Goal: Task Accomplishment & Management: Manage account settings

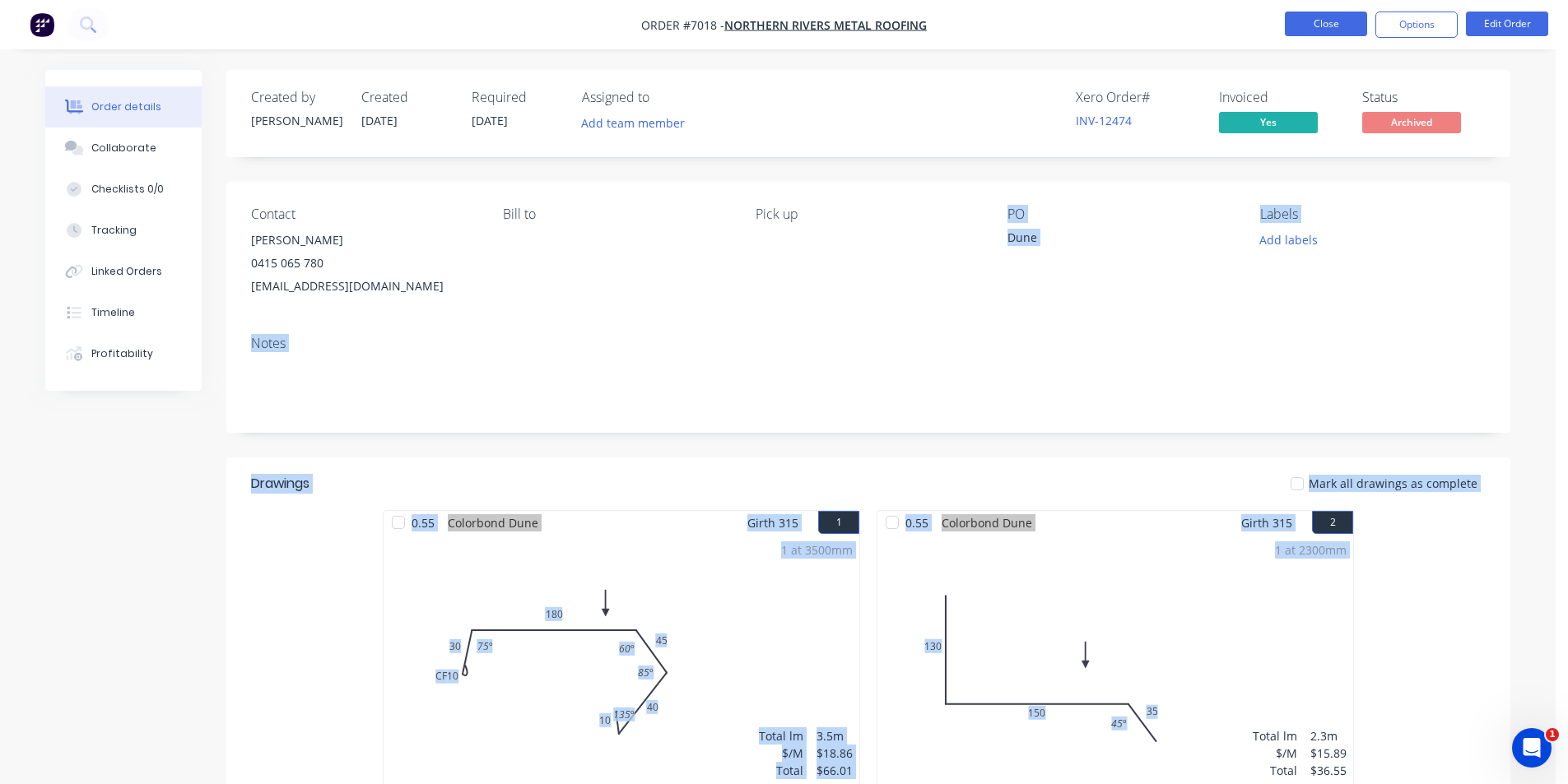
click at [1357, 30] on button "Close" at bounding box center [1325, 23] width 83 height 24
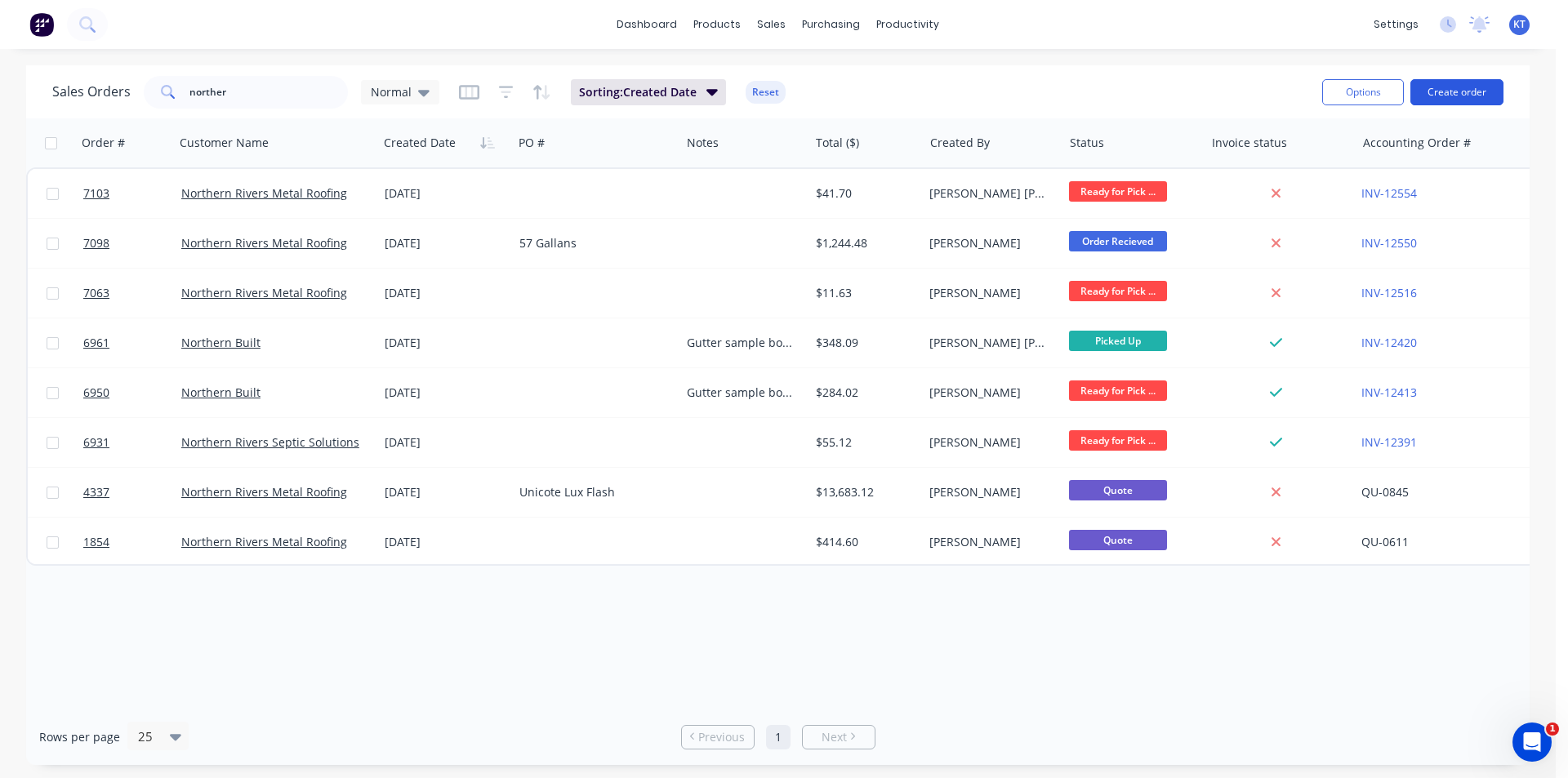
click at [1486, 97] on button "Create order" at bounding box center [1457, 92] width 93 height 26
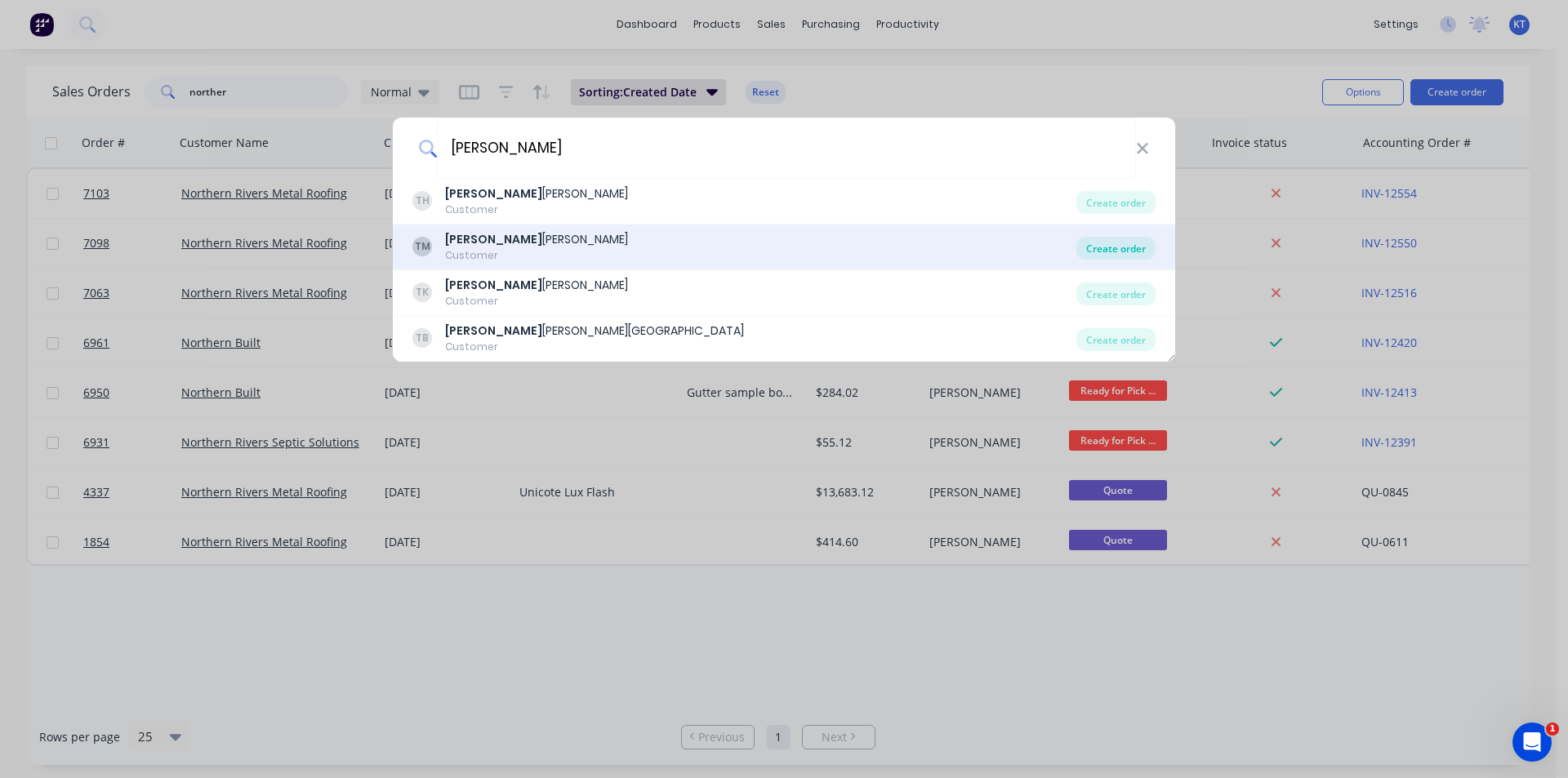
type input "[PERSON_NAME]"
click at [1138, 248] on div "Create order" at bounding box center [1116, 248] width 79 height 22
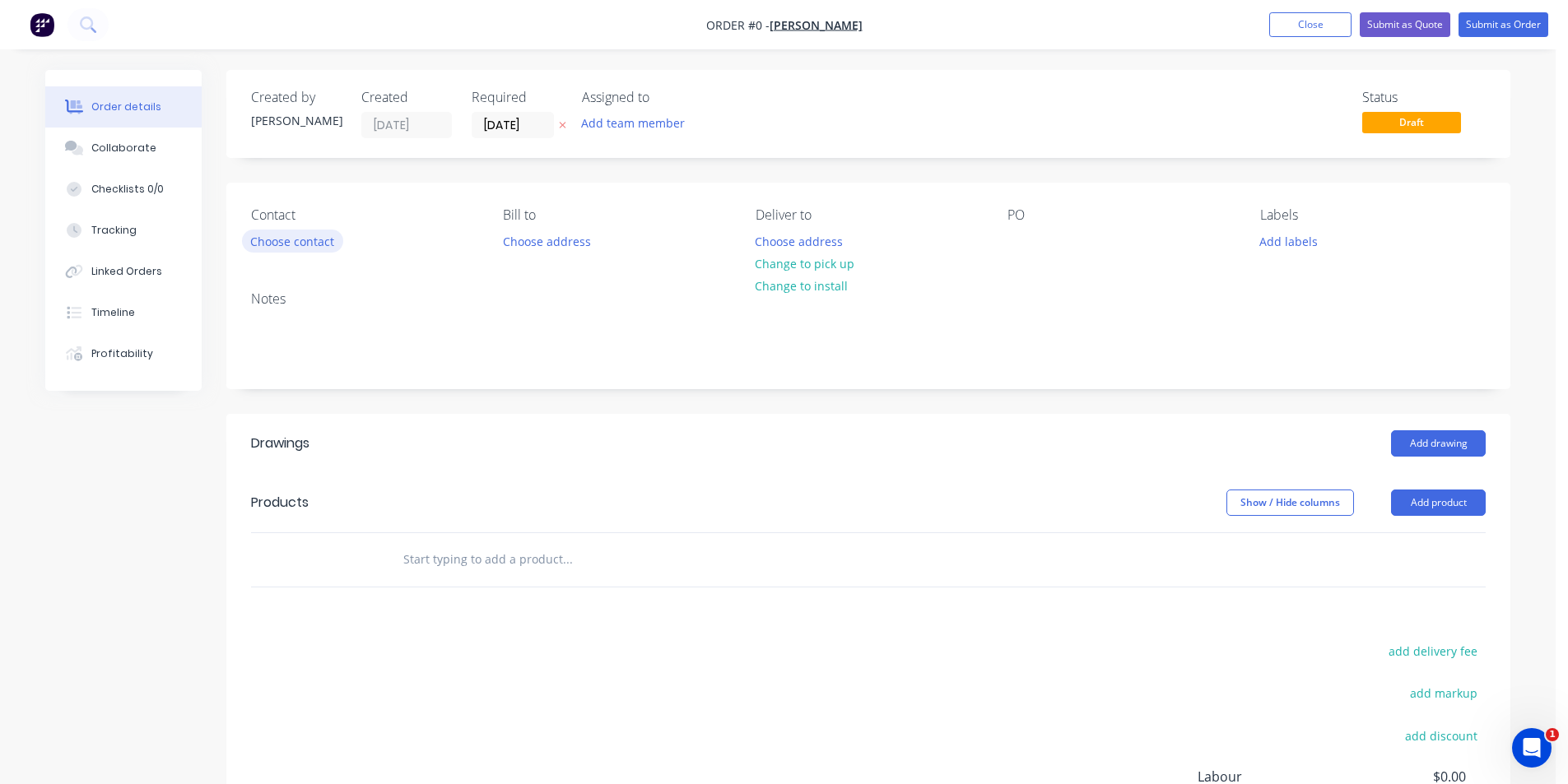
click at [306, 243] on button "Choose contact" at bounding box center [292, 241] width 101 height 23
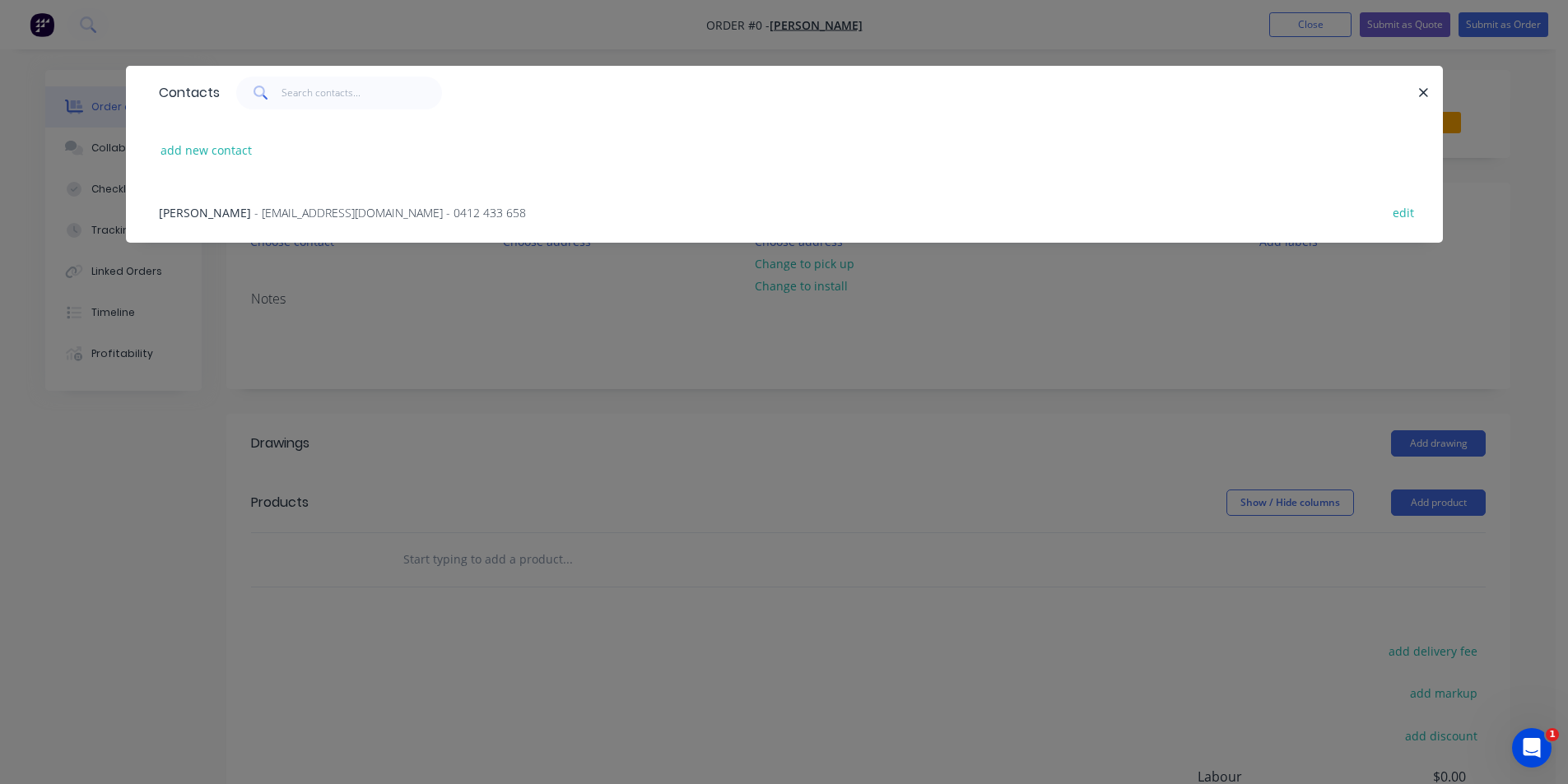
click at [364, 212] on span "- [EMAIL_ADDRESS][DOMAIN_NAME] - 0412 433 658" at bounding box center [390, 212] width 271 height 16
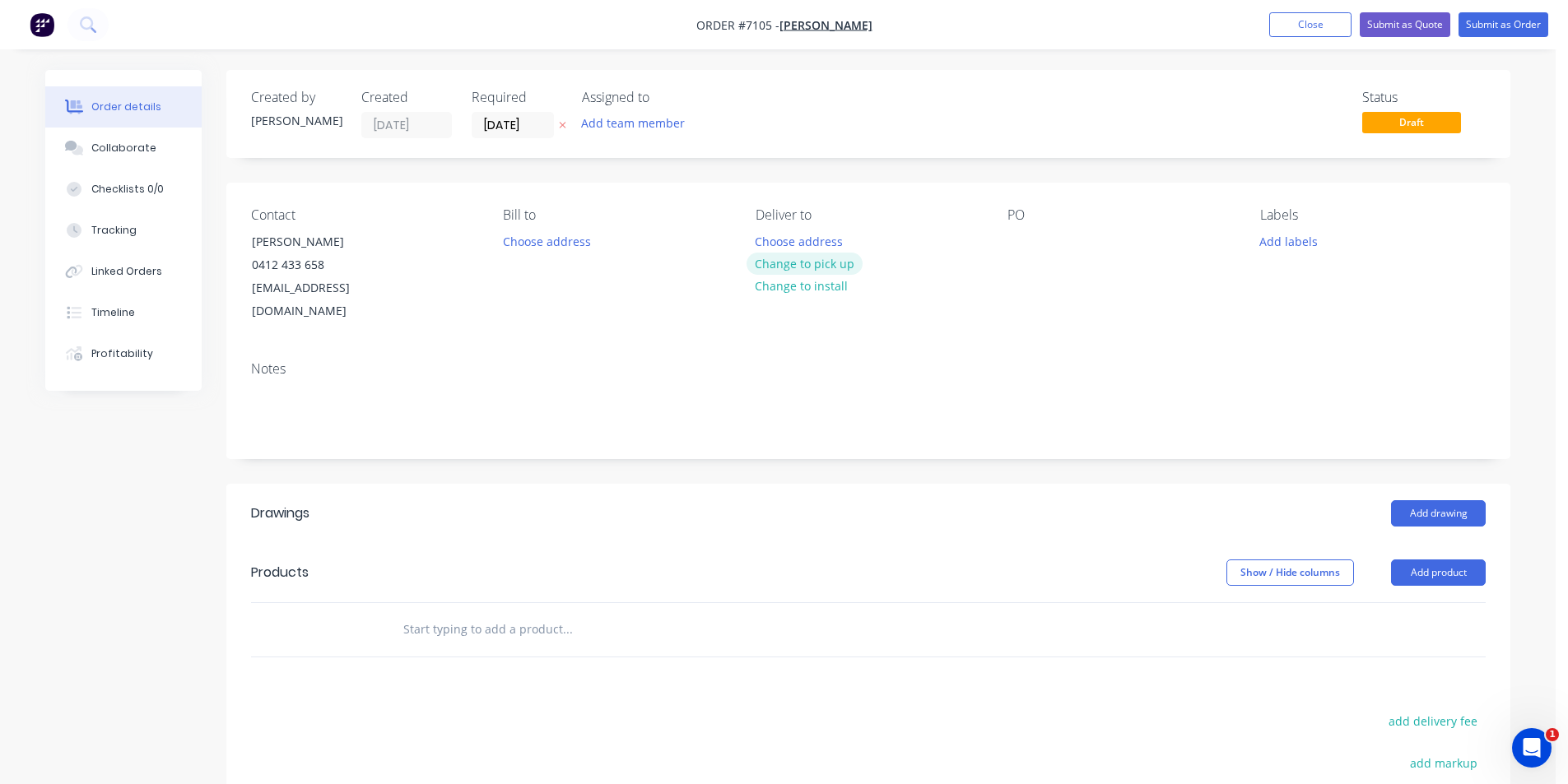
click at [821, 262] on button "Change to pick up" at bounding box center [805, 264] width 117 height 23
click at [1022, 250] on div at bounding box center [1021, 241] width 26 height 23
click at [1452, 500] on button "Add drawing" at bounding box center [1437, 513] width 95 height 26
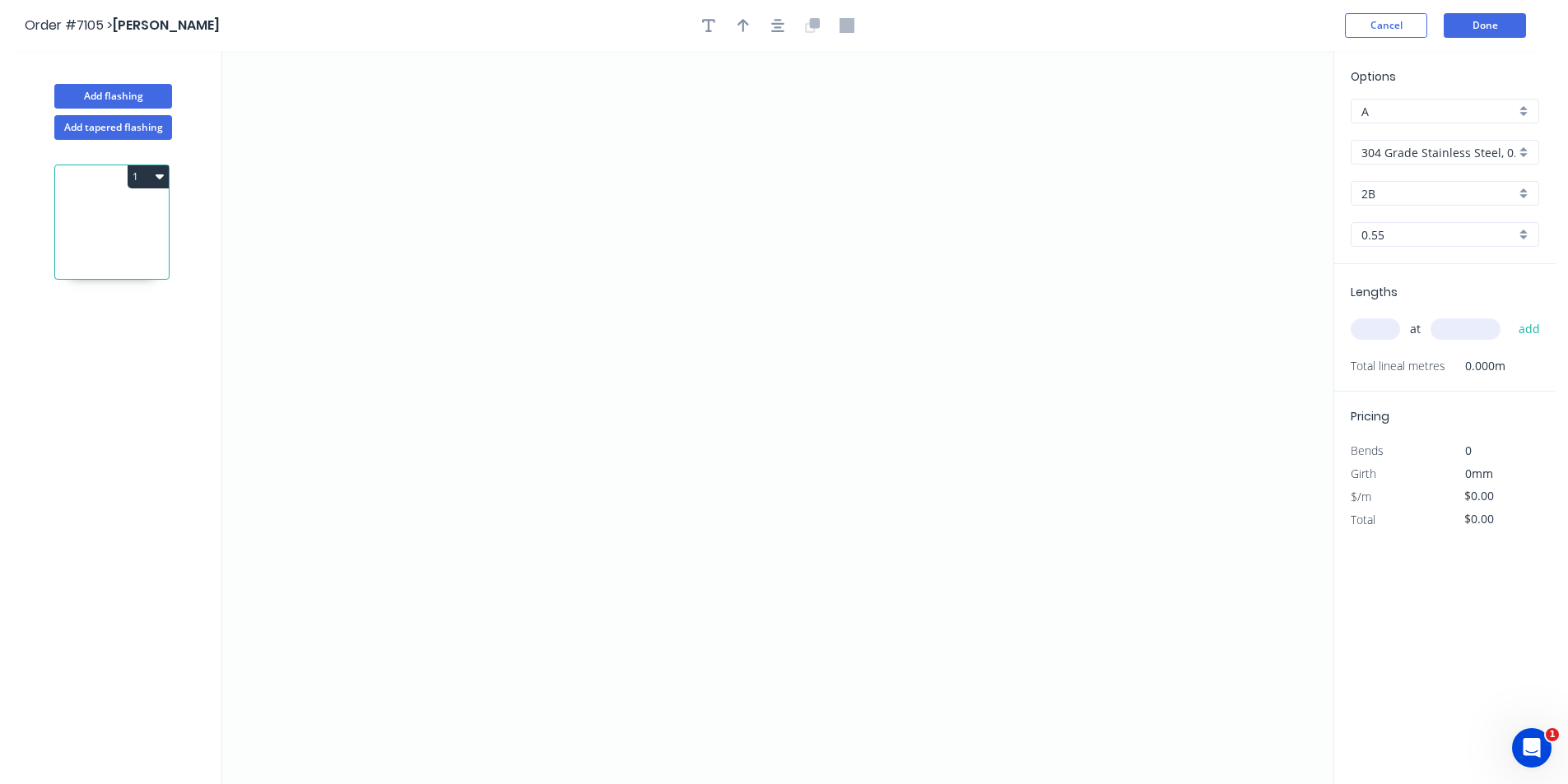
click at [1419, 138] on div "Options A A 304 Grade Stainless Steel, 0.9mm Perforated Pattern 208 - 2mm hole …" at bounding box center [1444, 166] width 221 height 197
click at [1424, 159] on input "304 Grade Stainless Steel, 0.9mm Perforated Pattern 208 - 2mm hole" at bounding box center [1437, 152] width 154 height 17
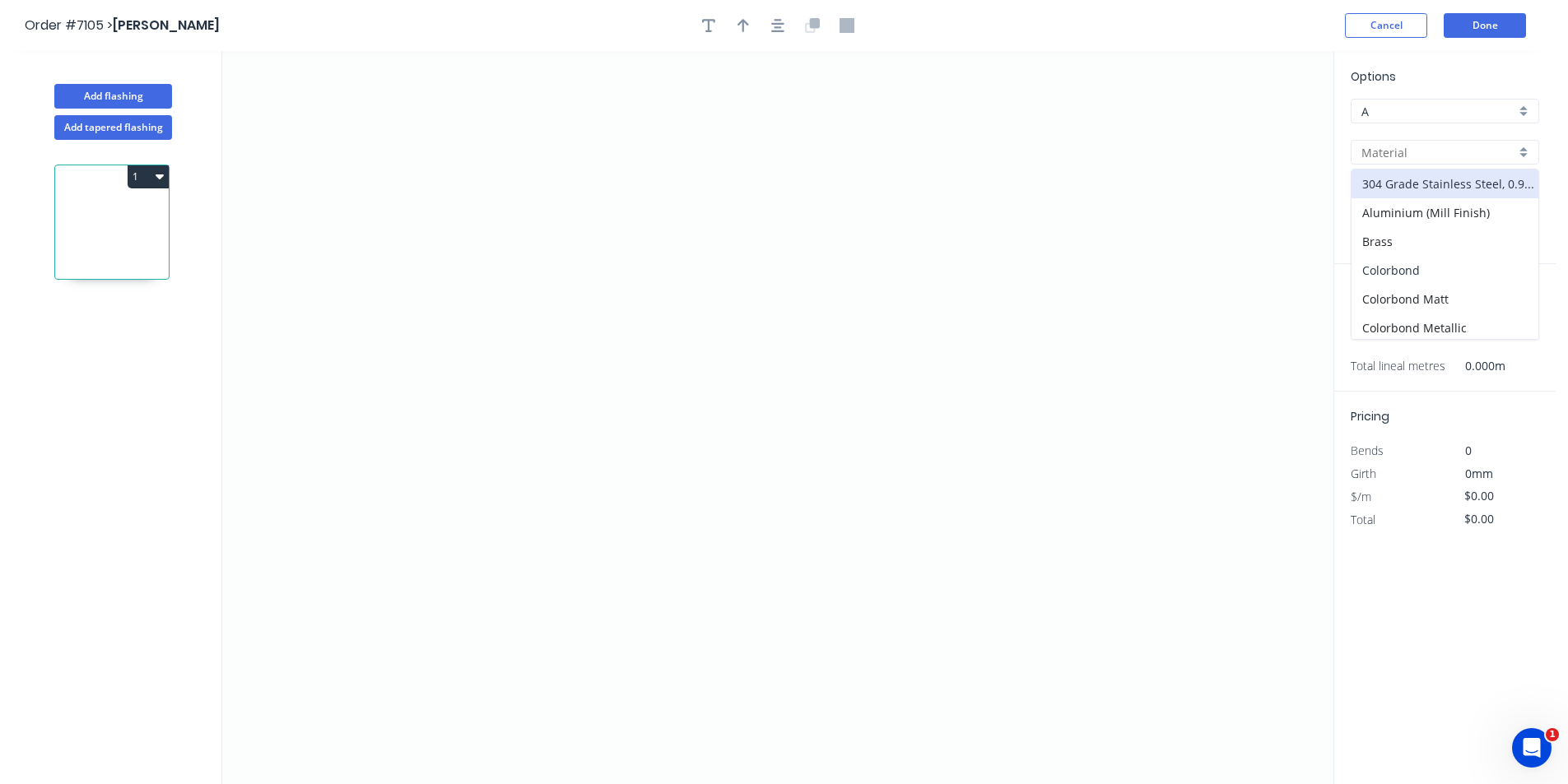
click at [1417, 269] on div "Colorbond" at bounding box center [1444, 270] width 187 height 29
type input "Colorbond"
type input "Basalt"
click at [1391, 200] on input "Basalt" at bounding box center [1437, 194] width 154 height 17
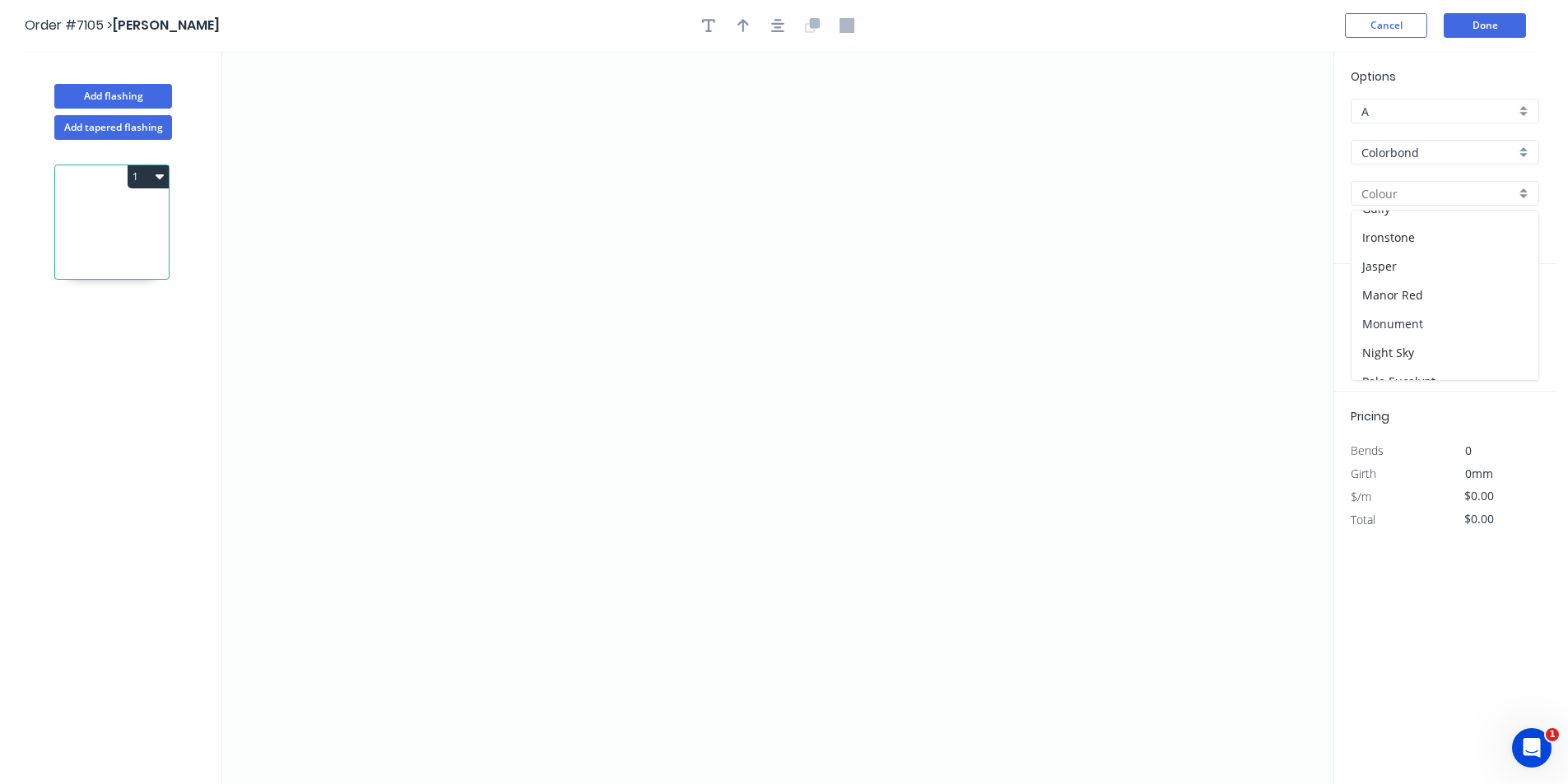
click at [1421, 323] on div "Monument" at bounding box center [1444, 324] width 187 height 29
type input "Monument"
click at [445, 576] on icon "0" at bounding box center [777, 418] width 1111 height 734
click at [445, 490] on icon at bounding box center [445, 532] width 0 height 86
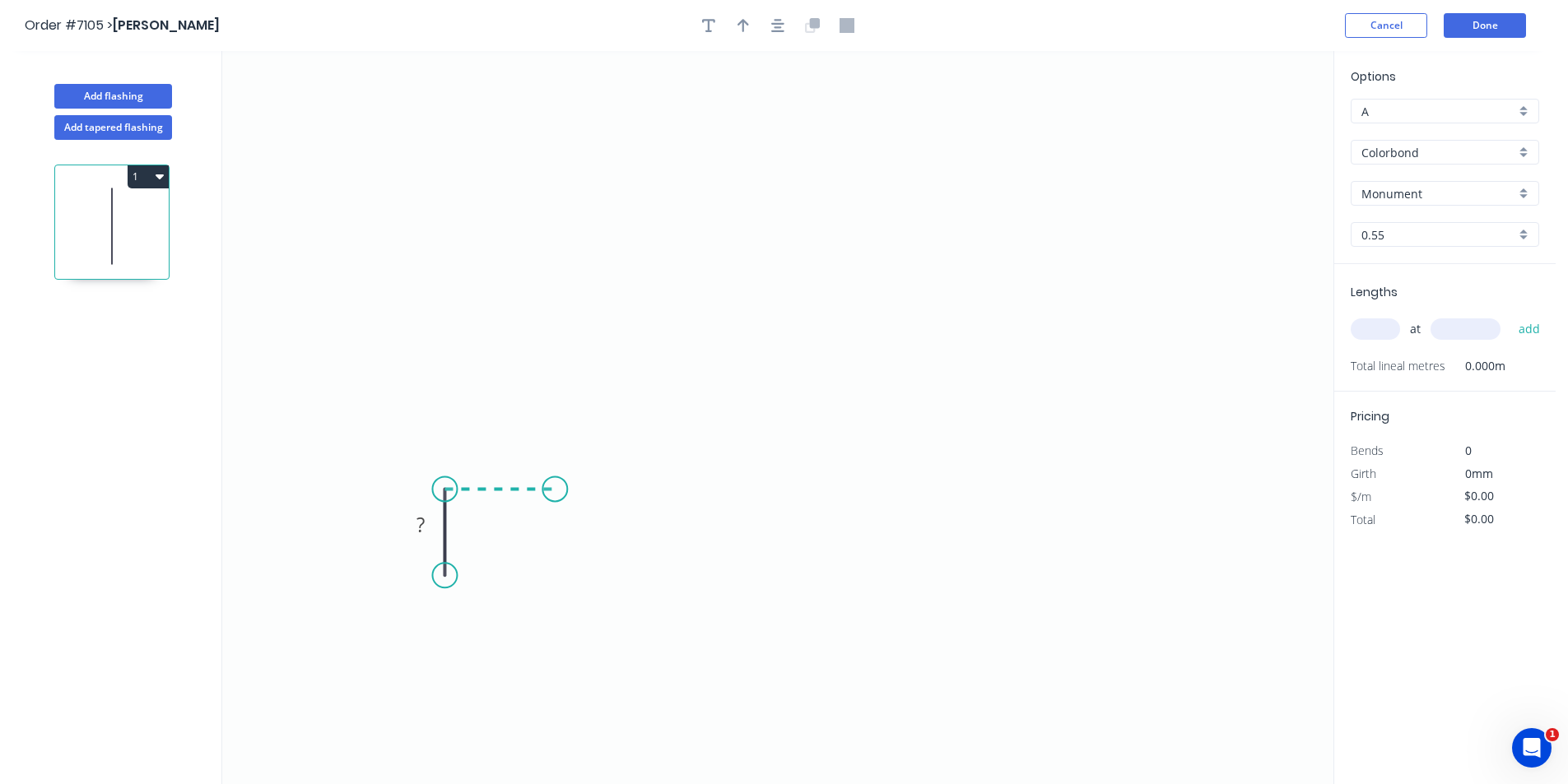
click at [554, 486] on icon "0 ?" at bounding box center [777, 418] width 1111 height 734
click at [554, 581] on icon "0 ? ?" at bounding box center [777, 418] width 1111 height 734
click at [1493, 115] on input "A" at bounding box center [1437, 111] width 154 height 17
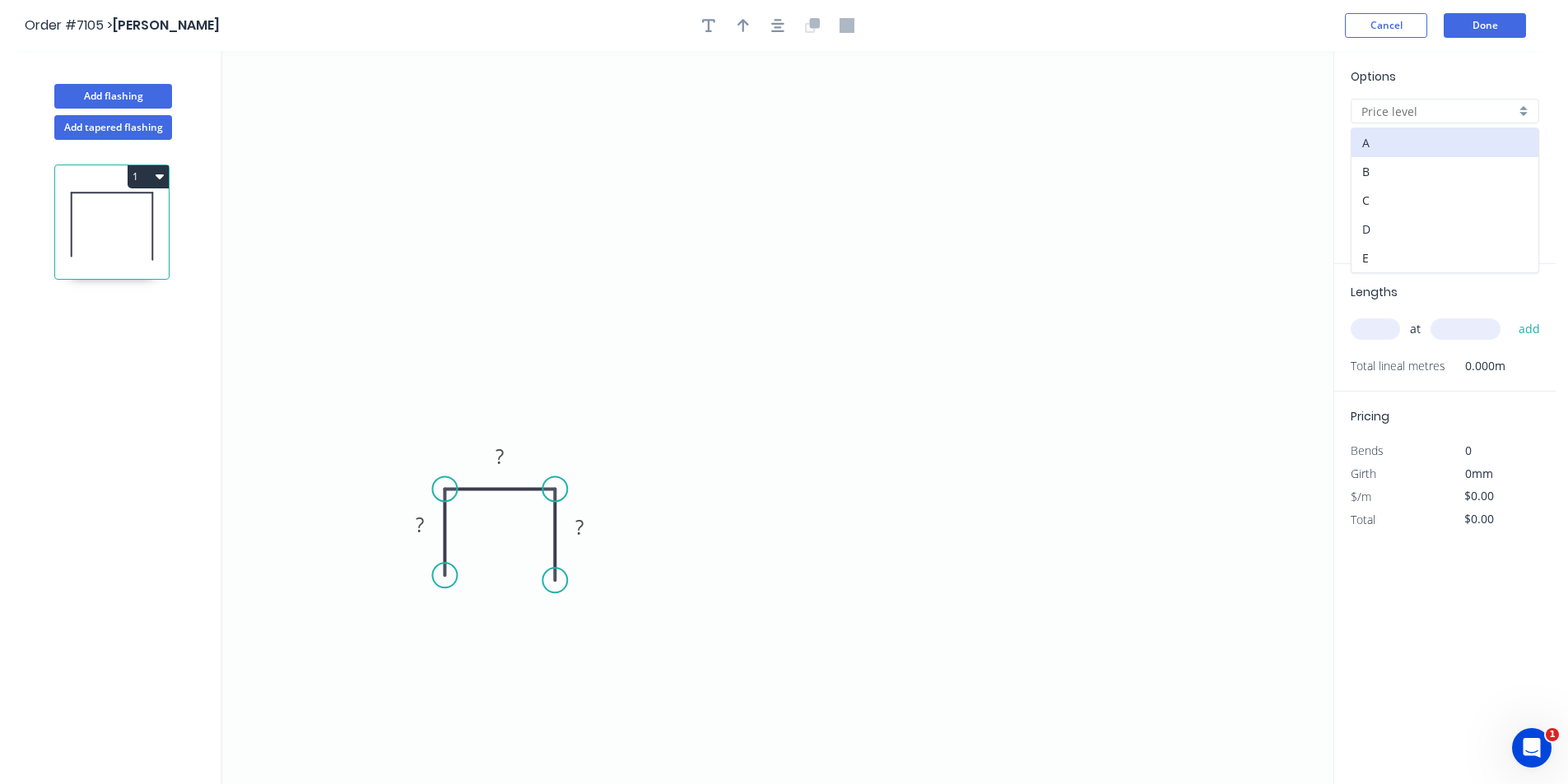
click at [1441, 229] on div "D" at bounding box center [1444, 229] width 187 height 29
type input "D"
click at [772, 23] on icon "button" at bounding box center [777, 25] width 13 height 13
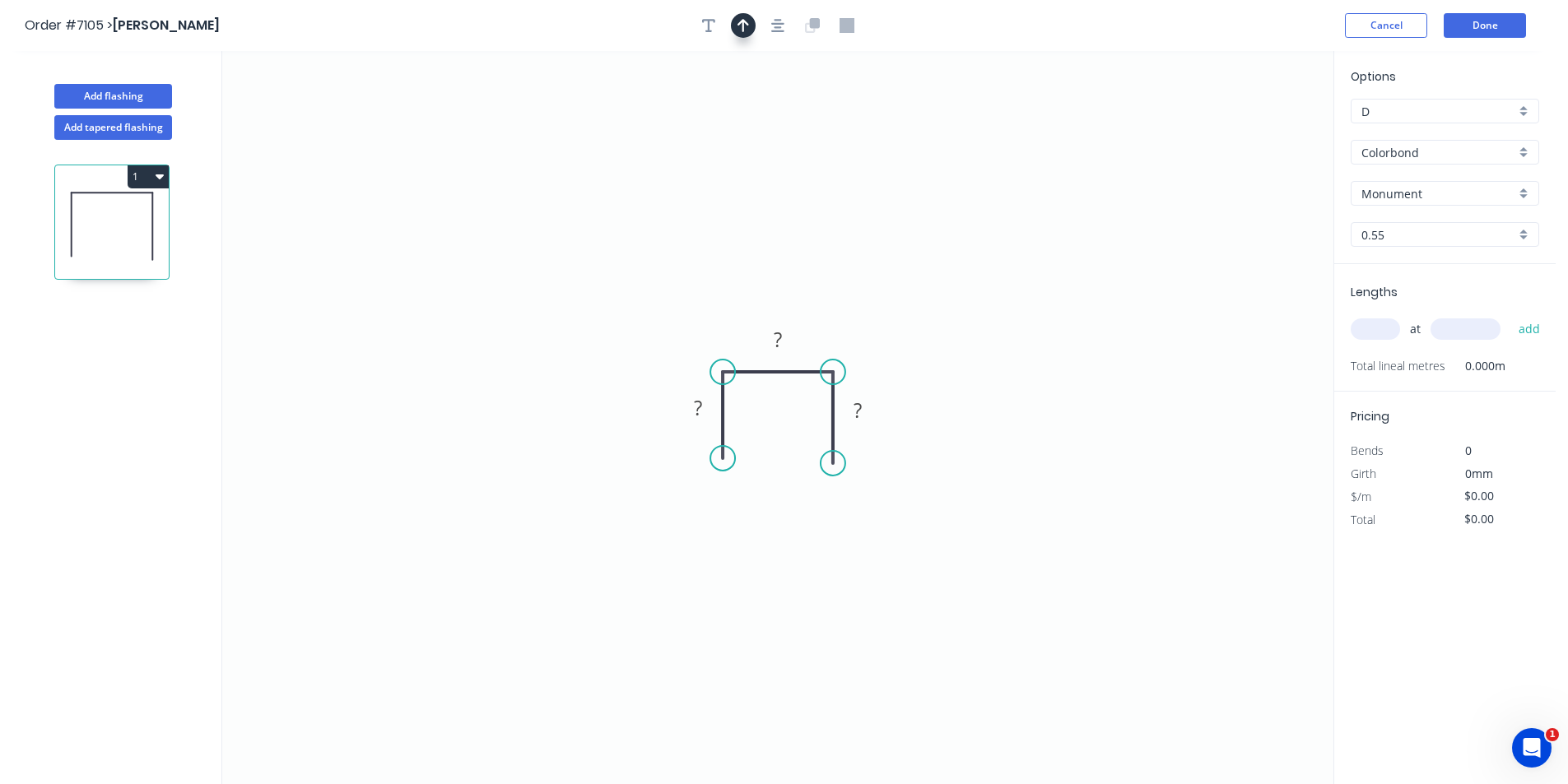
click at [744, 23] on icon "button" at bounding box center [742, 25] width 11 height 13
drag, startPoint x: 1254, startPoint y: 129, endPoint x: 821, endPoint y: 285, distance: 460.2
click at [821, 285] on icon at bounding box center [820, 265] width 15 height 53
click at [701, 402] on tspan "?" at bounding box center [697, 407] width 8 height 27
type input "$11.94"
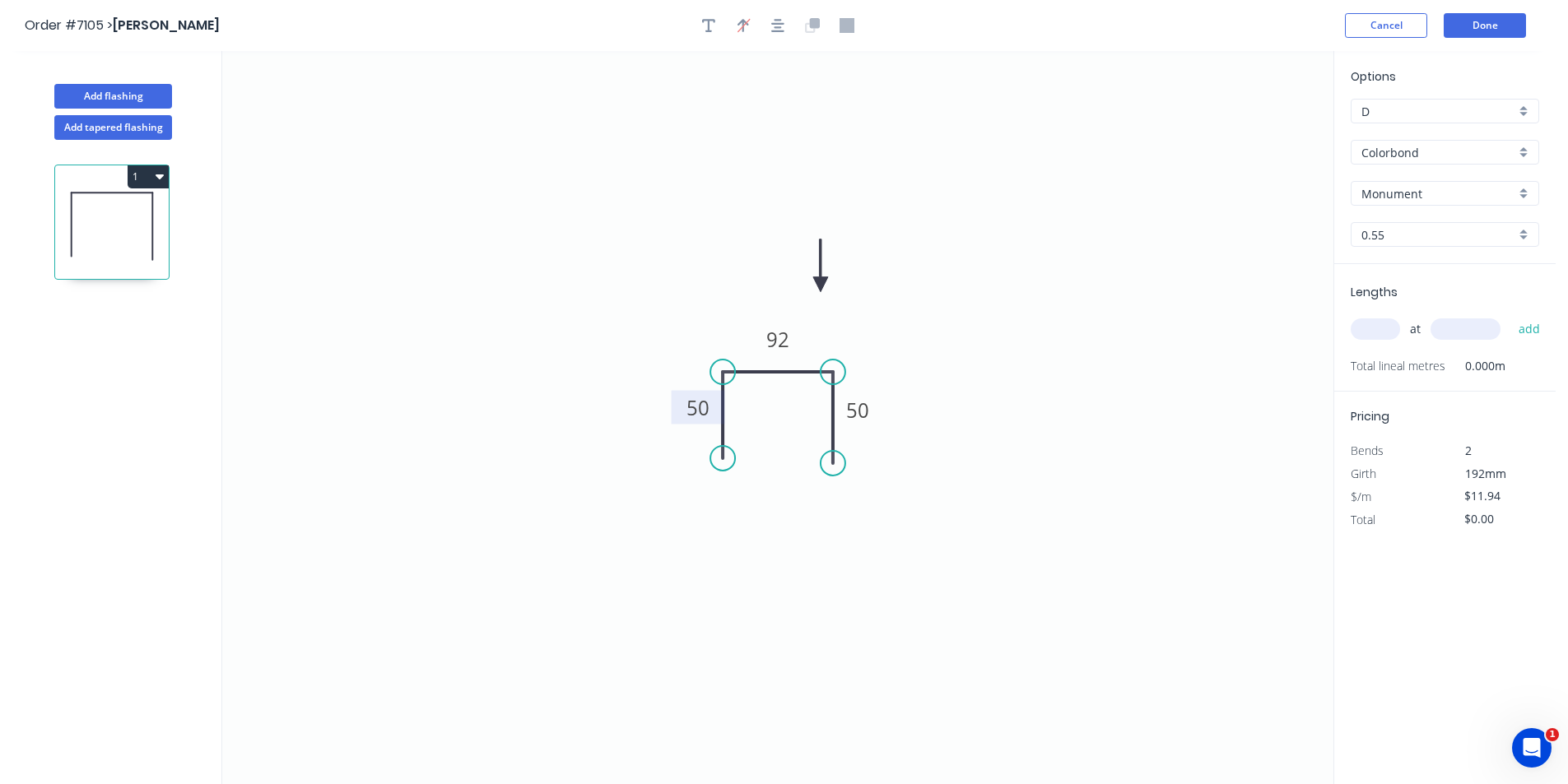
click at [1400, 323] on div "at add" at bounding box center [1446, 329] width 191 height 28
click at [1390, 324] on input "text" at bounding box center [1375, 329] width 50 height 22
type input "1"
type input "5600"
click at [1510, 315] on button "add" at bounding box center [1529, 329] width 38 height 28
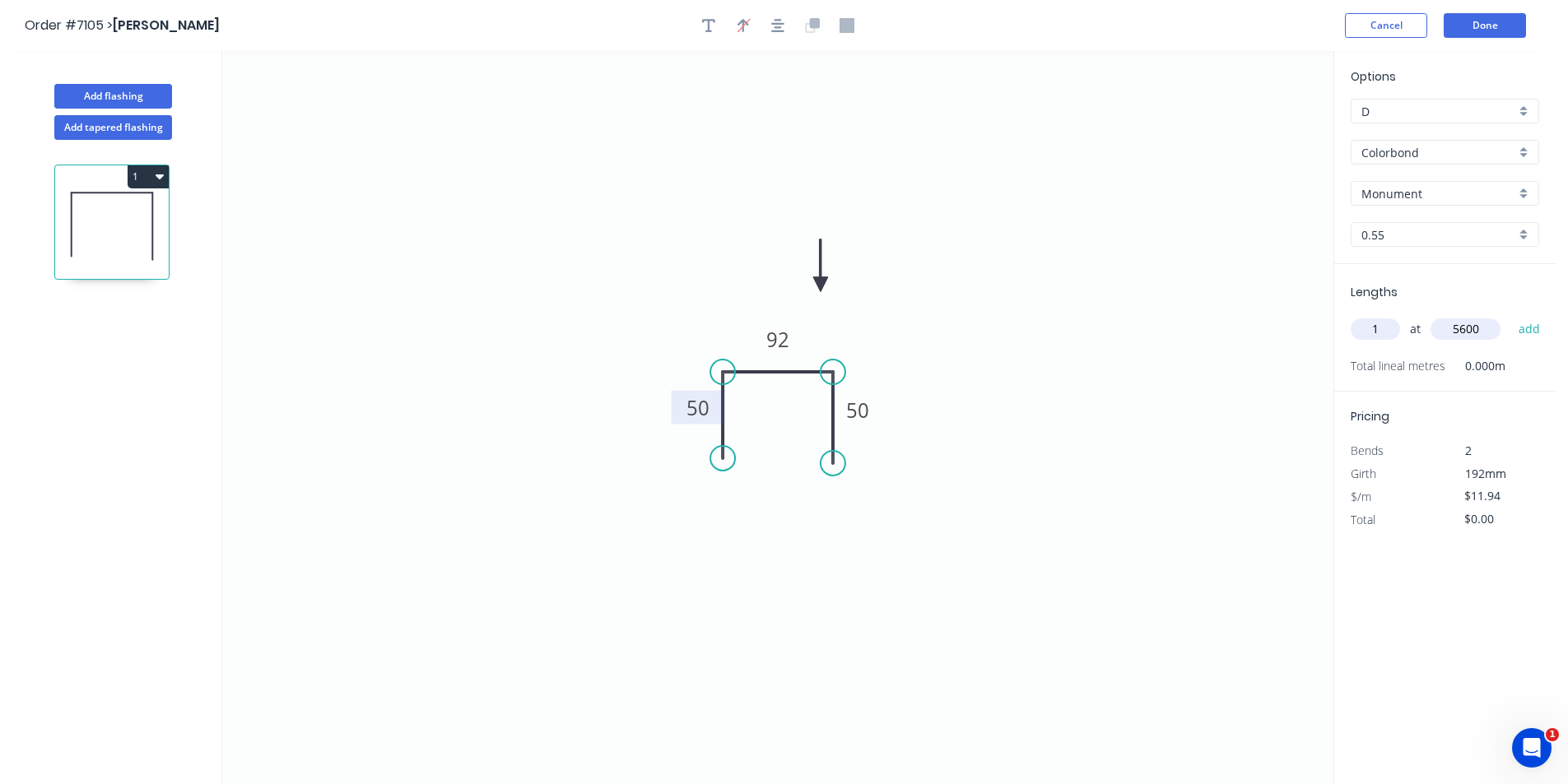
type input "$66.86"
type input "2"
type input "2600"
click at [1510, 315] on button "add" at bounding box center [1529, 329] width 38 height 28
type input "$128.95"
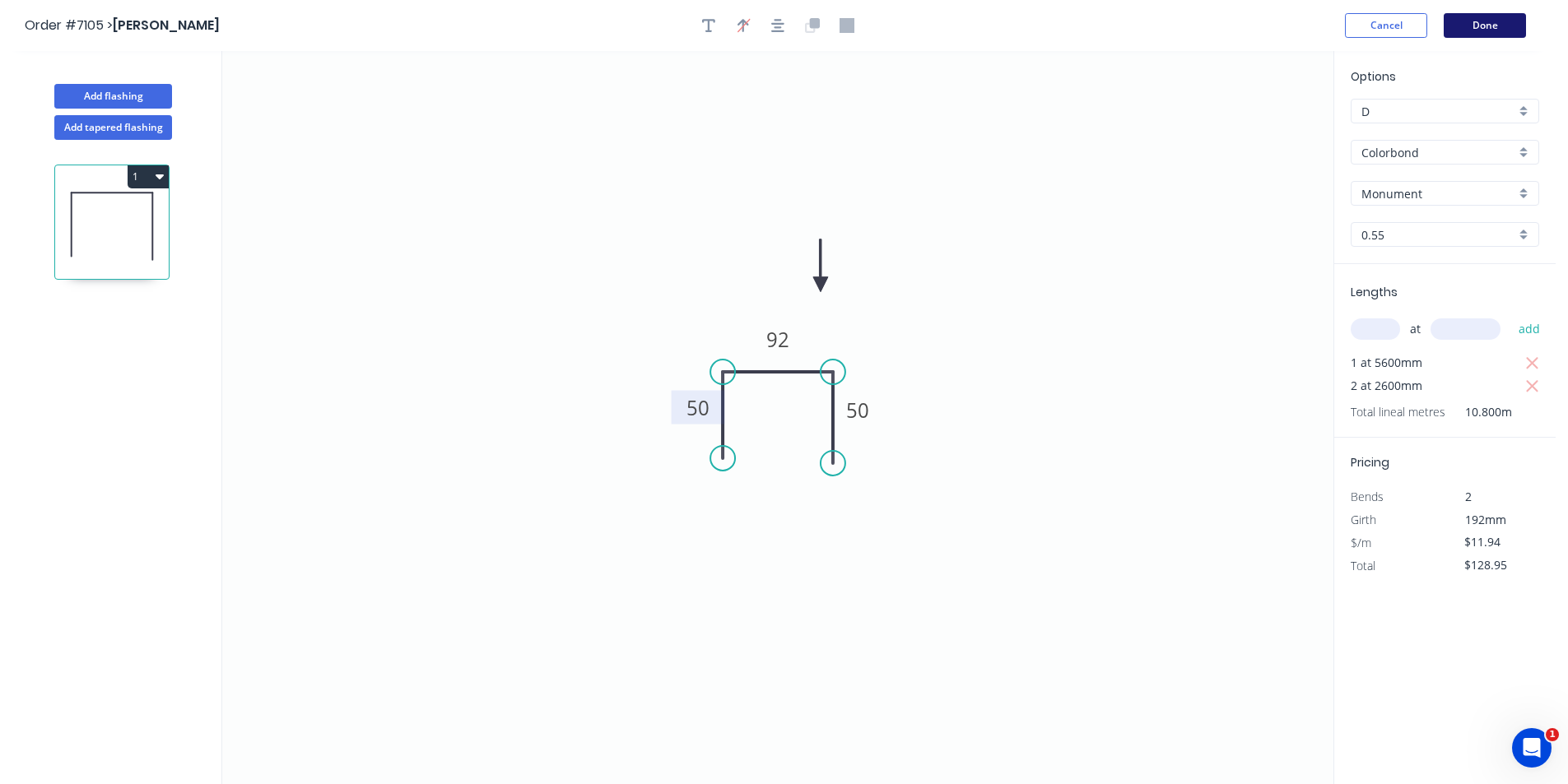
click at [1485, 32] on button "Done" at bounding box center [1484, 25] width 83 height 24
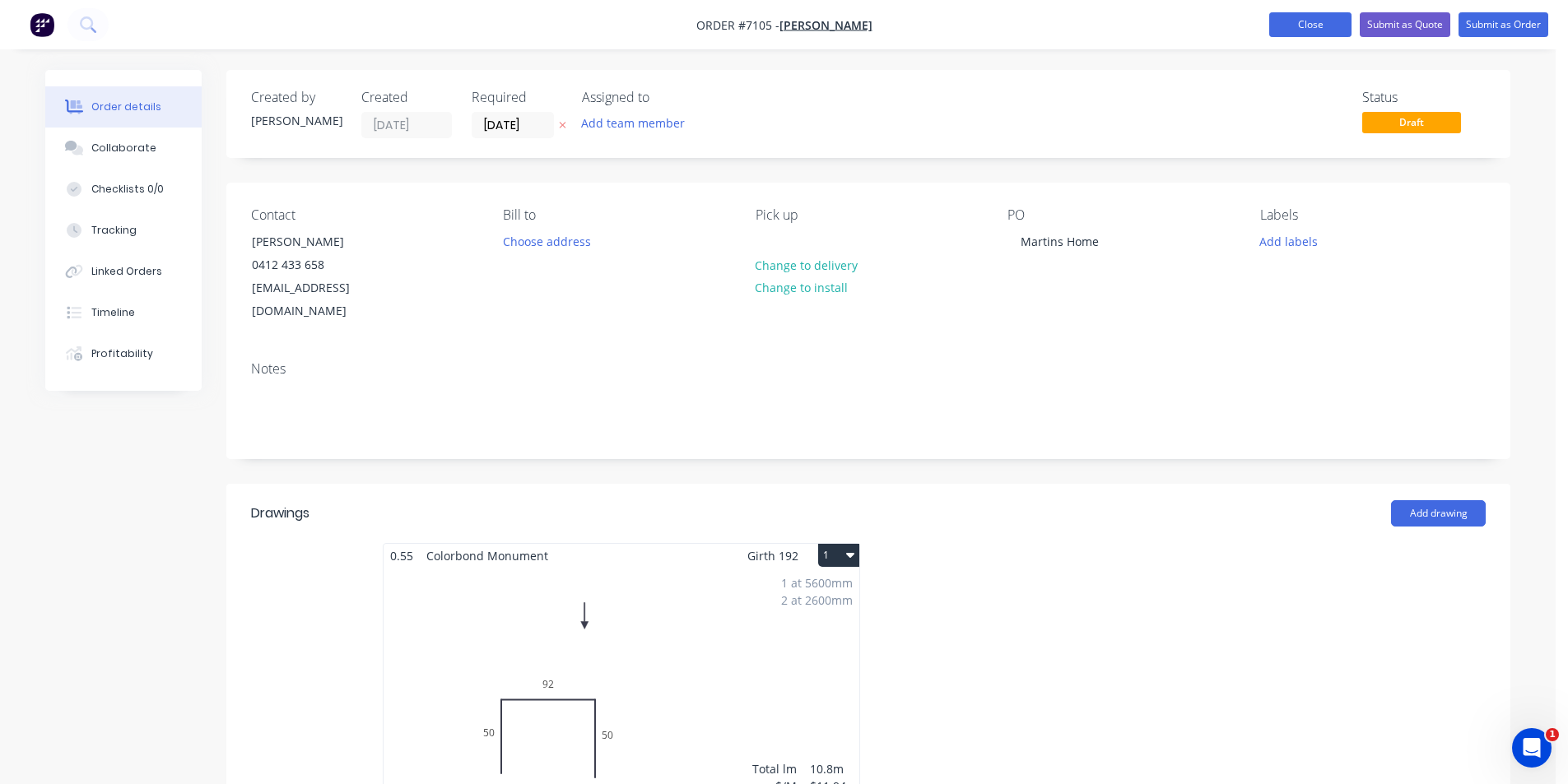
click at [1308, 23] on button "Close" at bounding box center [1310, 24] width 83 height 24
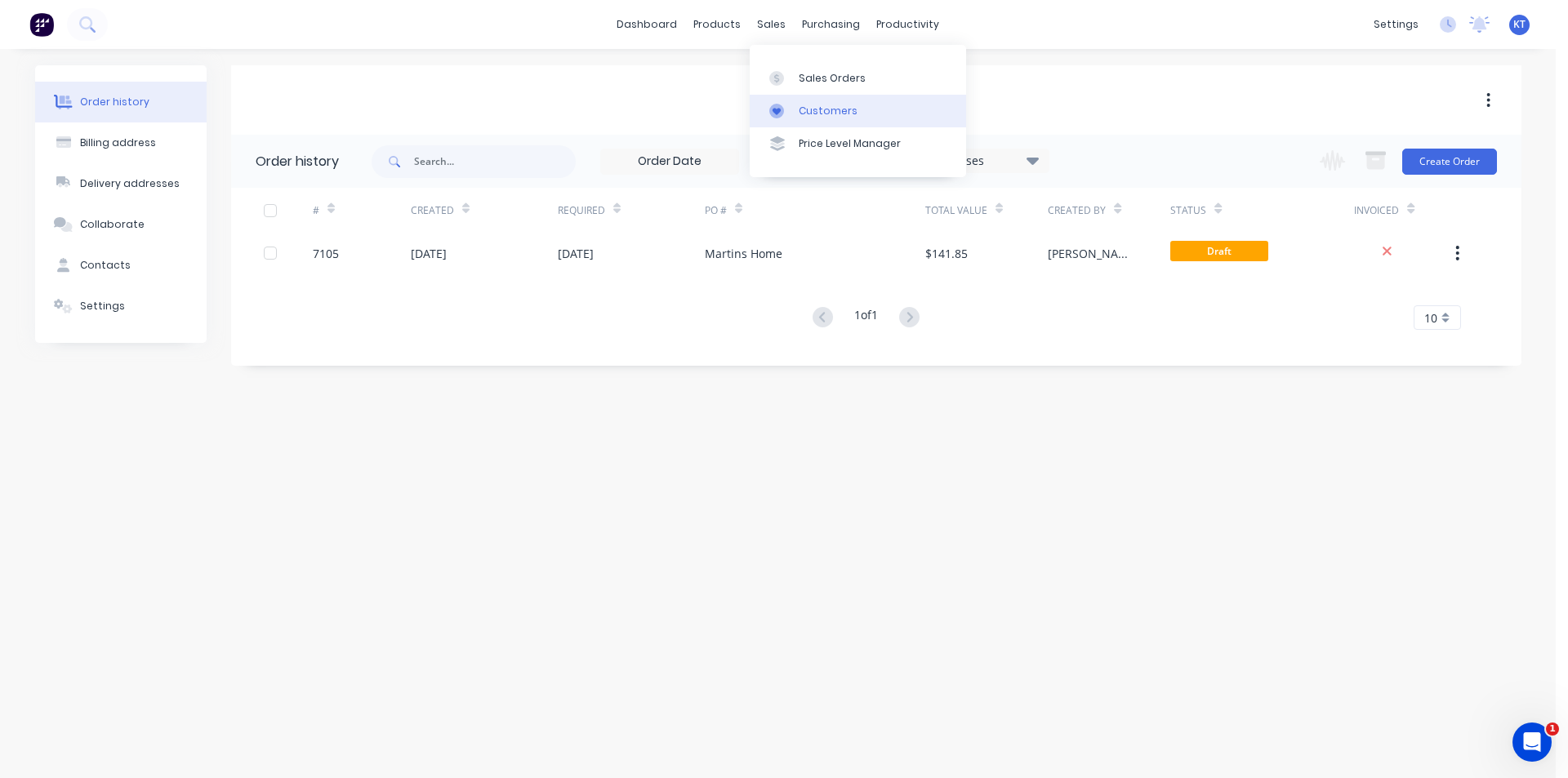
click at [806, 104] on div "Customers" at bounding box center [828, 111] width 59 height 15
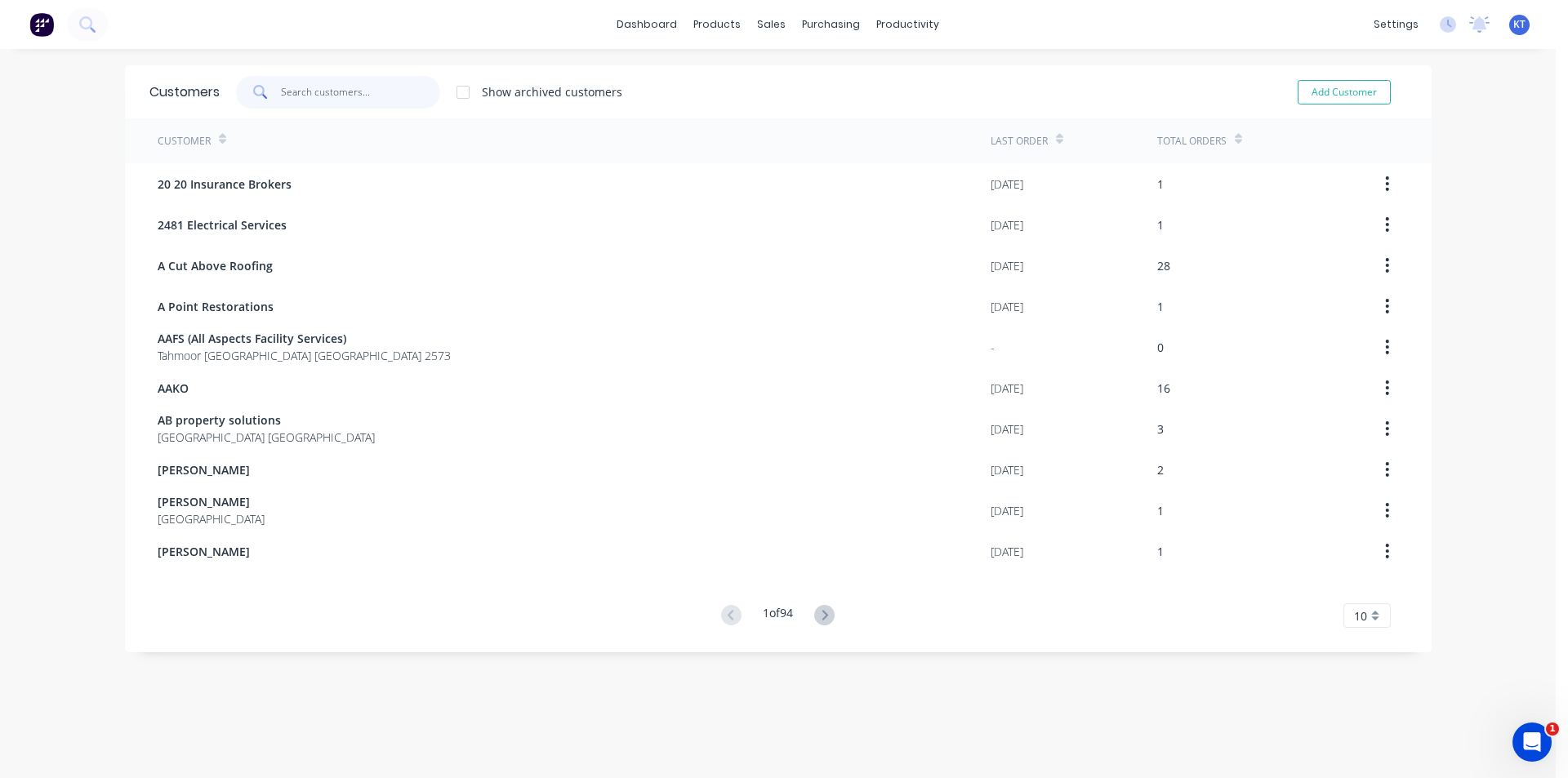
click at [364, 91] on input "text" at bounding box center [360, 92] width 159 height 33
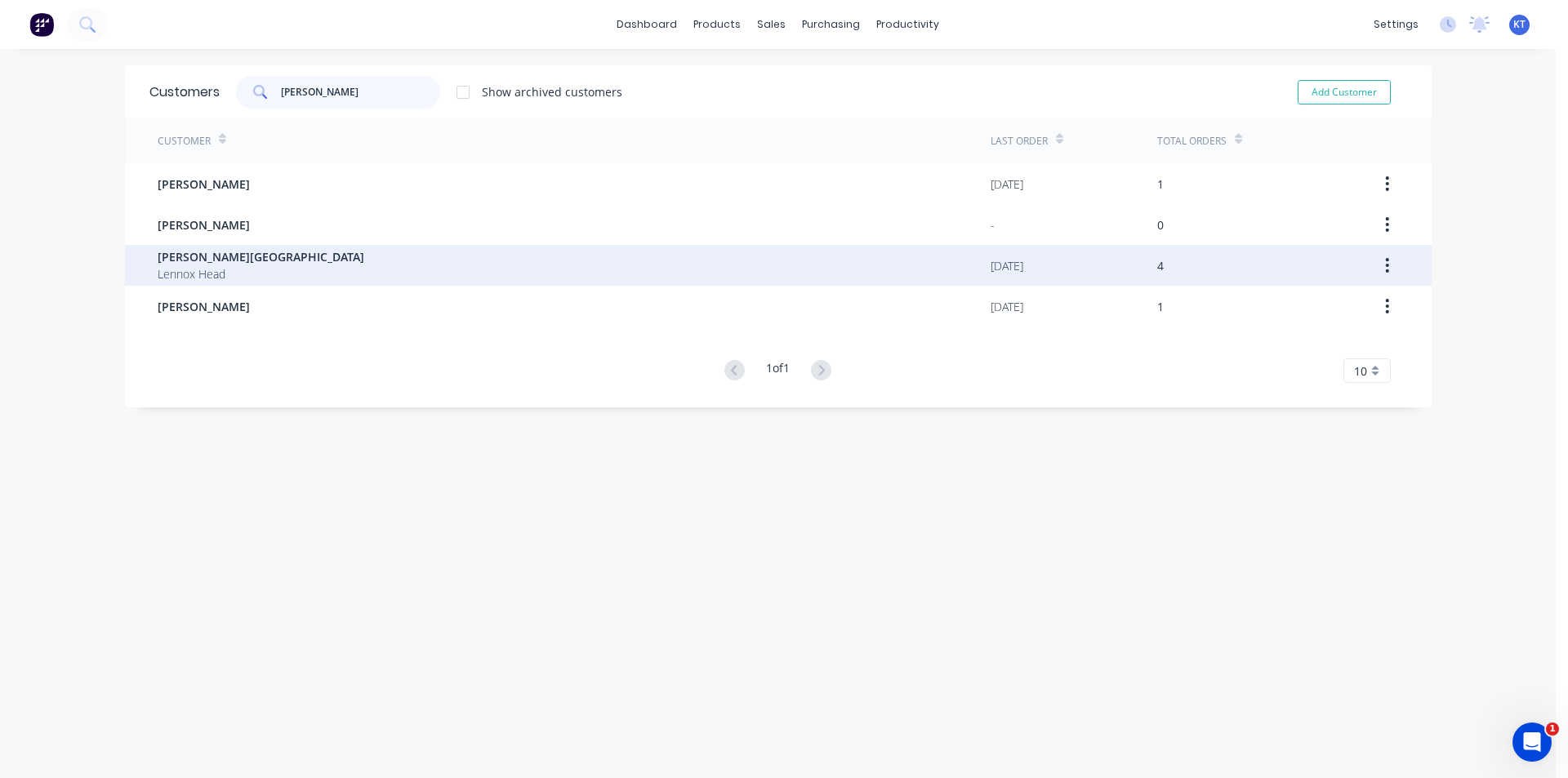
type input "[PERSON_NAME]"
click at [248, 254] on span "[PERSON_NAME][GEOGRAPHIC_DATA]" at bounding box center [261, 256] width 206 height 17
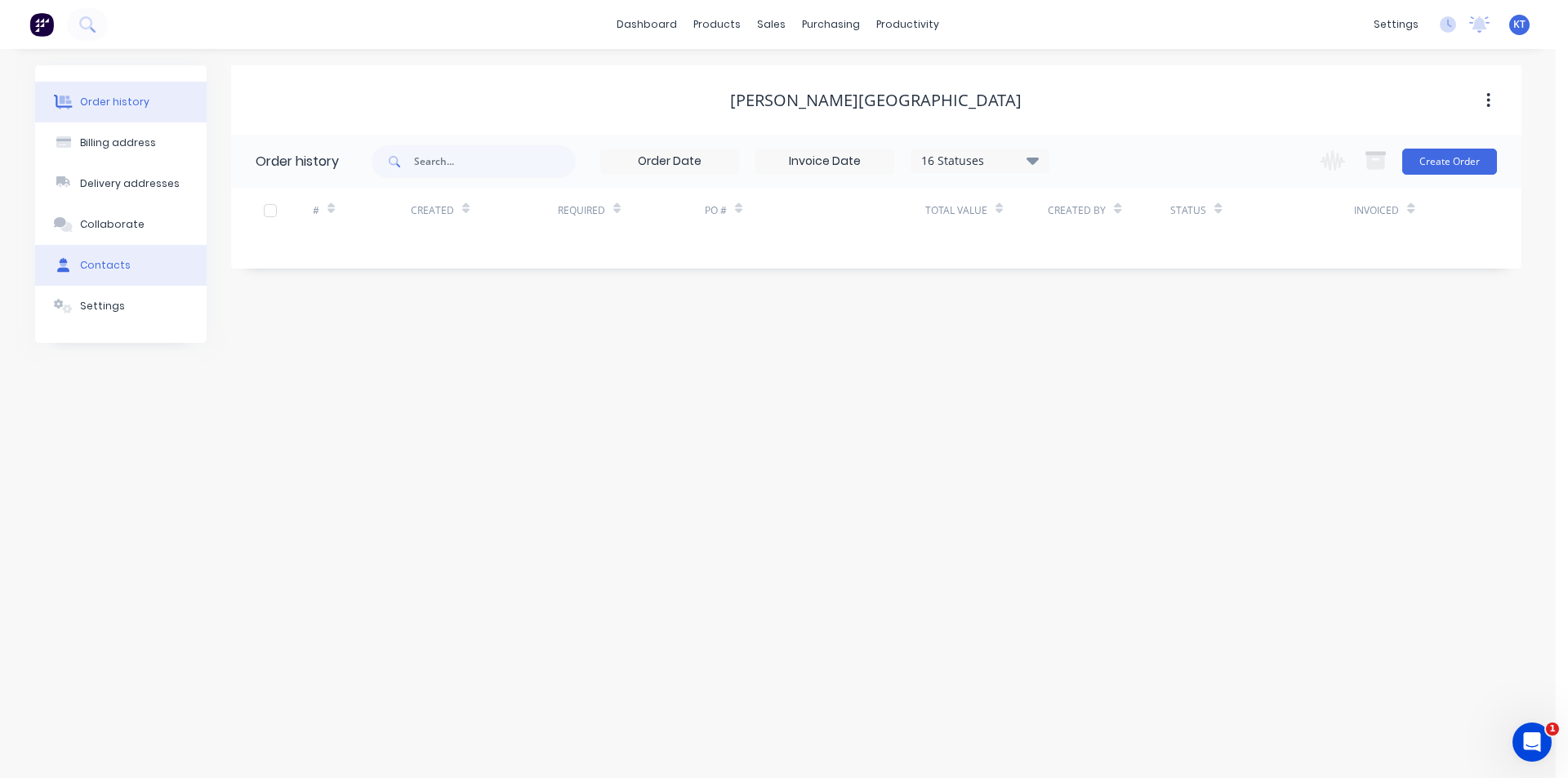
click at [102, 261] on div "Contacts" at bounding box center [105, 265] width 51 height 15
select select "AU"
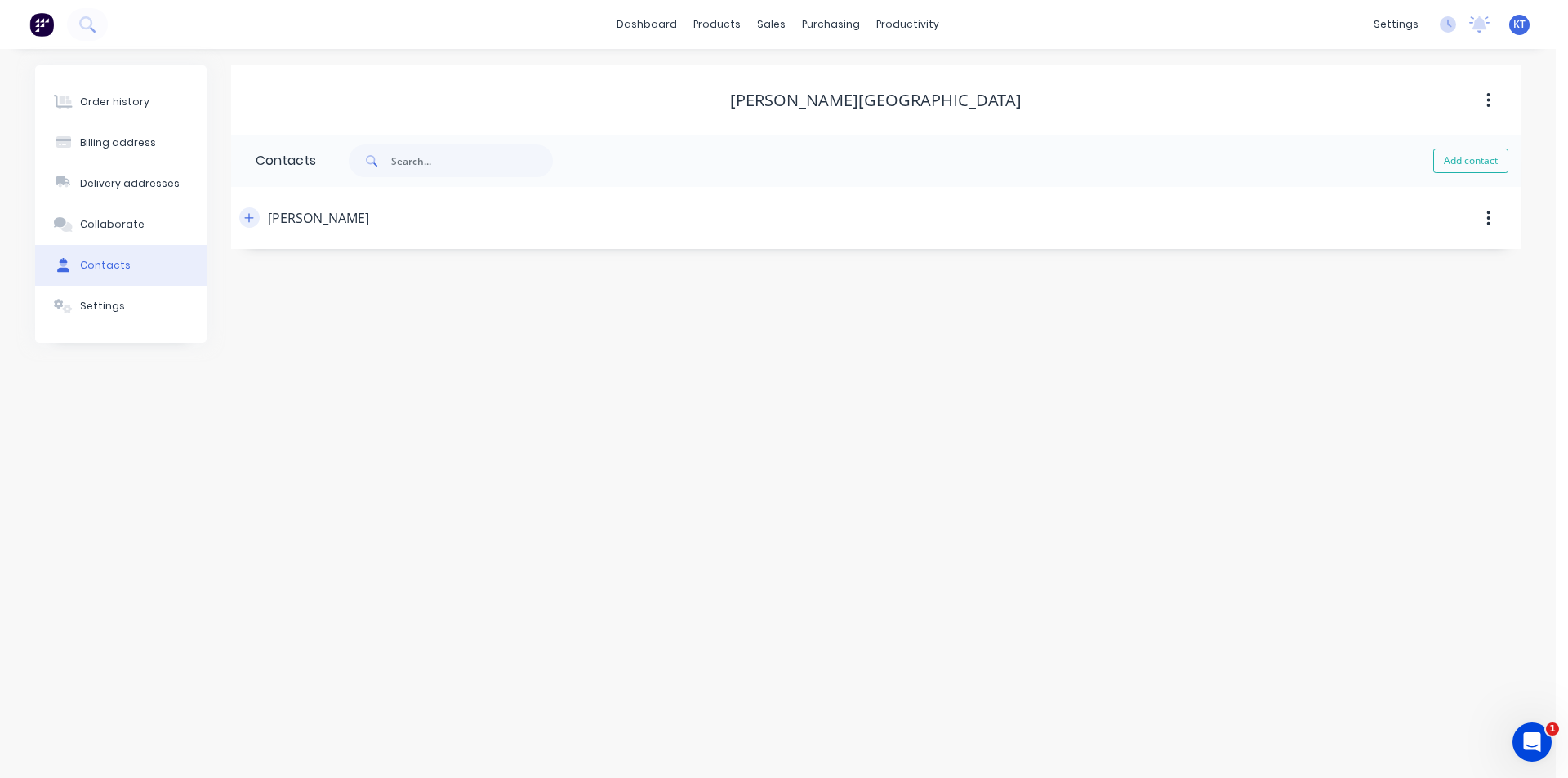
click at [256, 224] on button "button" at bounding box center [250, 218] width 21 height 21
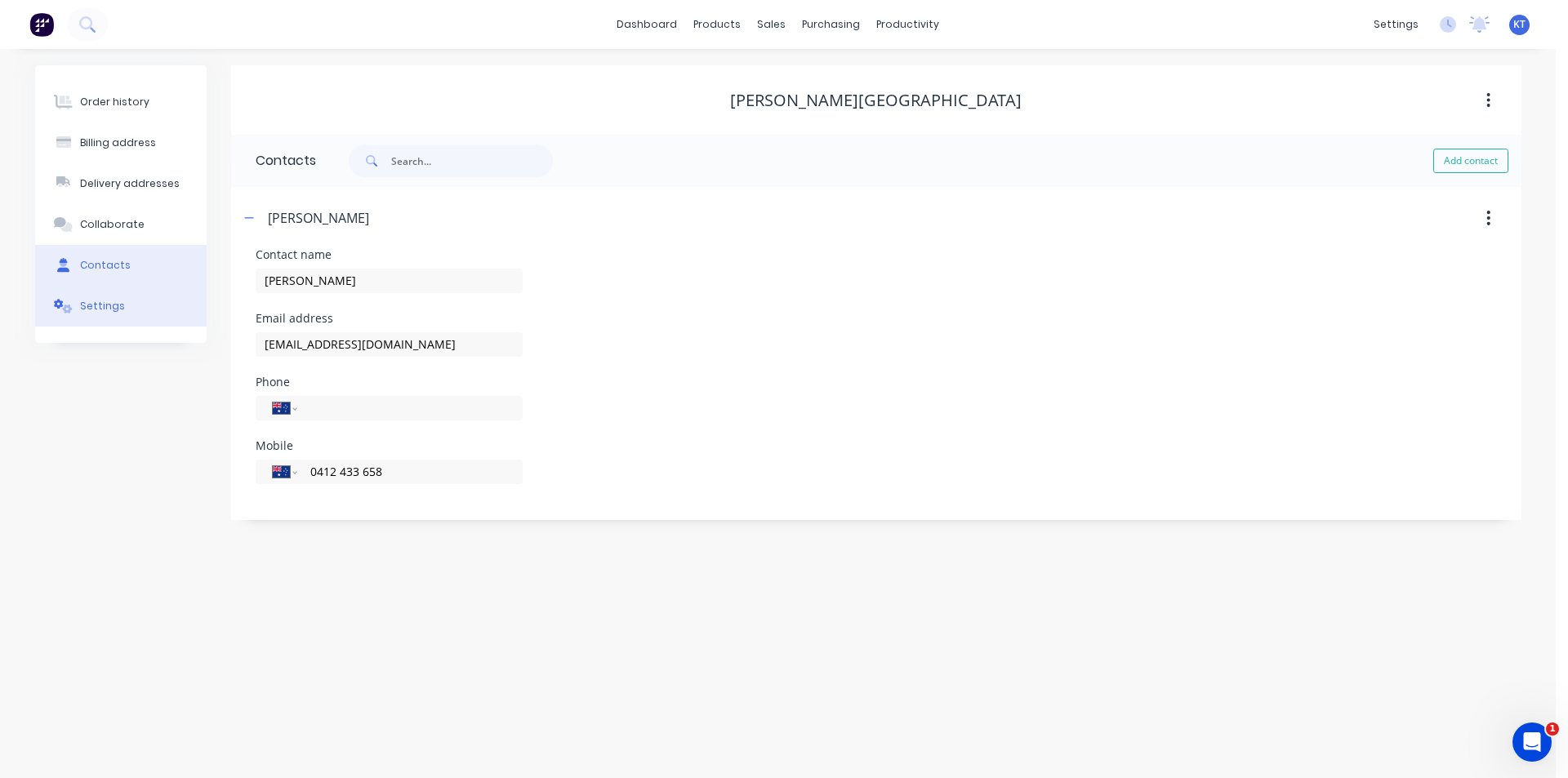
click at [169, 324] on button "Settings" at bounding box center [121, 306] width 172 height 41
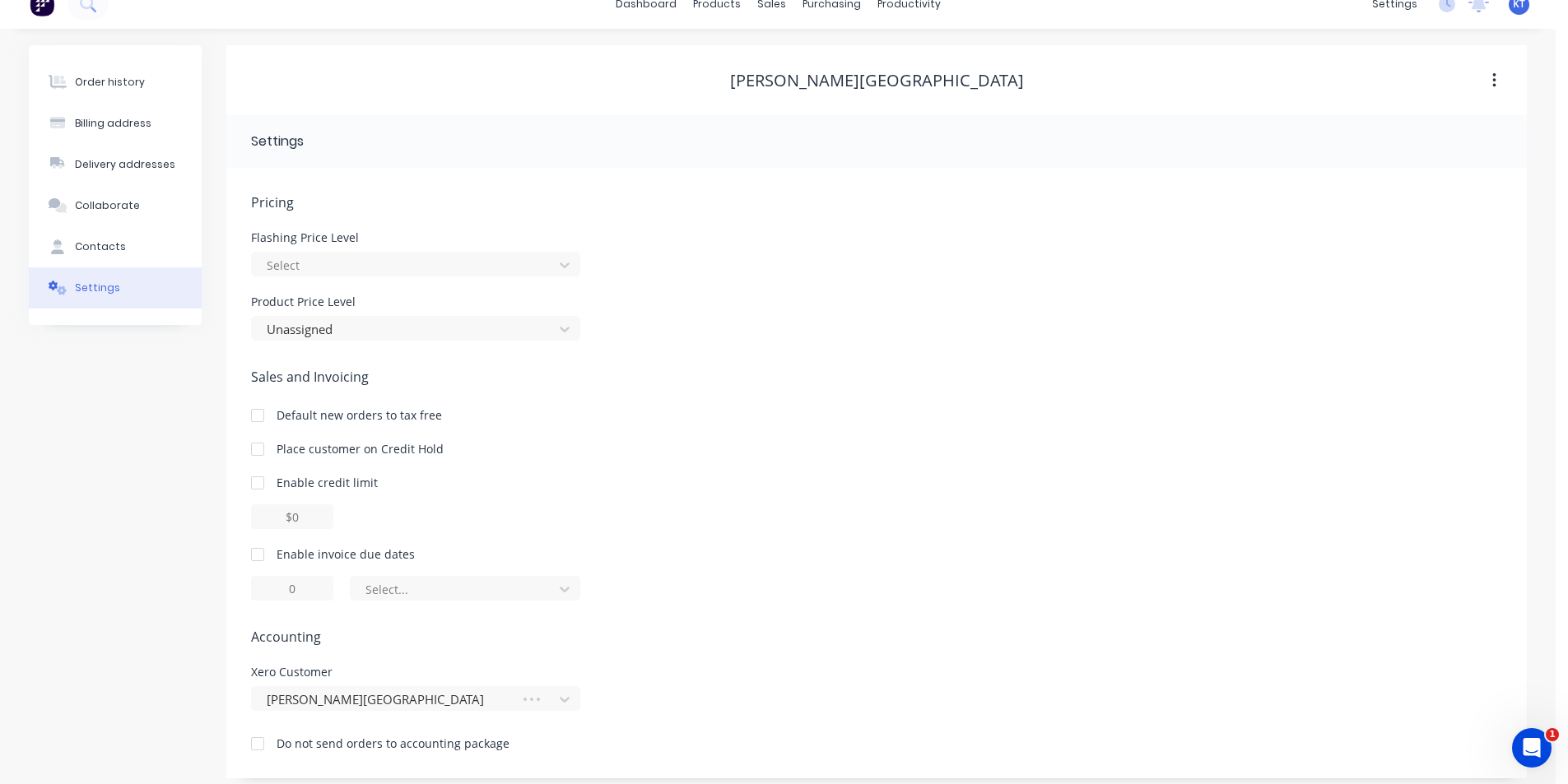
scroll to position [31, 0]
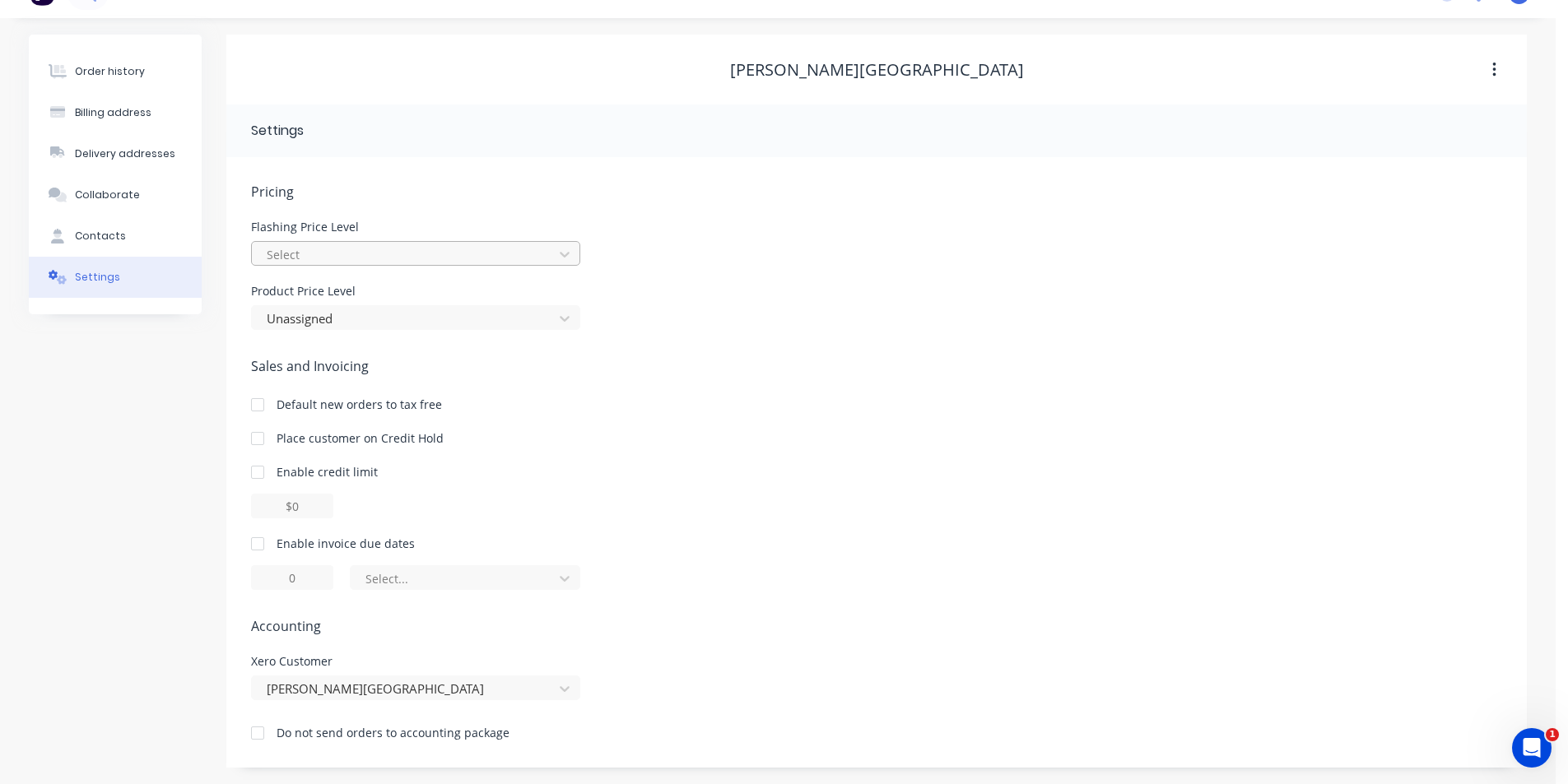
click at [306, 252] on div at bounding box center [405, 255] width 280 height 21
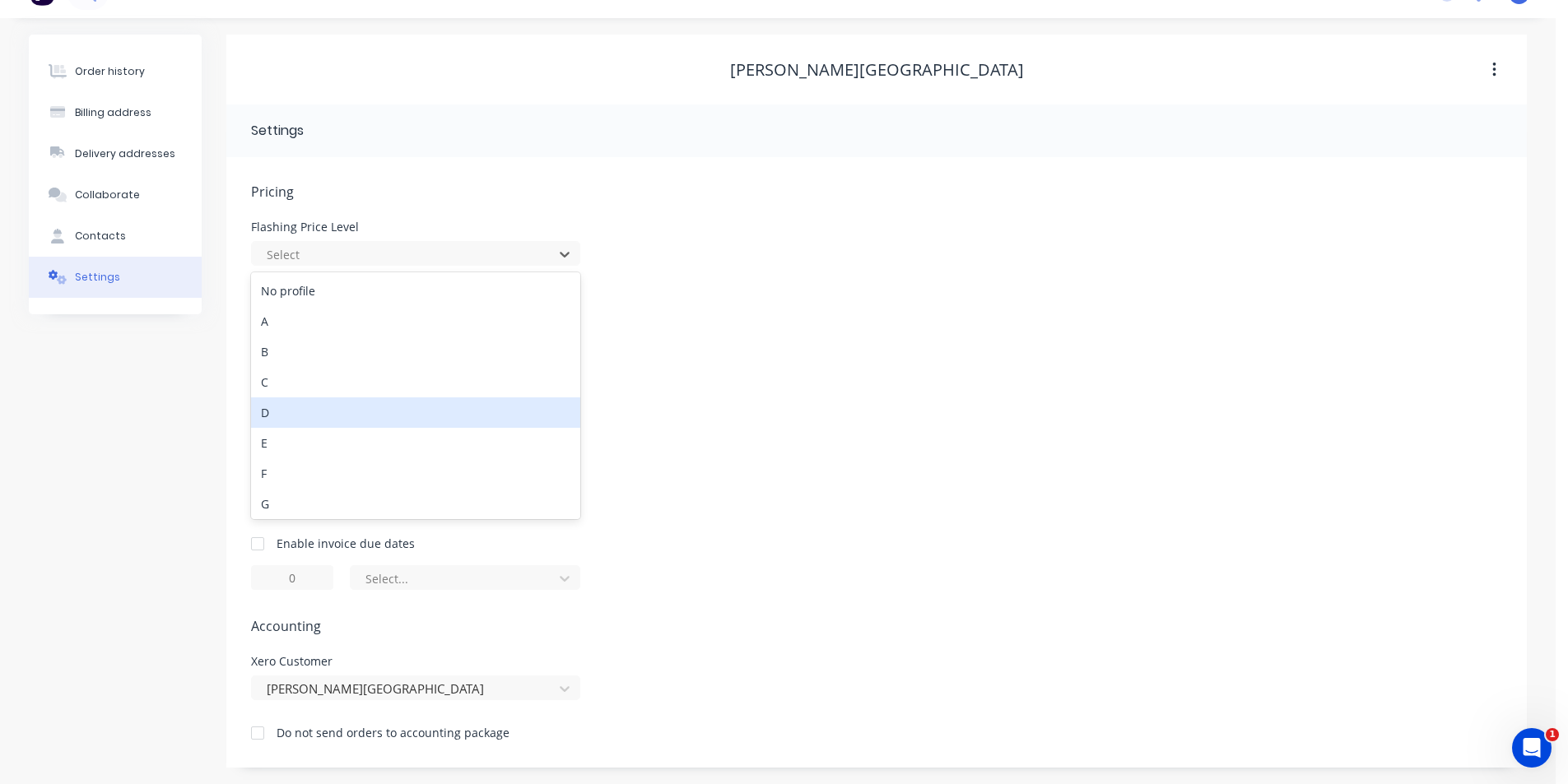
click at [320, 420] on div "D" at bounding box center [415, 412] width 329 height 30
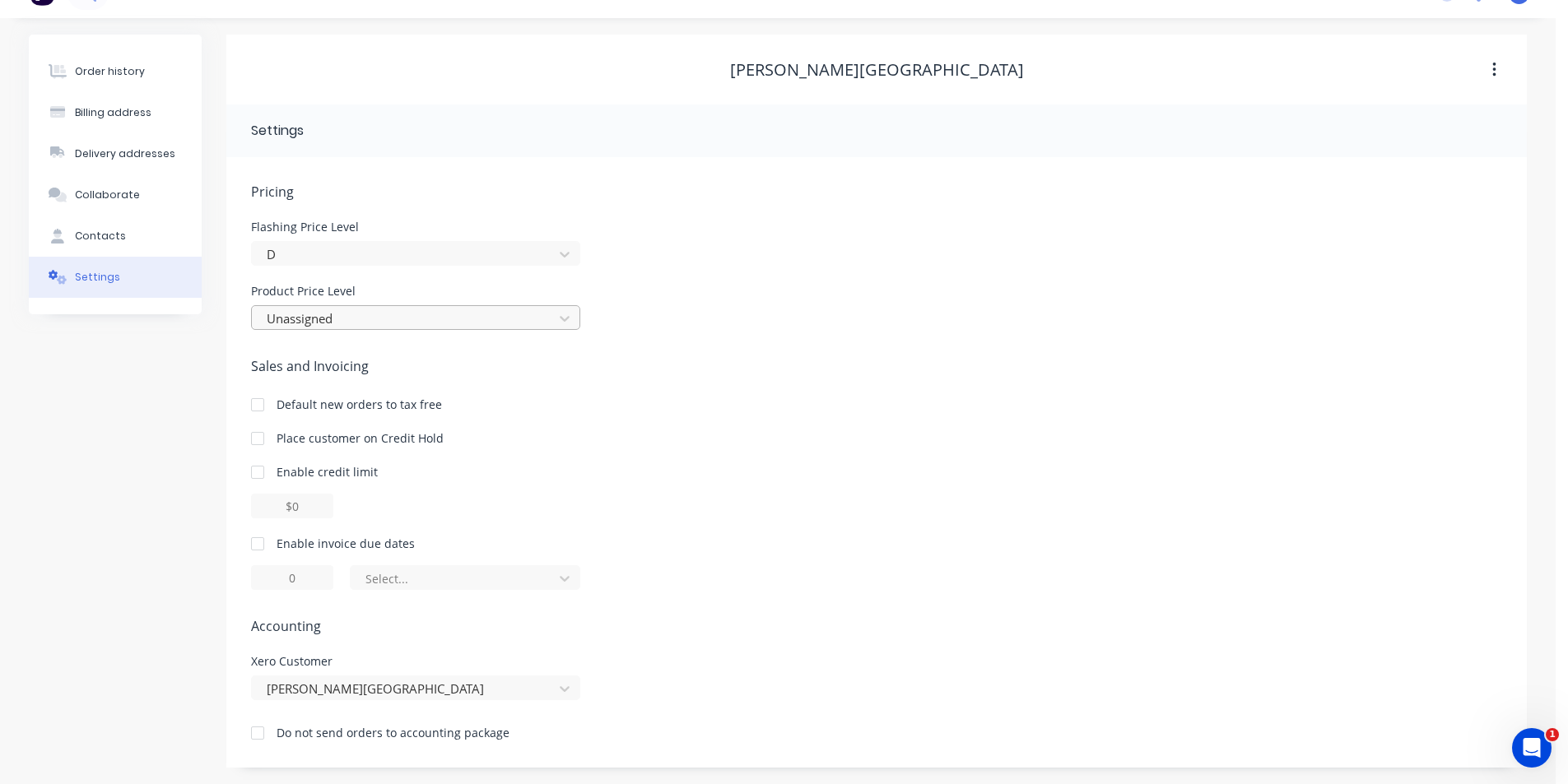
click at [325, 316] on div at bounding box center [405, 319] width 280 height 21
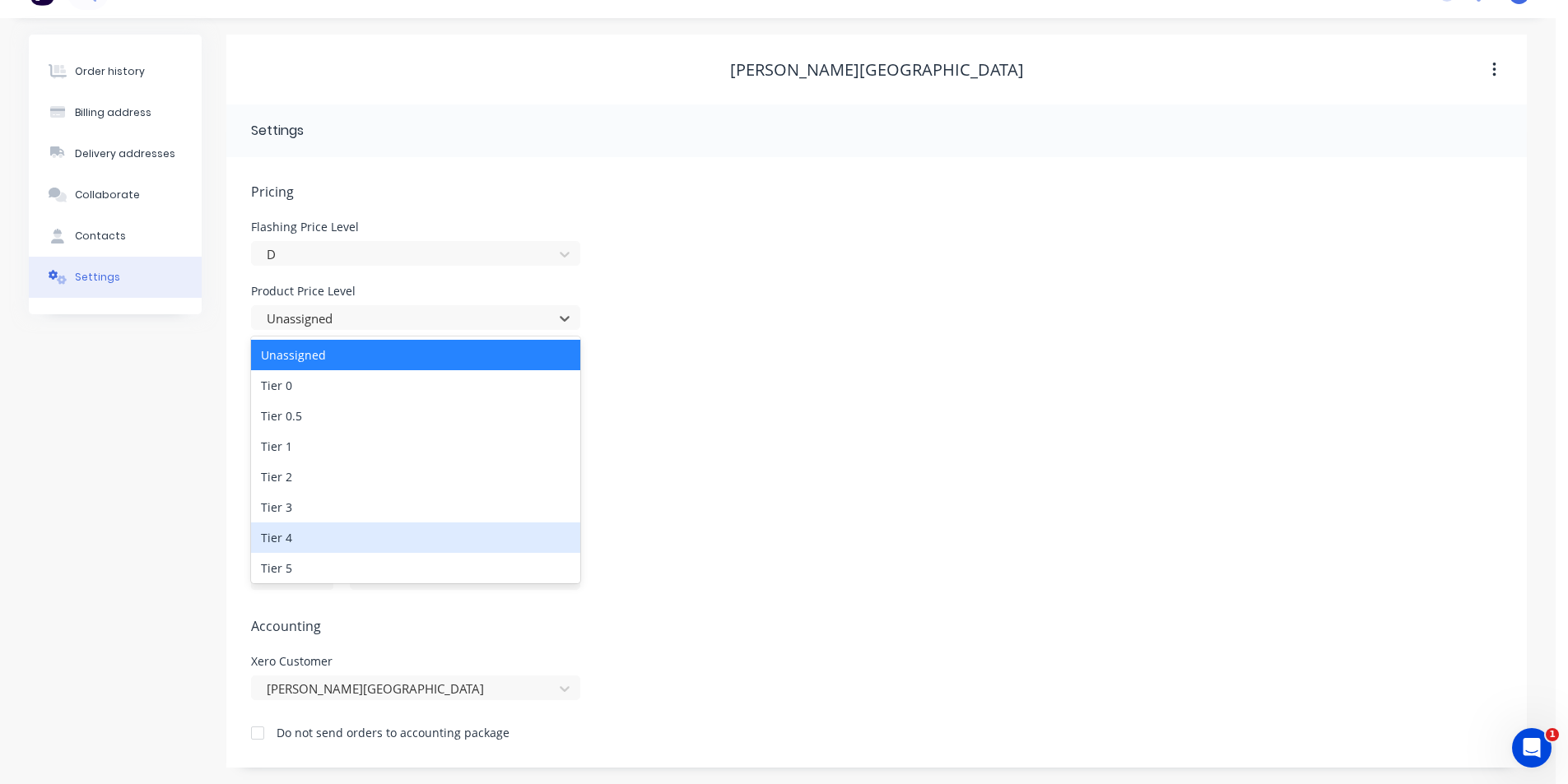
click at [321, 536] on div "Tier 4" at bounding box center [415, 538] width 329 height 30
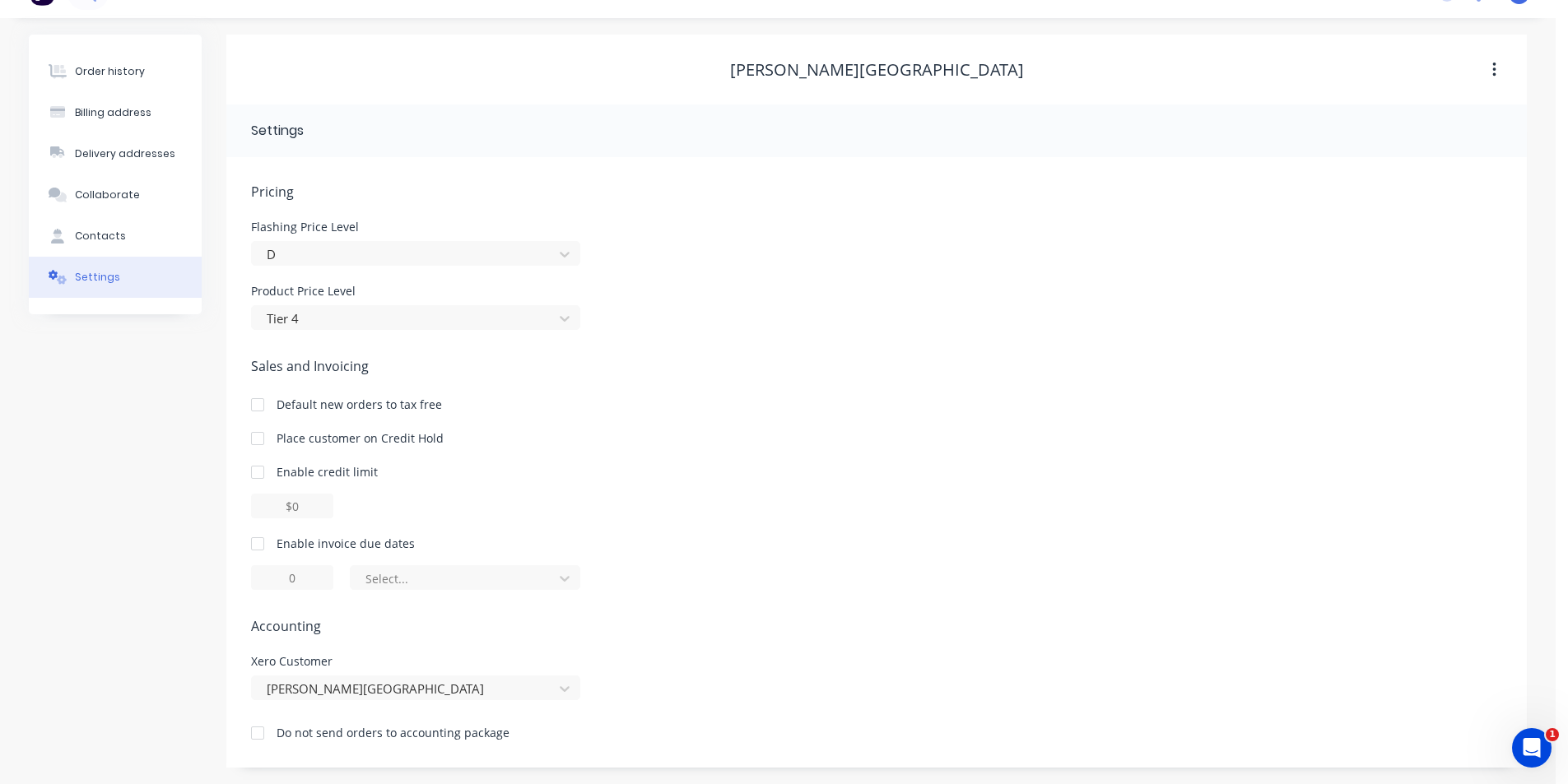
click at [255, 552] on div at bounding box center [258, 544] width 33 height 33
click at [504, 565] on div "Enable invoice due dates 1 of the current month" at bounding box center [875, 562] width 1250 height 55
click at [495, 582] on div at bounding box center [454, 579] width 181 height 21
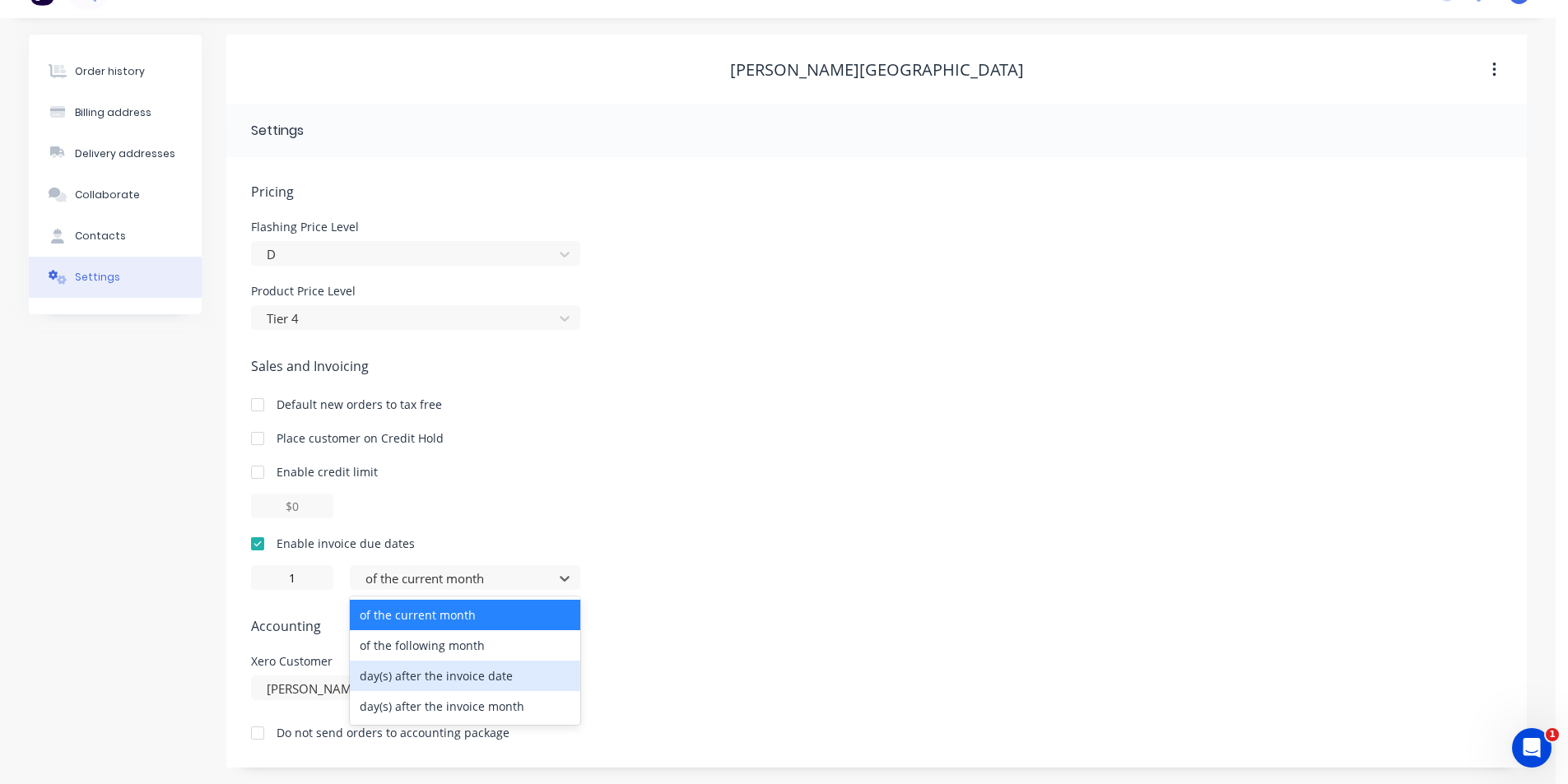
click at [506, 679] on div "day(s) after the invoice date" at bounding box center [465, 675] width 231 height 30
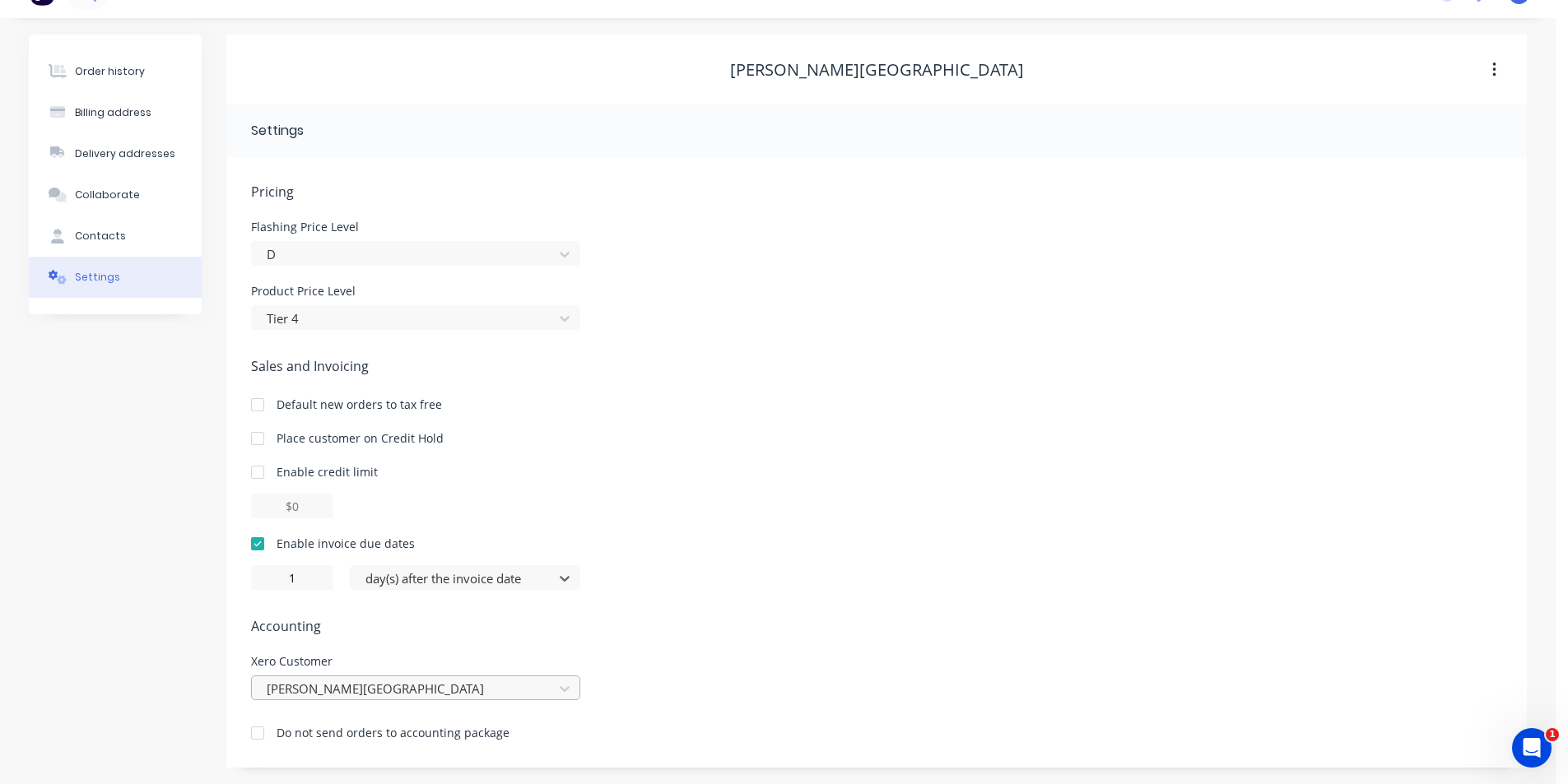
type input "0"
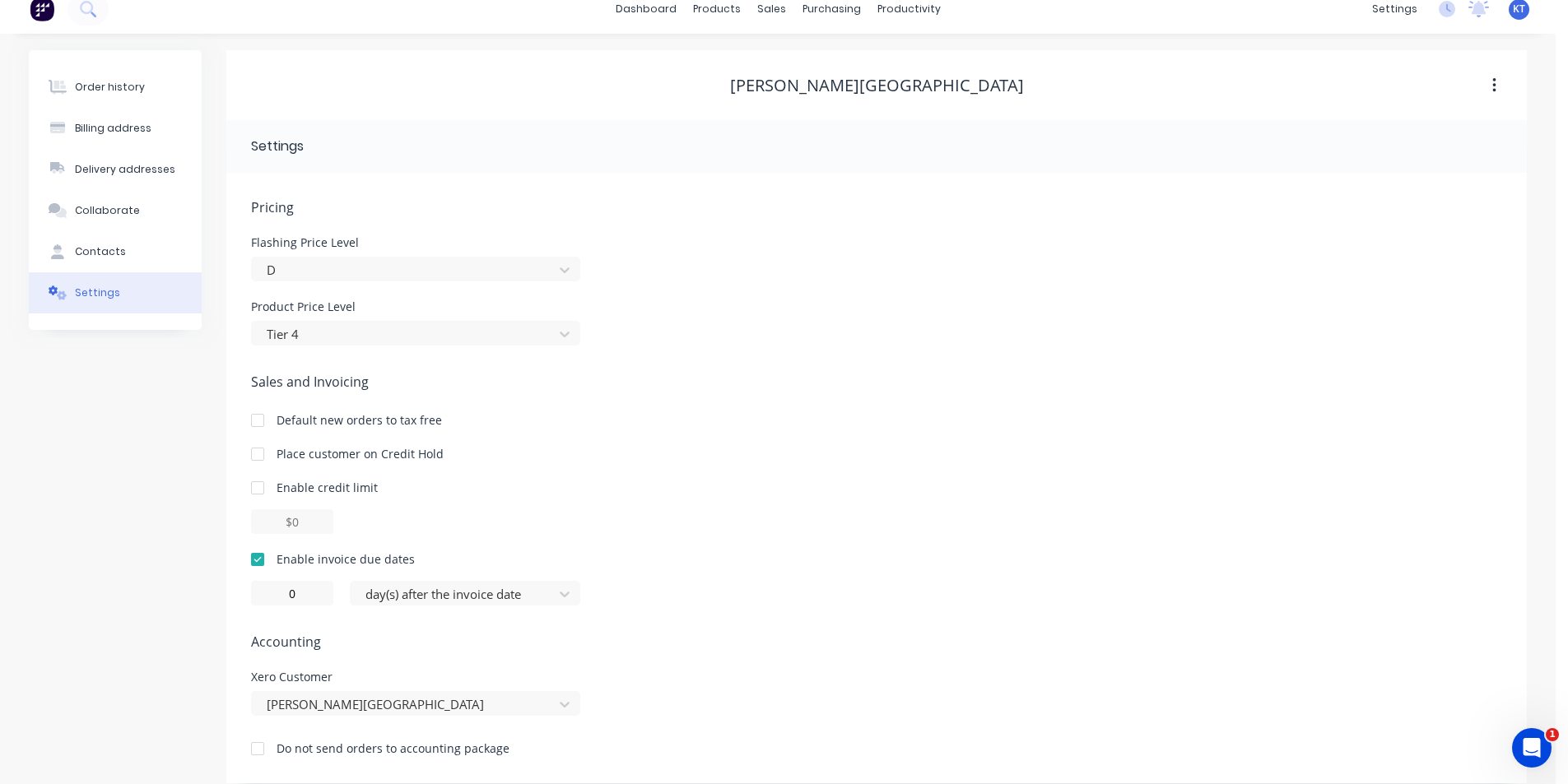
scroll to position [0, 0]
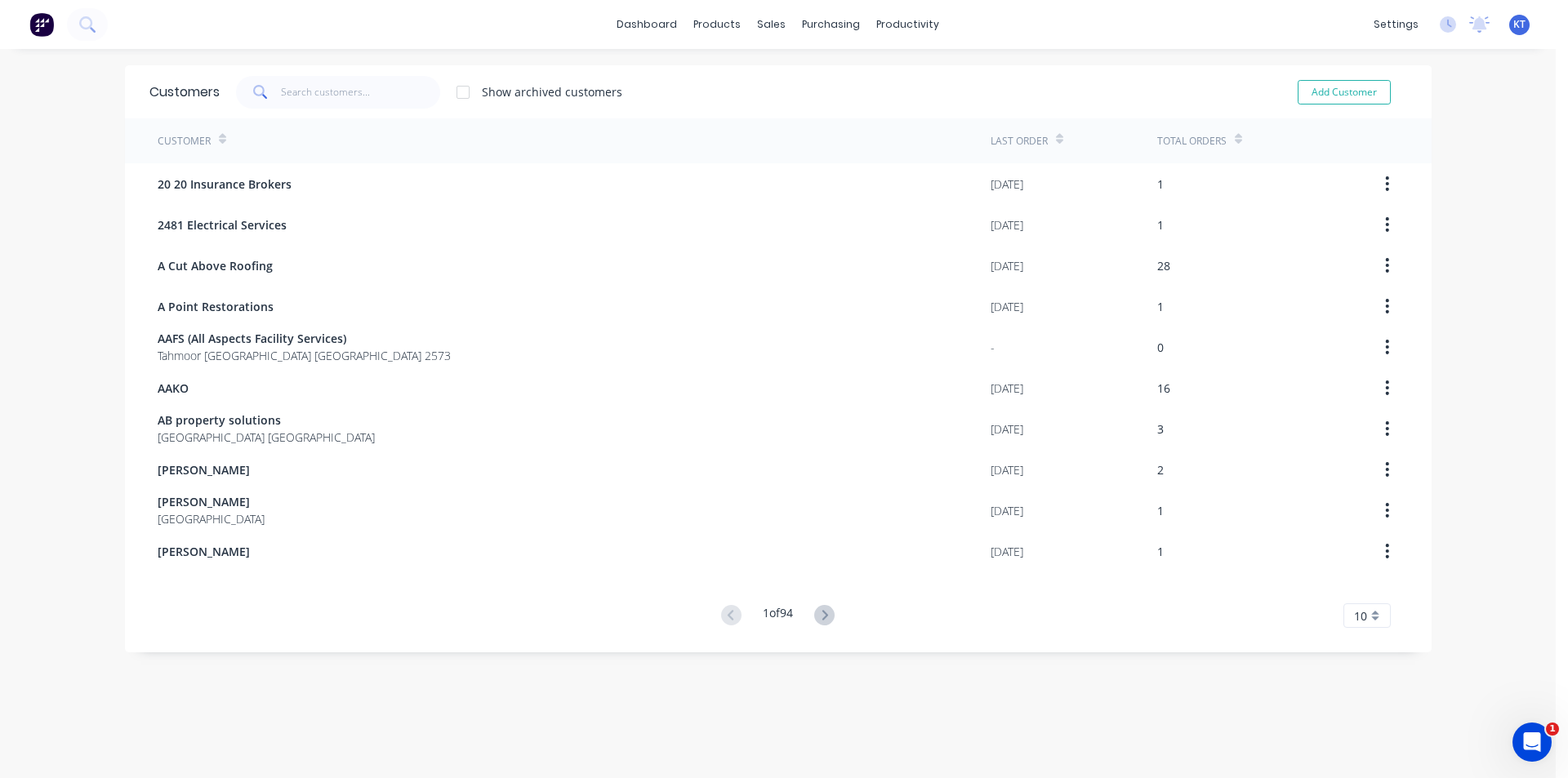
click at [273, 73] on div "Customers Show archived customers Add Customer" at bounding box center [778, 92] width 1306 height 53
click at [295, 85] on input "text" at bounding box center [360, 92] width 159 height 33
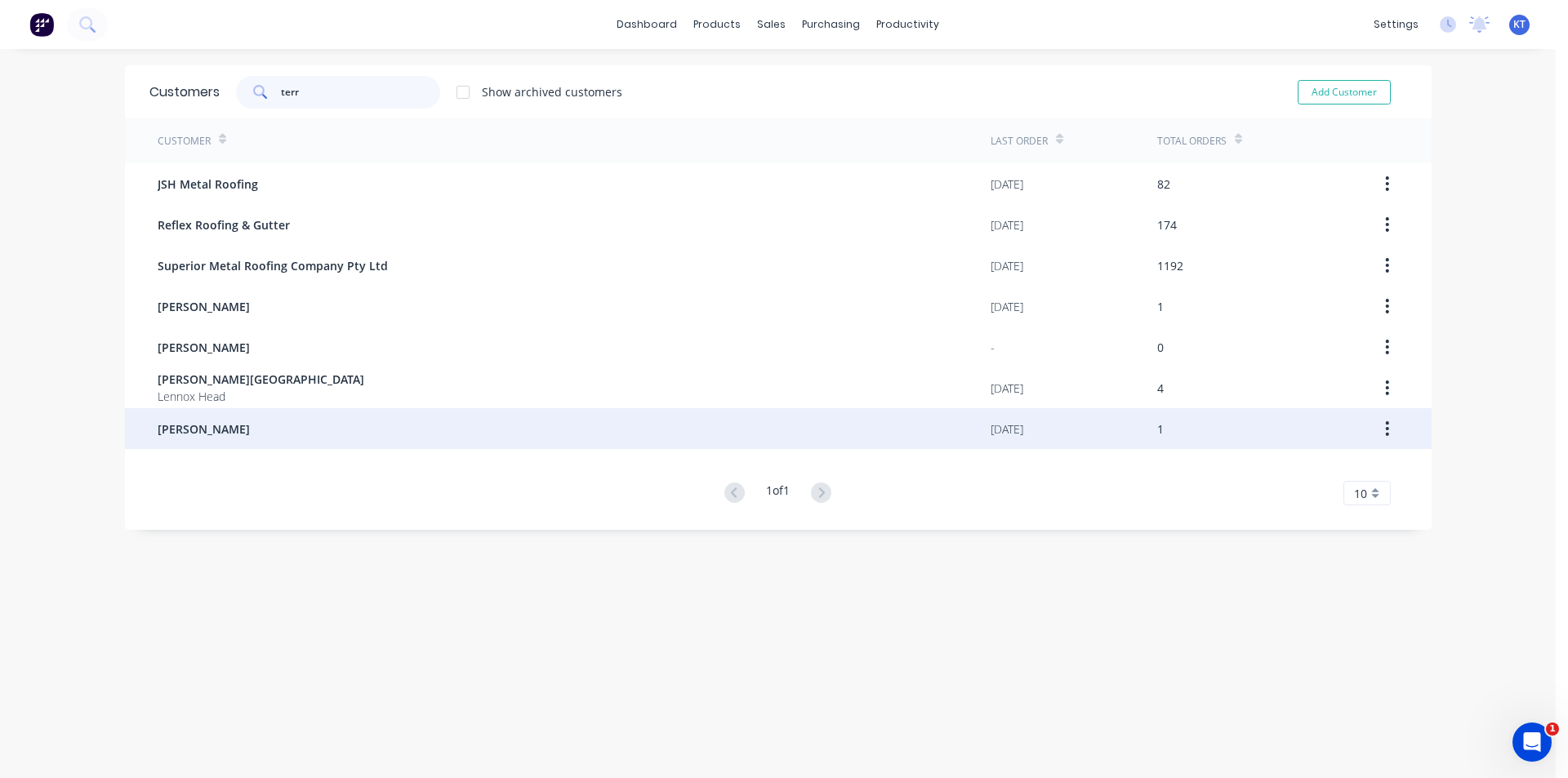
type input "terr"
click at [357, 427] on div "[PERSON_NAME]" at bounding box center [574, 428] width 833 height 41
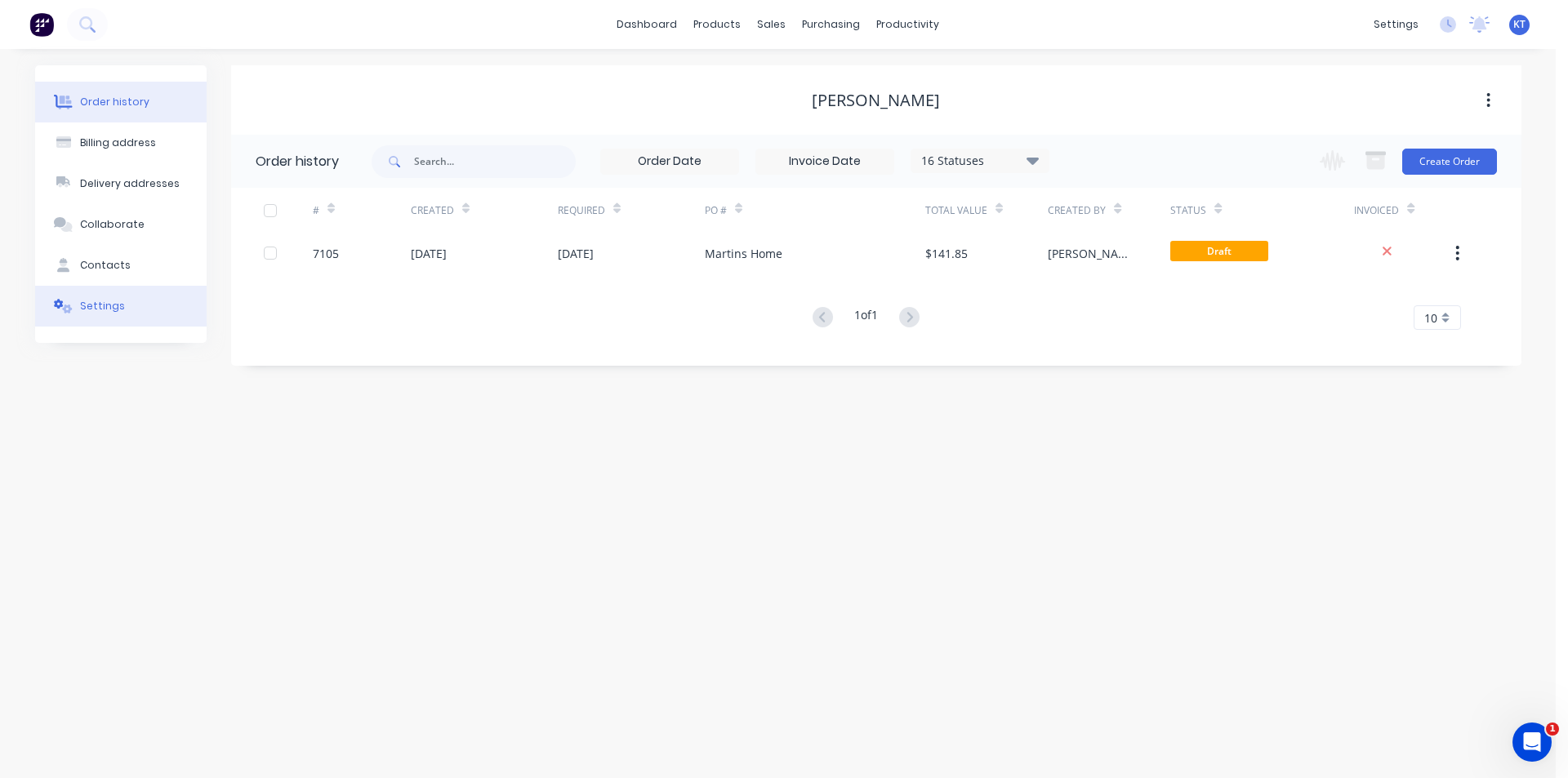
click at [96, 310] on div "Settings" at bounding box center [103, 306] width 45 height 15
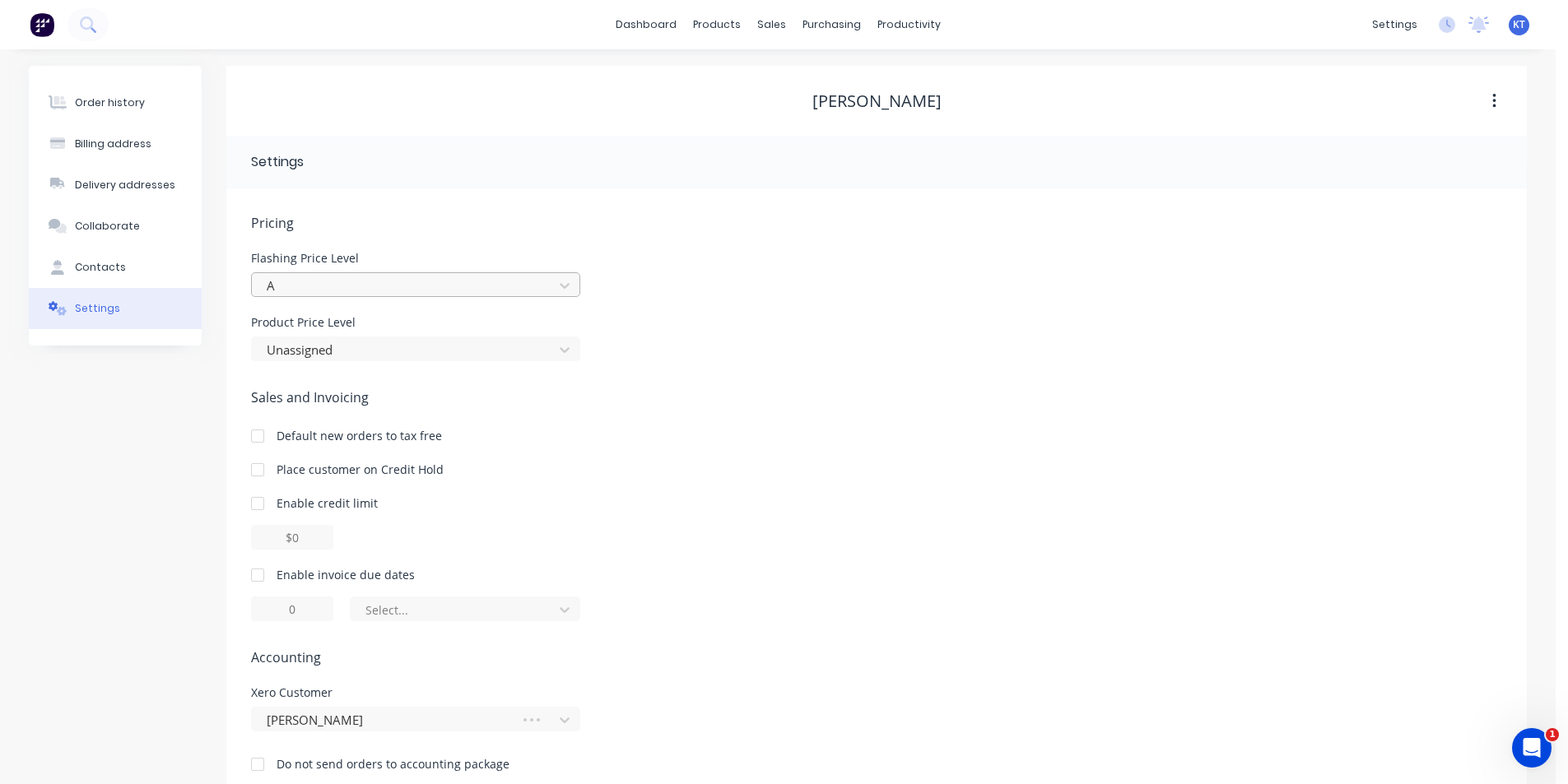
click at [385, 287] on div at bounding box center [405, 286] width 280 height 21
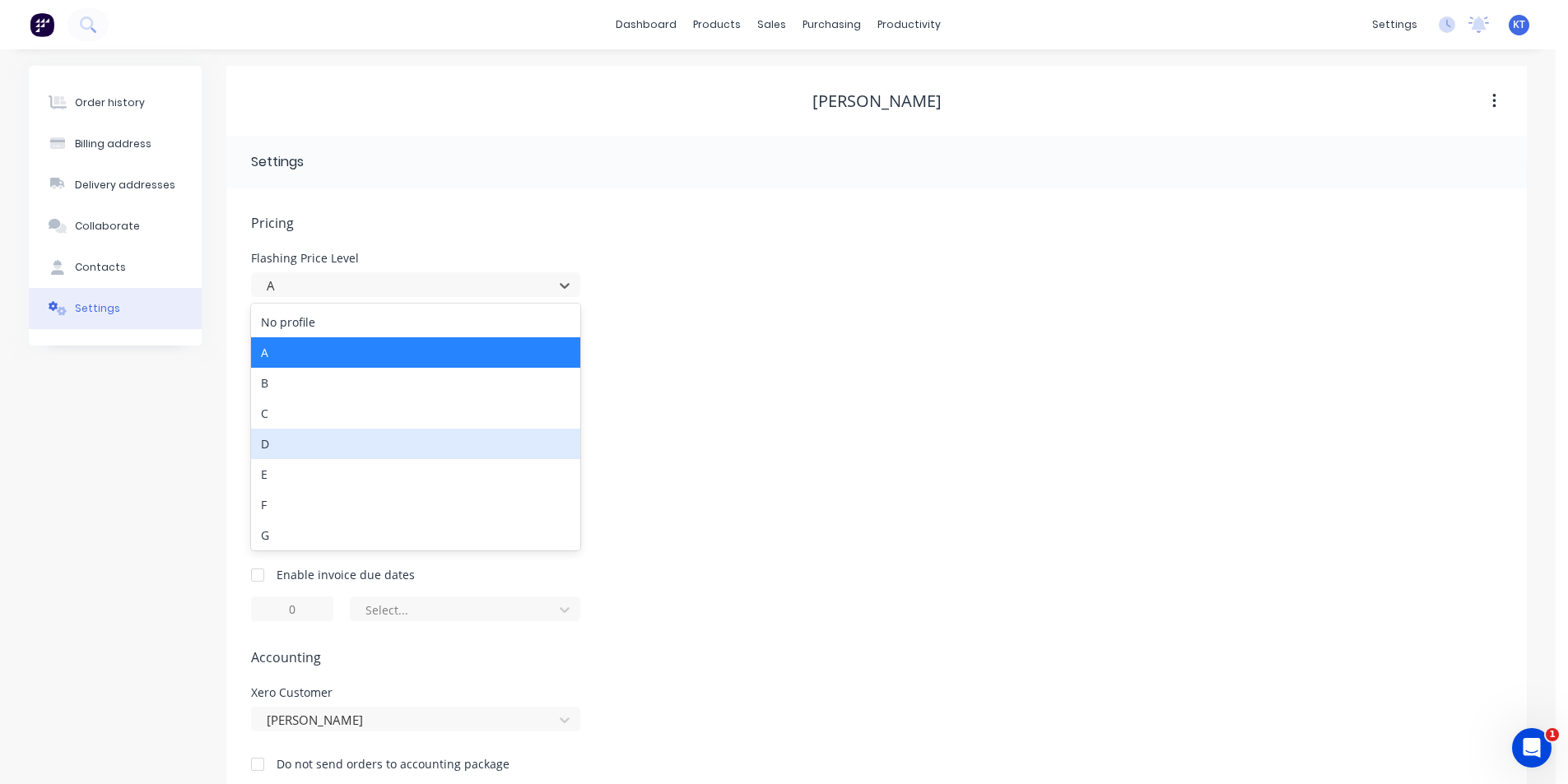
click at [342, 448] on div "D" at bounding box center [415, 444] width 329 height 30
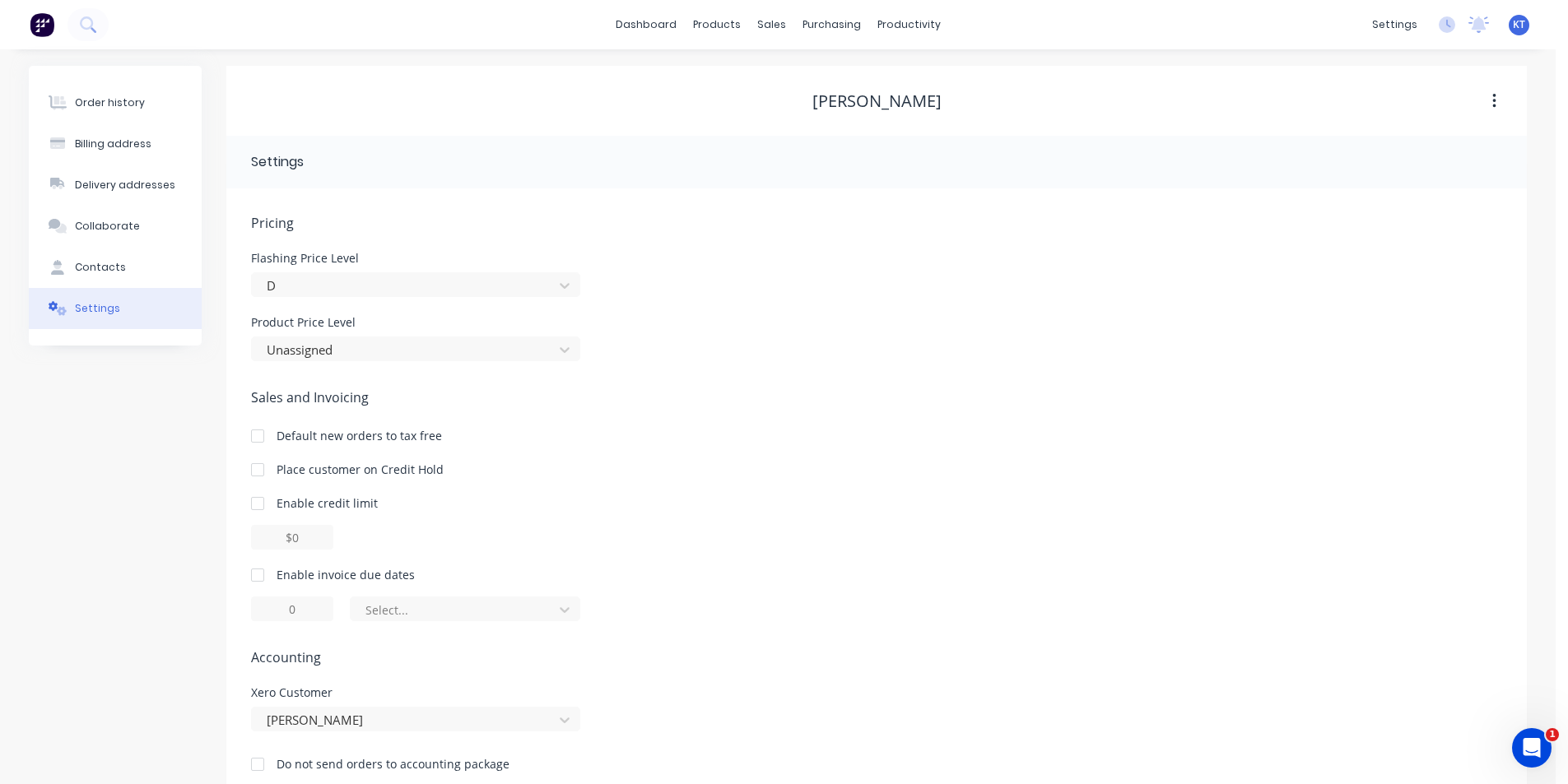
click at [342, 370] on div "Pricing Flashing Price Level D Product Price Level Unassigned Sales and Invoici…" at bounding box center [875, 506] width 1250 height 586
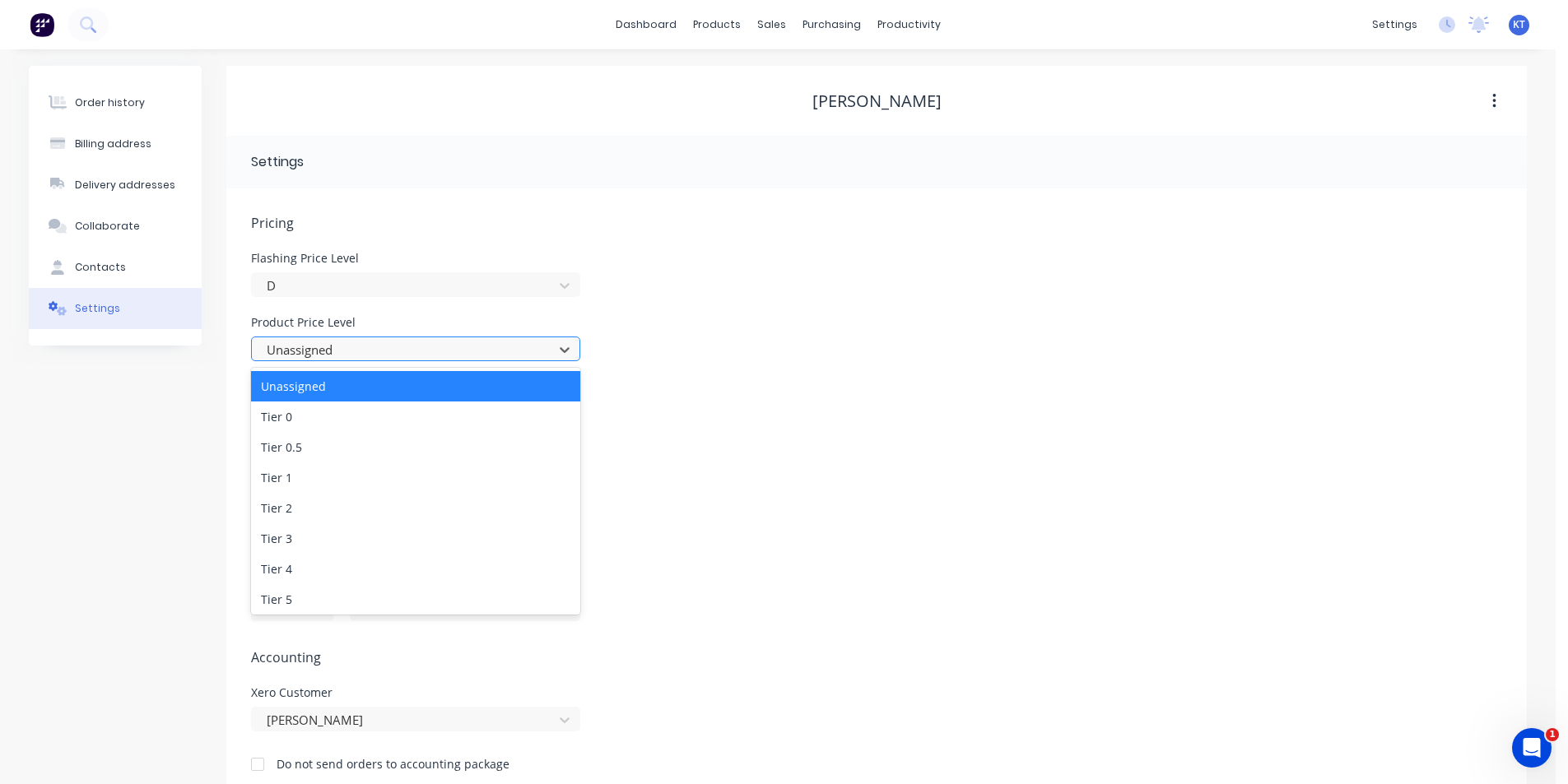
click at [347, 355] on div at bounding box center [405, 351] width 280 height 21
click at [333, 580] on div "Tier 4" at bounding box center [415, 568] width 329 height 30
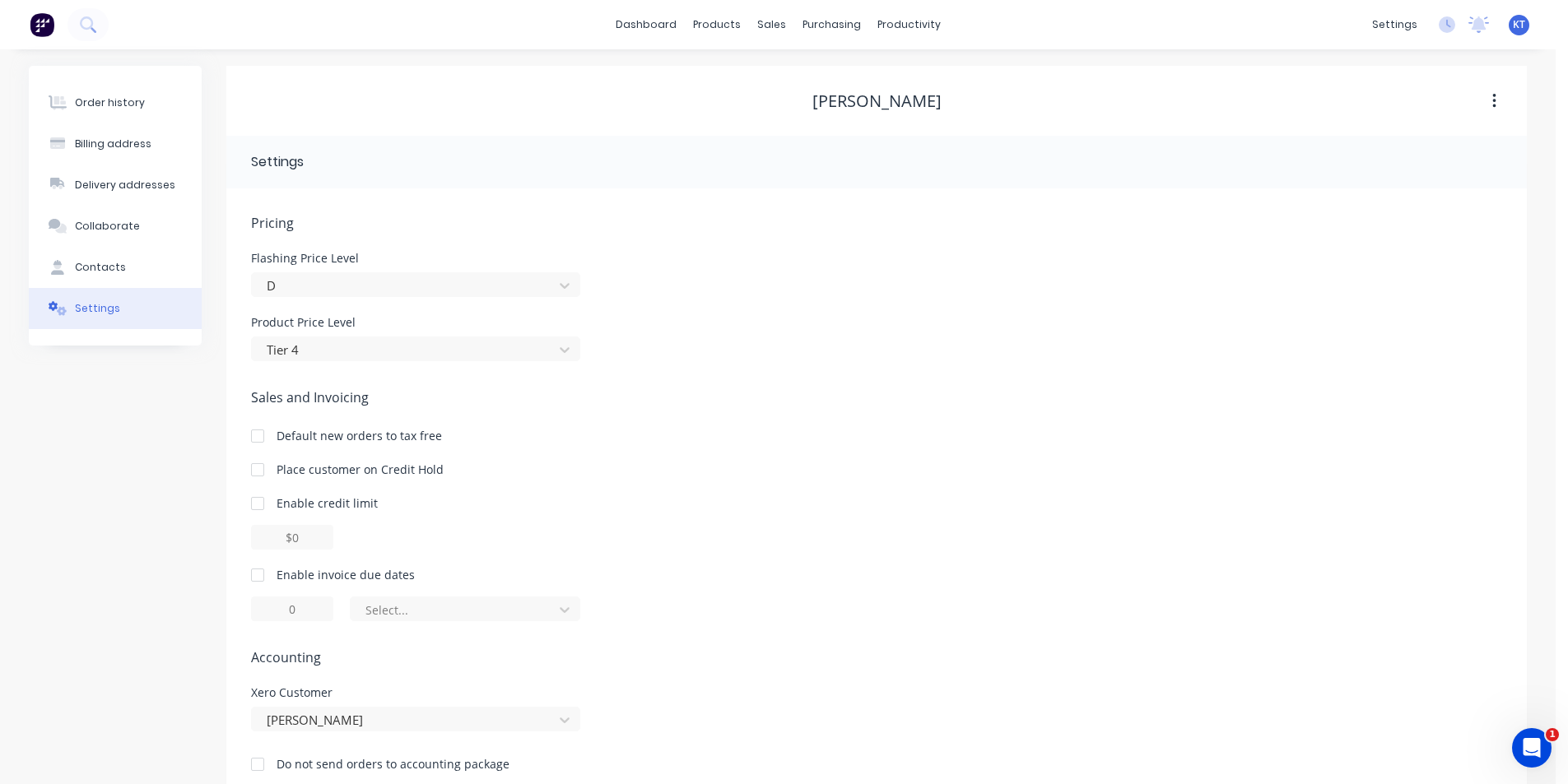
click at [252, 584] on div at bounding box center [258, 575] width 33 height 33
click at [419, 599] on div "of the current month" at bounding box center [453, 610] width 191 height 24
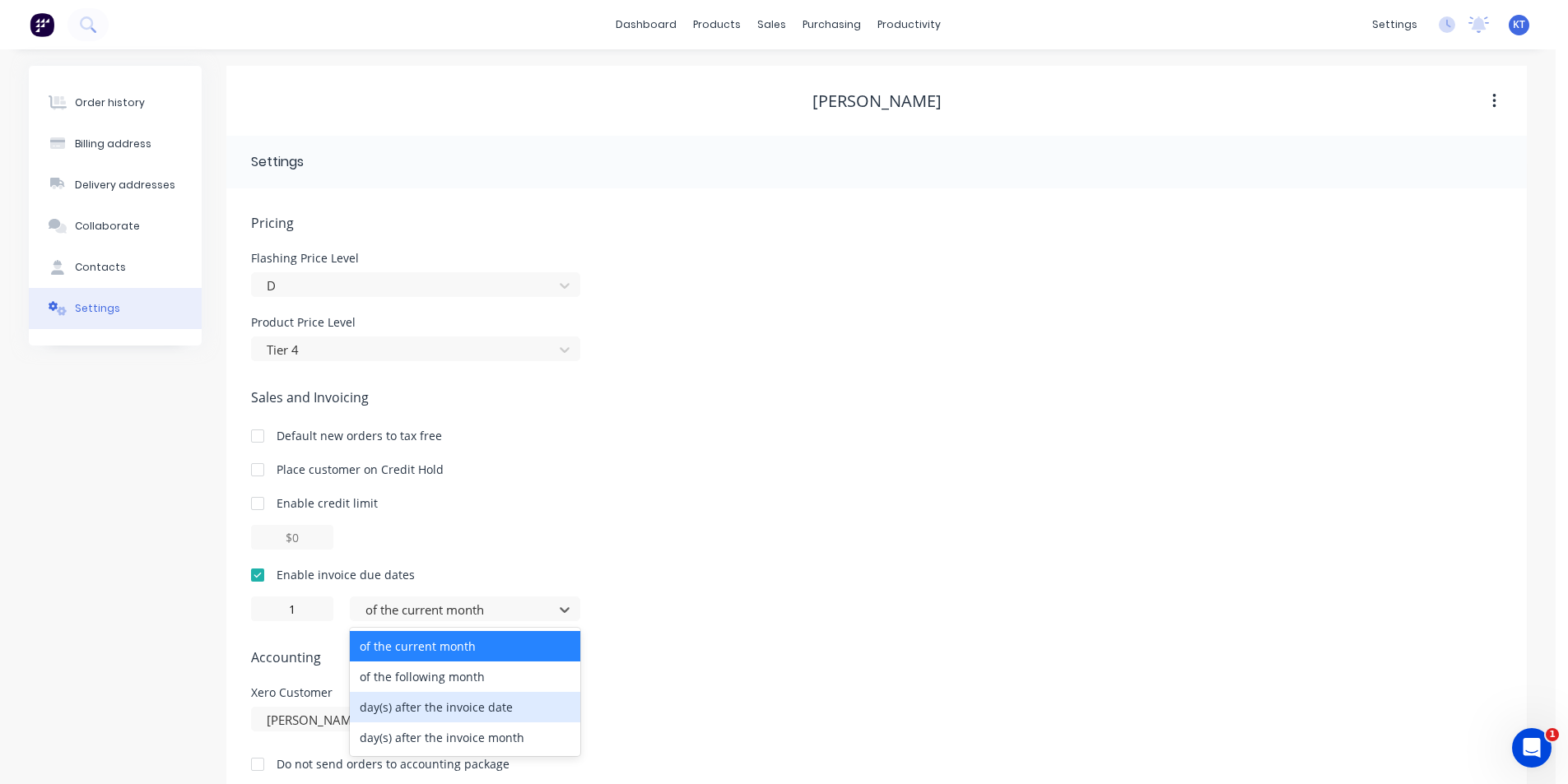
click at [463, 714] on div "day(s) after the invoice date" at bounding box center [465, 707] width 231 height 30
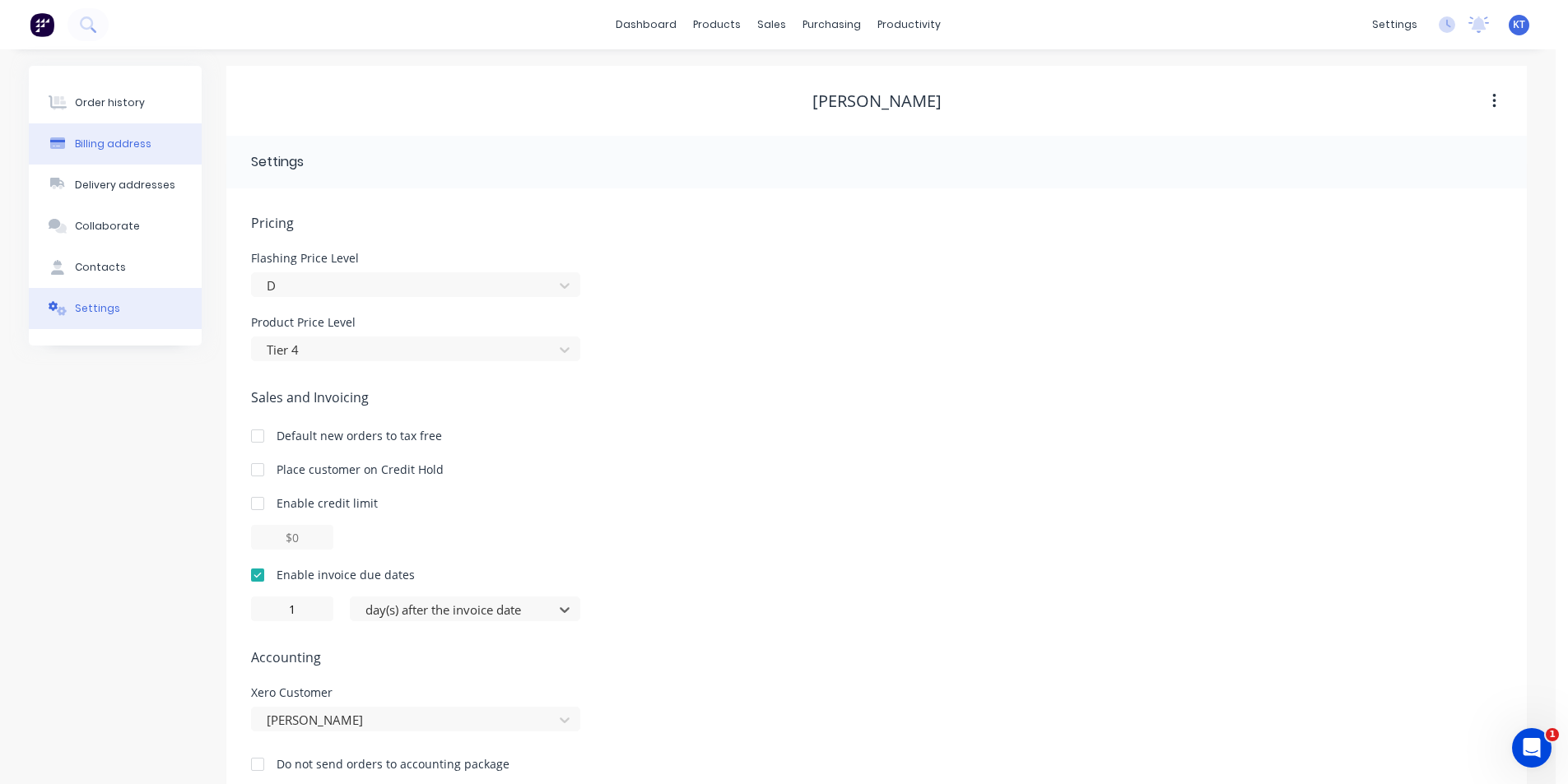
type input "0"
click at [130, 107] on div "Order history" at bounding box center [110, 103] width 70 height 15
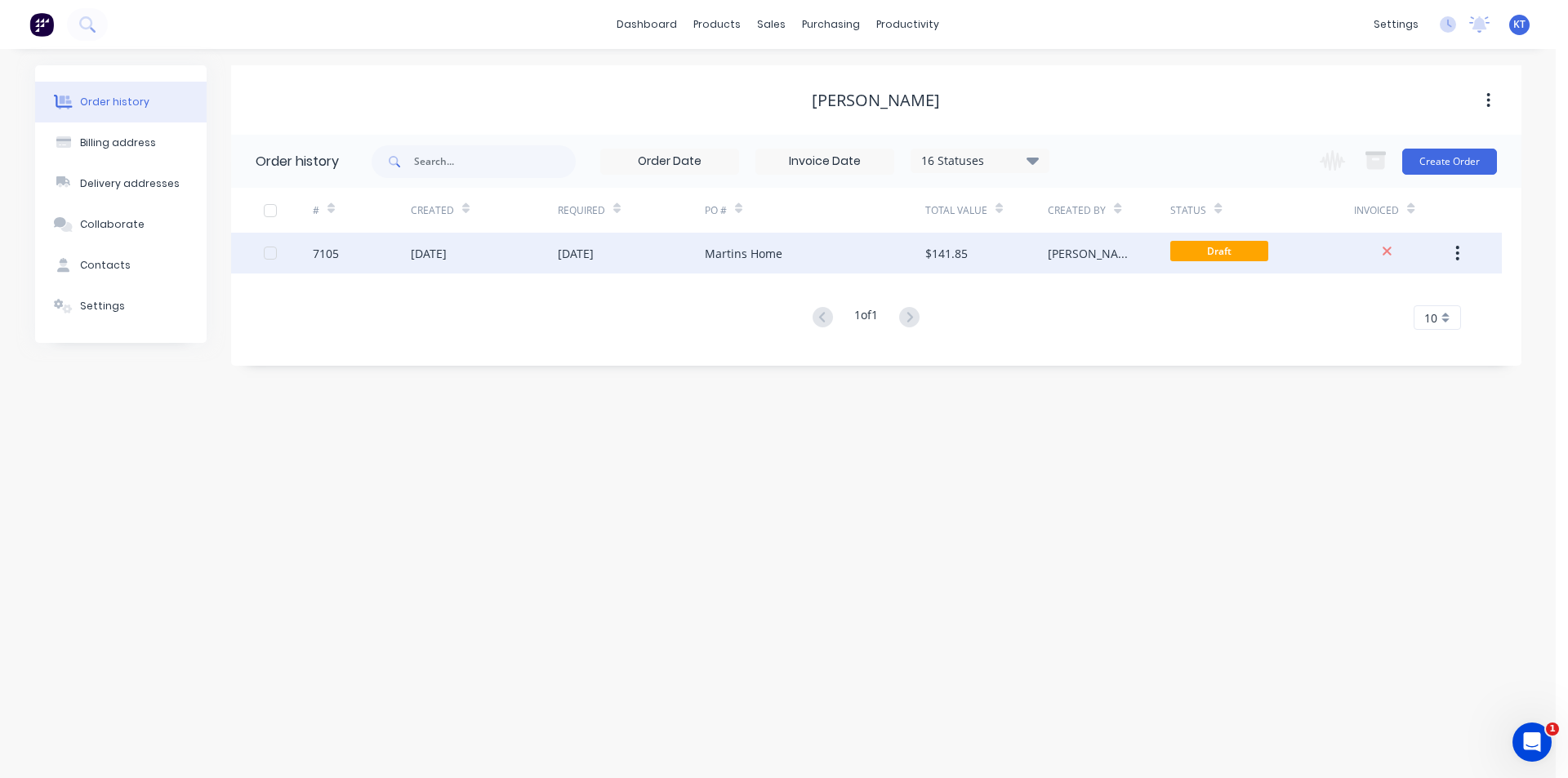
click at [1005, 248] on div "$141.85" at bounding box center [986, 253] width 123 height 41
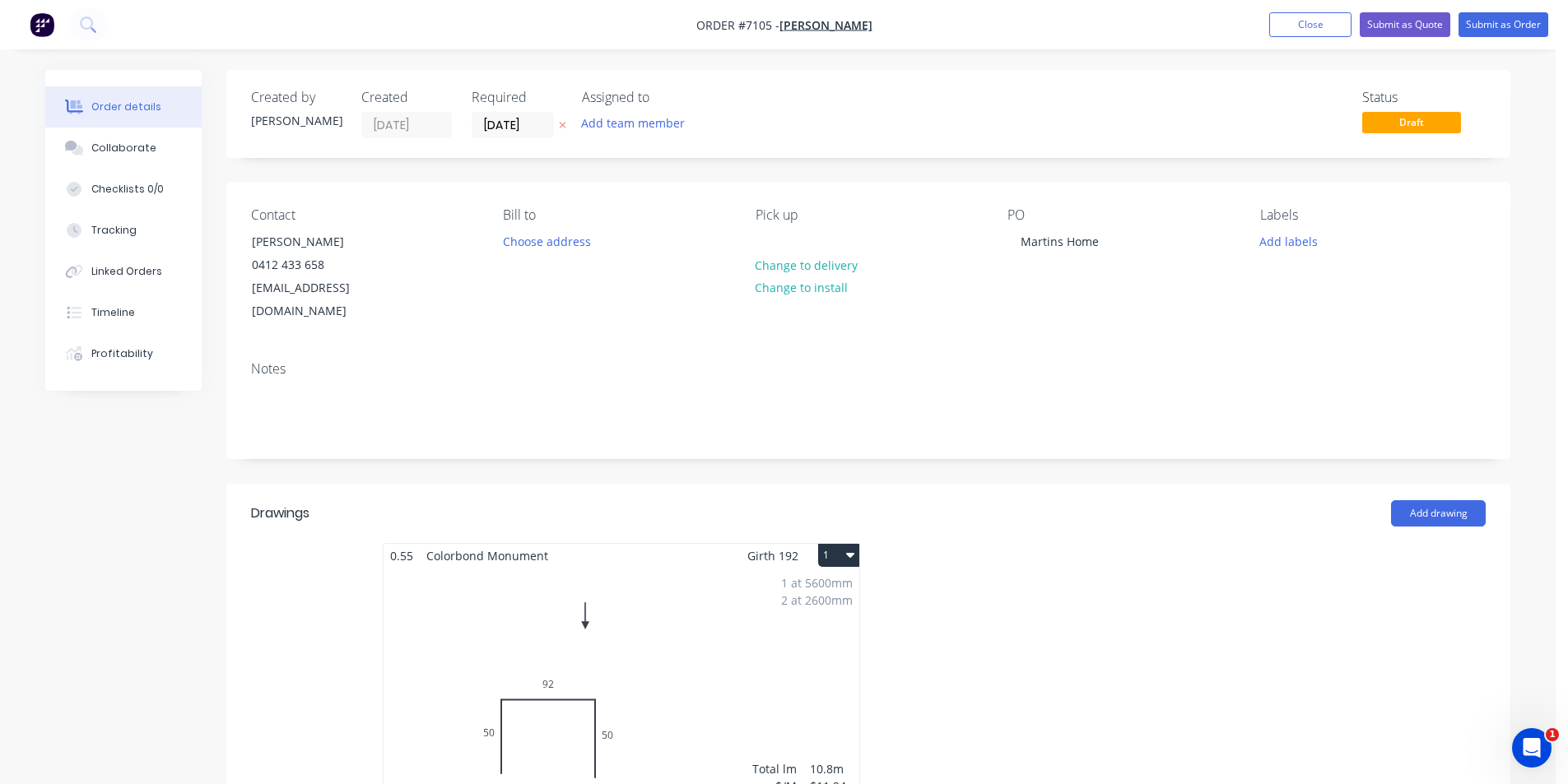
click at [1477, 359] on div "Notes" at bounding box center [868, 403] width 1283 height 111
click at [146, 151] on div "Collaborate" at bounding box center [124, 148] width 65 height 15
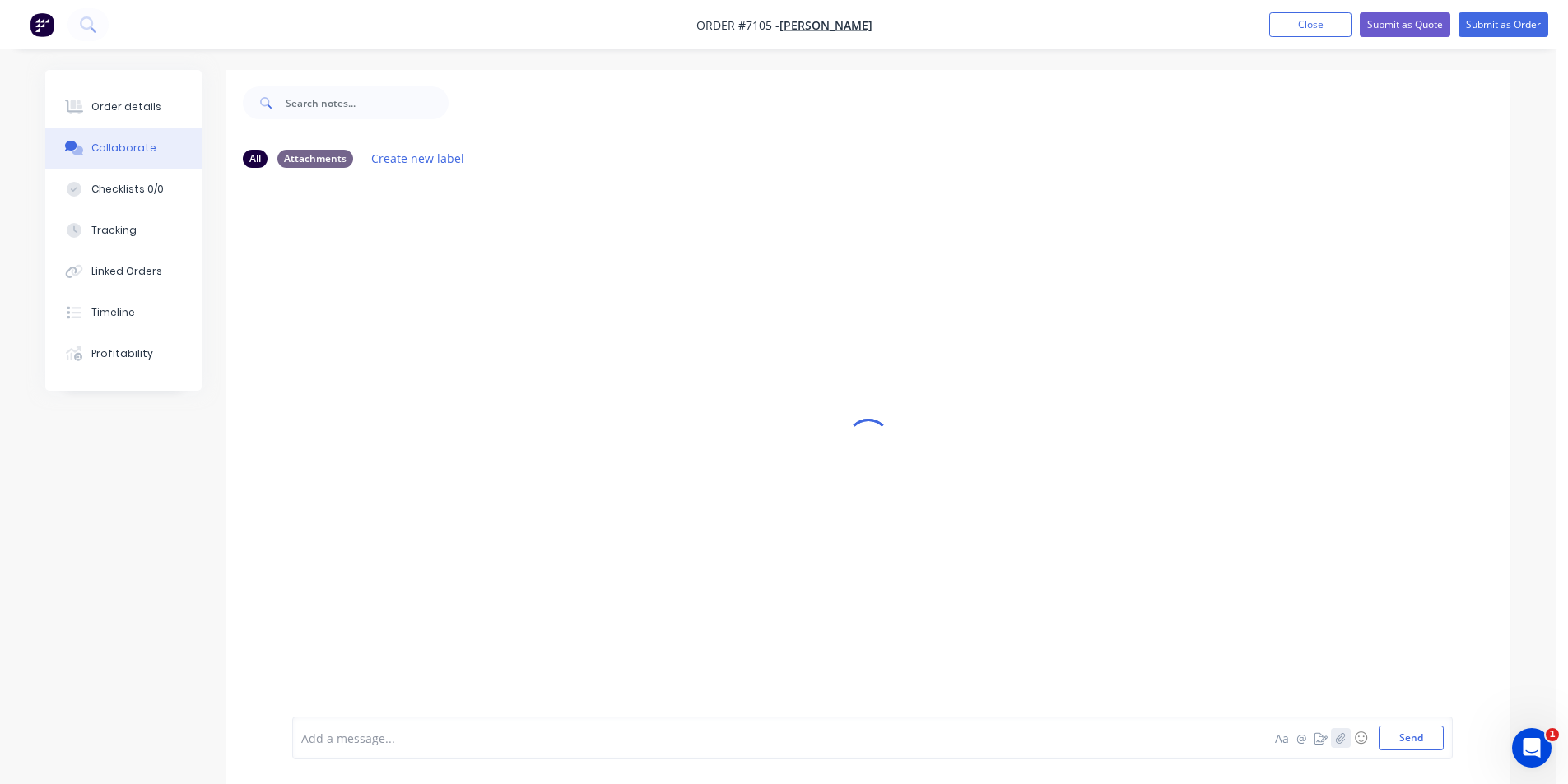
click at [1342, 739] on icon "button" at bounding box center [1340, 738] width 9 height 10
click at [1423, 748] on button "Send" at bounding box center [1411, 738] width 65 height 24
click at [139, 109] on div "Order details" at bounding box center [126, 106] width 70 height 15
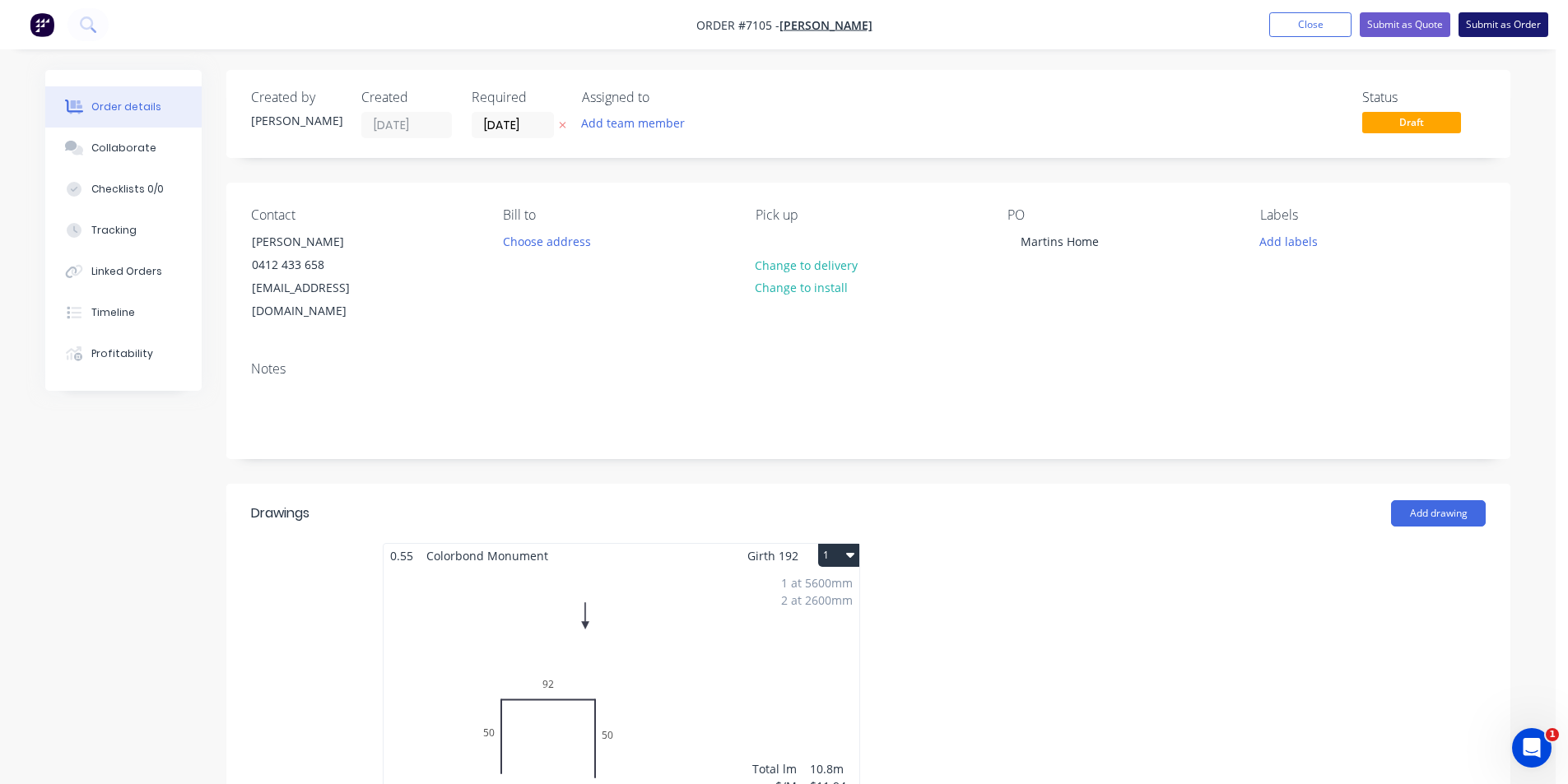
drag, startPoint x: 1496, startPoint y: 24, endPoint x: 1402, endPoint y: 759, distance: 741.0
click at [1497, 24] on button "Submit as Order" at bounding box center [1503, 24] width 90 height 24
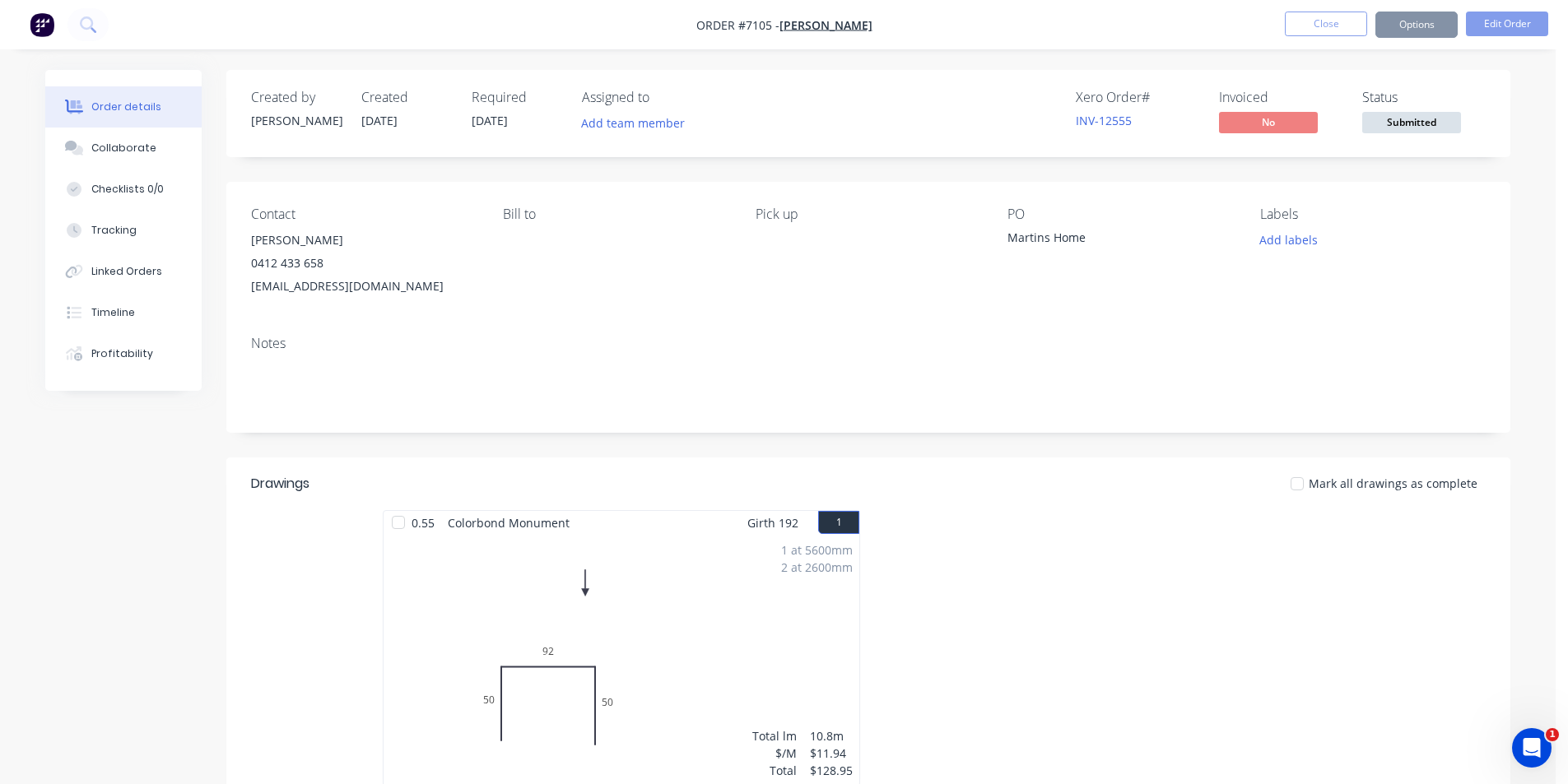
click at [1441, 123] on span "Submitted" at bounding box center [1411, 123] width 98 height 21
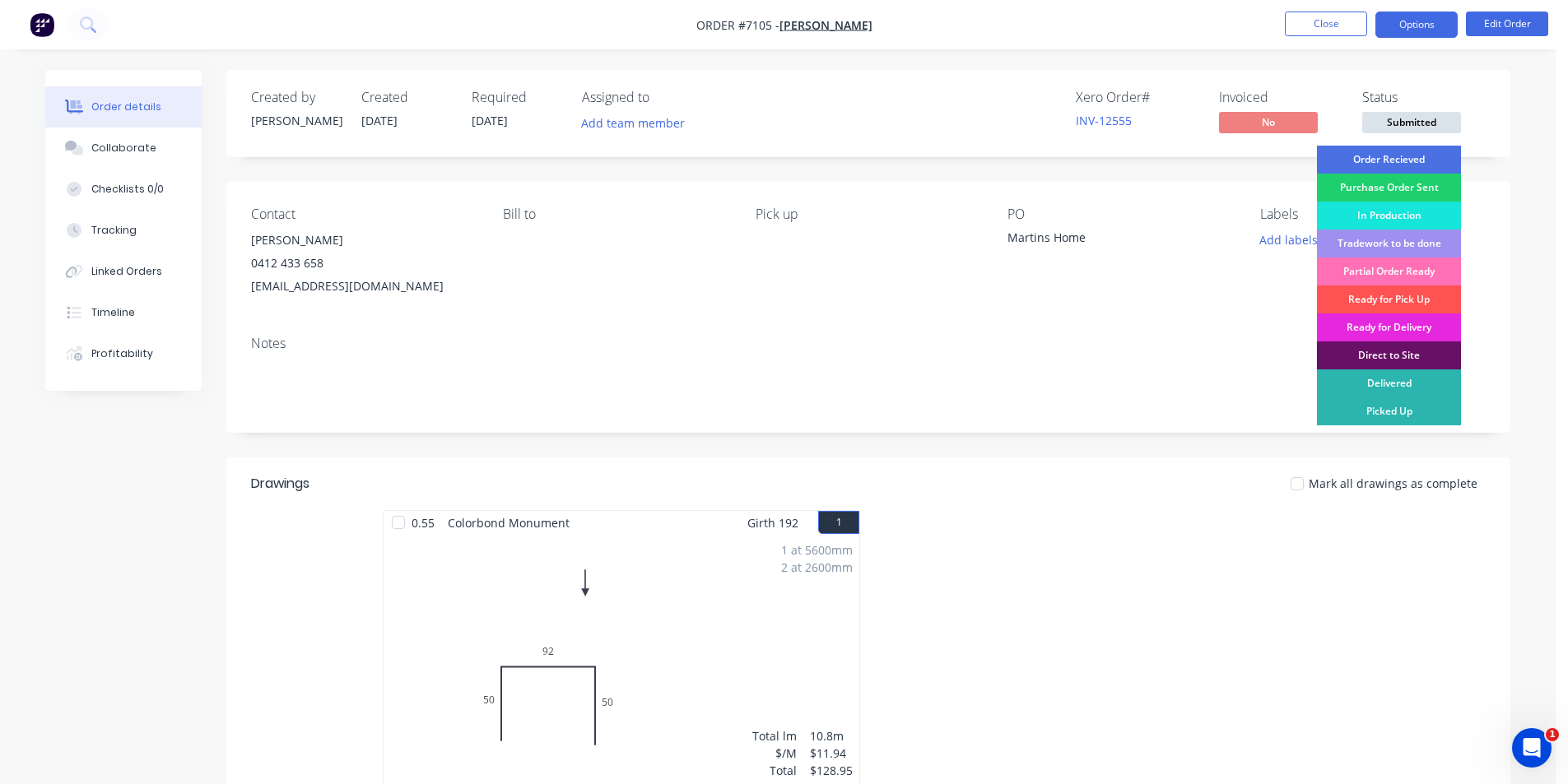
drag, startPoint x: 1417, startPoint y: 158, endPoint x: 1411, endPoint y: 13, distance: 145.1
click at [1418, 158] on div "Order Recieved" at bounding box center [1388, 159] width 144 height 28
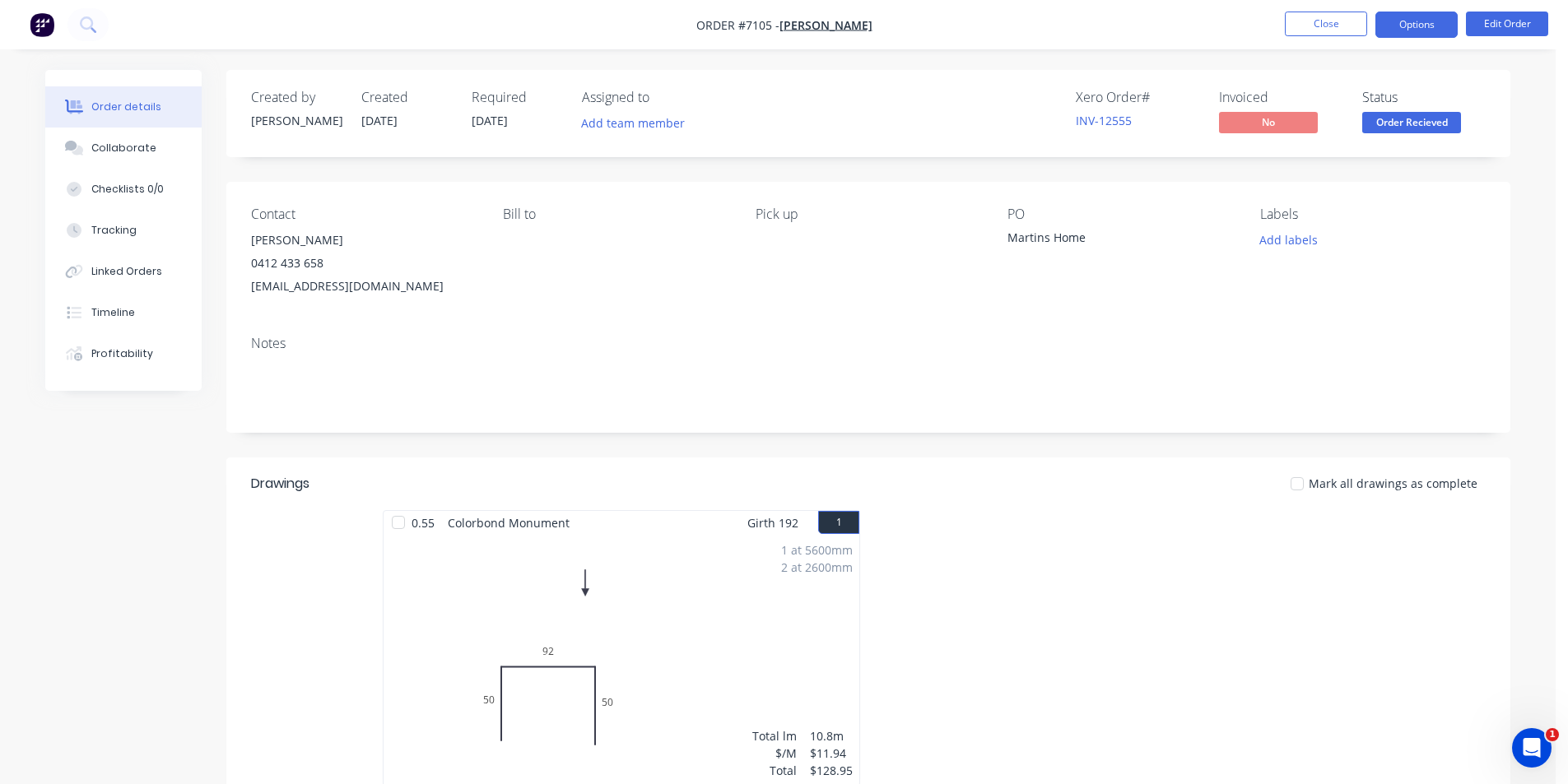
click at [1428, 17] on button "Options" at bounding box center [1416, 24] width 83 height 26
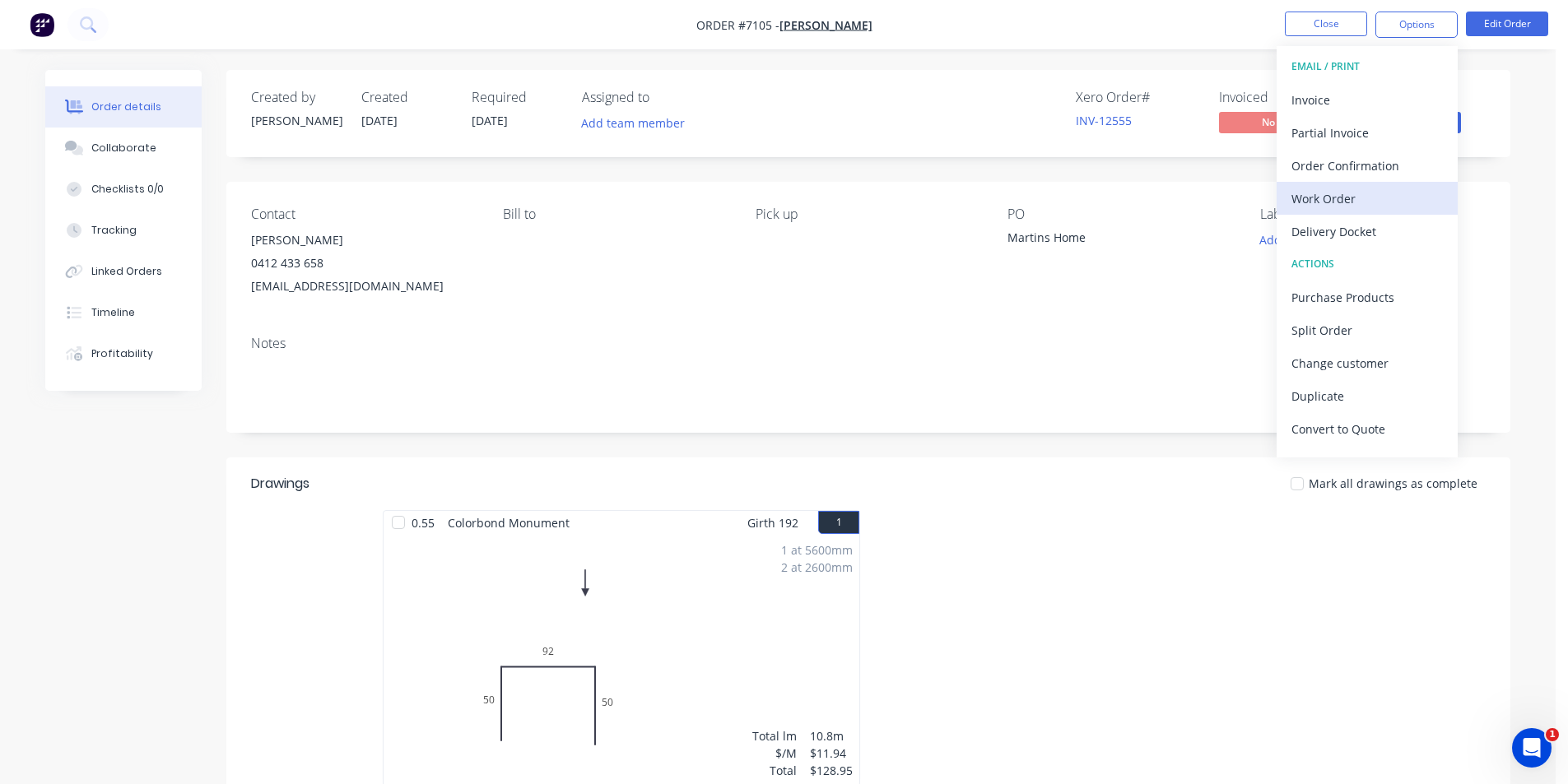
click at [1388, 205] on div "Work Order" at bounding box center [1367, 198] width 151 height 23
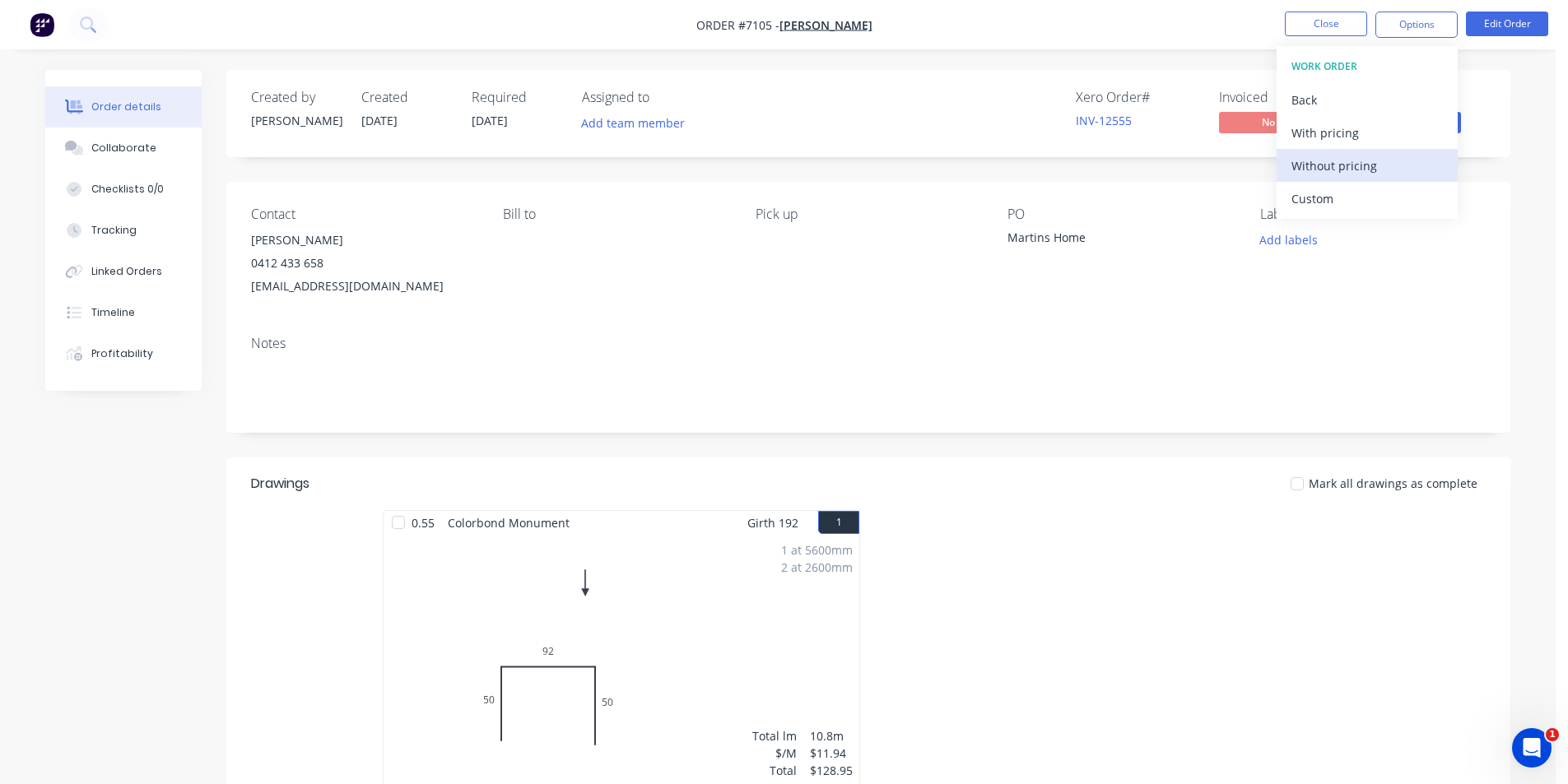
click at [1389, 175] on div "Without pricing" at bounding box center [1367, 165] width 151 height 23
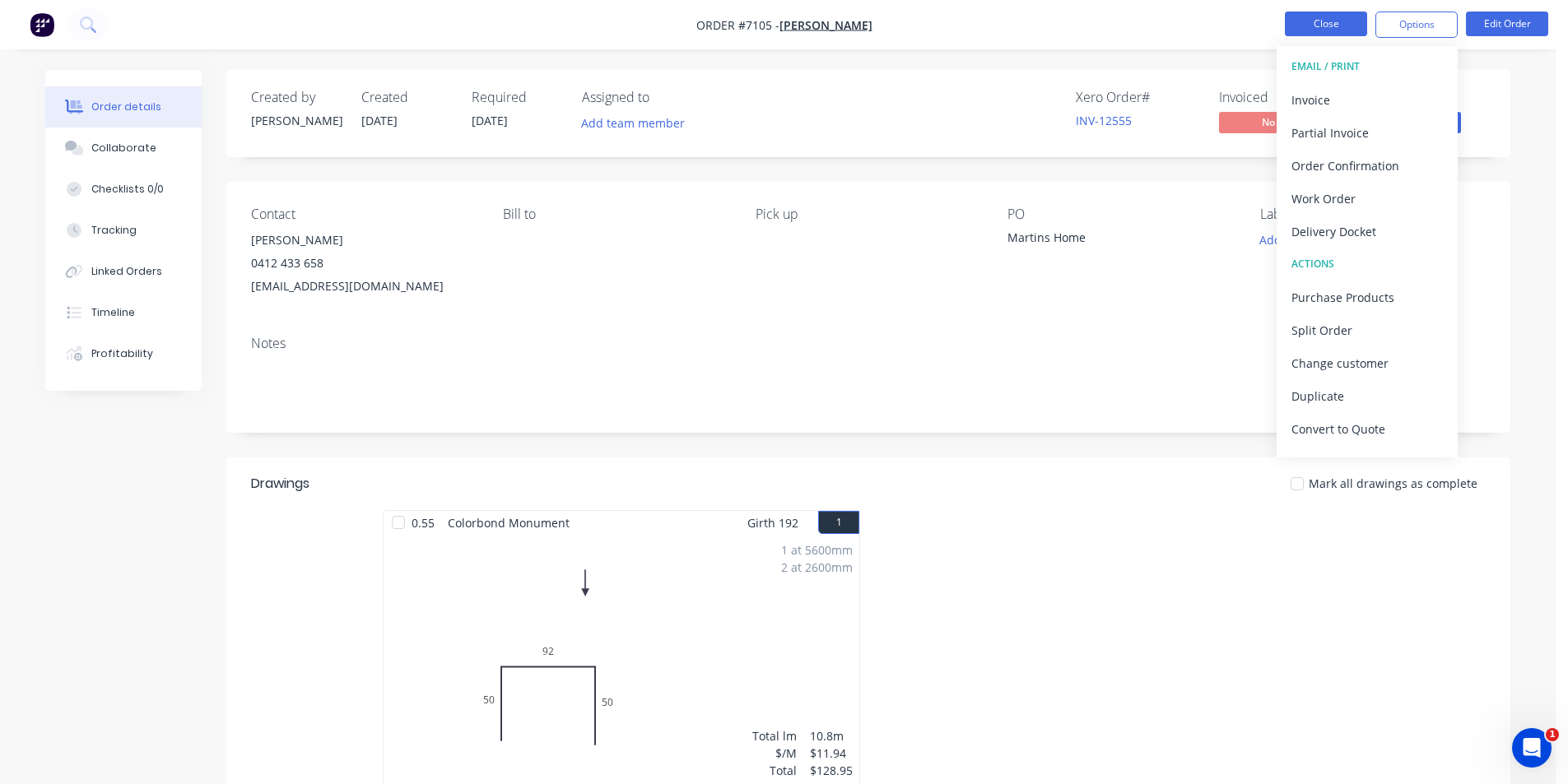
click at [1347, 23] on button "Close" at bounding box center [1325, 23] width 83 height 24
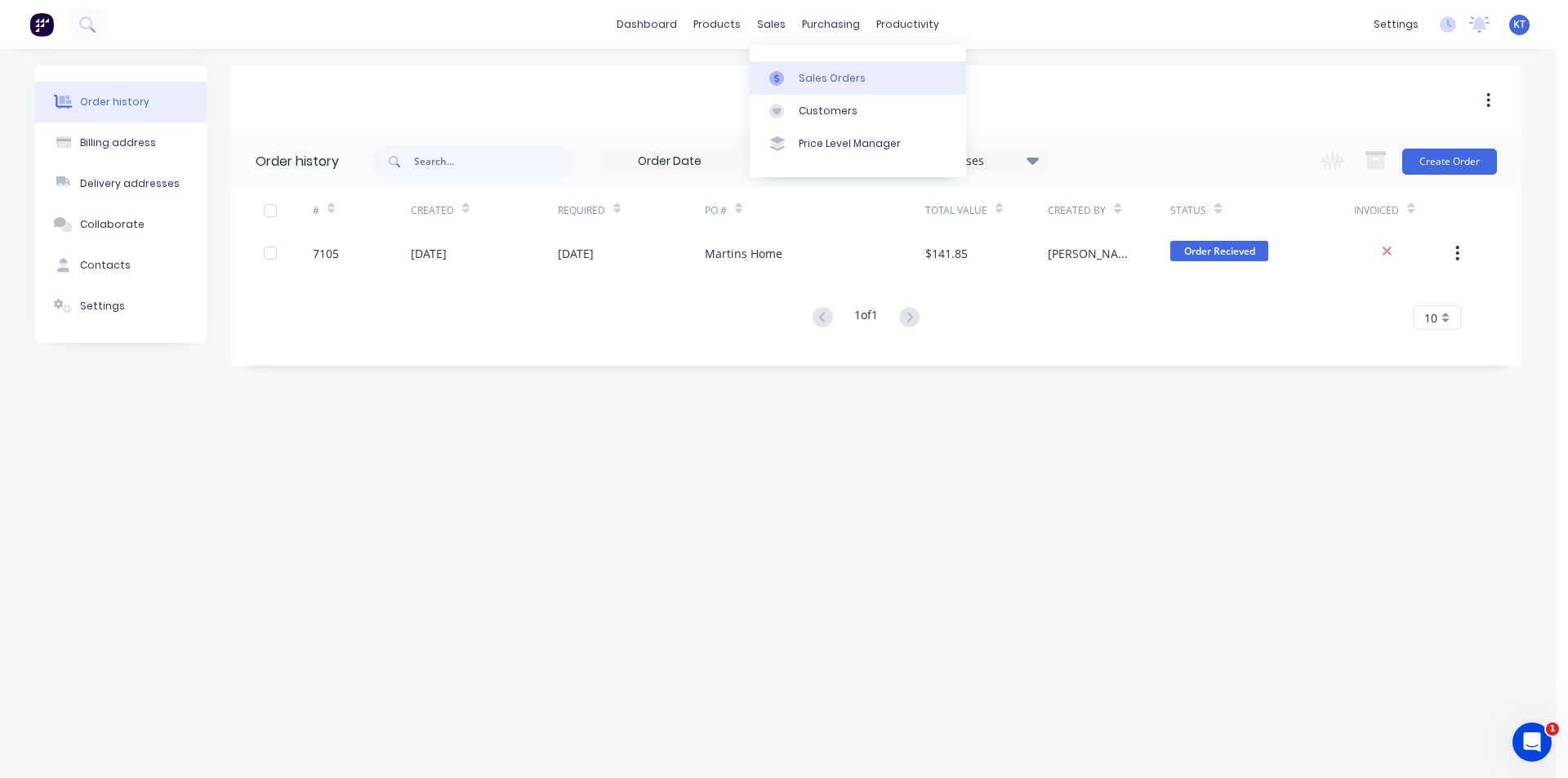
click at [797, 93] on link "Sales Orders" at bounding box center [857, 78] width 217 height 33
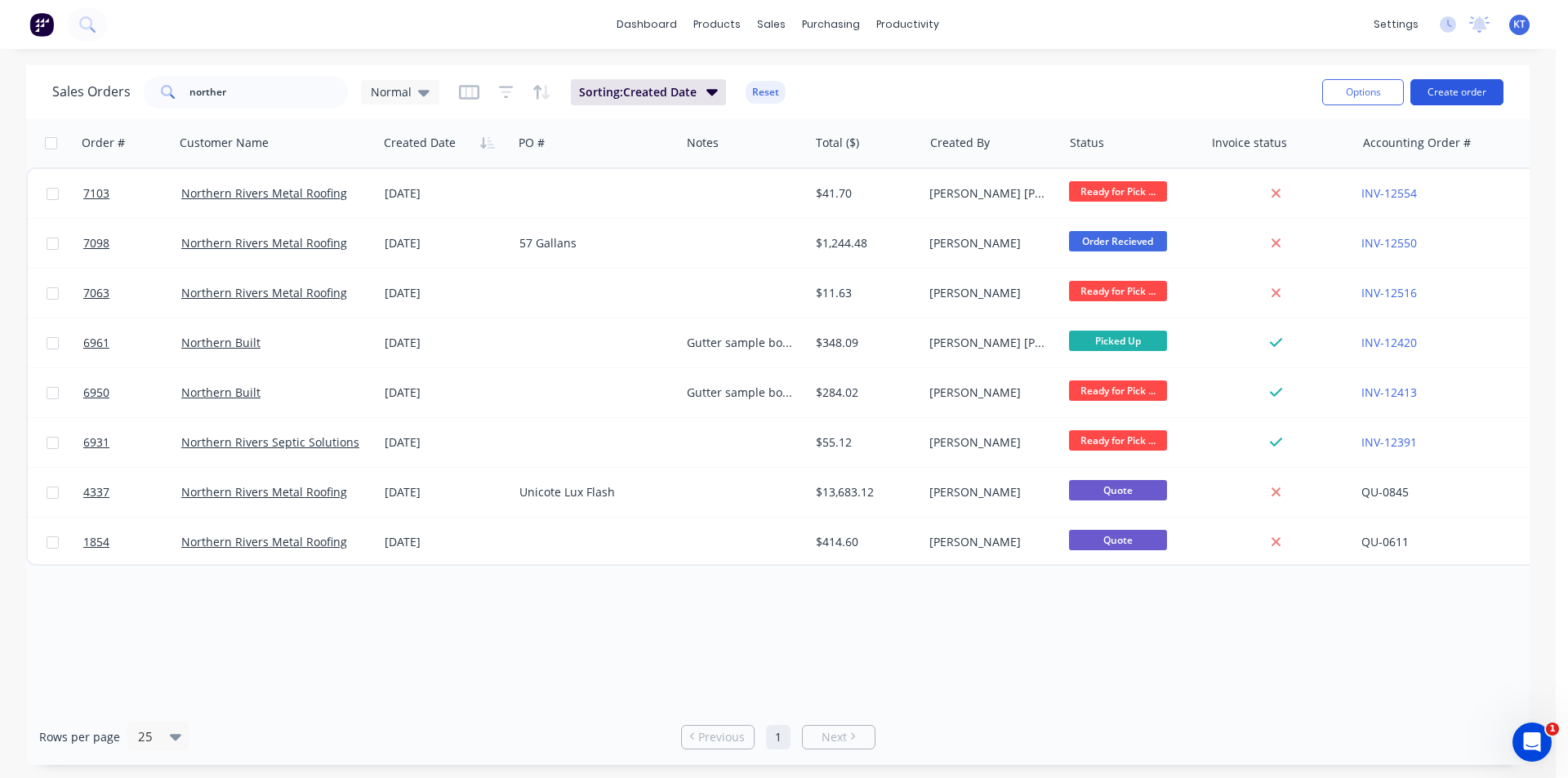
click at [1450, 98] on button "Create order" at bounding box center [1457, 92] width 93 height 26
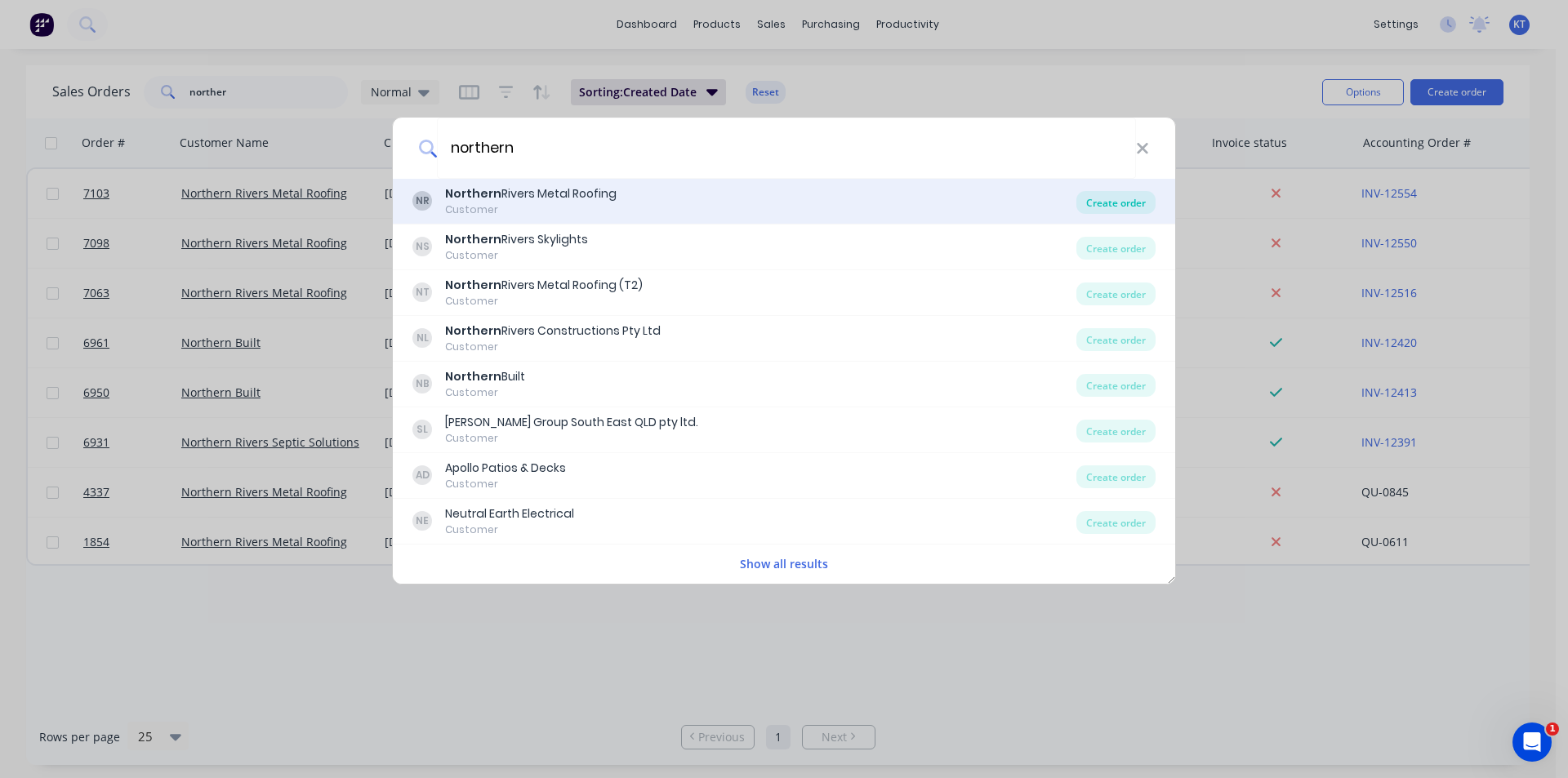
type input "northern"
click at [1094, 203] on div "Create order" at bounding box center [1116, 202] width 79 height 22
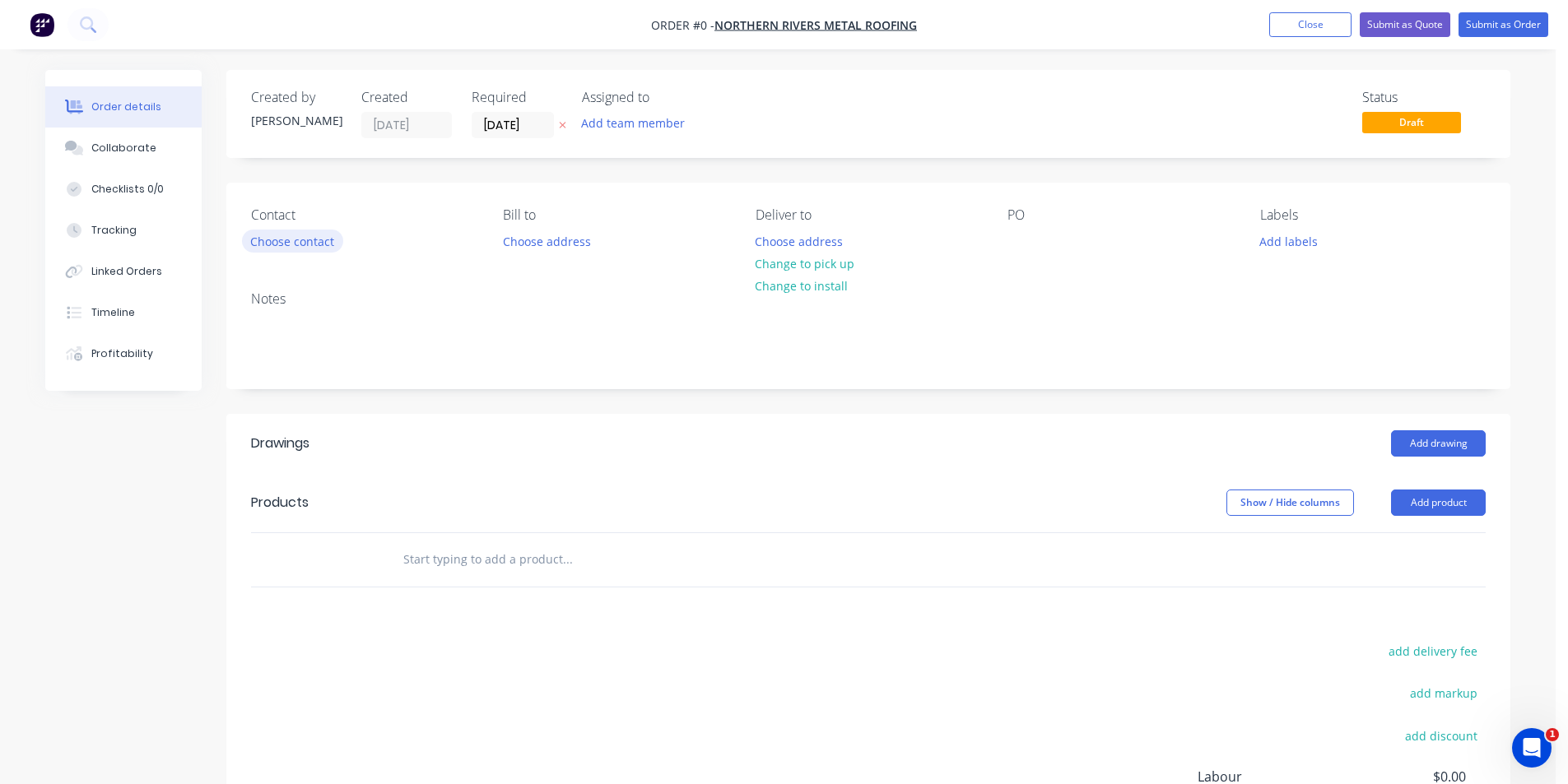
click at [294, 230] on button "Choose contact" at bounding box center [292, 241] width 101 height 23
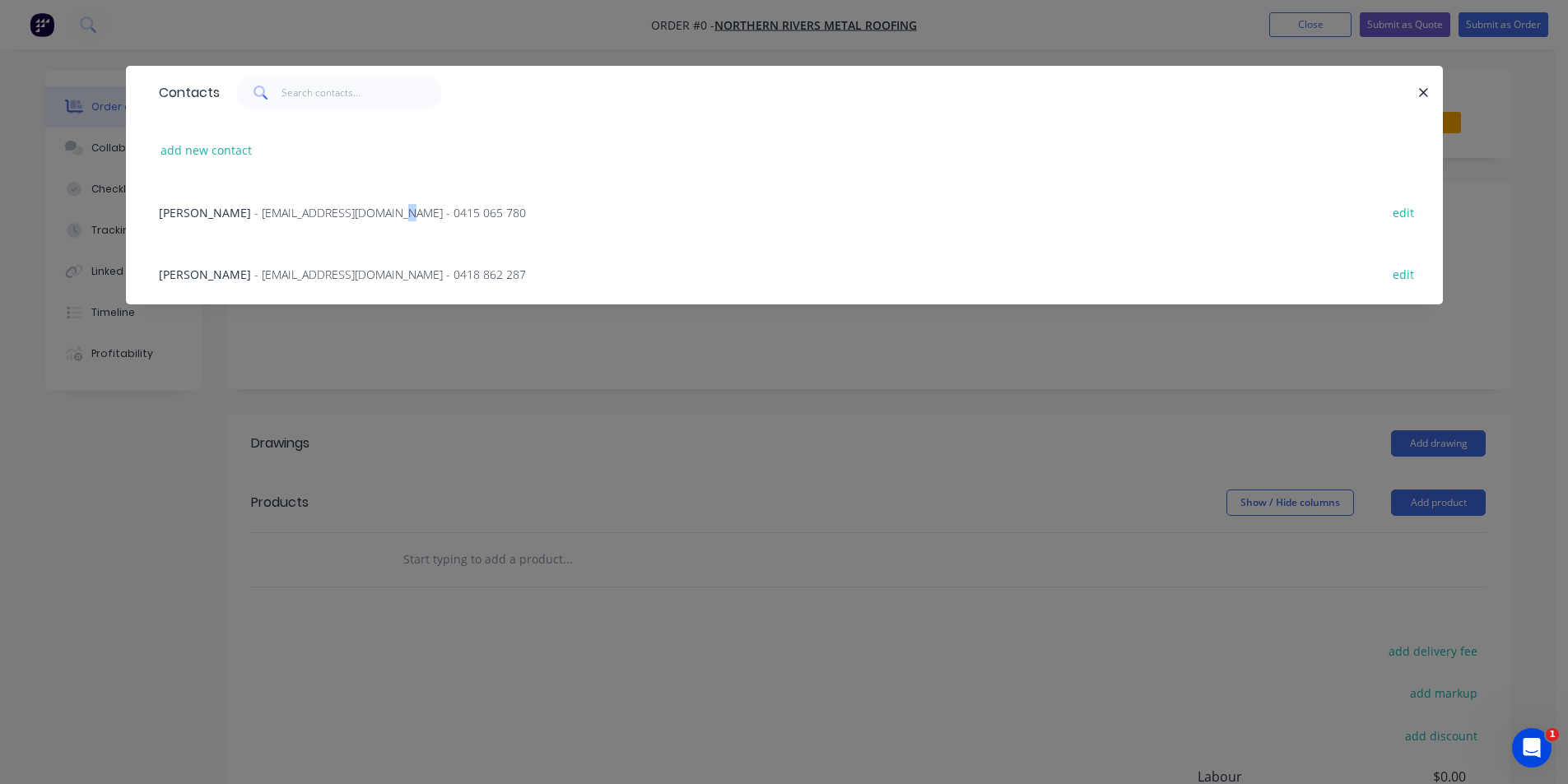
click at [376, 222] on div "[PERSON_NAME] - [EMAIL_ADDRESS][DOMAIN_NAME] - 0415 065 780 edit" at bounding box center [784, 211] width 1267 height 62
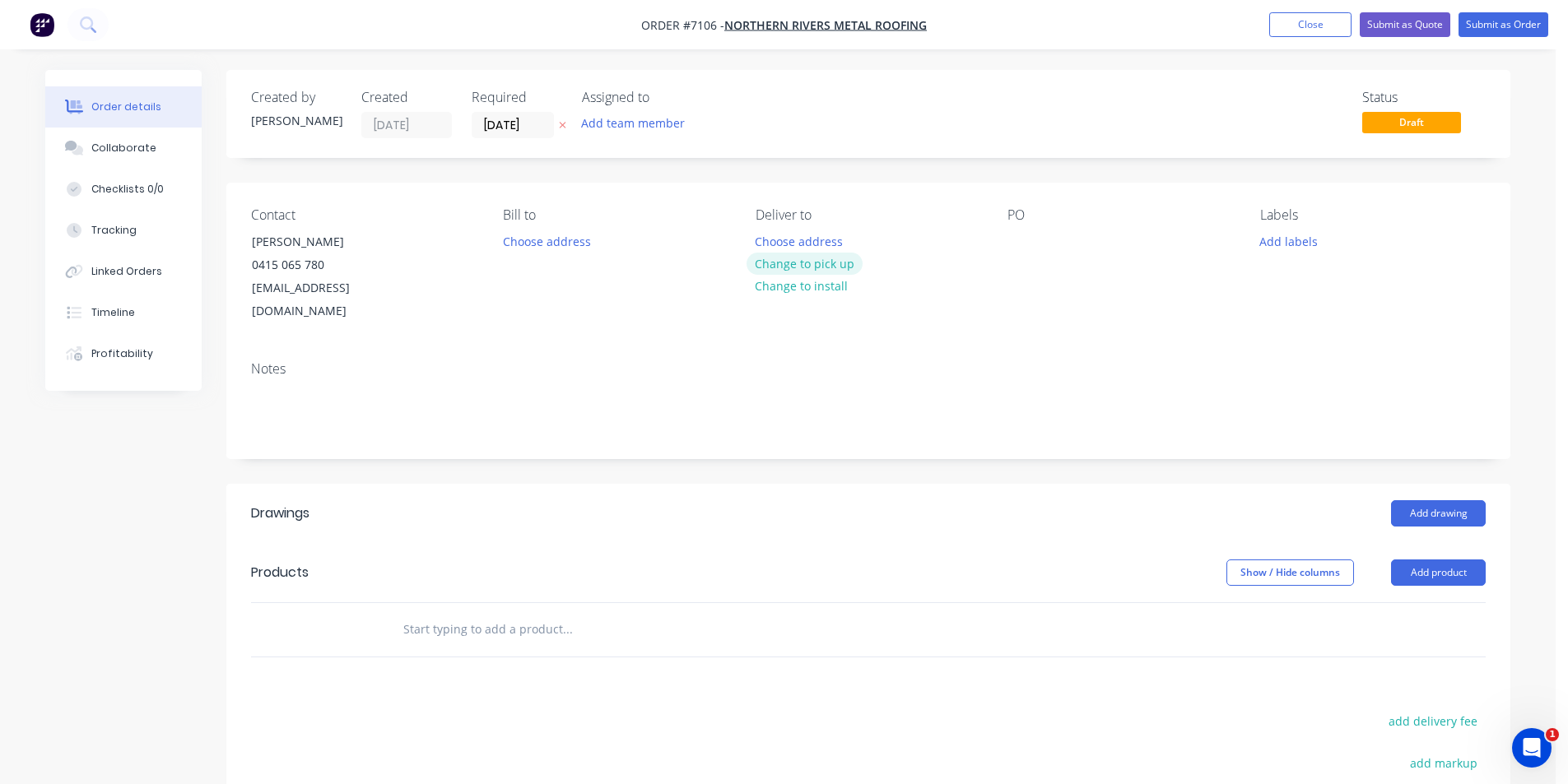
click at [834, 264] on button "Change to pick up" at bounding box center [805, 264] width 117 height 23
click at [1007, 233] on div "Contact [PERSON_NAME] [PHONE_NUMBER] [EMAIL_ADDRESS][DOMAIN_NAME] [PERSON_NAME]…" at bounding box center [868, 265] width 1283 height 165
click at [1432, 500] on button "Add drawing" at bounding box center [1437, 513] width 95 height 26
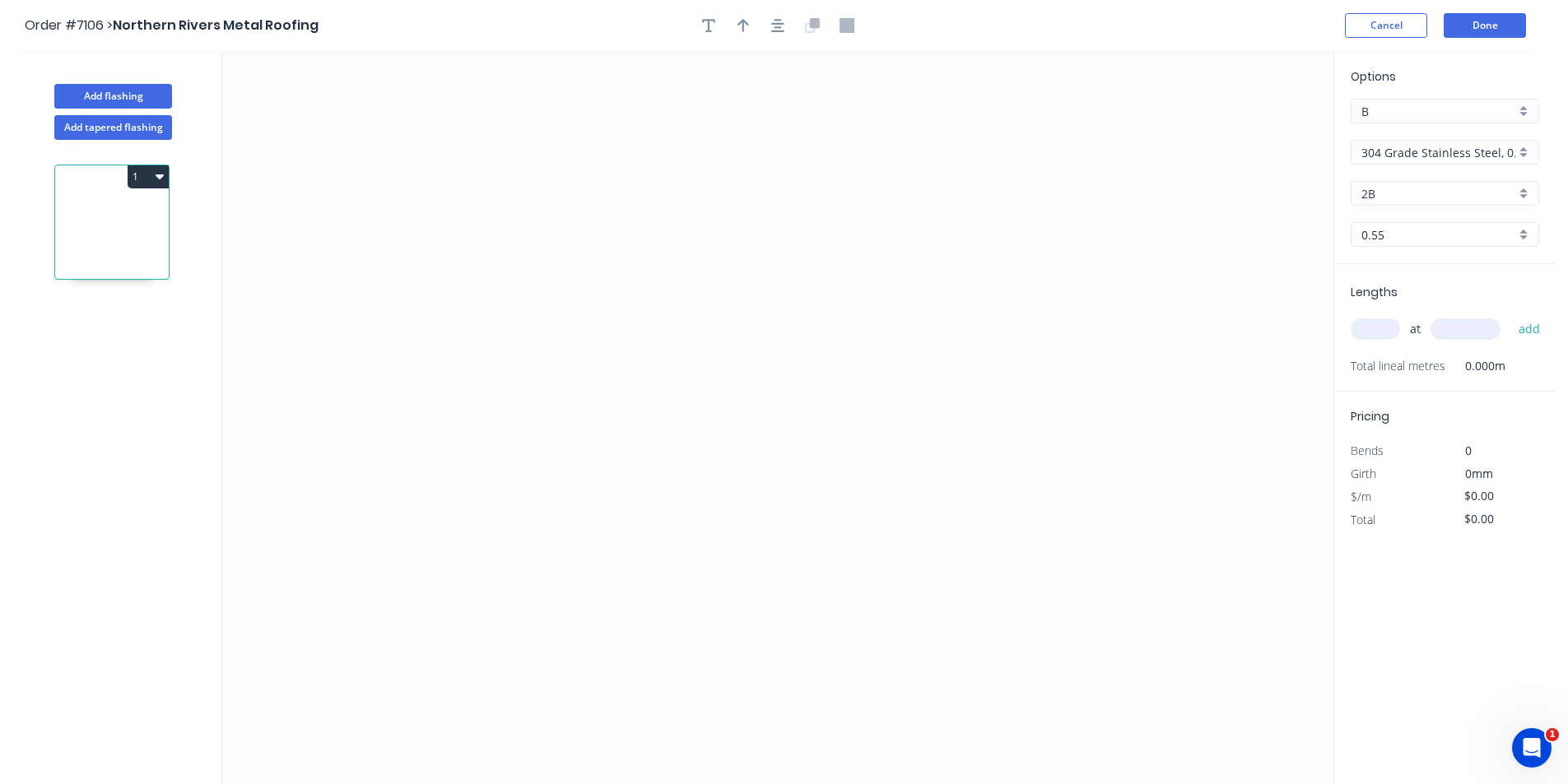
click at [1499, 144] on input "304 Grade Stainless Steel, 0.9mm Perforated Pattern 208 - 2mm hole" at bounding box center [1437, 152] width 154 height 17
click at [1438, 244] on div "Colorbond" at bounding box center [1444, 241] width 187 height 29
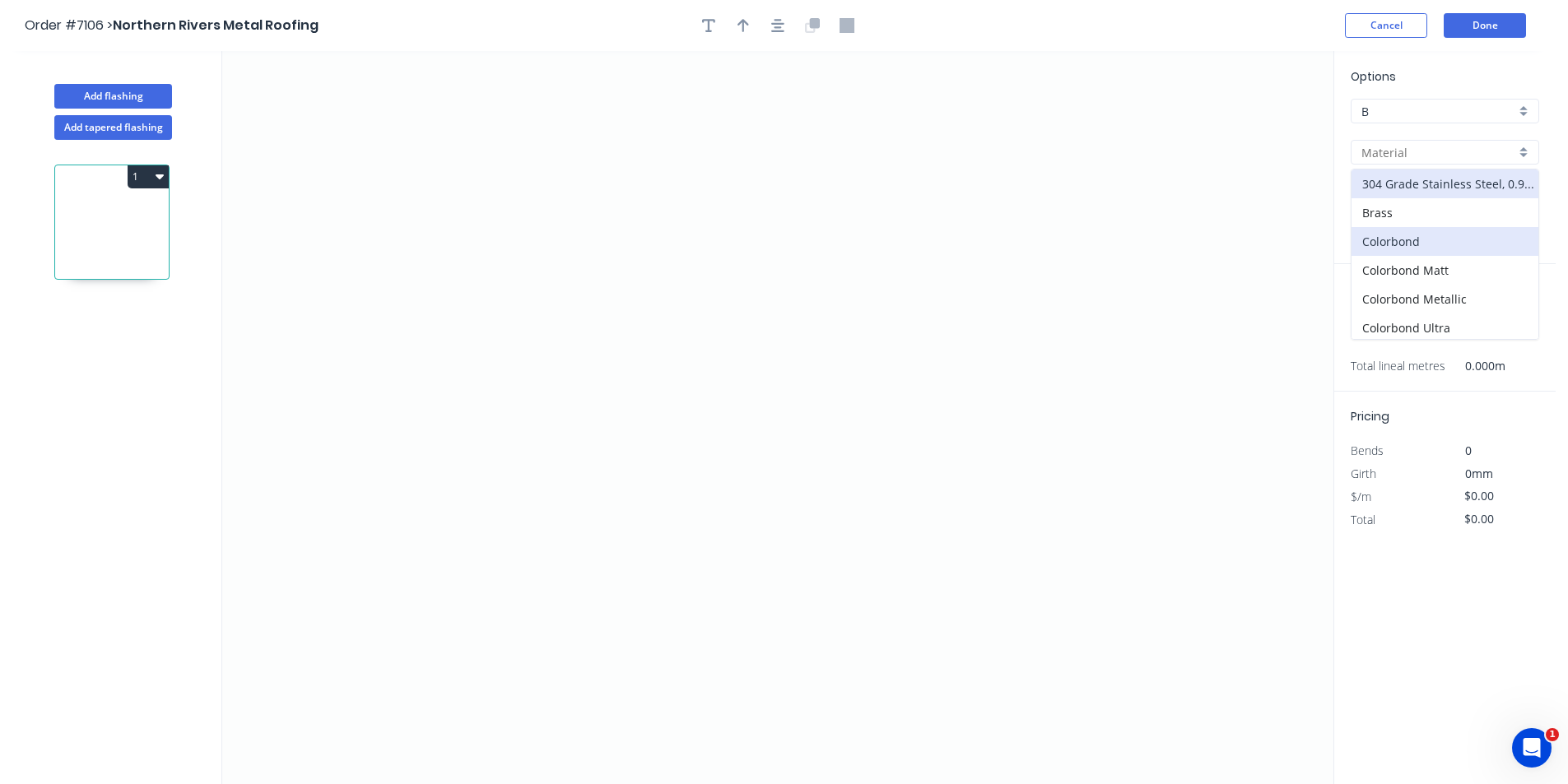
type input "Colorbond"
type input "Basalt"
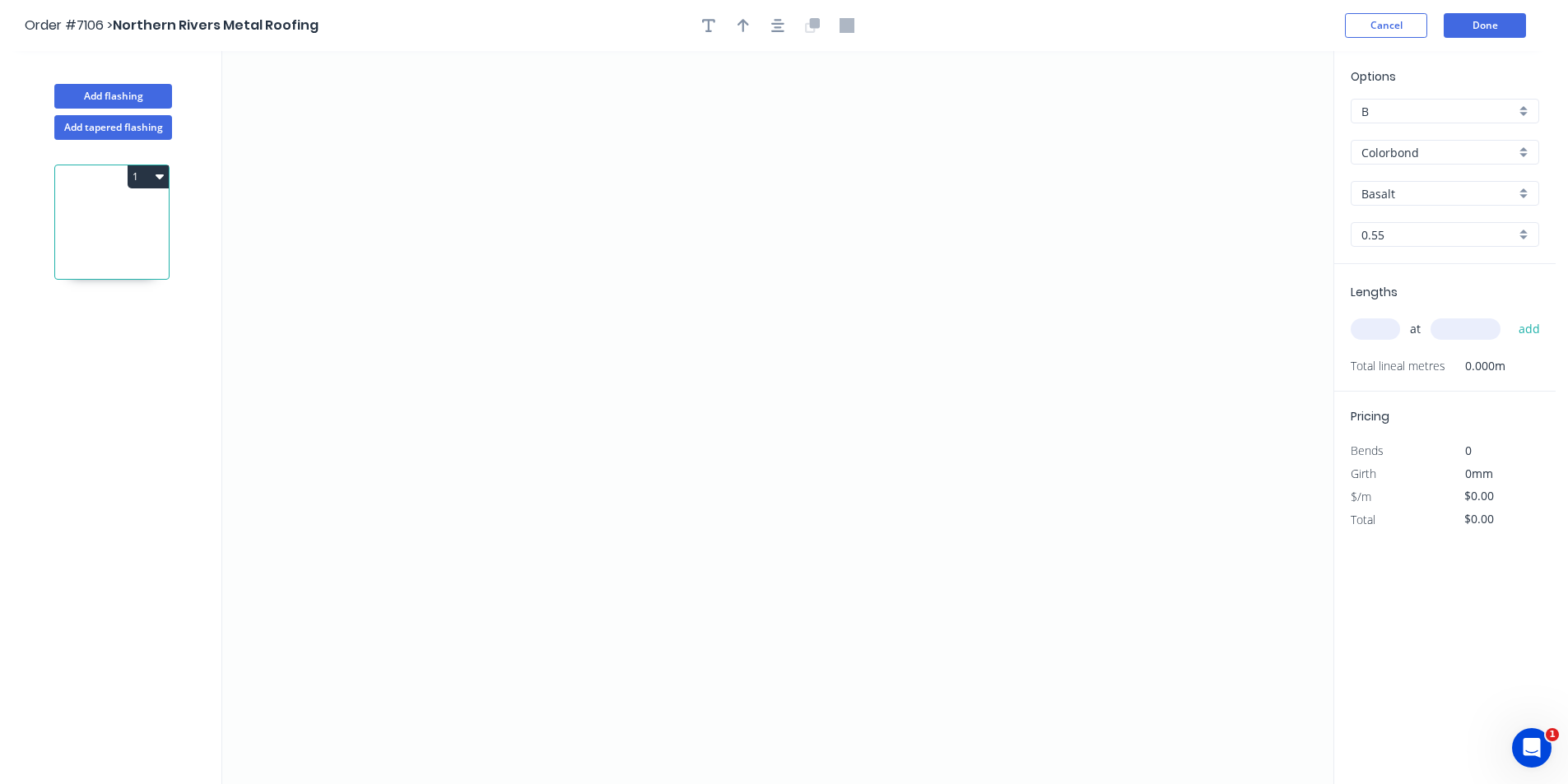
click at [1454, 204] on div "Basalt" at bounding box center [1444, 193] width 189 height 24
click at [1454, 189] on input "text" at bounding box center [1437, 194] width 154 height 17
click at [1457, 190] on input "text" at bounding box center [1437, 194] width 154 height 17
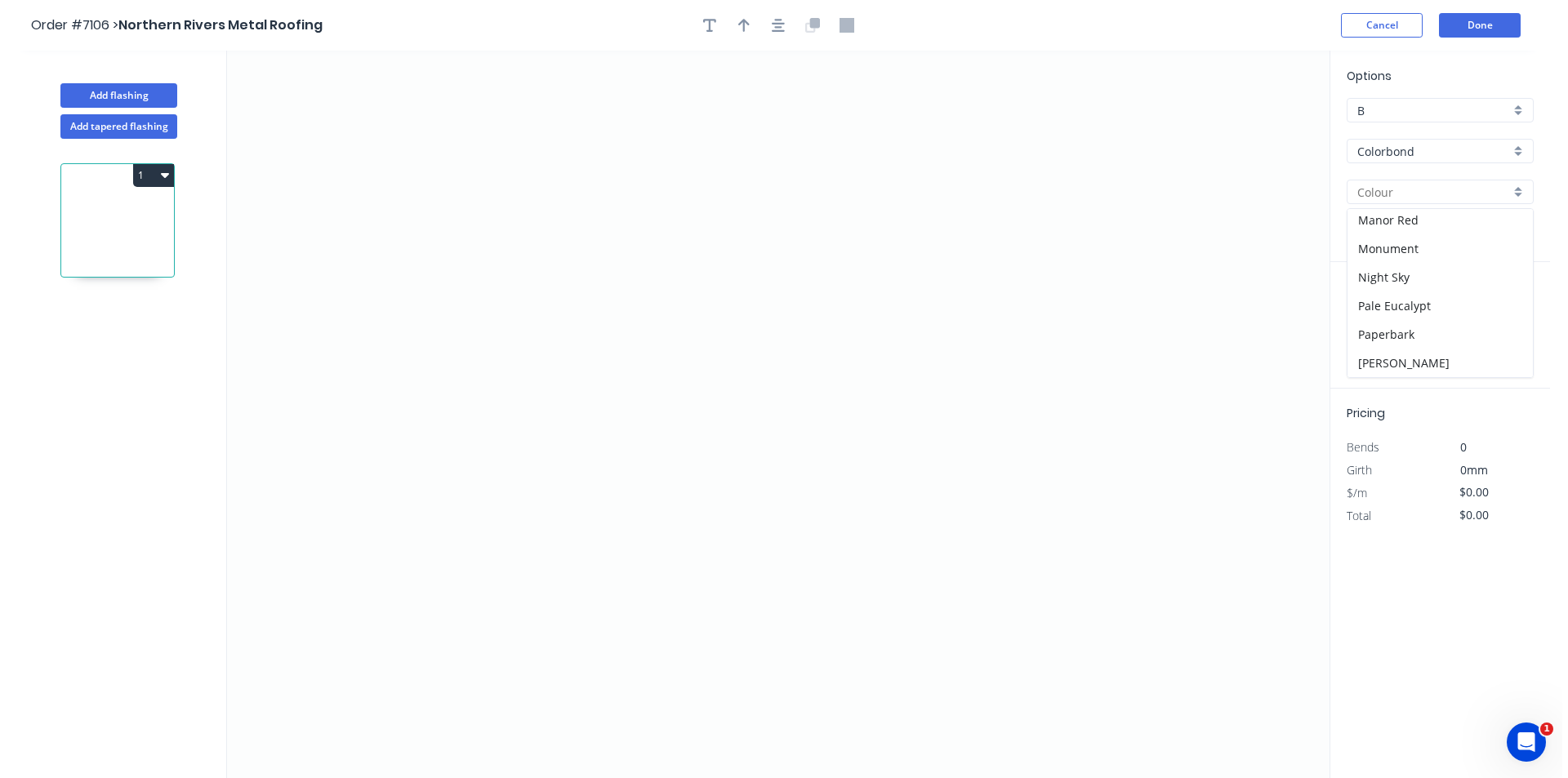
scroll to position [297, 0]
click at [1407, 296] on div "Night Sky" at bounding box center [1433, 297] width 186 height 28
type input "Night Sky"
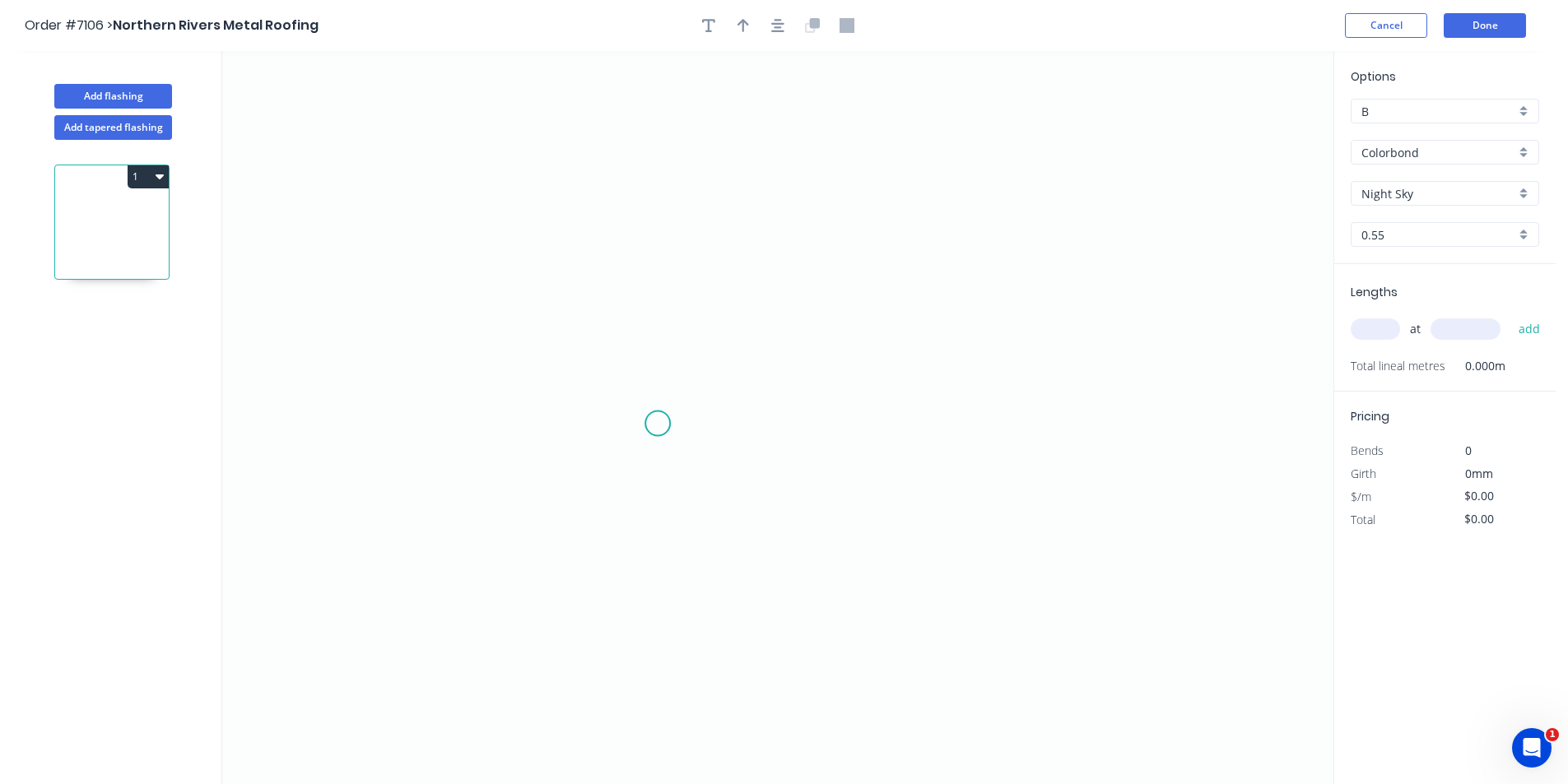
click at [658, 424] on icon "0" at bounding box center [777, 418] width 1111 height 734
click at [660, 454] on icon "0" at bounding box center [777, 418] width 1111 height 734
click at [620, 453] on icon "0 ?" at bounding box center [777, 418] width 1111 height 734
click at [629, 248] on icon "0 ? ?" at bounding box center [777, 418] width 1111 height 734
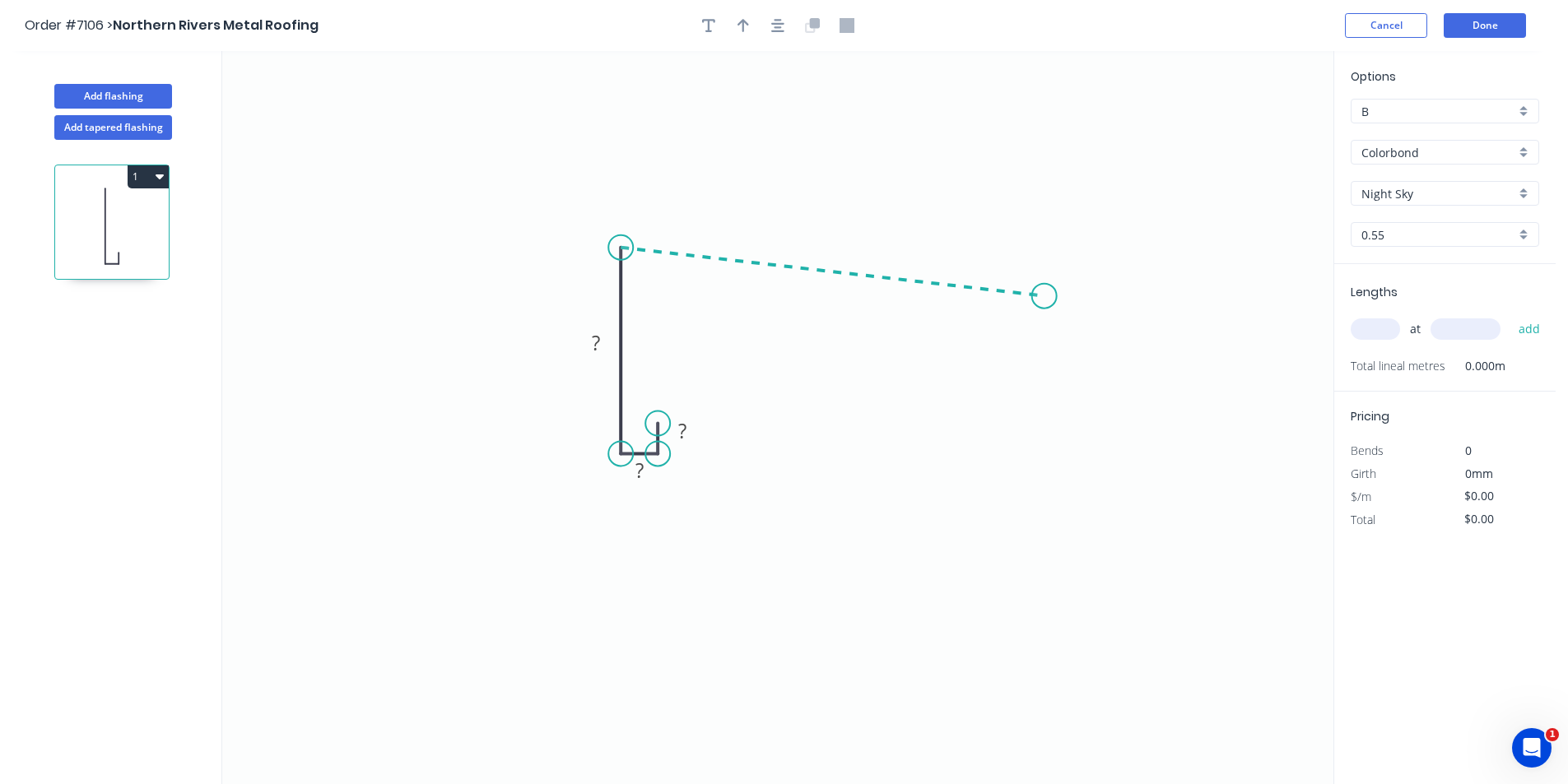
click at [1044, 296] on icon "0 ? ? ?" at bounding box center [777, 418] width 1111 height 734
click at [1025, 361] on icon "0 ? ? ? ? ? º" at bounding box center [777, 418] width 1111 height 734
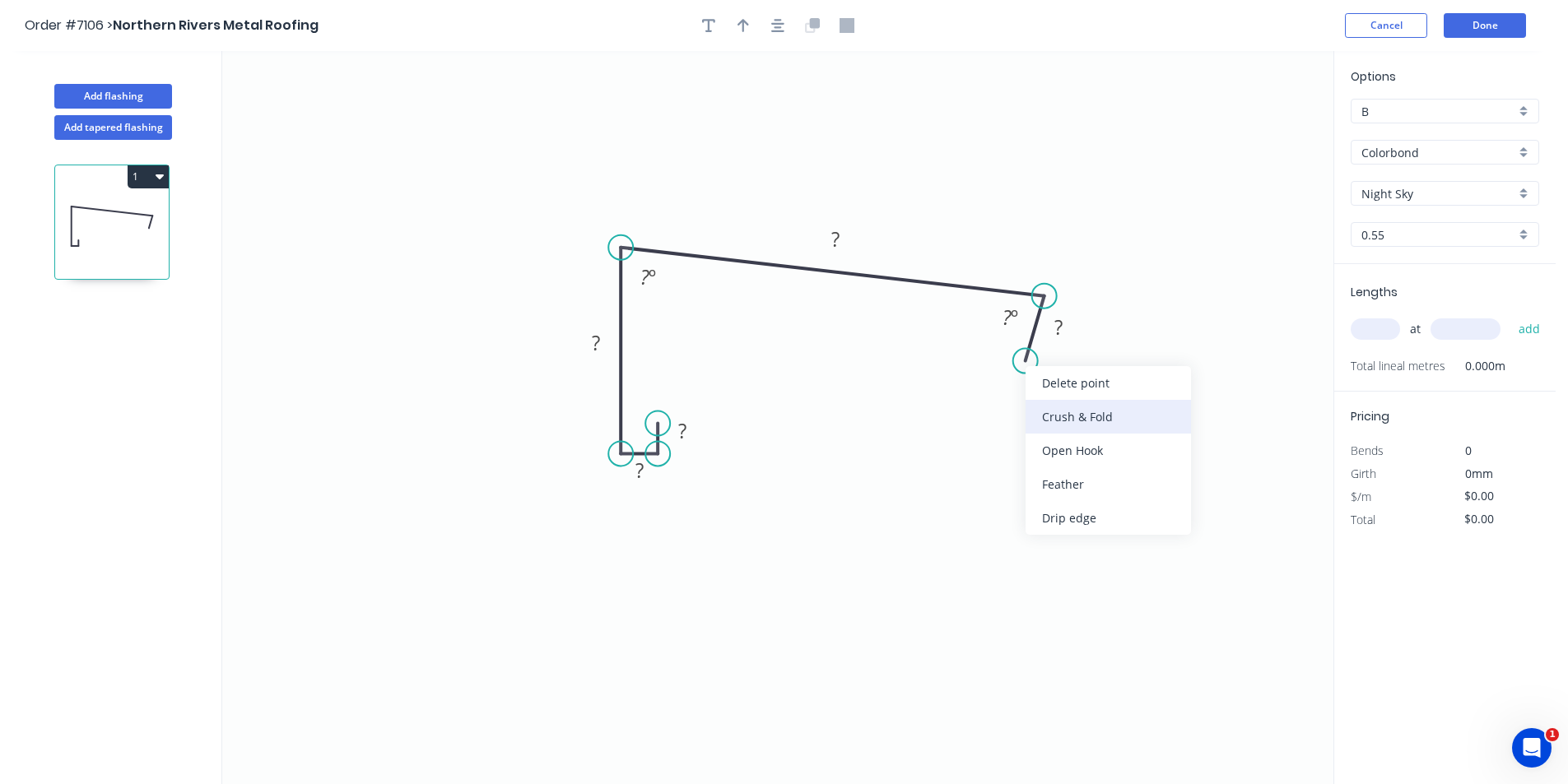
click at [1059, 419] on div "Crush & Fold" at bounding box center [1108, 417] width 165 height 34
click at [1077, 433] on div "Flip bend" at bounding box center [1115, 427] width 165 height 34
click at [1060, 322] on tspan "?" at bounding box center [1057, 326] width 8 height 27
type input "$21.89"
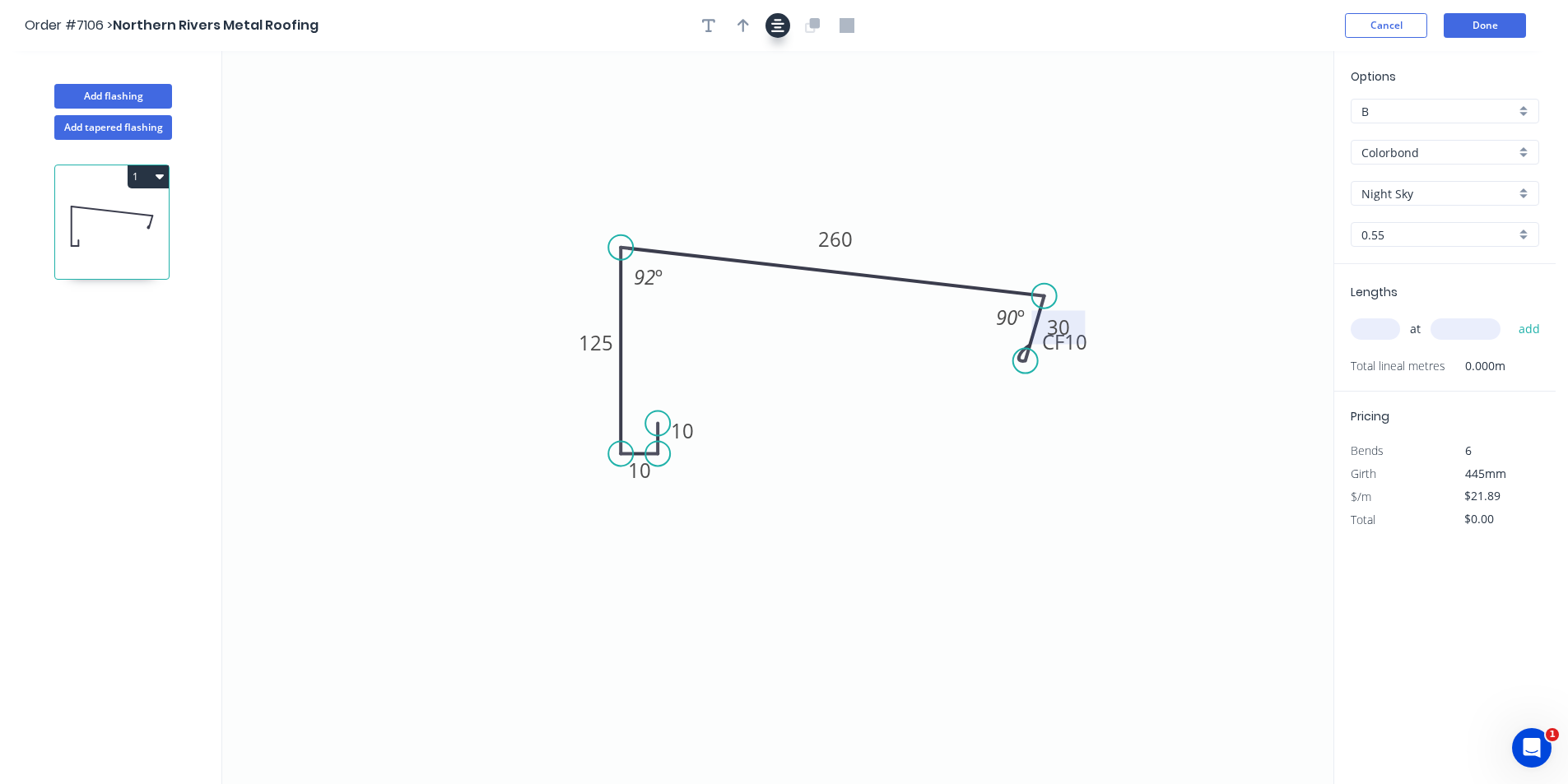
click at [771, 29] on icon "button" at bounding box center [777, 25] width 13 height 15
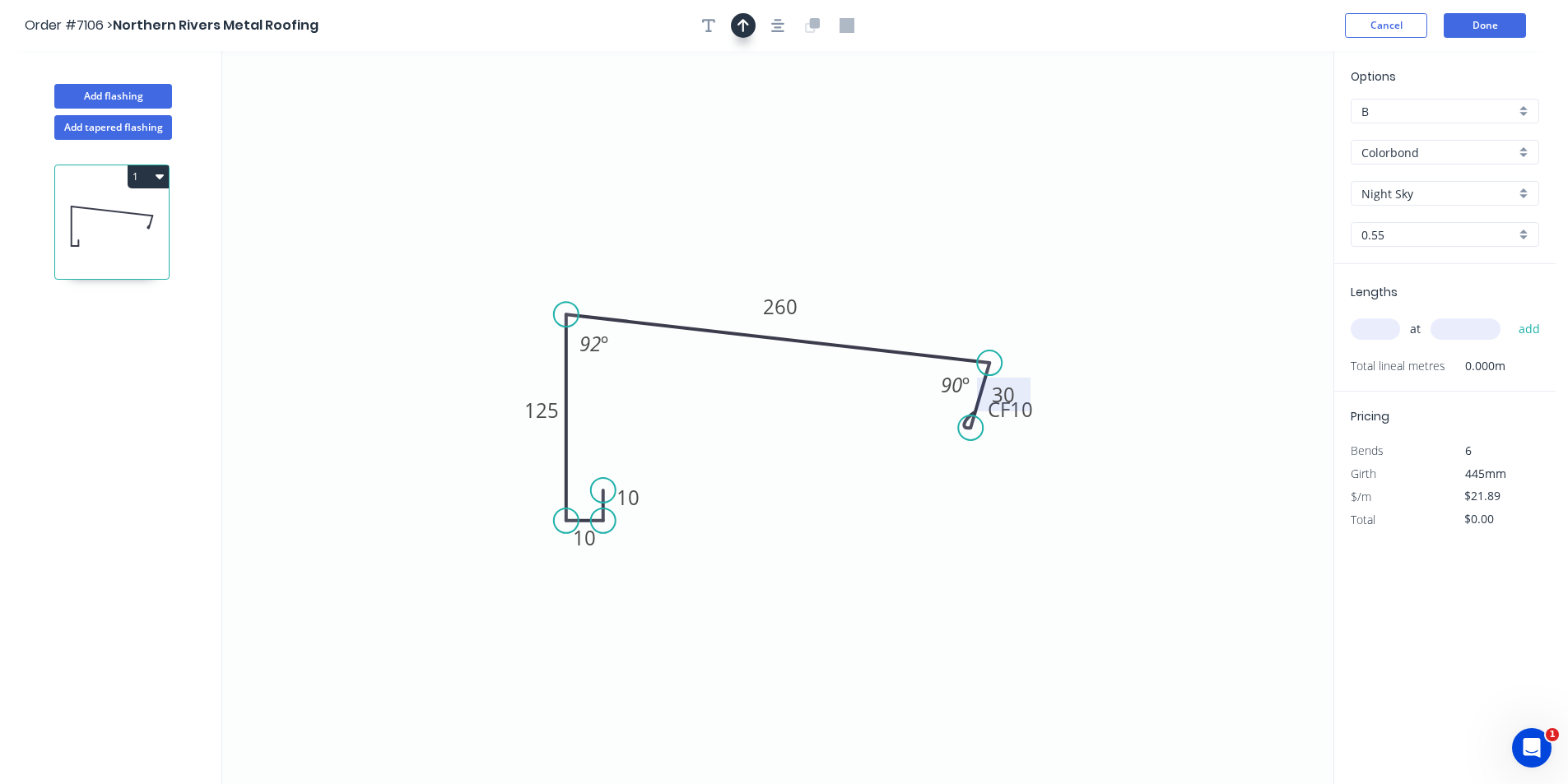
click at [747, 23] on icon "button" at bounding box center [742, 25] width 11 height 15
drag, startPoint x: 1247, startPoint y: 130, endPoint x: 695, endPoint y: 285, distance: 573.3
click at [695, 285] on icon at bounding box center [695, 265] width 15 height 53
click at [1378, 333] on input "text" at bounding box center [1375, 329] width 50 height 22
type input "4"
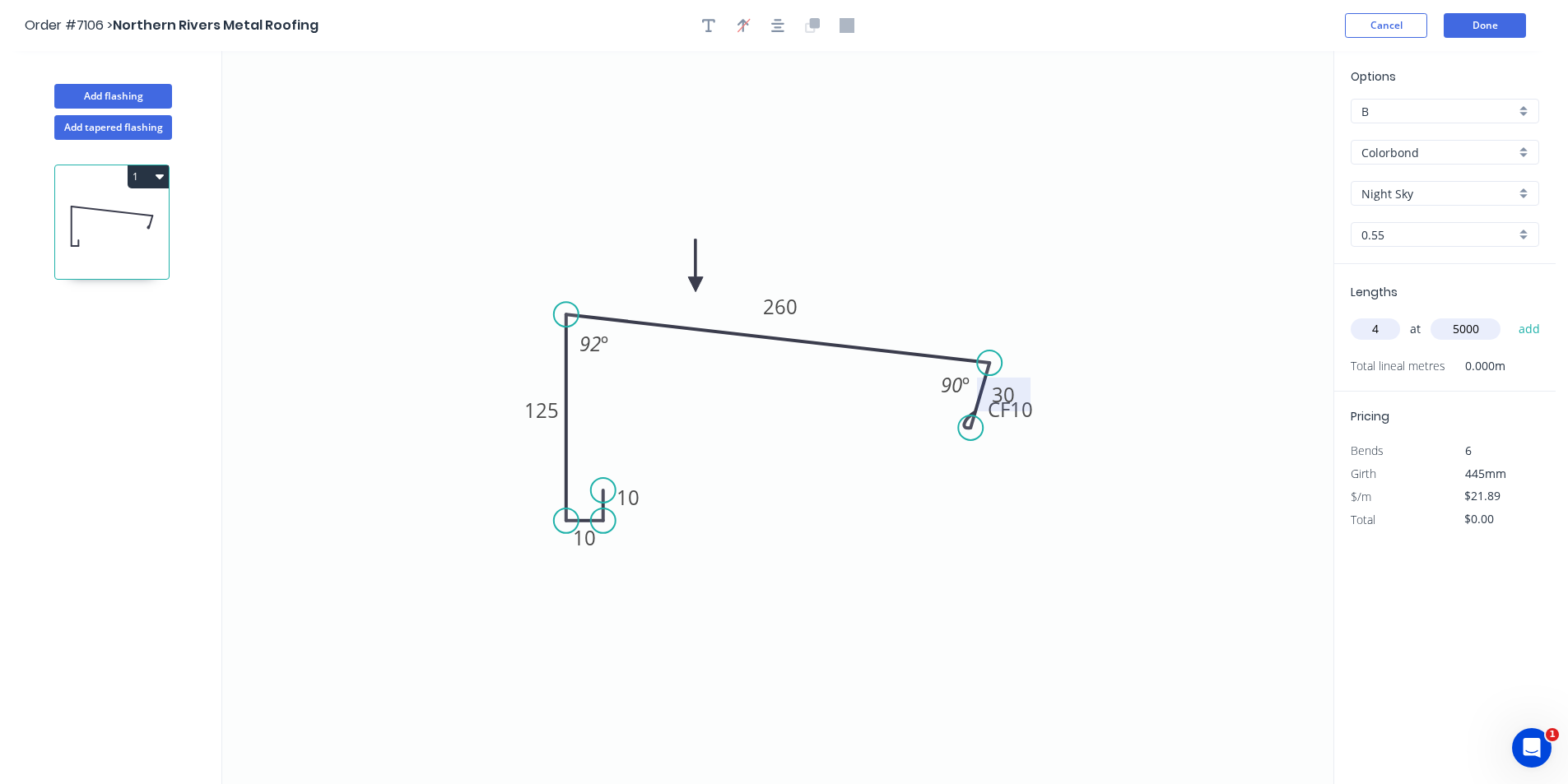
type input "5000"
click at [1510, 315] on button "add" at bounding box center [1529, 329] width 38 height 28
type input "$437.80"
click at [96, 98] on button "Add flashing" at bounding box center [112, 96] width 117 height 24
type input "$0.00"
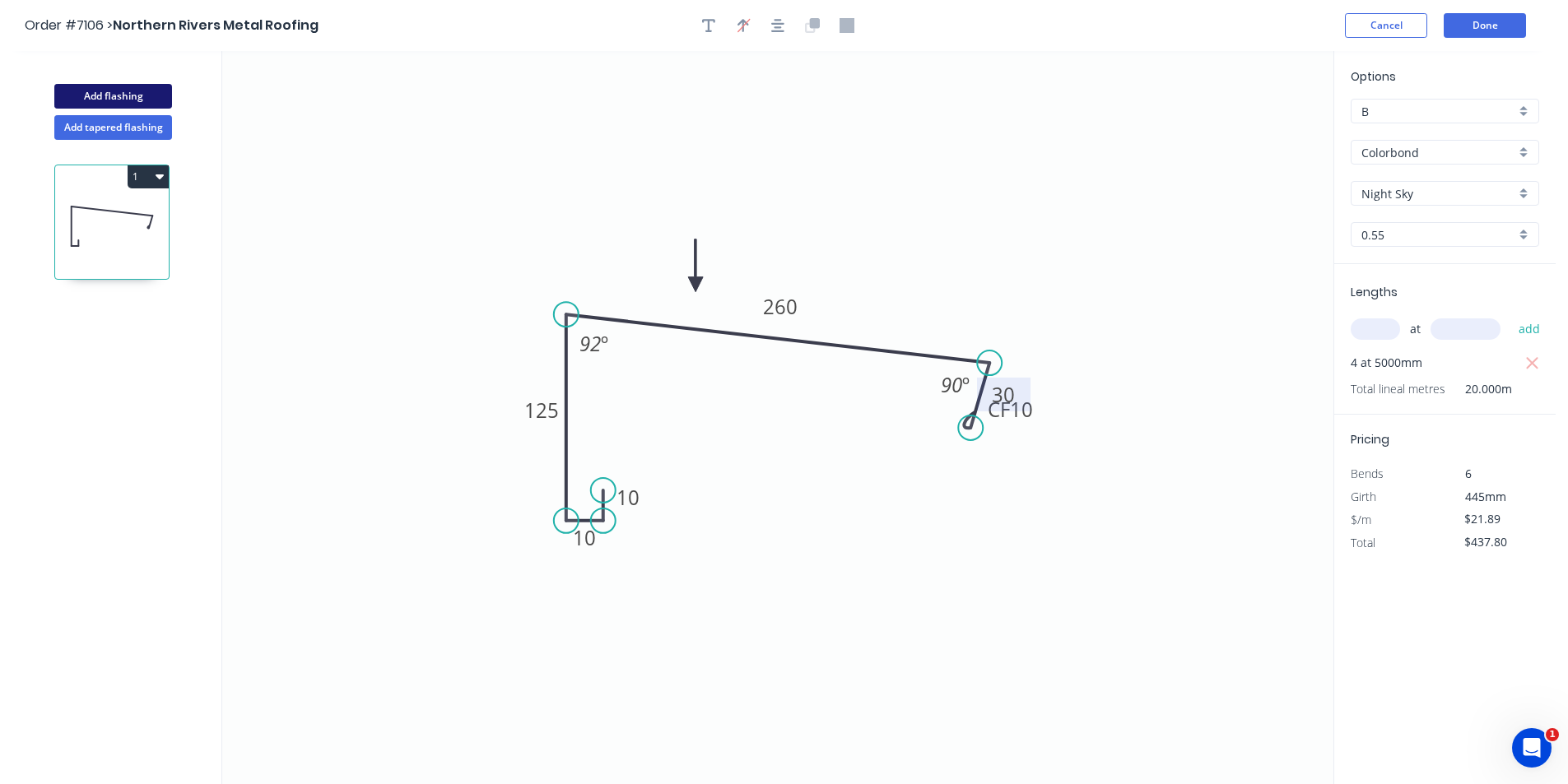
type input "$0.00"
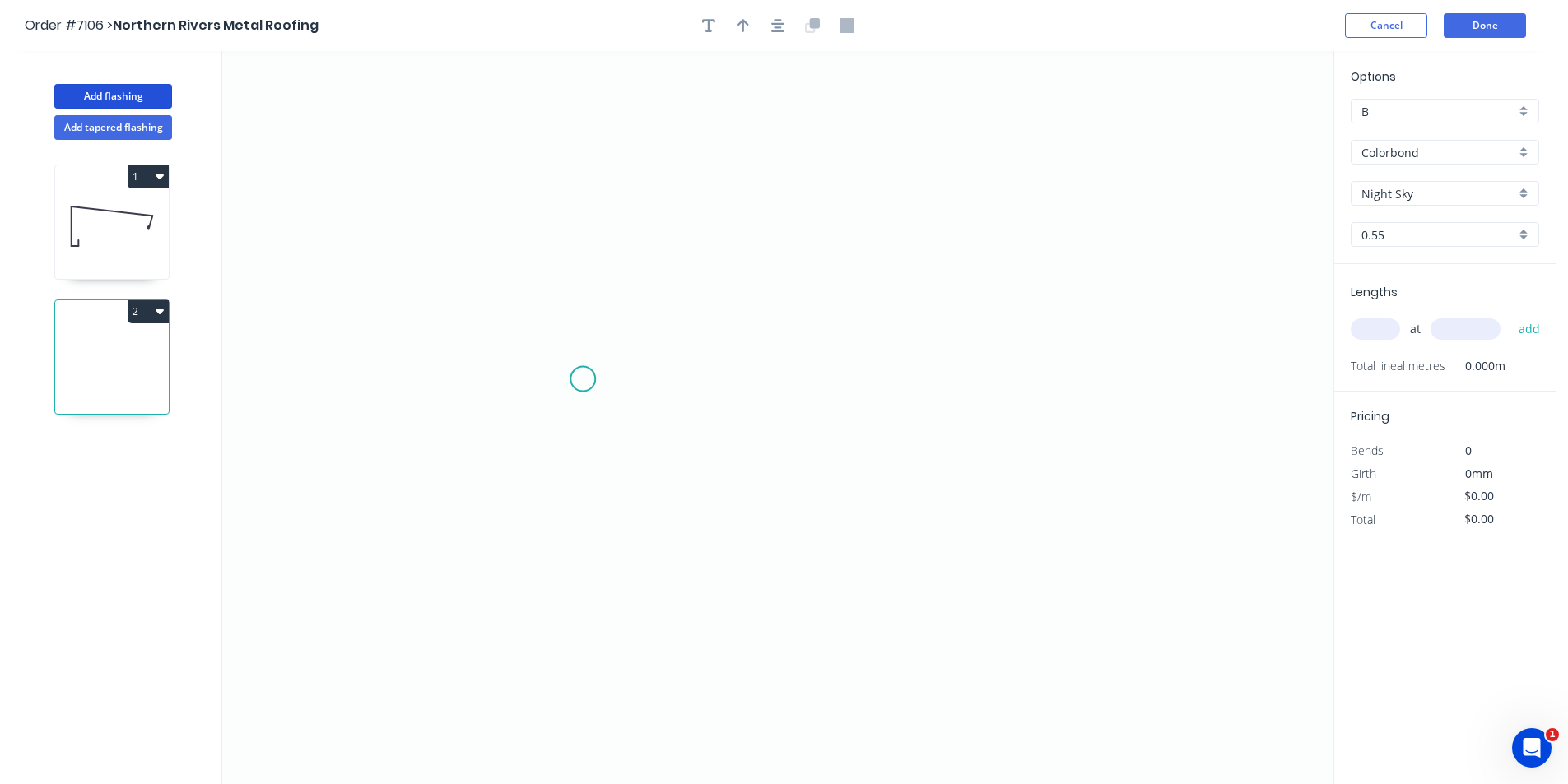
click at [582, 379] on icon "0" at bounding box center [777, 418] width 1111 height 734
click at [580, 318] on icon "0" at bounding box center [777, 418] width 1111 height 734
click at [989, 310] on icon "0 ?" at bounding box center [777, 418] width 1111 height 734
click at [991, 383] on icon "0 ? ?" at bounding box center [777, 418] width 1111 height 734
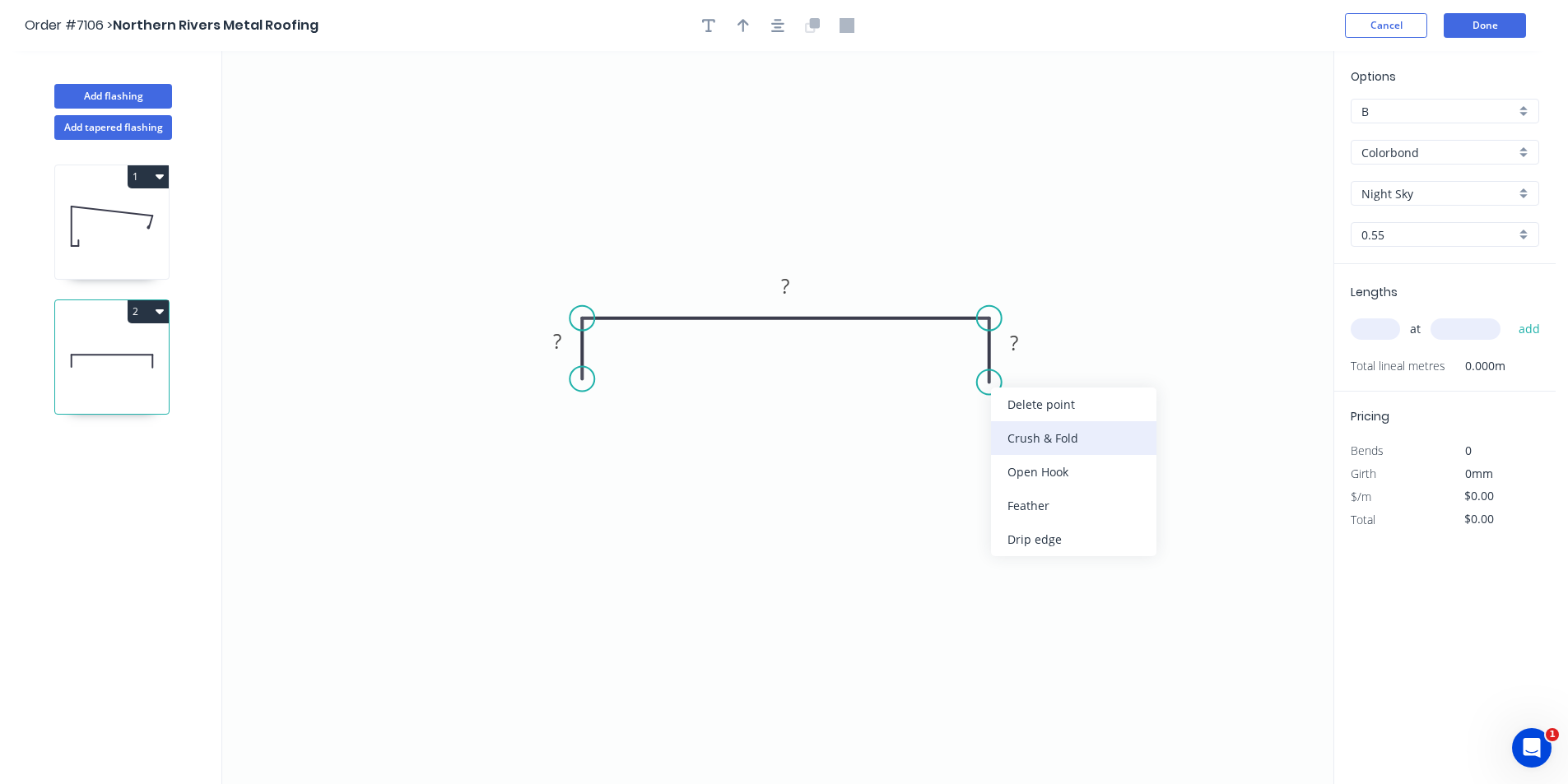
click at [1048, 452] on div "Crush & Fold" at bounding box center [1074, 438] width 165 height 34
click at [1024, 439] on div "Flip bend" at bounding box center [1073, 430] width 165 height 34
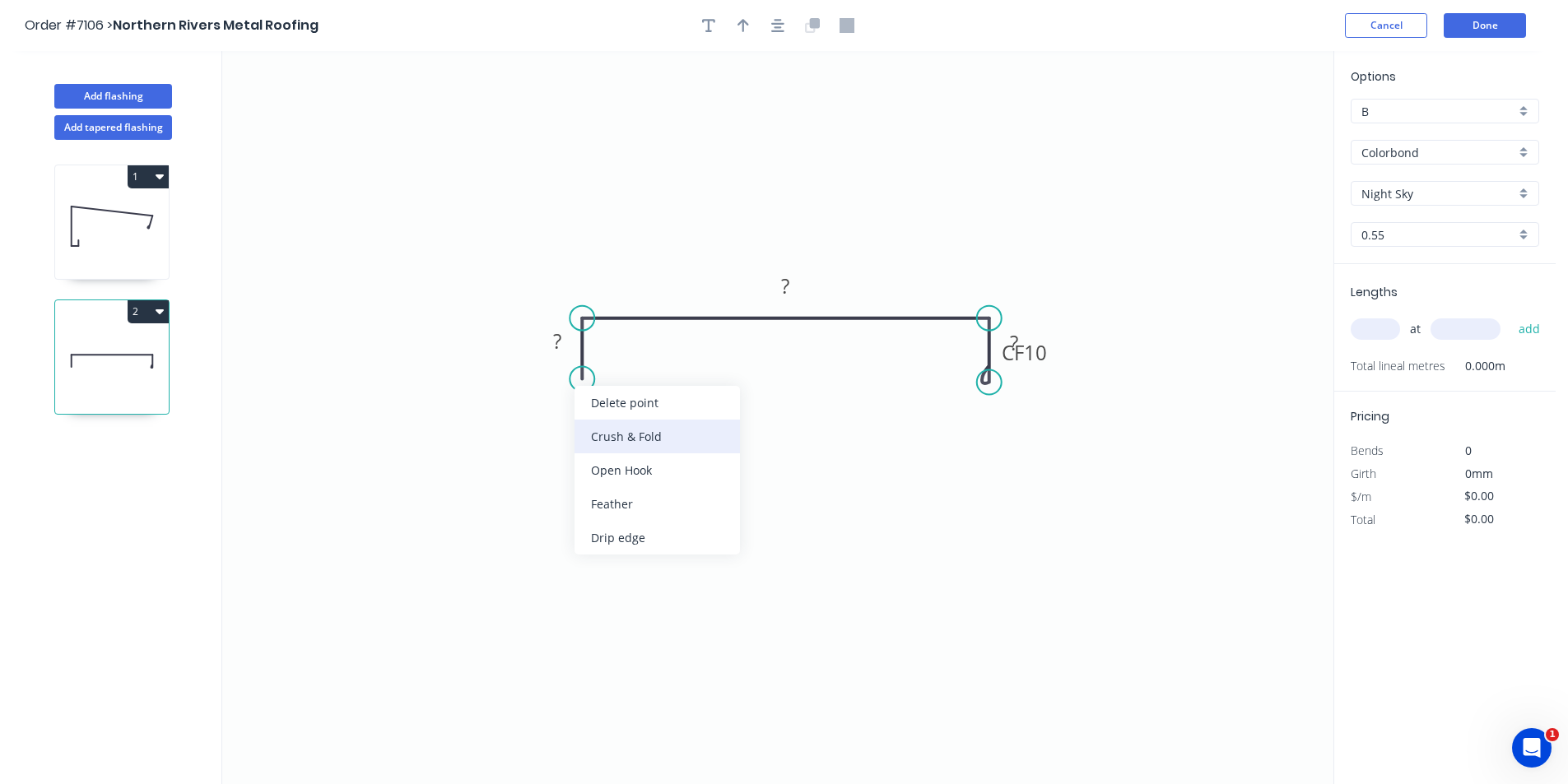
click at [700, 448] on div "Crush & Fold" at bounding box center [657, 436] width 165 height 34
click at [566, 339] on rect at bounding box center [557, 342] width 33 height 23
type input "$24.93"
click at [780, 23] on icon "button" at bounding box center [777, 25] width 13 height 15
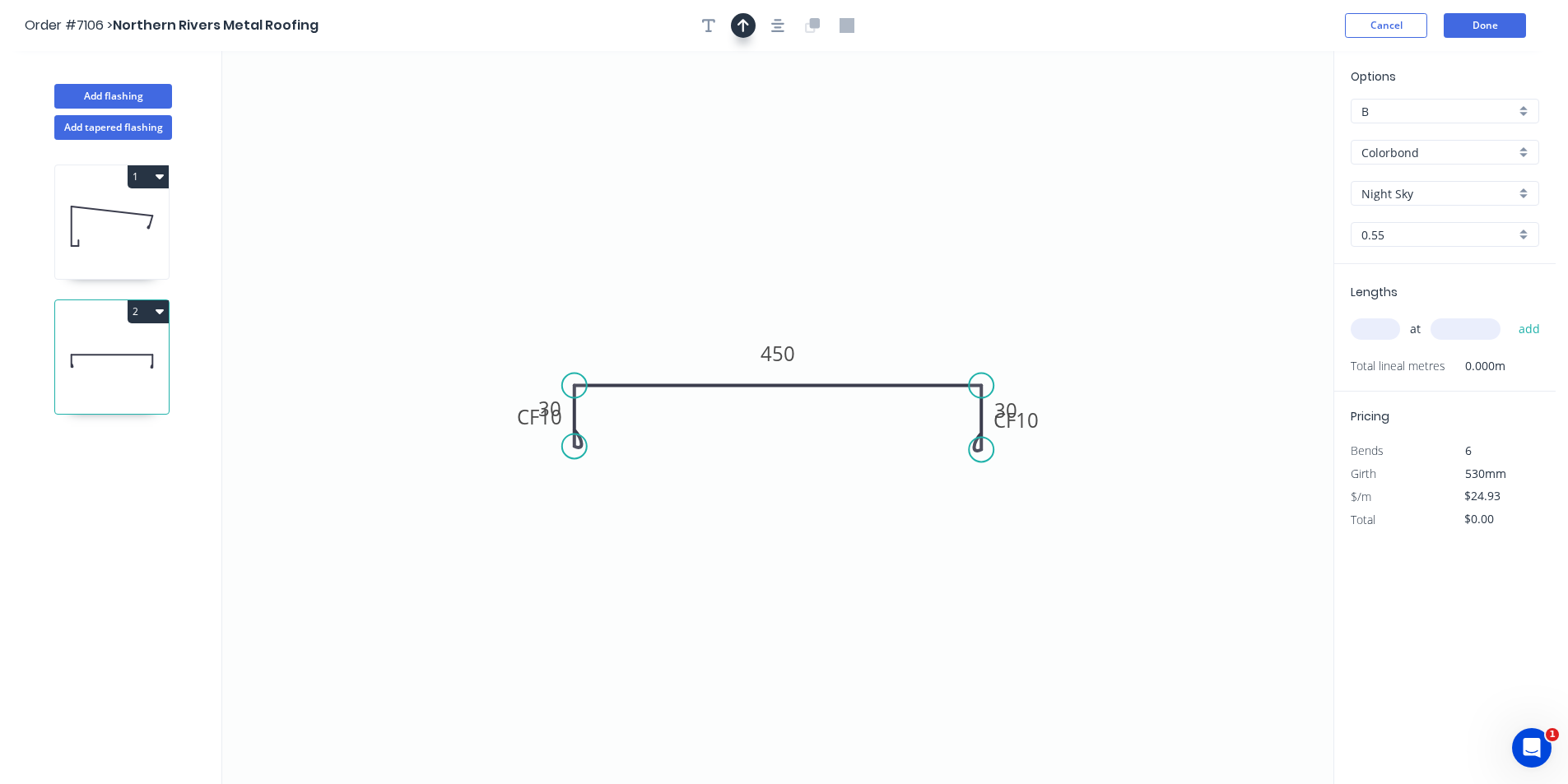
click at [748, 25] on icon "button" at bounding box center [742, 25] width 11 height 15
drag, startPoint x: 1250, startPoint y: 128, endPoint x: 620, endPoint y: 335, distance: 663.1
click at [612, 335] on icon at bounding box center [604, 313] width 15 height 53
click at [1494, 44] on header "Order #7106 > Northern Rivers Metal Roofing Cancel Done" at bounding box center [777, 25] width 1555 height 51
drag, startPoint x: 1351, startPoint y: 331, endPoint x: 1362, endPoint y: 334, distance: 11.4
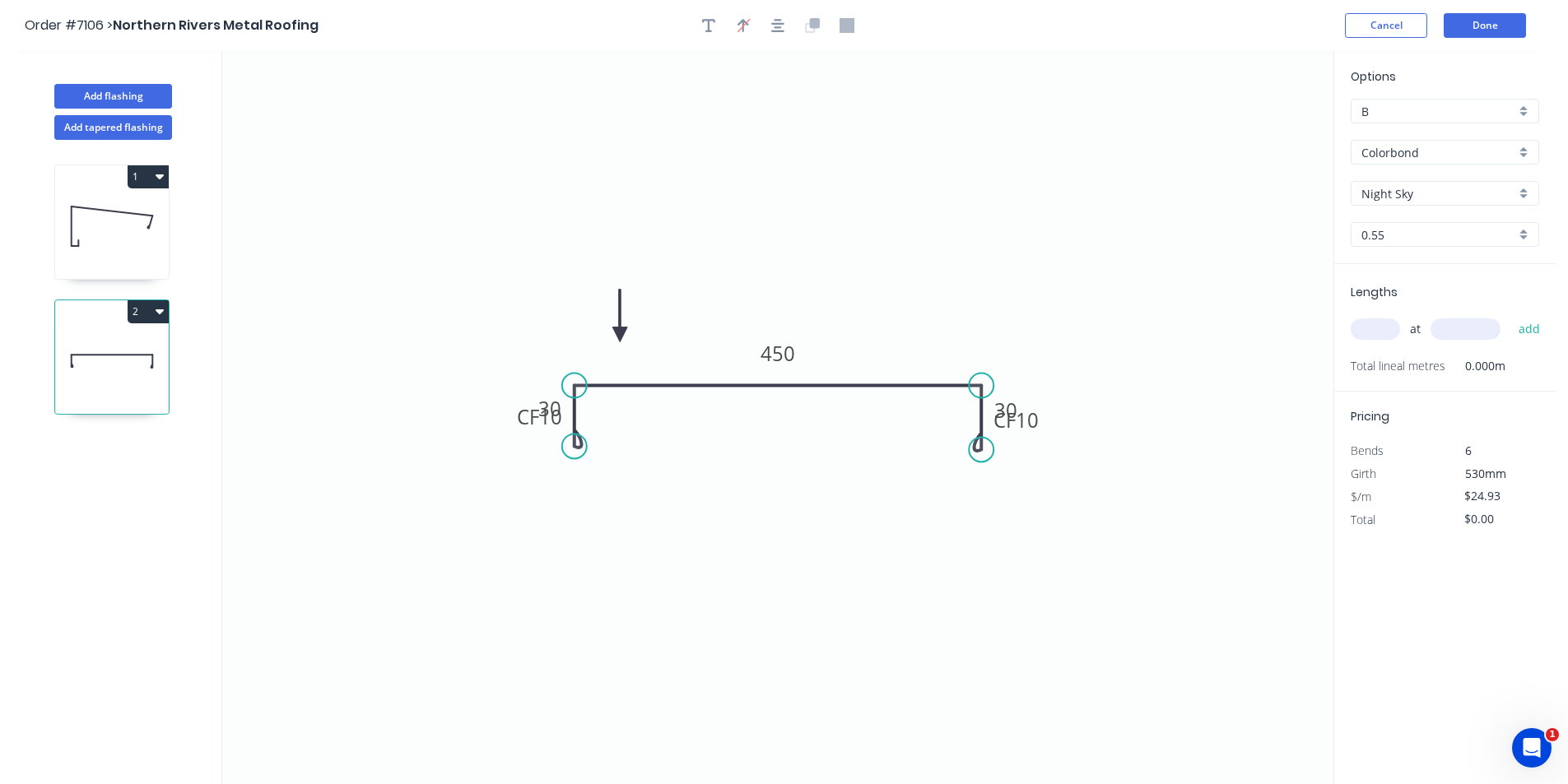
click at [1357, 334] on div "Lengths at add Total lineal metres 0.000m" at bounding box center [1444, 328] width 221 height 128
click at [1364, 334] on input "text" at bounding box center [1375, 329] width 50 height 22
type input "3"
type input "1200"
click at [1510, 315] on button "add" at bounding box center [1529, 329] width 38 height 28
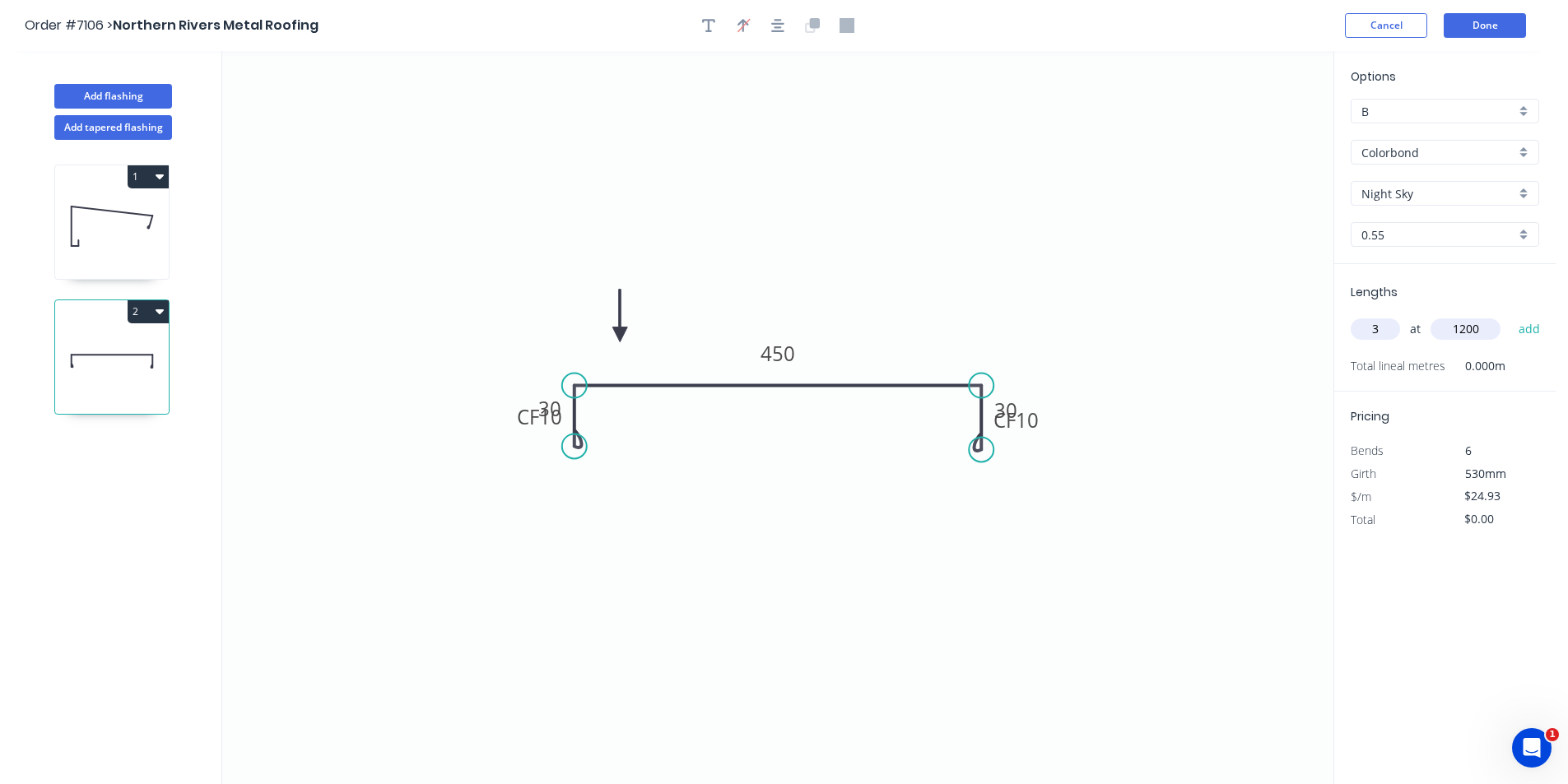
type input "$89.75"
click at [1528, 12] on header "Order #7106 > Northern Rivers Metal Roofing Cancel Done" at bounding box center [777, 25] width 1555 height 51
click at [1459, 17] on button "Done" at bounding box center [1484, 25] width 83 height 24
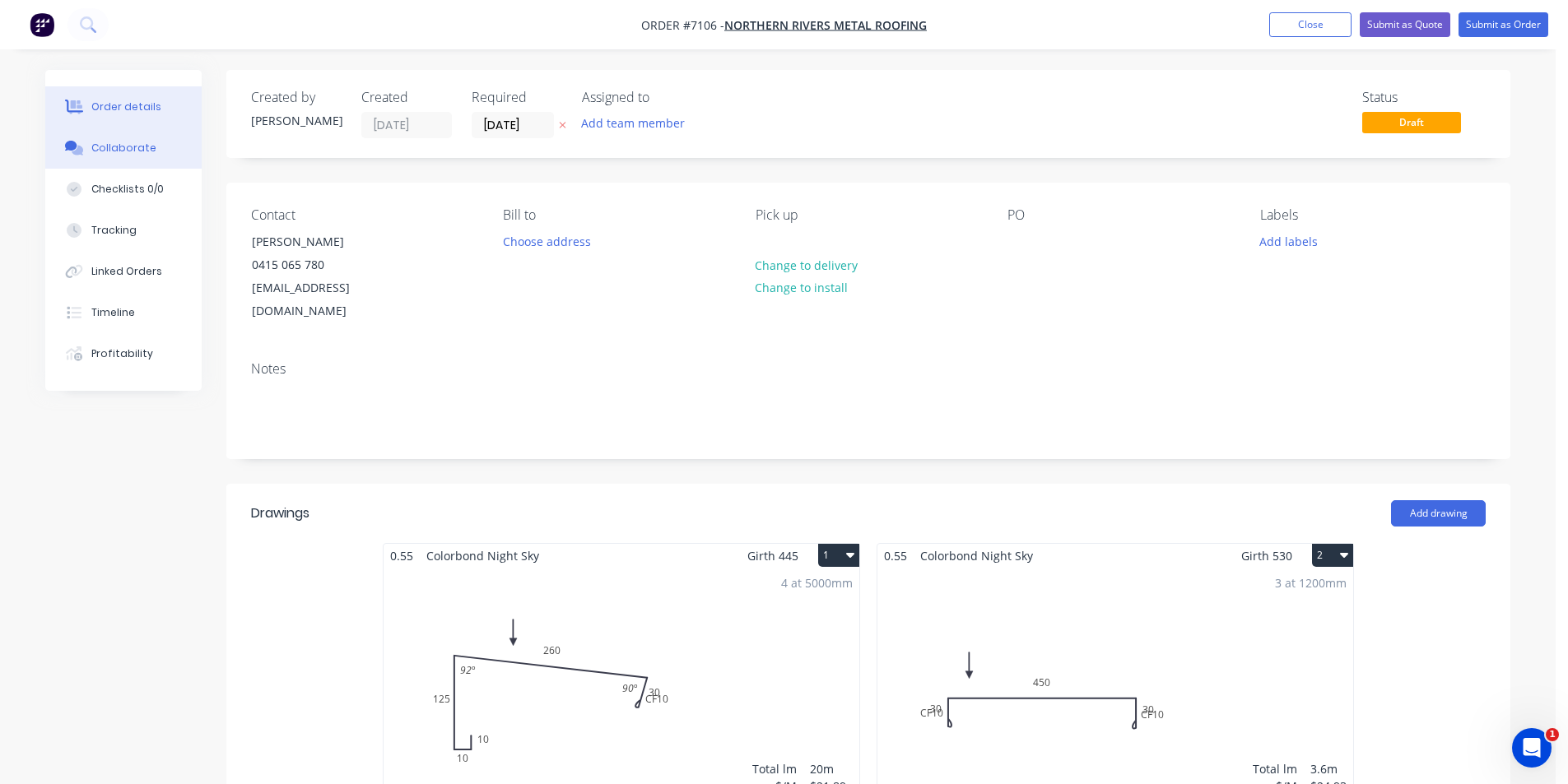
click at [93, 147] on div "Collaborate" at bounding box center [124, 148] width 65 height 15
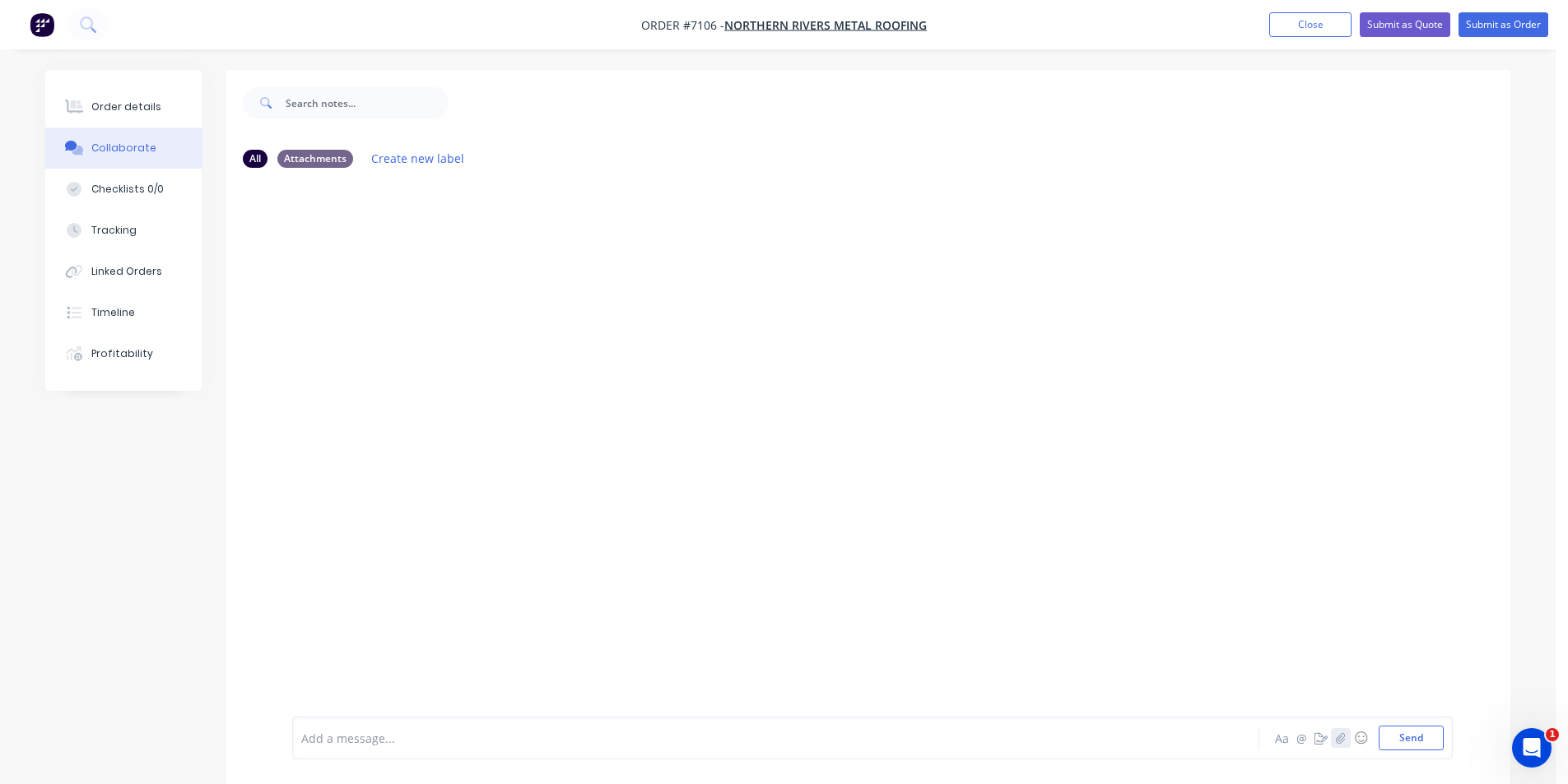
click at [1336, 740] on icon "button" at bounding box center [1340, 738] width 10 height 11
click at [1405, 726] on button "Send" at bounding box center [1411, 738] width 65 height 24
click at [1420, 730] on button "Send" at bounding box center [1411, 738] width 65 height 24
click at [155, 107] on button "Order details" at bounding box center [124, 106] width 157 height 41
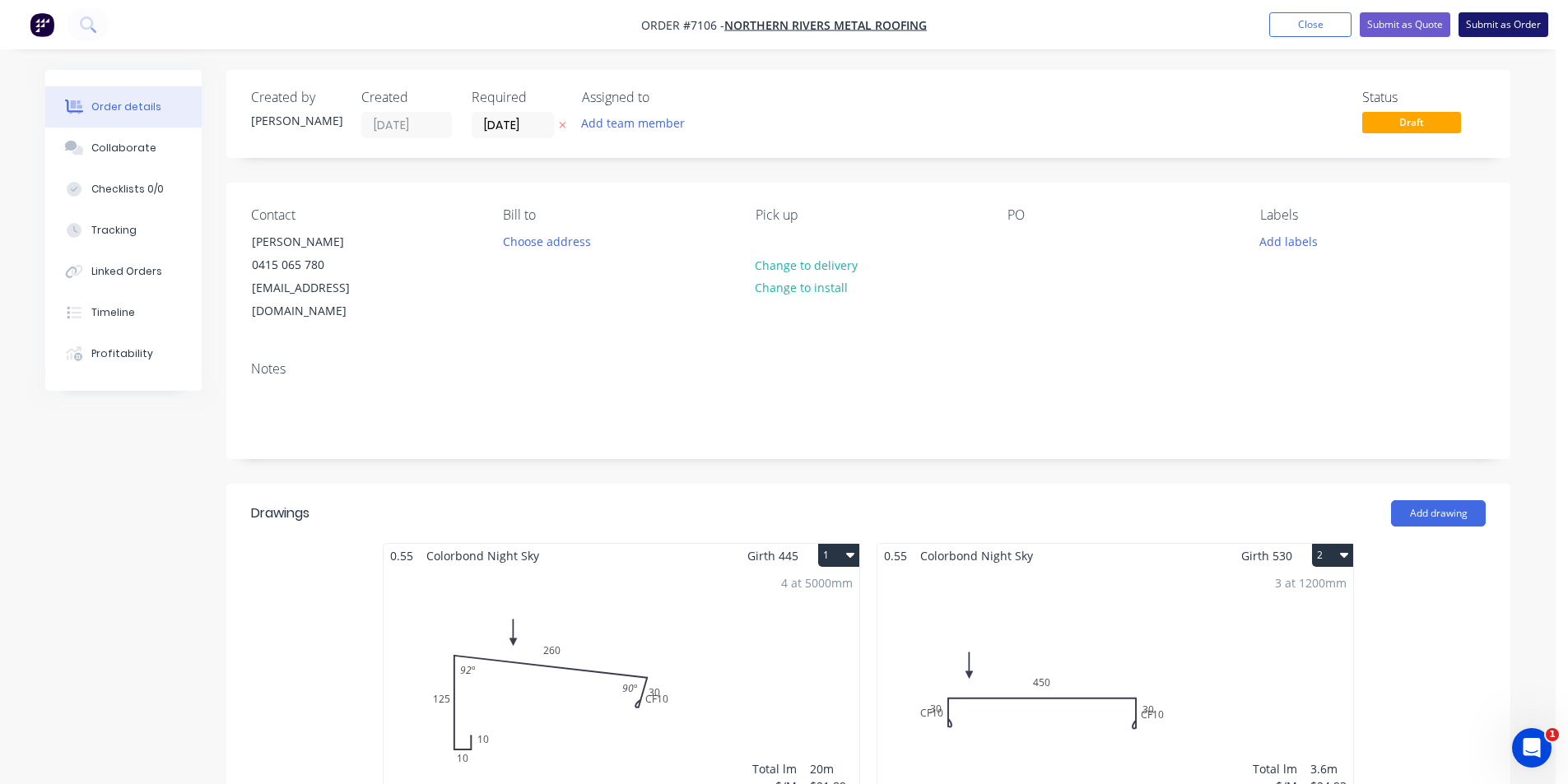
click at [1518, 24] on button "Submit as Order" at bounding box center [1503, 24] width 90 height 24
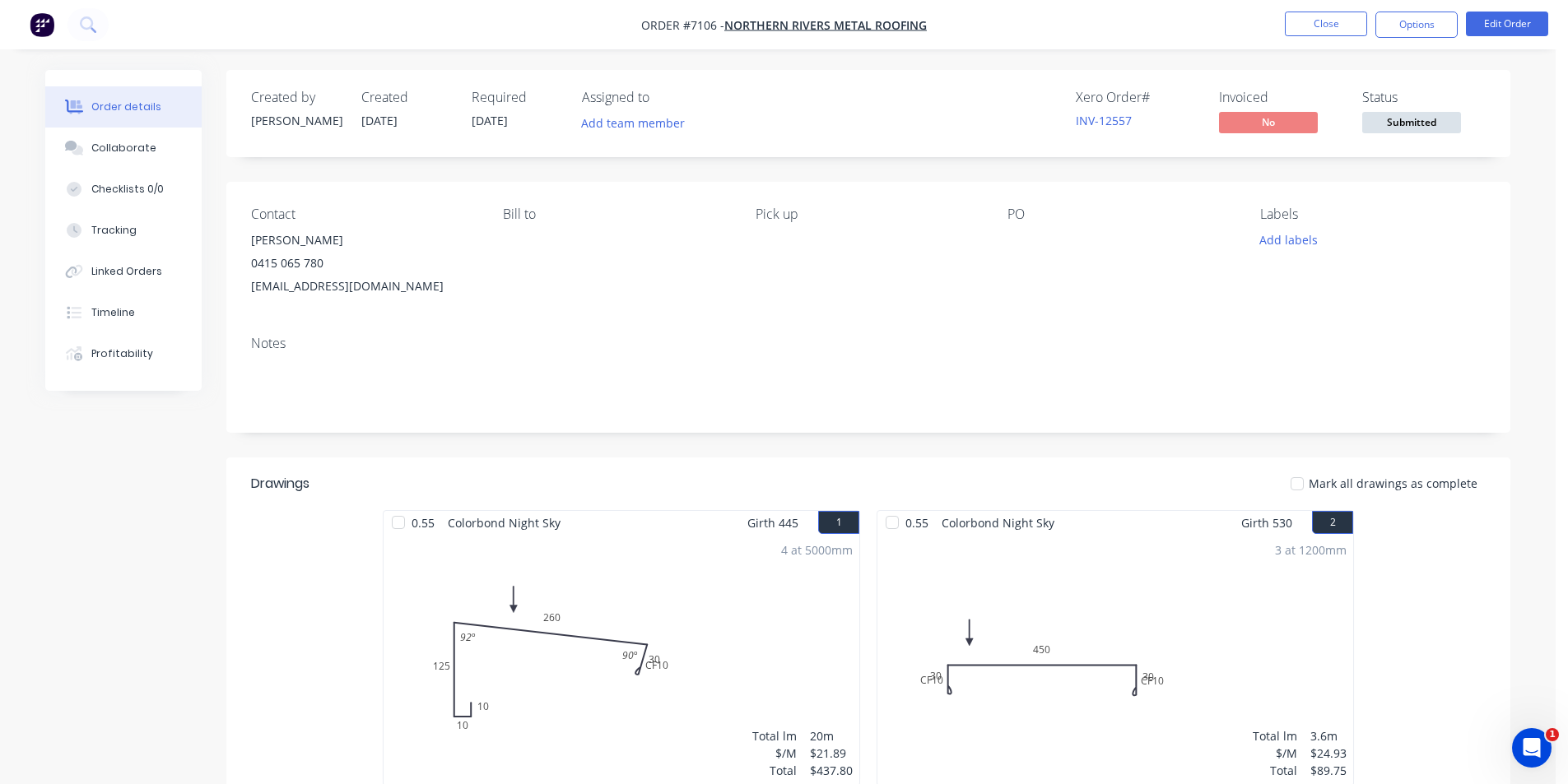
click at [1446, 130] on span "Submitted" at bounding box center [1411, 123] width 98 height 21
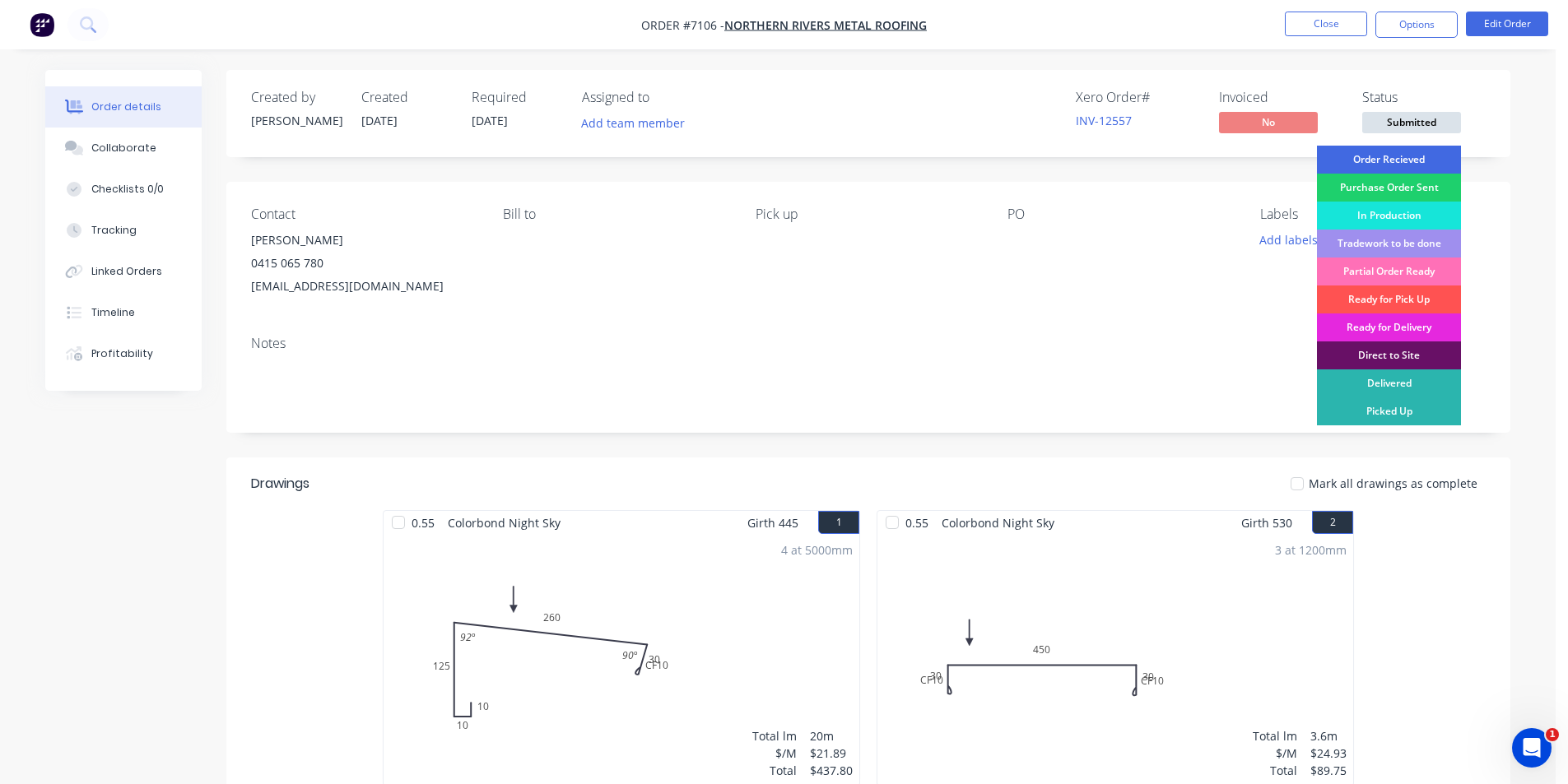
click at [1441, 157] on div "Order Recieved" at bounding box center [1388, 159] width 144 height 28
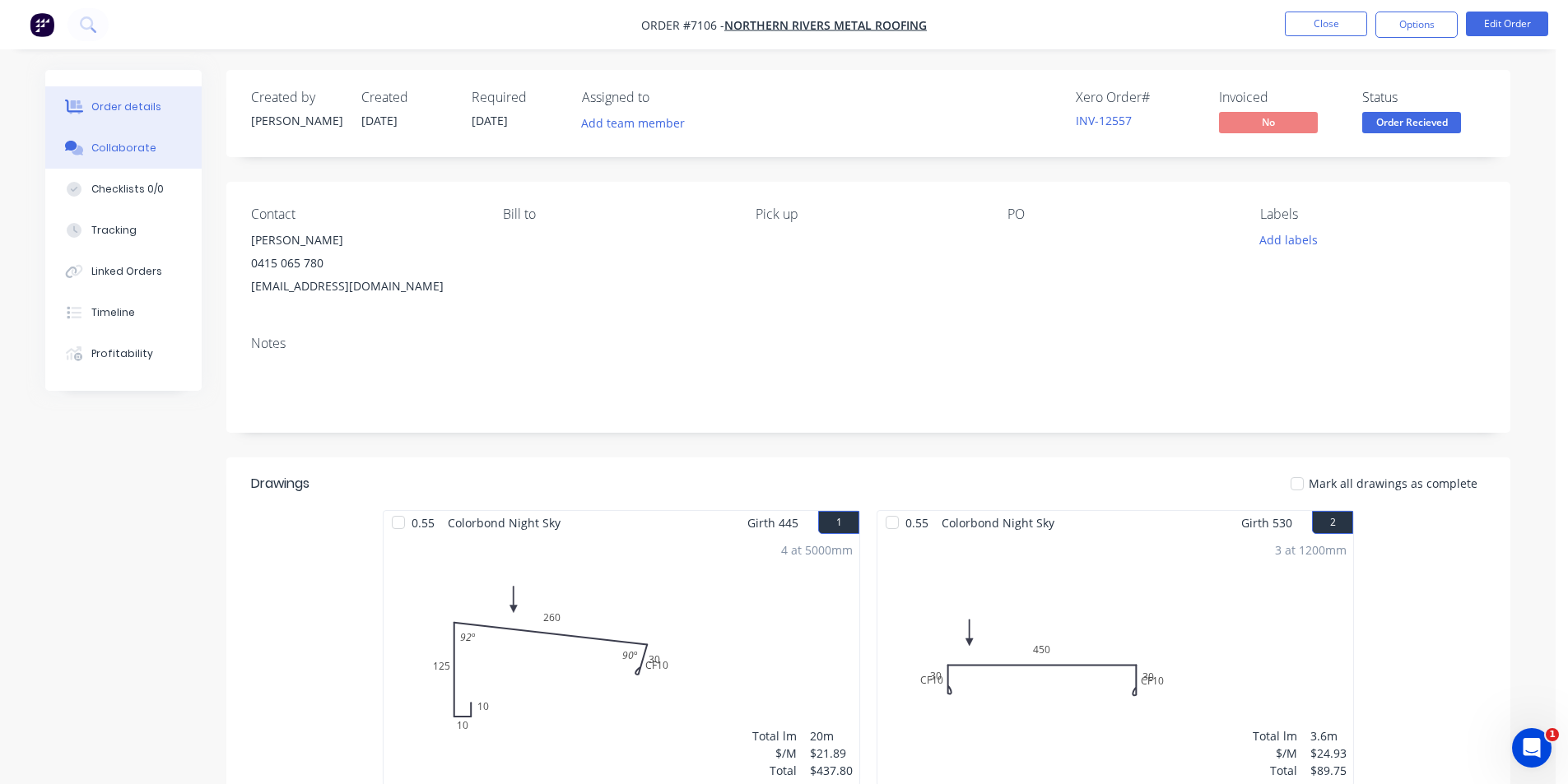
click at [118, 137] on button "Collaborate" at bounding box center [124, 148] width 157 height 41
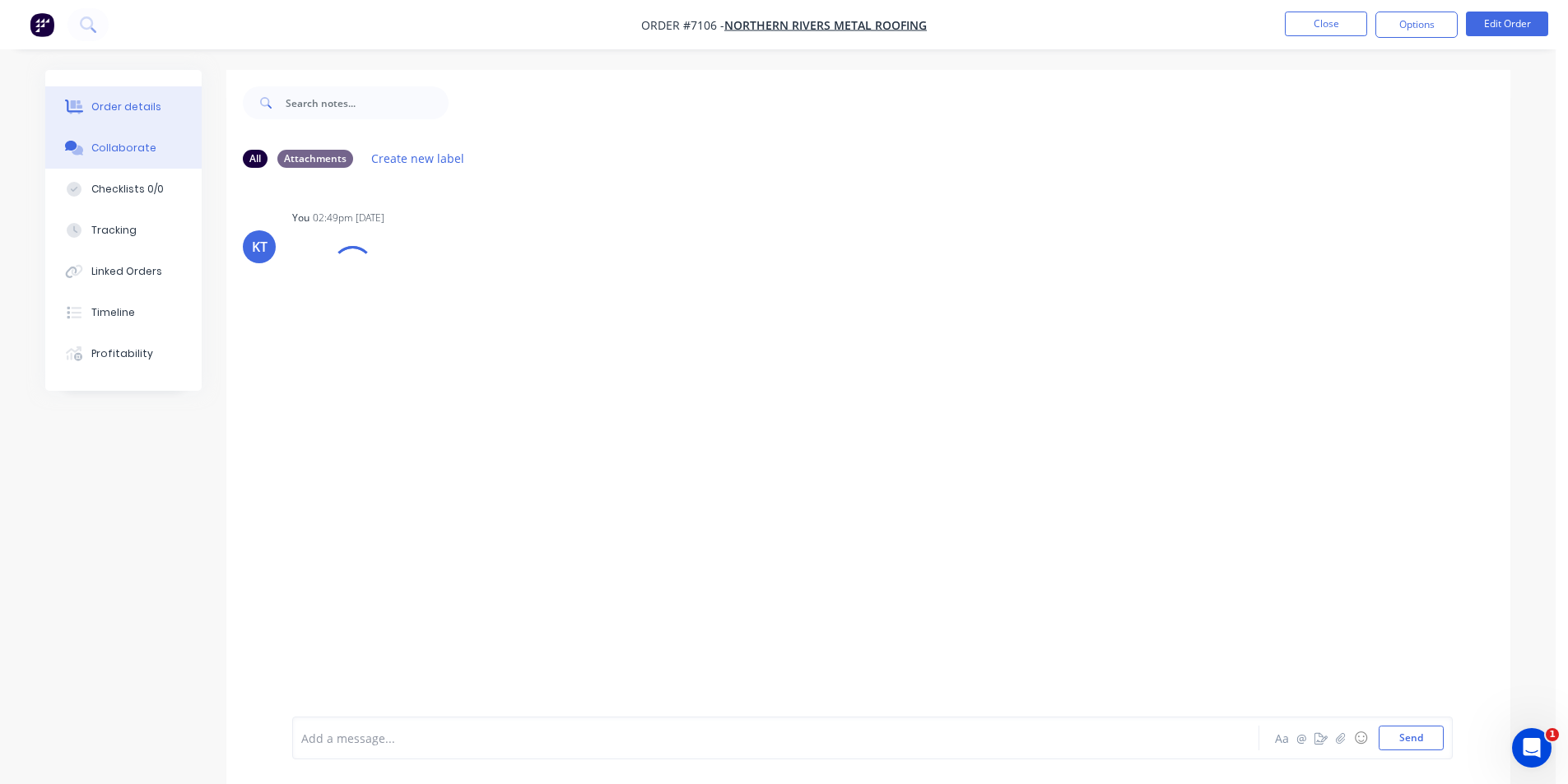
click at [114, 107] on div "Order details" at bounding box center [126, 106] width 70 height 15
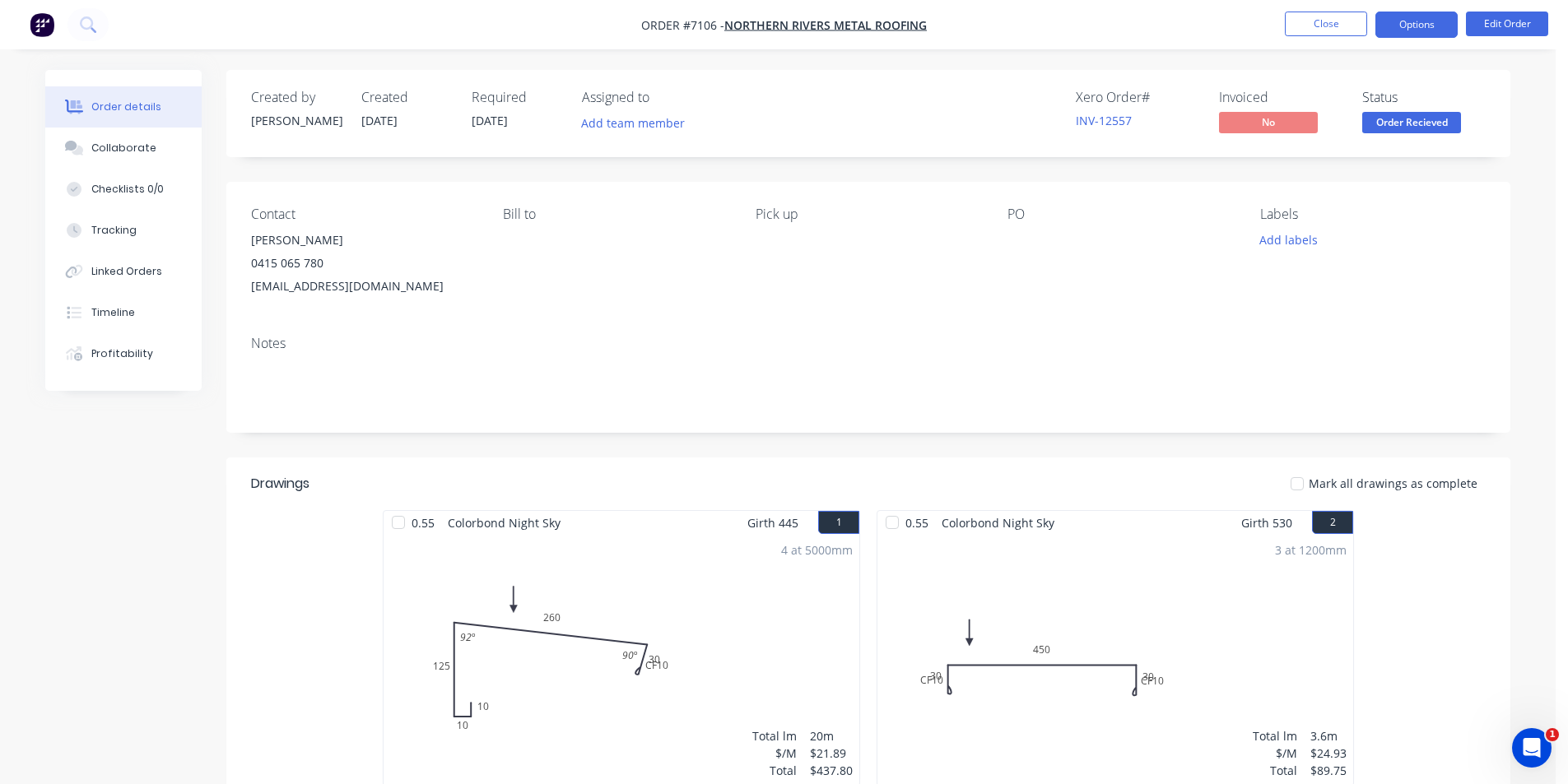
click at [1413, 17] on button "Options" at bounding box center [1416, 24] width 83 height 26
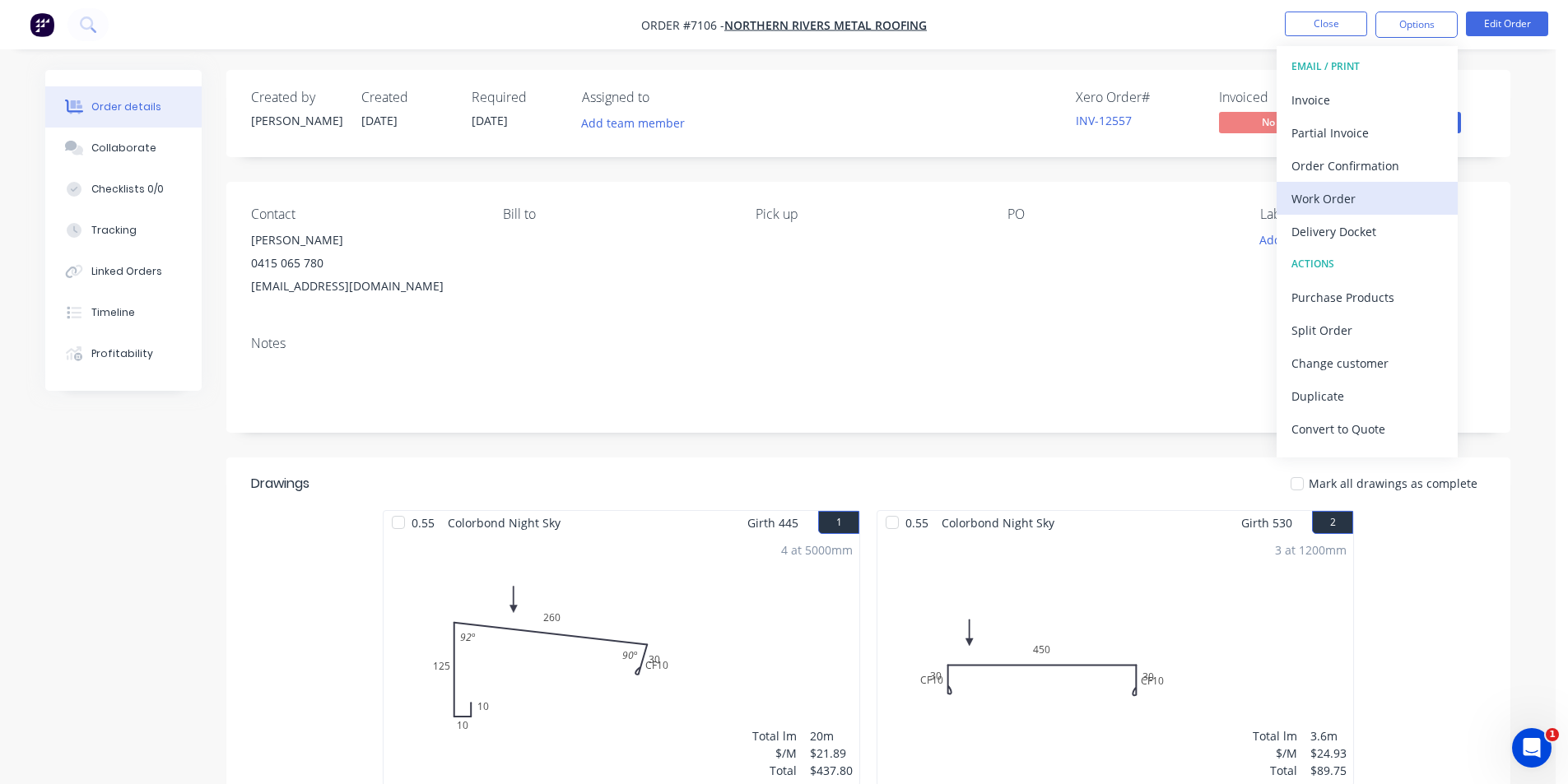
click at [1342, 192] on div "Work Order" at bounding box center [1367, 198] width 151 height 23
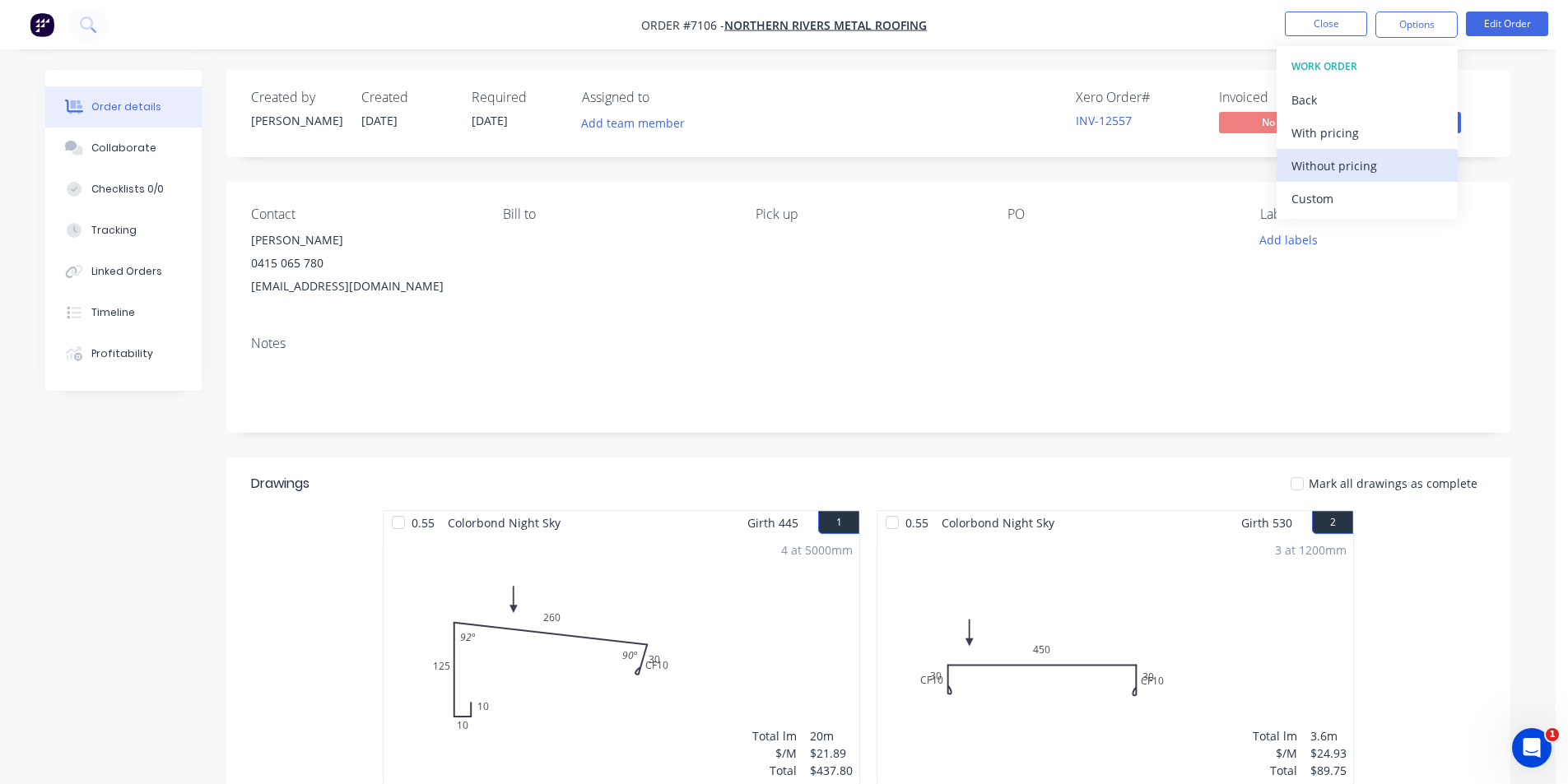
click at [1342, 155] on div "Without pricing" at bounding box center [1367, 165] width 151 height 23
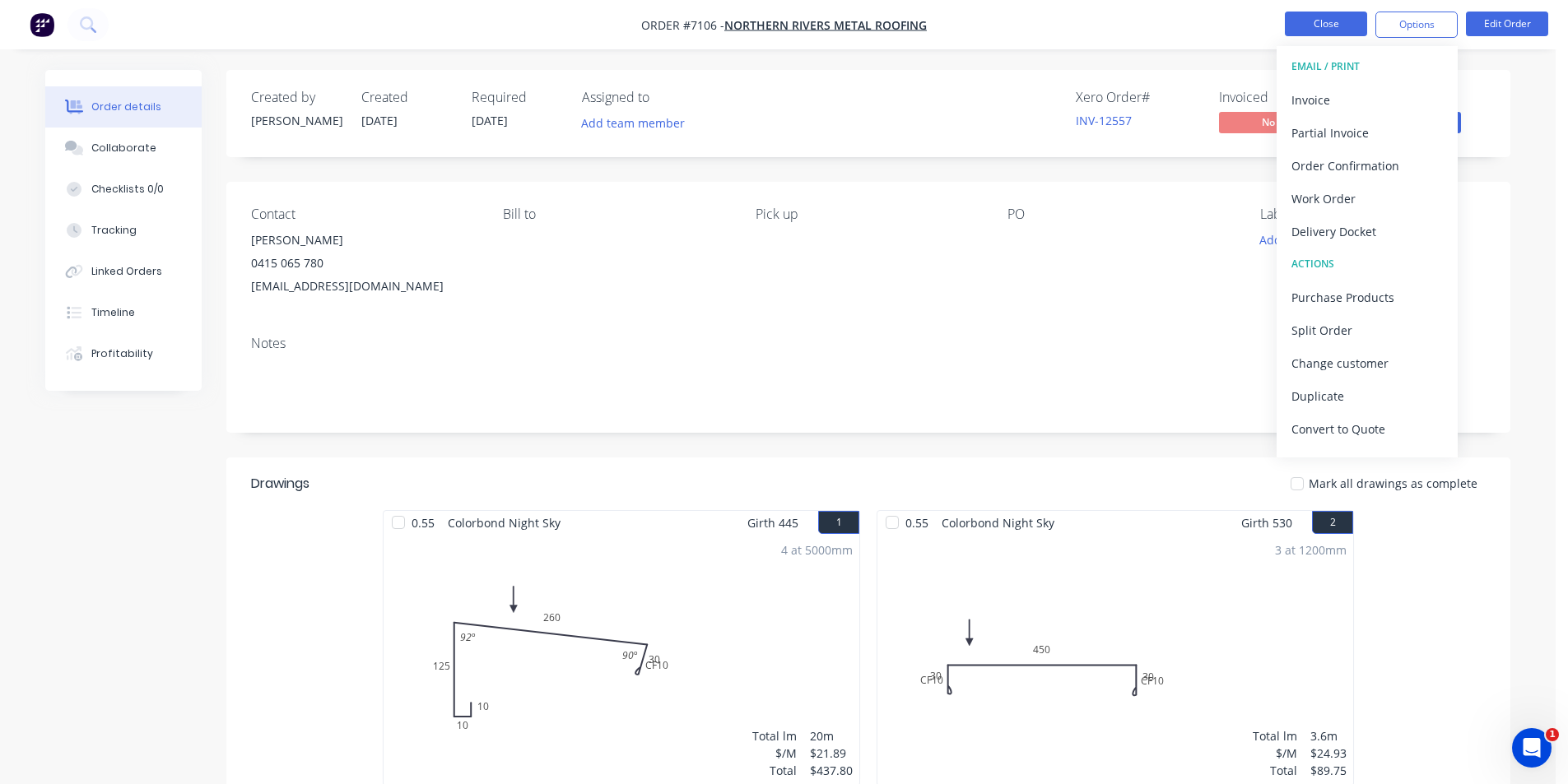
click at [1336, 17] on button "Close" at bounding box center [1325, 23] width 83 height 24
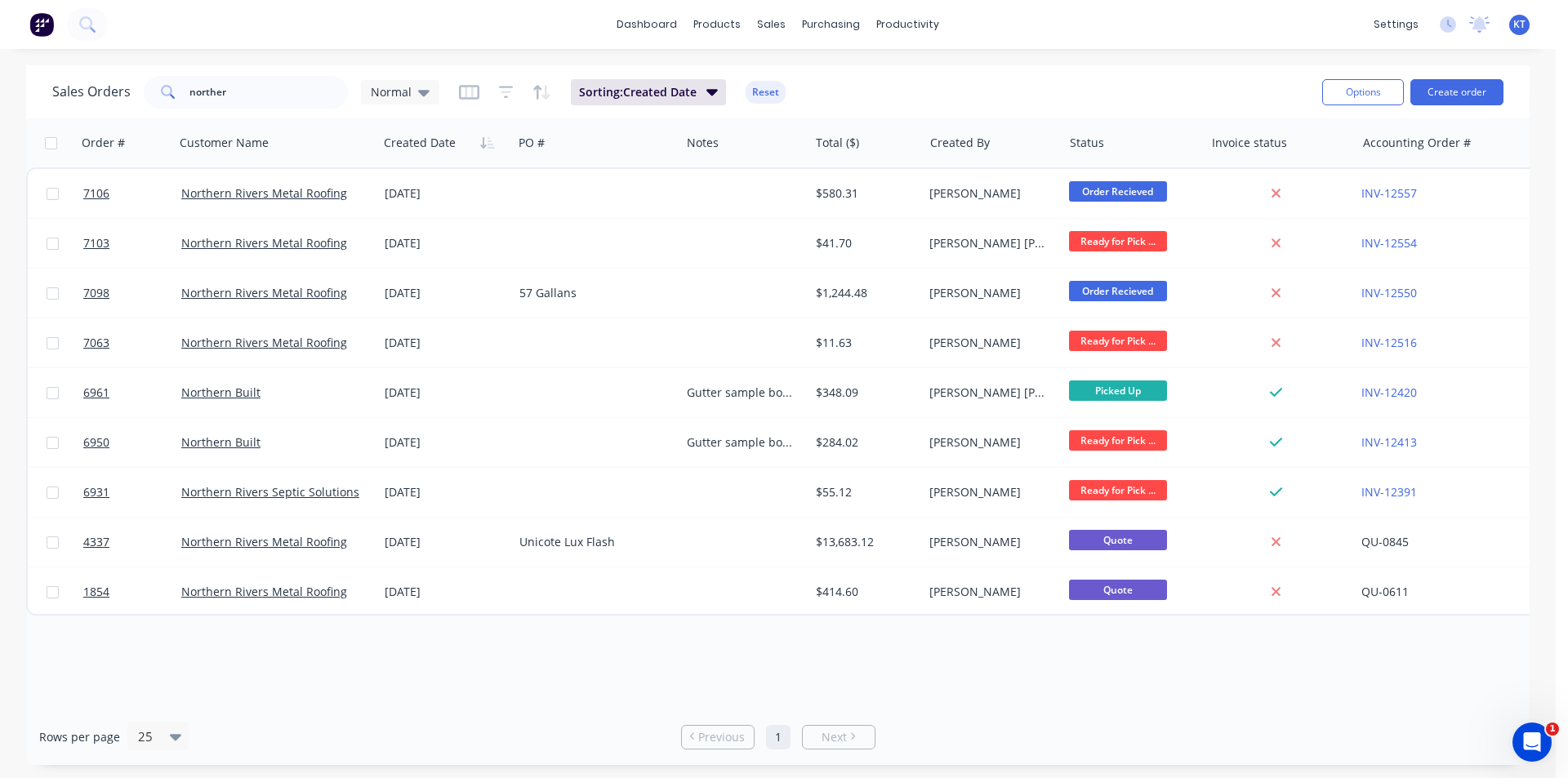
drag, startPoint x: 288, startPoint y: 123, endPoint x: 248, endPoint y: 104, distance: 44.3
click at [250, 110] on div "Sales Orders norther Normal Sorting: Created Date Reset Options Create order Or…" at bounding box center [777, 415] width 1503 height 699
click at [287, 92] on input "norther" at bounding box center [269, 92] width 159 height 33
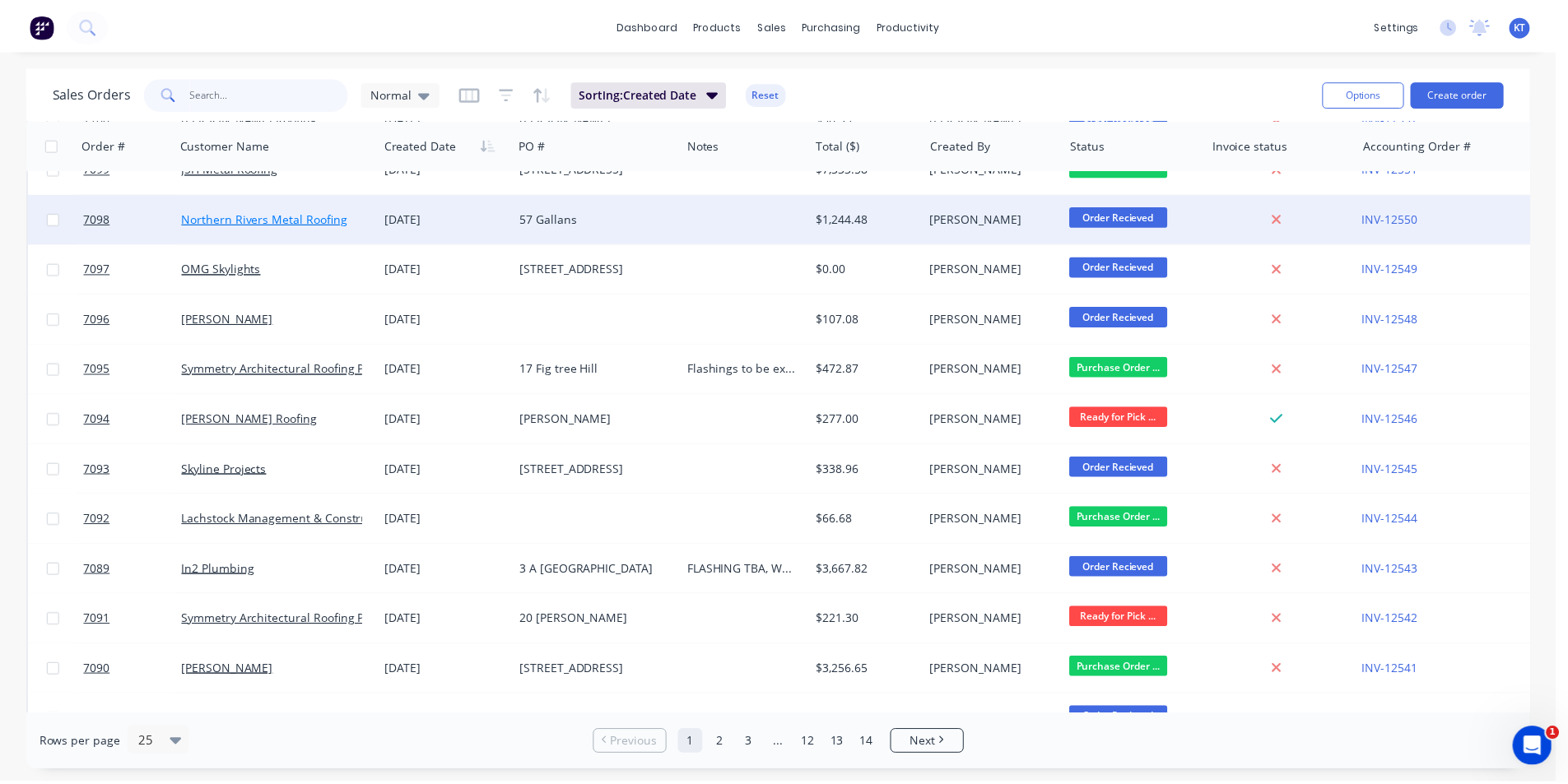
scroll to position [329, 0]
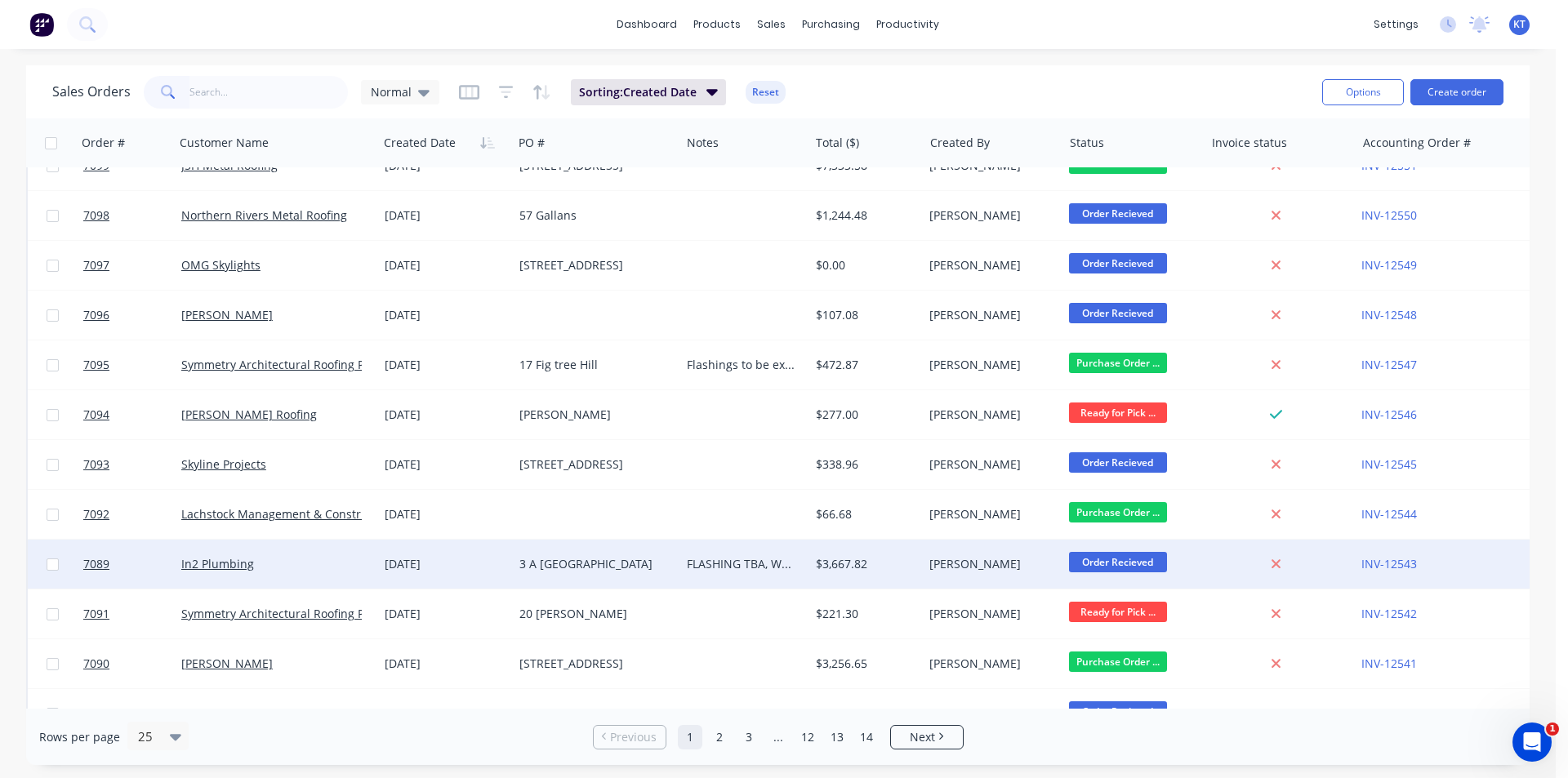
click at [862, 562] on div "$3,667.82" at bounding box center [863, 564] width 96 height 16
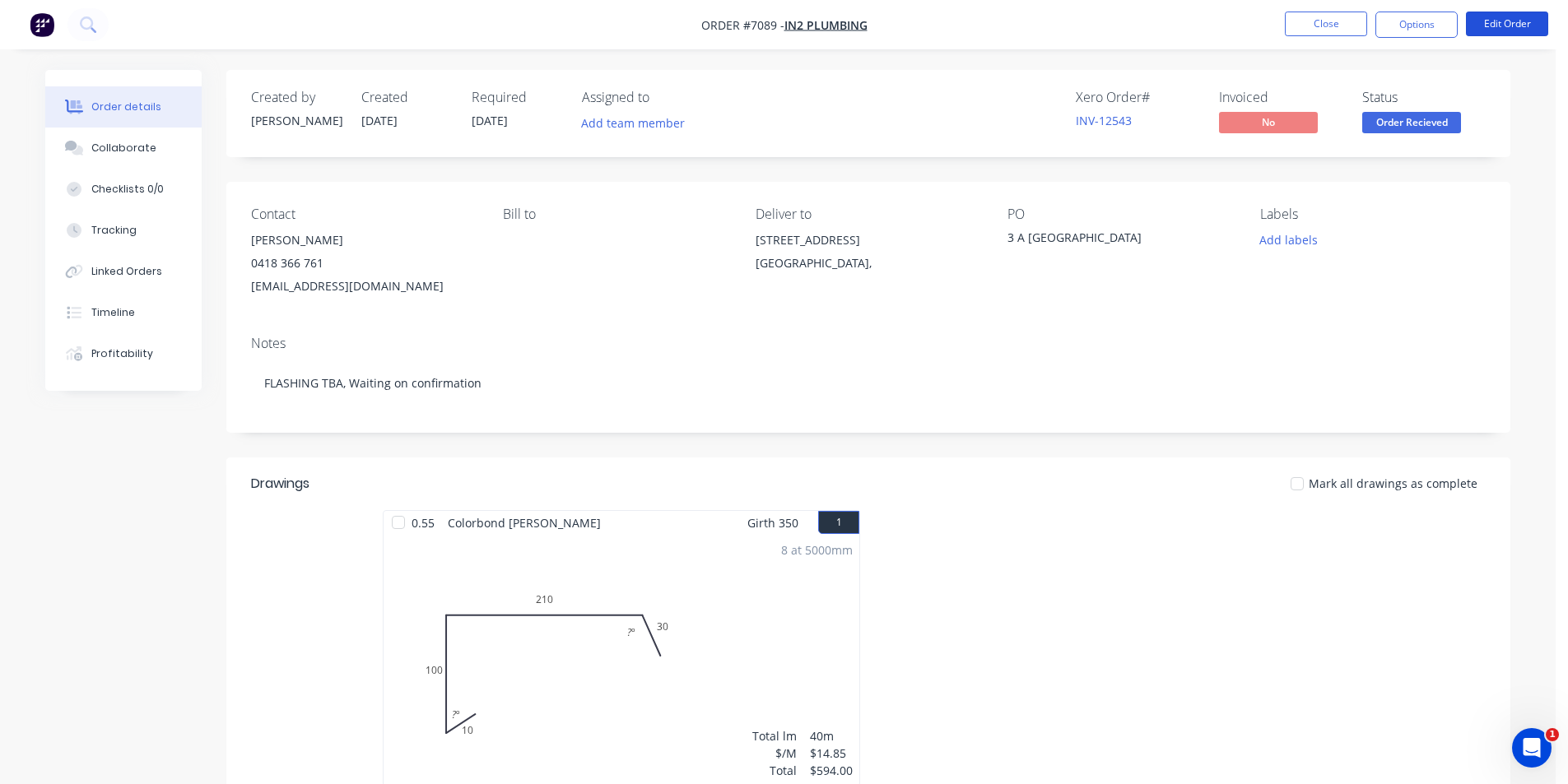
click at [1514, 35] on button "Edit Order" at bounding box center [1506, 23] width 83 height 24
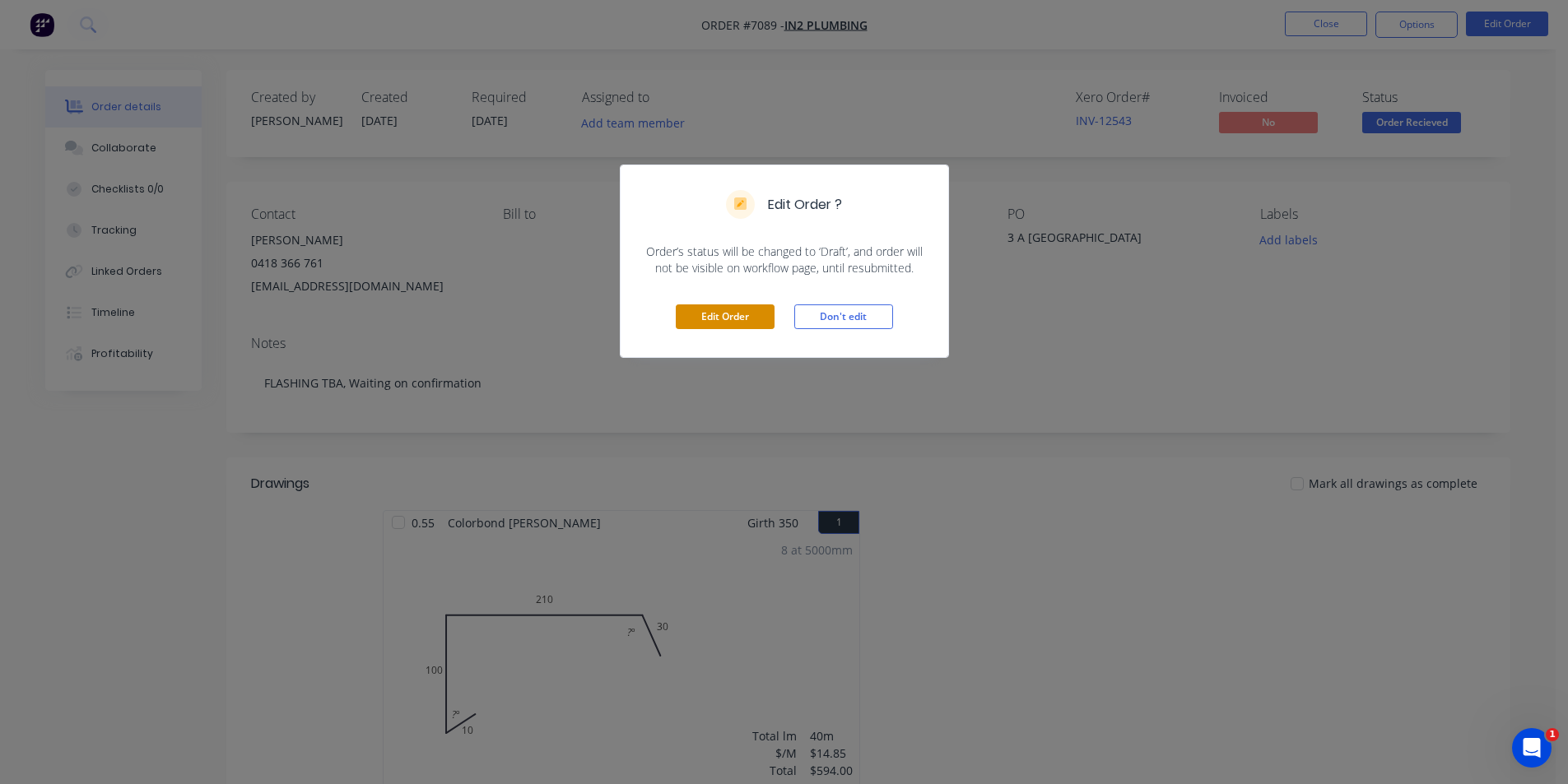
click at [767, 315] on button "Edit Order" at bounding box center [724, 317] width 98 height 24
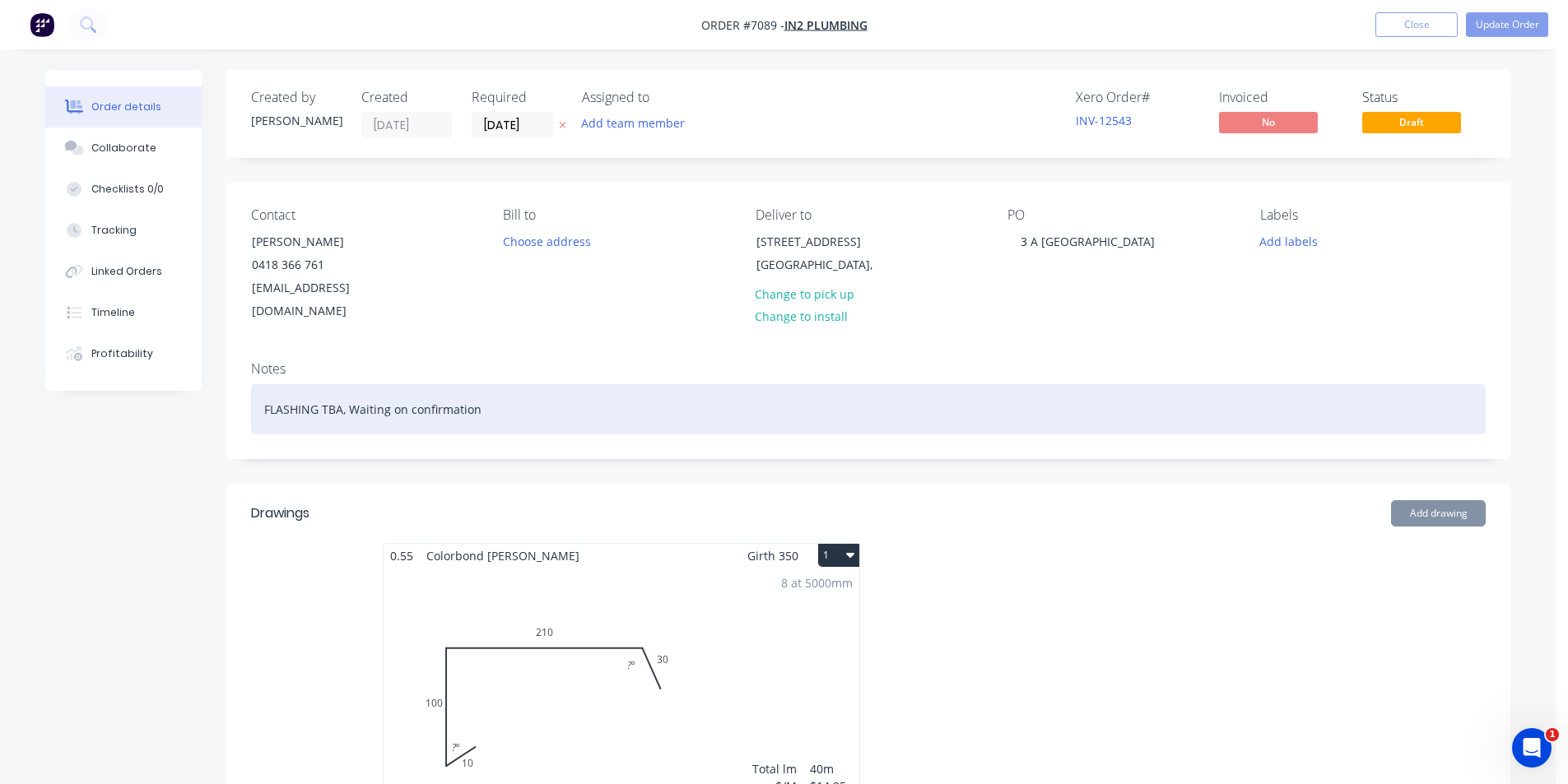
click at [263, 385] on div "FLASHING TBA, Waiting on confirmation" at bounding box center [868, 410] width 1235 height 50
drag, startPoint x: 570, startPoint y: 382, endPoint x: 431, endPoint y: 381, distance: 139.0
click at [431, 385] on div "NOT SENT YET, FLASHING TBA, Waiting on confirmation" at bounding box center [868, 410] width 1235 height 50
click at [345, 388] on div "NOT SENT YET, FLASHING TBA," at bounding box center [868, 410] width 1235 height 50
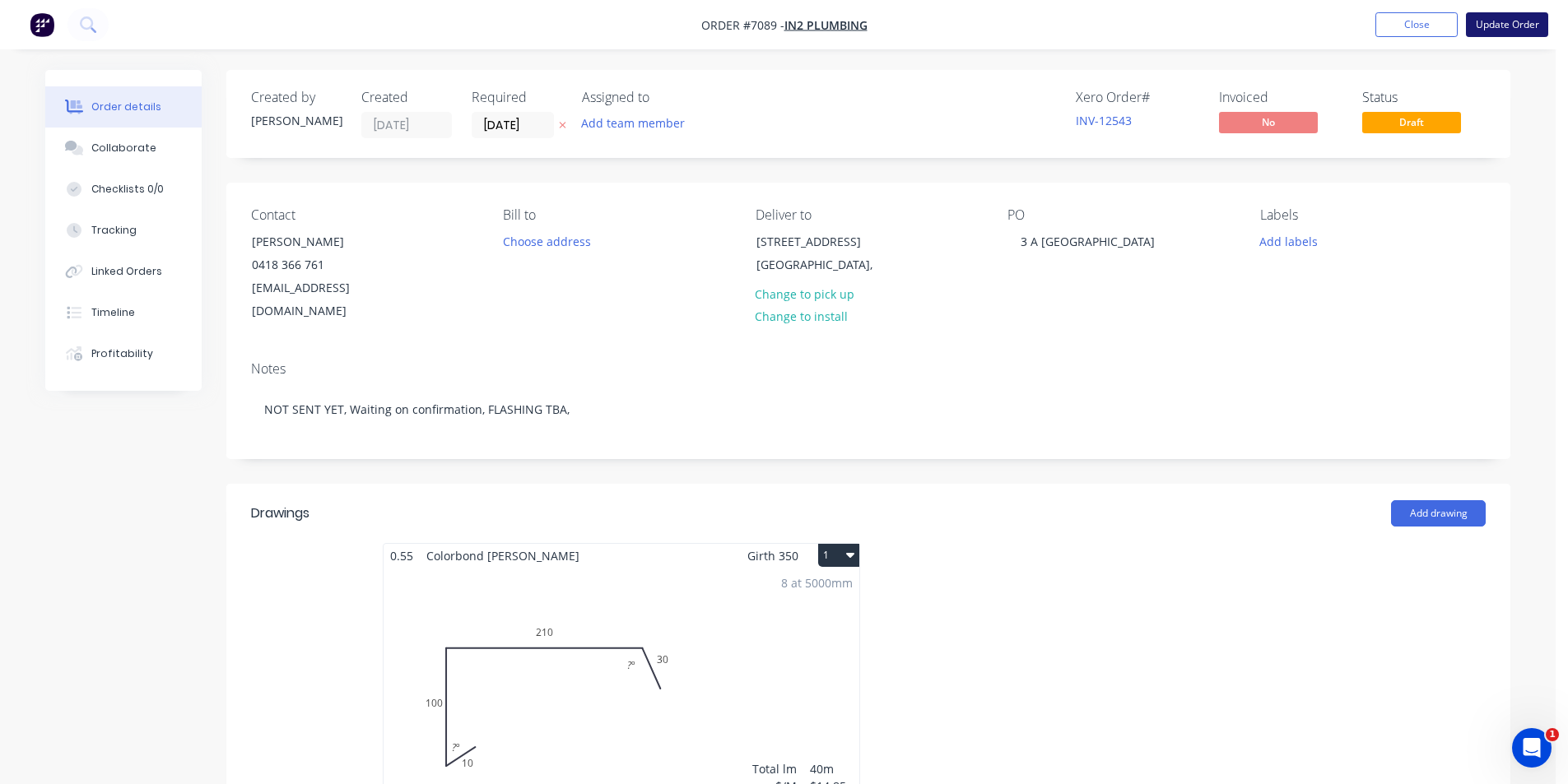
click at [1512, 14] on button "Update Order" at bounding box center [1506, 24] width 83 height 24
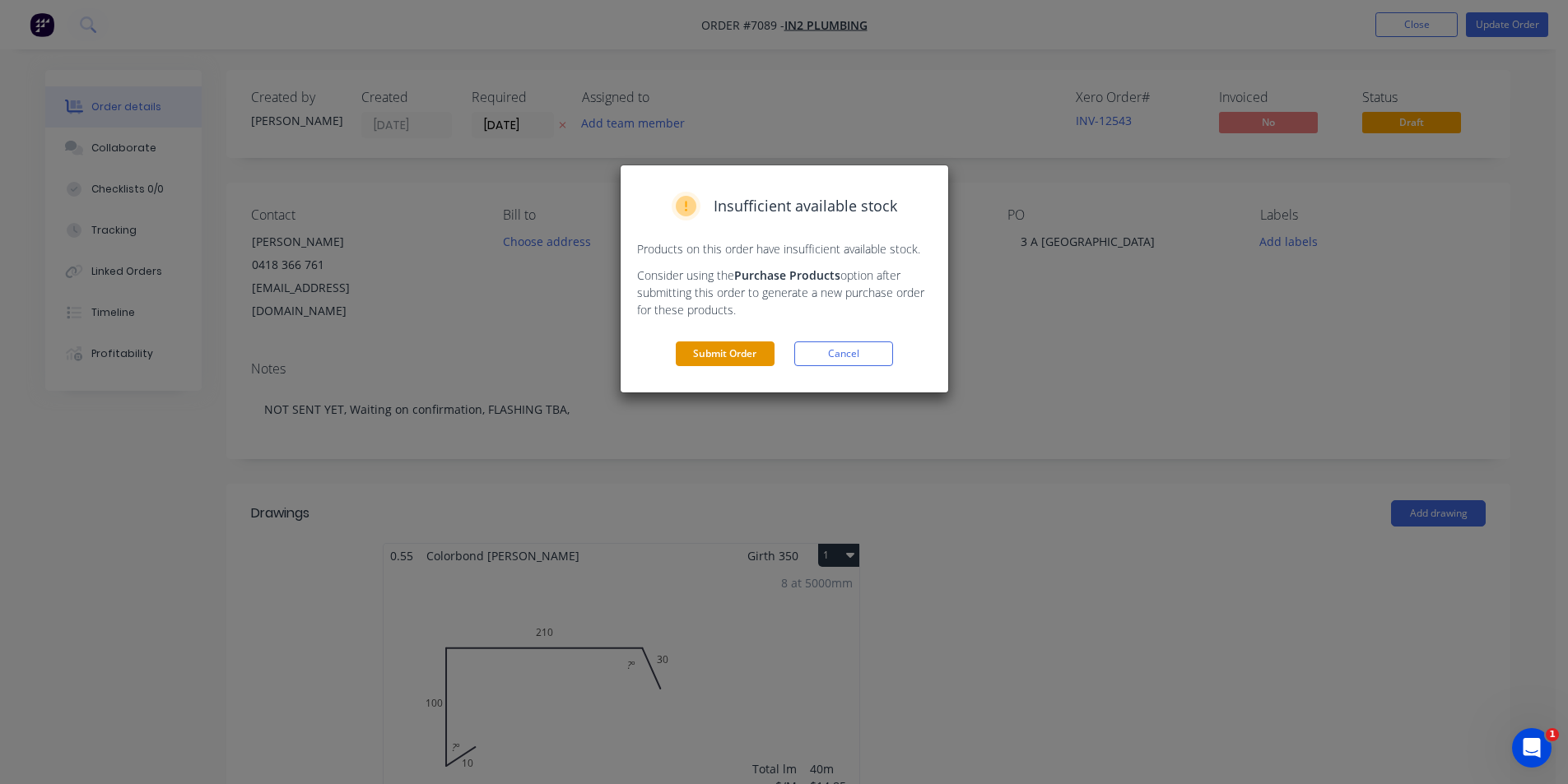
click at [744, 358] on button "Submit Order" at bounding box center [724, 353] width 98 height 24
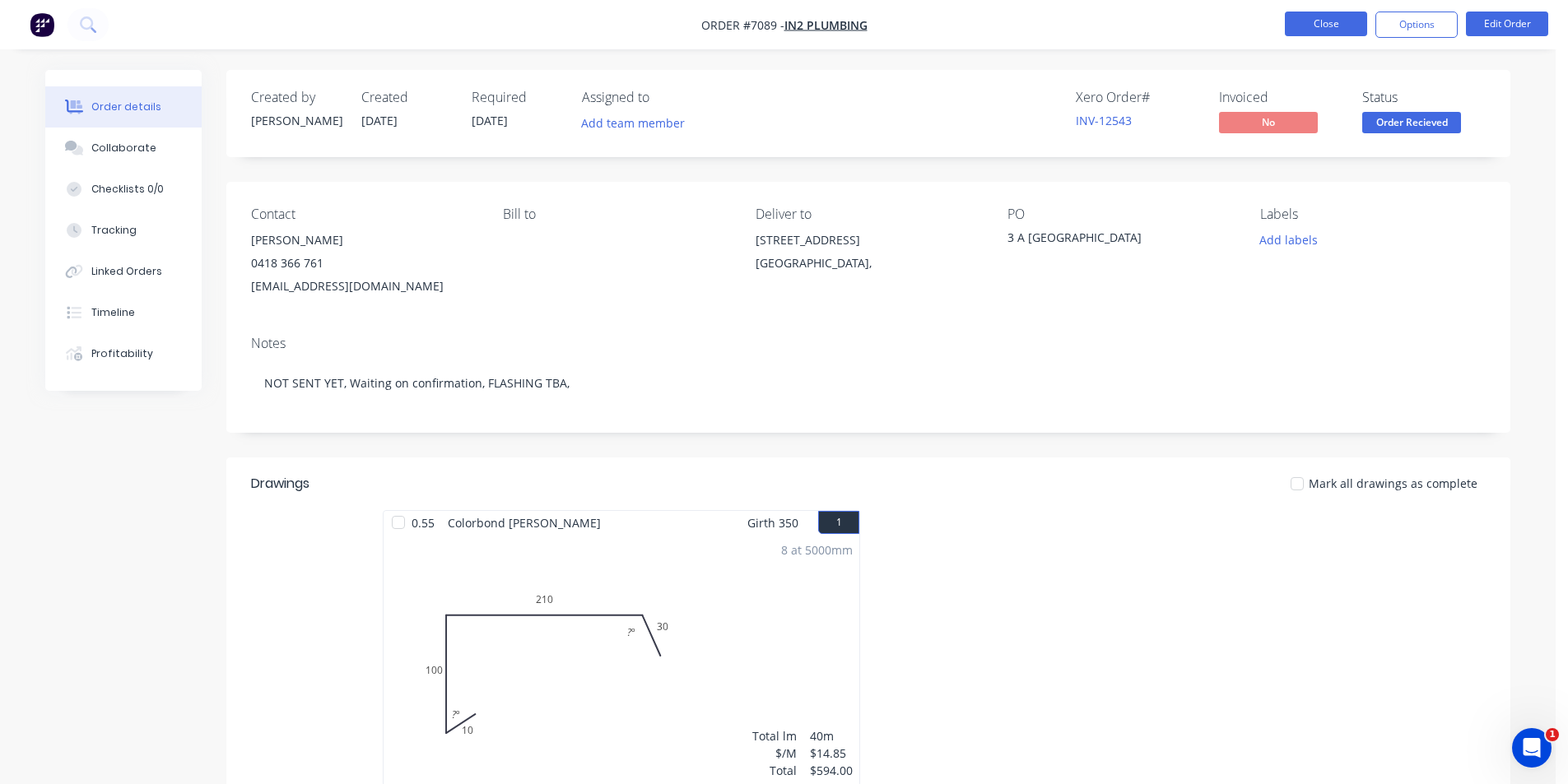
drag, startPoint x: 1284, startPoint y: 24, endPoint x: 1301, endPoint y: 26, distance: 17.1
click at [1301, 26] on button "Close" at bounding box center [1325, 23] width 83 height 24
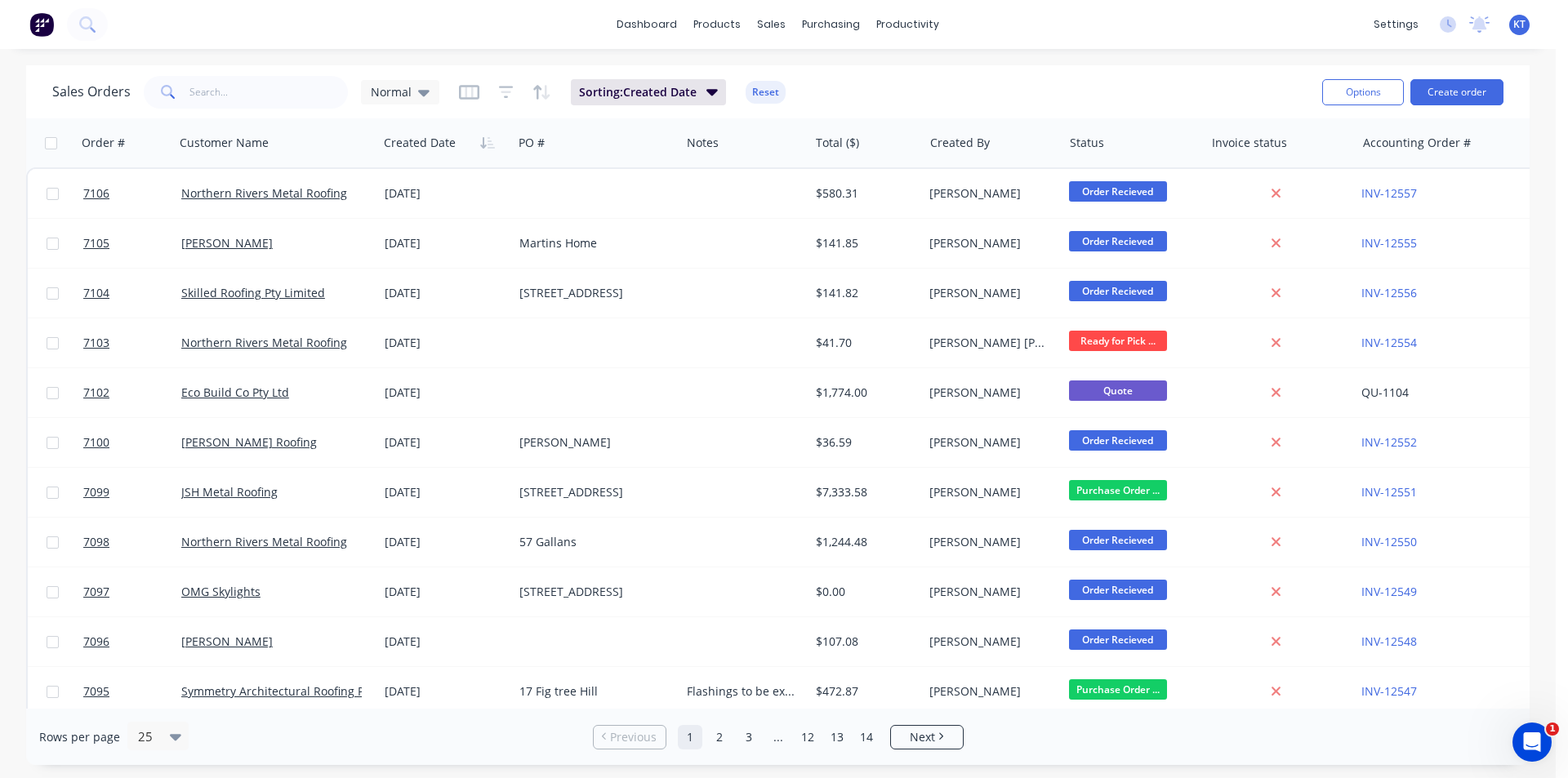
click at [315, 109] on div "Sales Orders Normal Sorting: Created Date Reset" at bounding box center [680, 92] width 1256 height 40
click at [265, 73] on div "Sales Orders Normal Sorting: Created Date Reset" at bounding box center [680, 92] width 1256 height 40
click at [264, 83] on input "text" at bounding box center [269, 92] width 159 height 33
click at [298, 96] on input "text" at bounding box center [269, 92] width 159 height 33
type input "matrix"
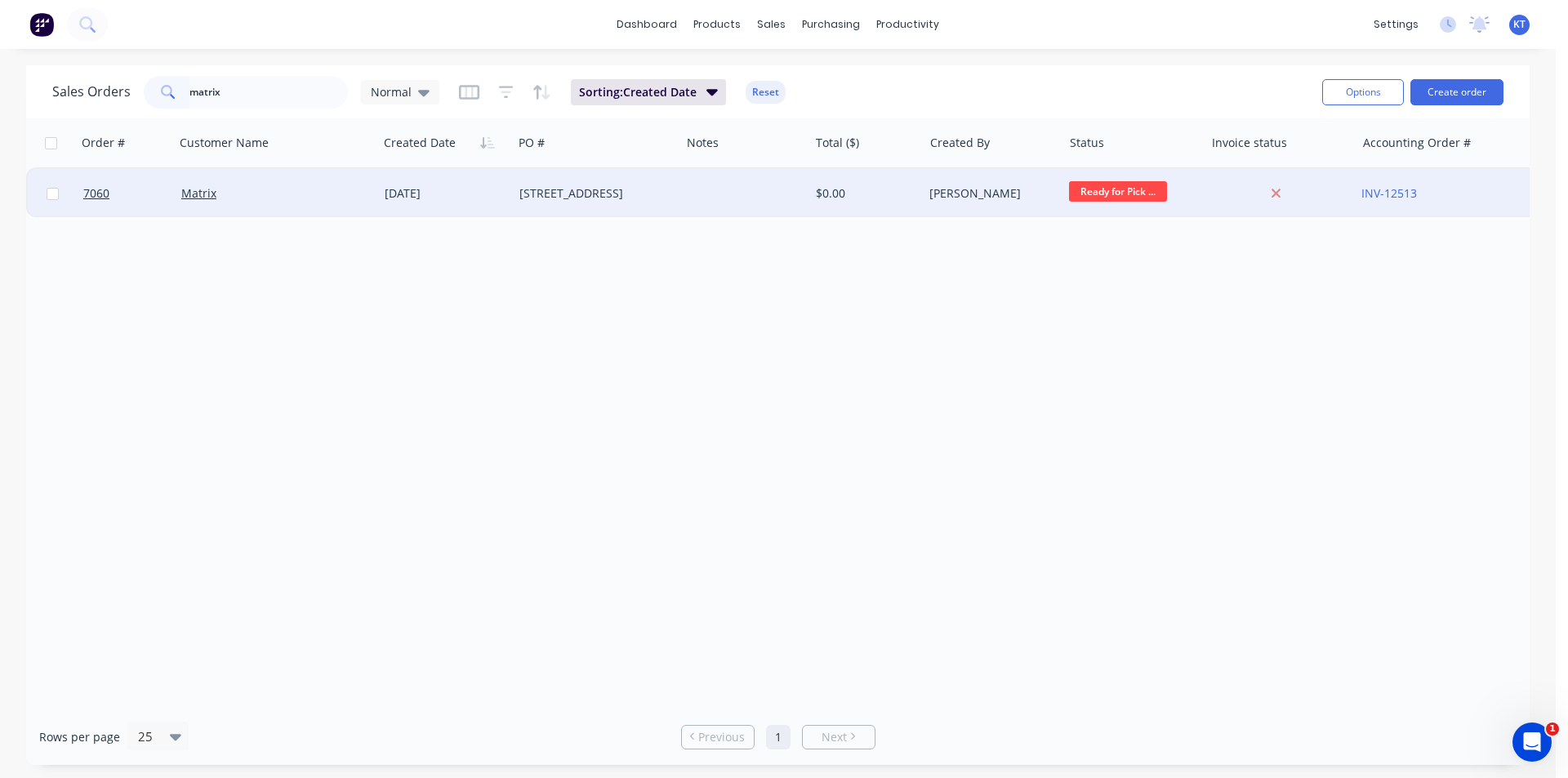
click at [213, 202] on div "Matrix" at bounding box center [275, 193] width 203 height 49
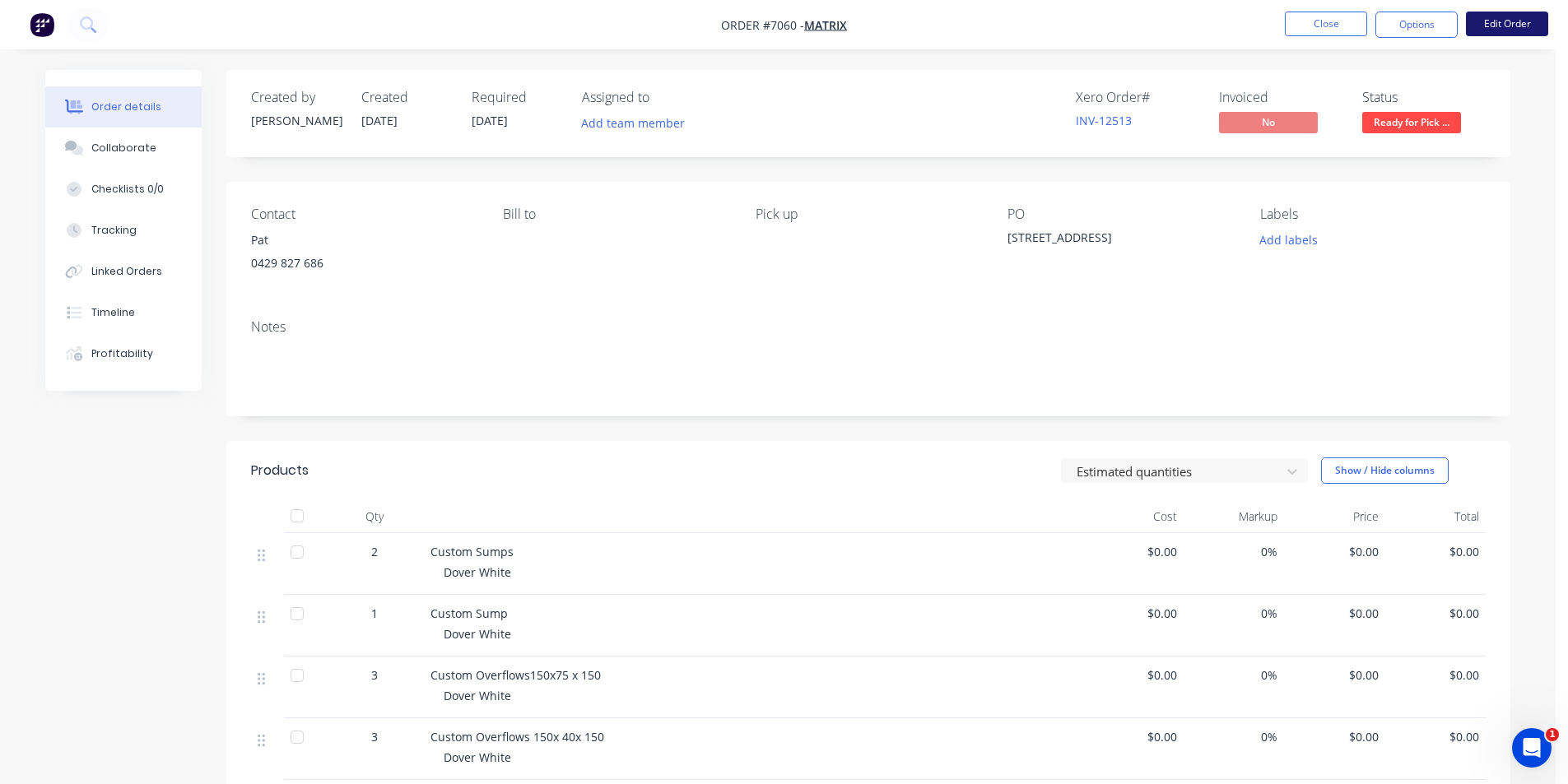
click at [1502, 32] on button "Edit Order" at bounding box center [1506, 23] width 83 height 24
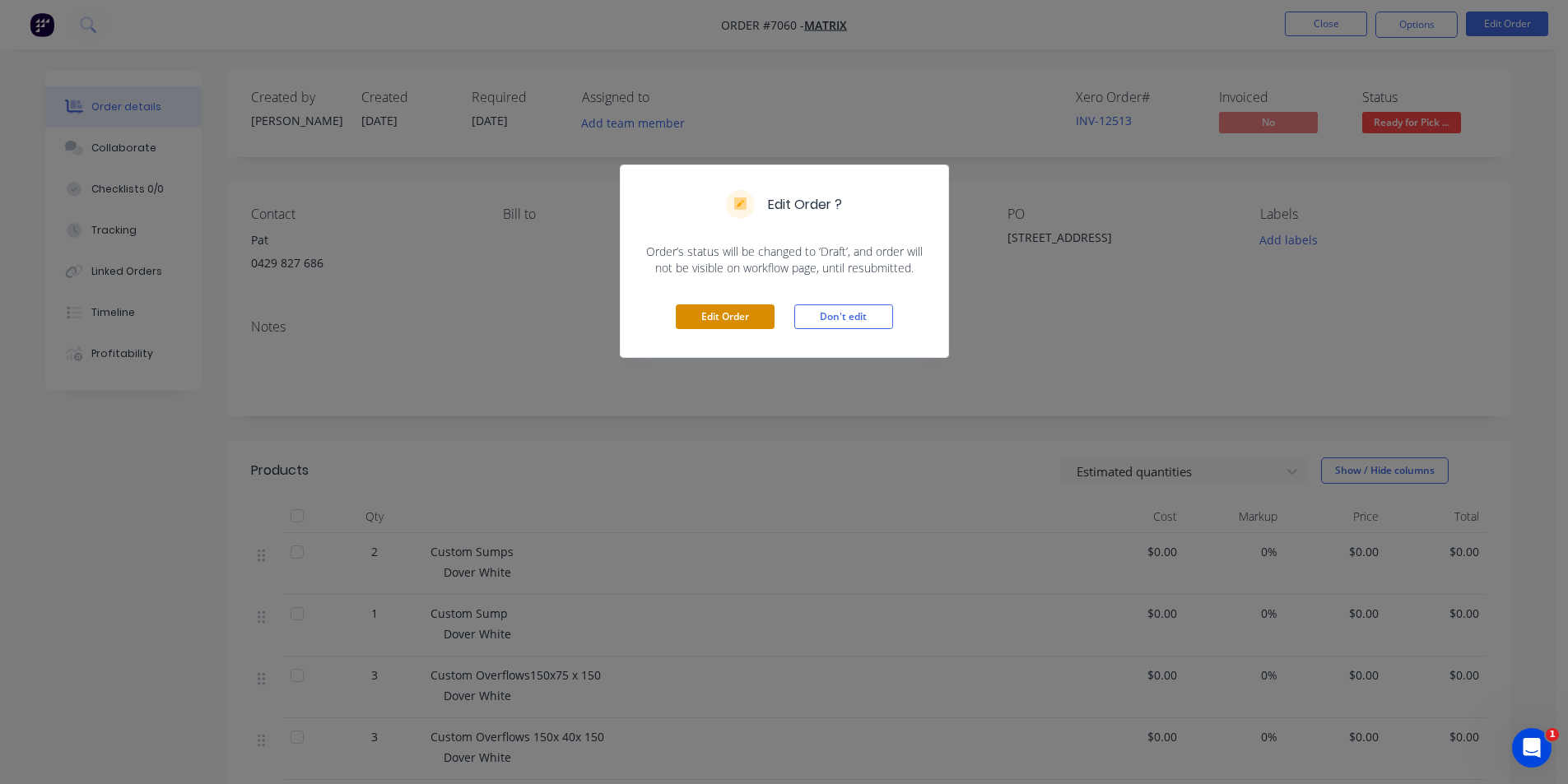
click at [737, 314] on button "Edit Order" at bounding box center [724, 317] width 98 height 24
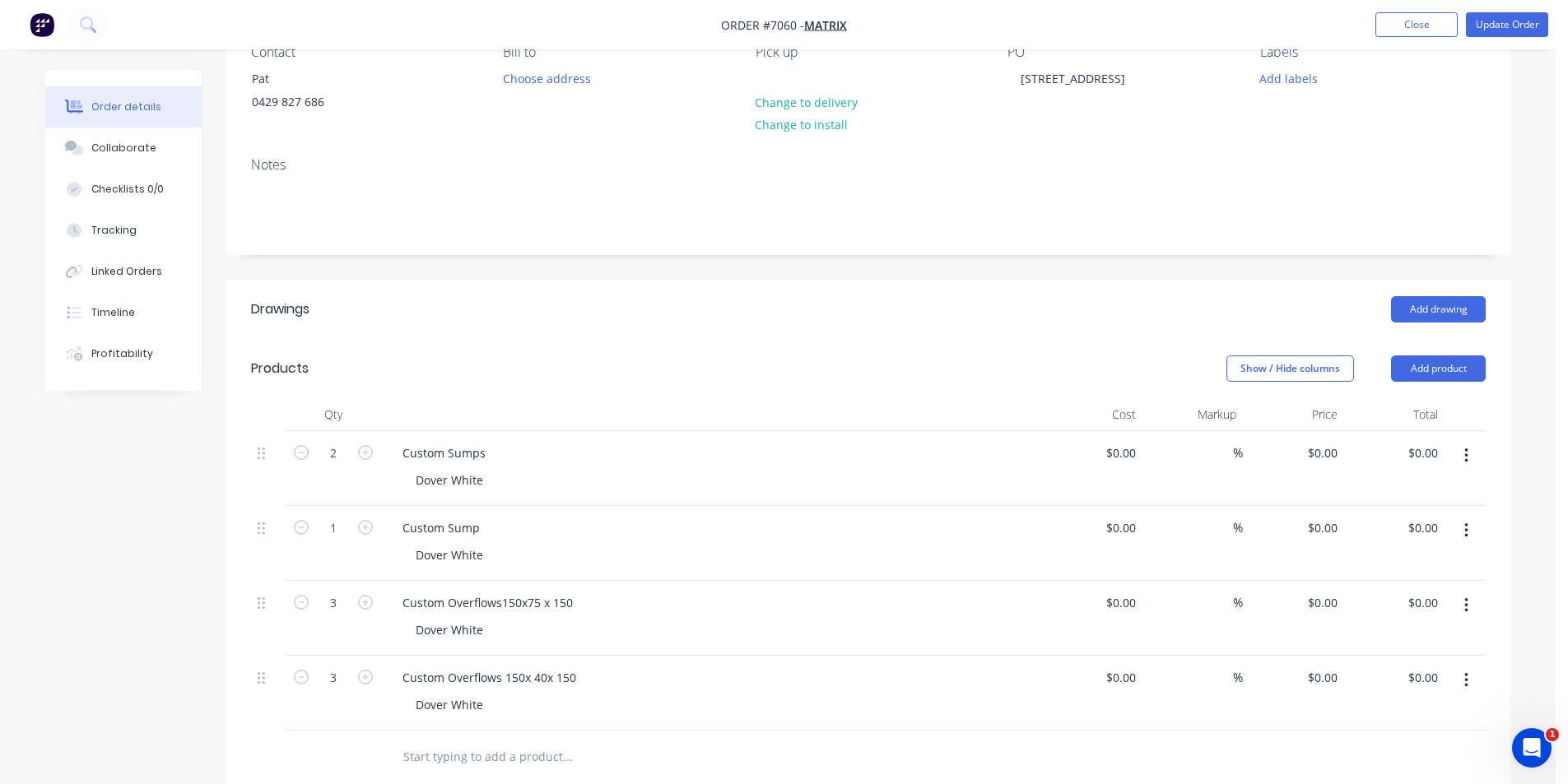
scroll to position [164, 0]
click at [1129, 609] on input "0" at bounding box center [1133, 600] width 19 height 23
type input "$30.00"
type input "$90.00"
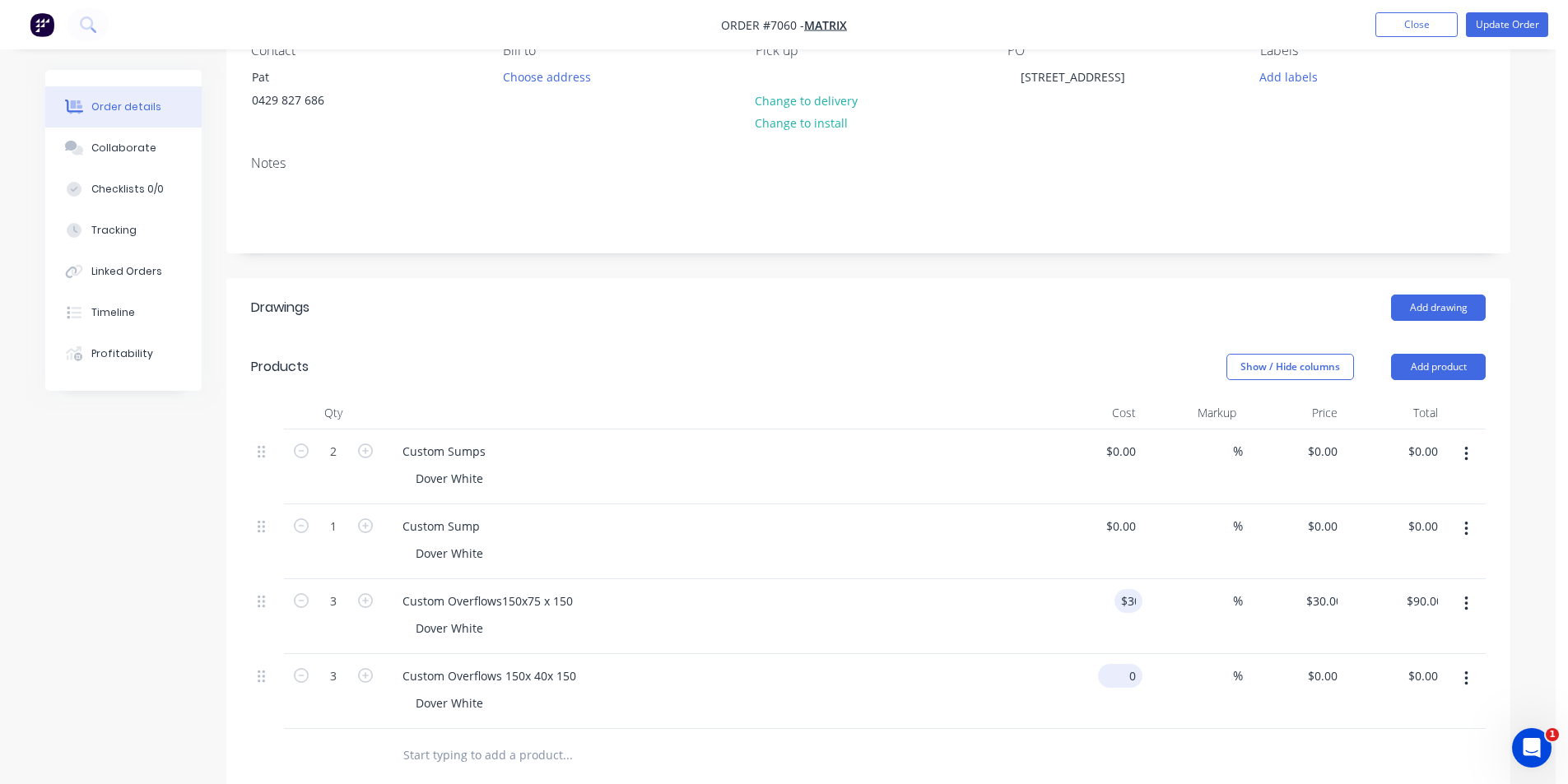
click at [1131, 680] on input "0" at bounding box center [1123, 675] width 38 height 23
type input "$30.00"
type input "$90.00"
click at [1168, 729] on div at bounding box center [868, 755] width 1235 height 53
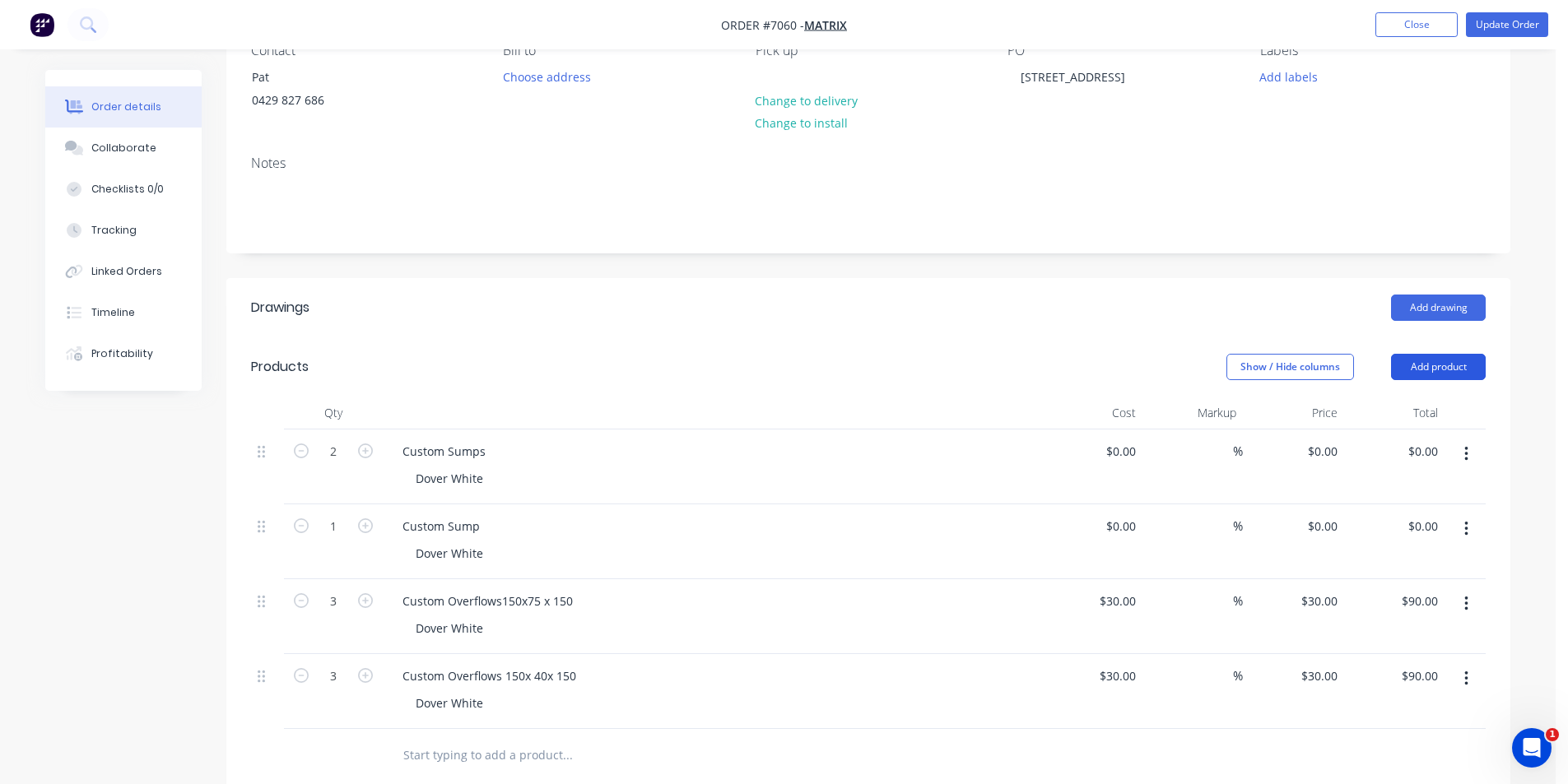
click at [1420, 378] on button "Add product" at bounding box center [1437, 367] width 95 height 26
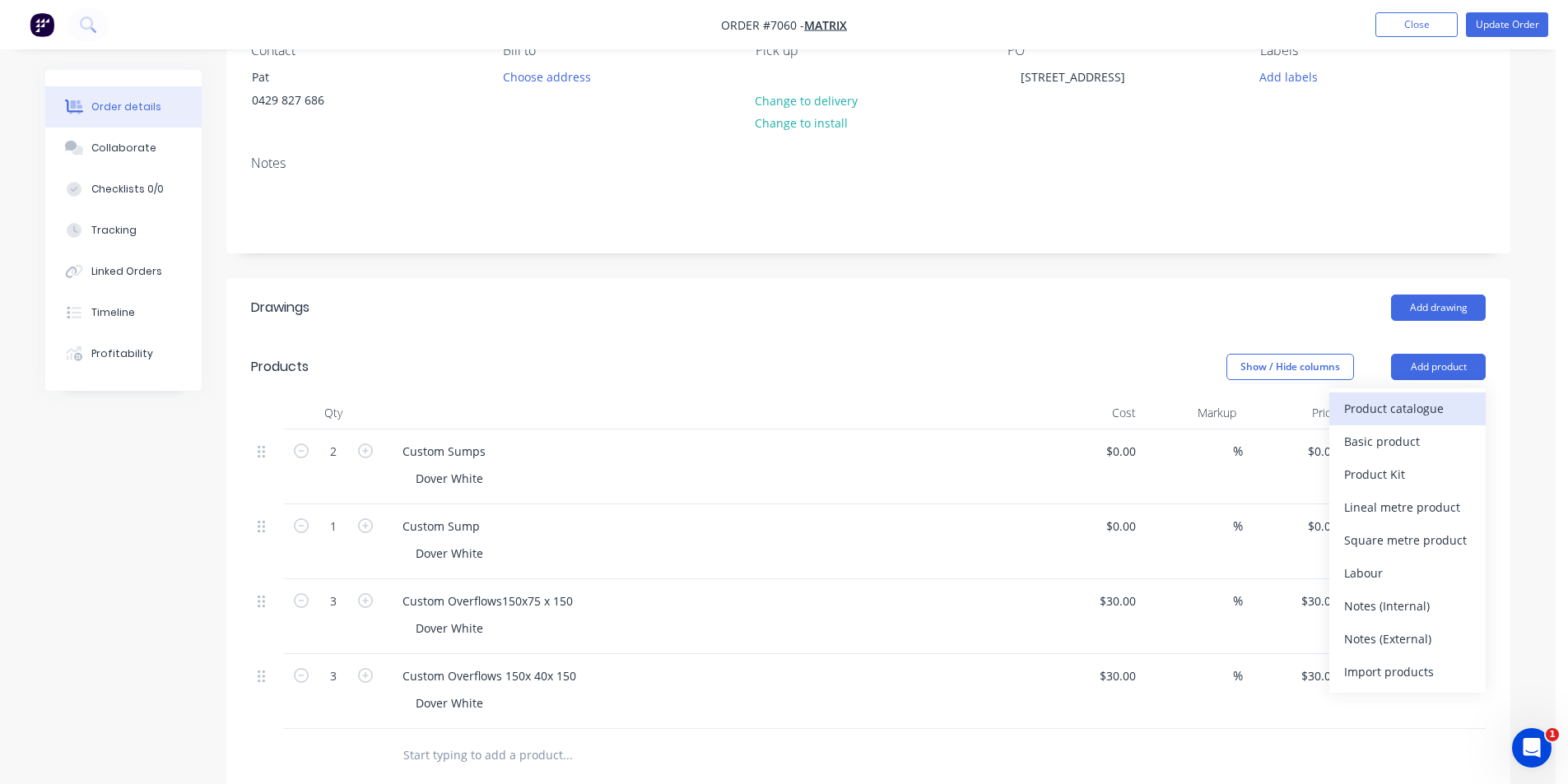
click at [1421, 405] on div "Product catalogue" at bounding box center [1407, 408] width 127 height 23
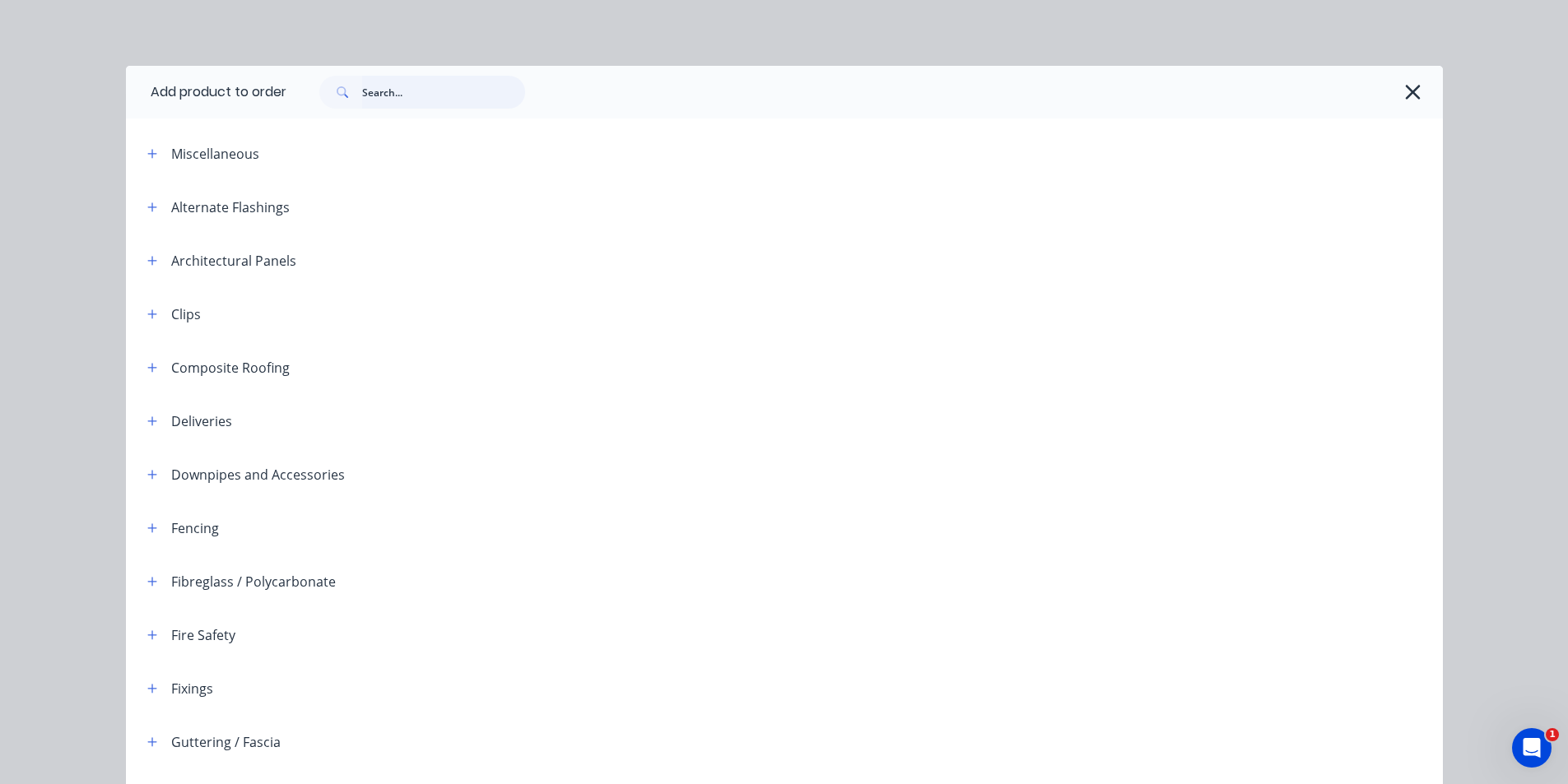
click at [448, 88] on input "text" at bounding box center [443, 92] width 163 height 33
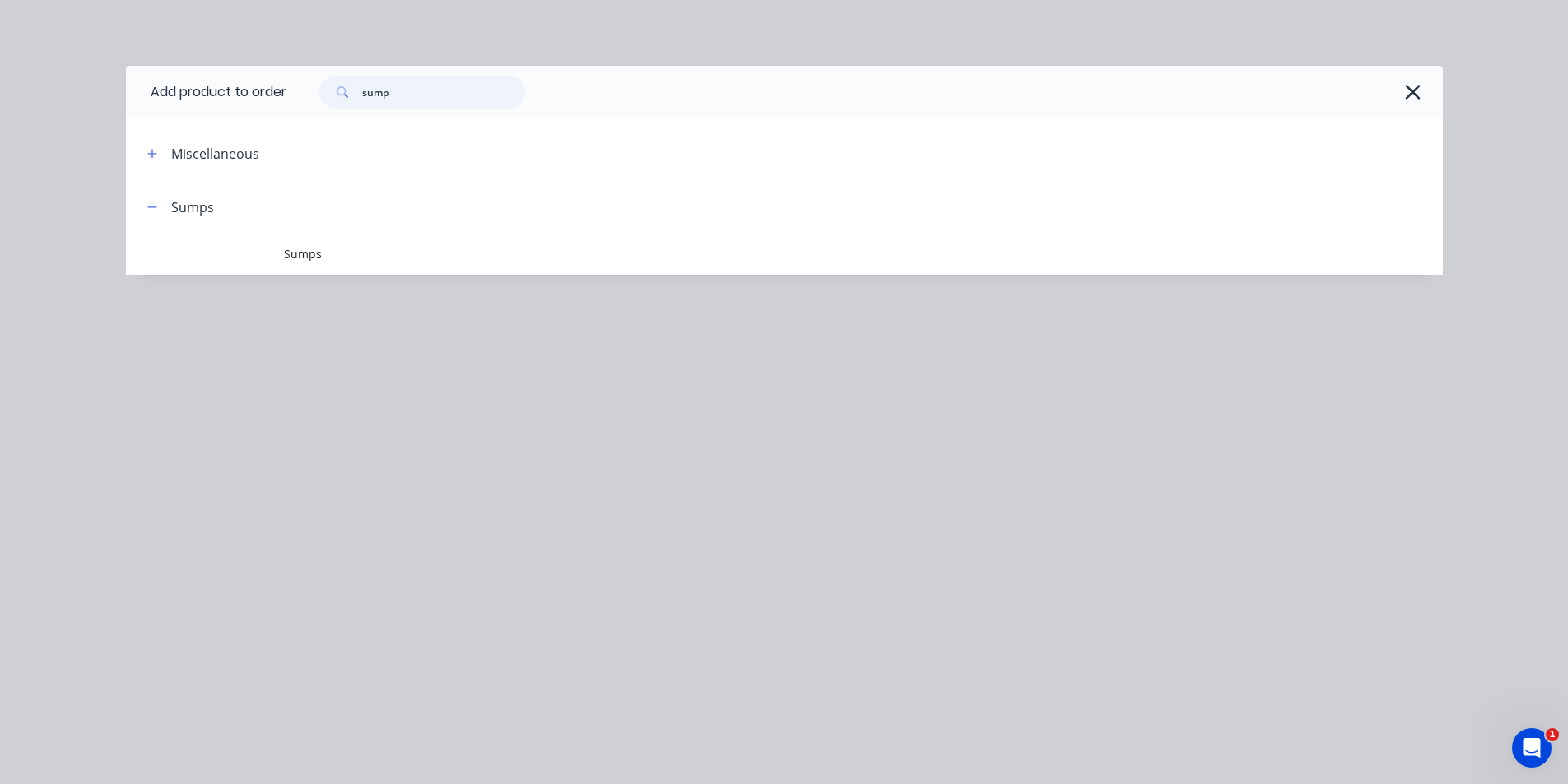
type input "sump"
click at [320, 258] on span "Sumps" at bounding box center [747, 254] width 927 height 17
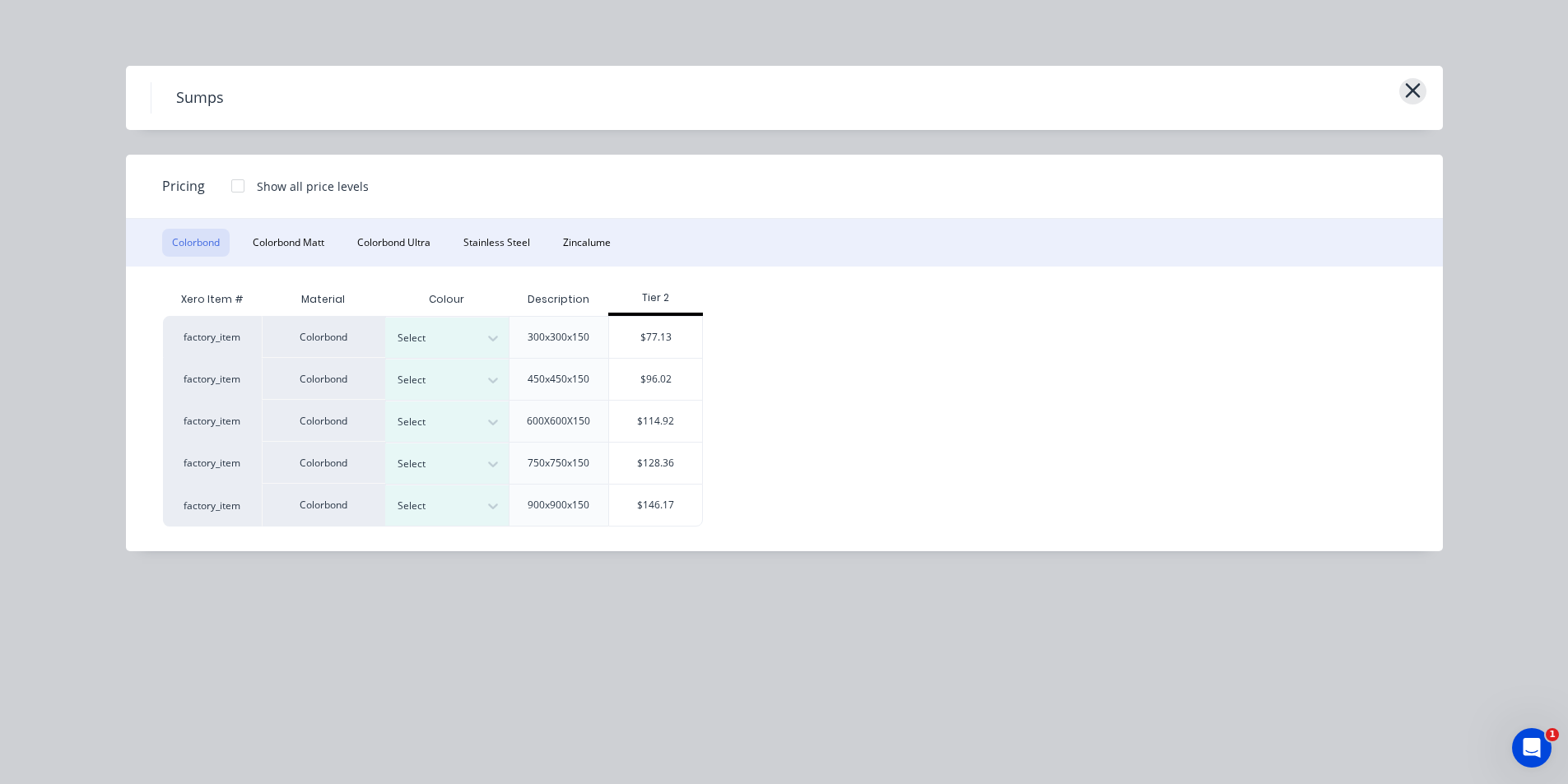
click at [1412, 88] on icon "button" at bounding box center [1412, 90] width 17 height 23
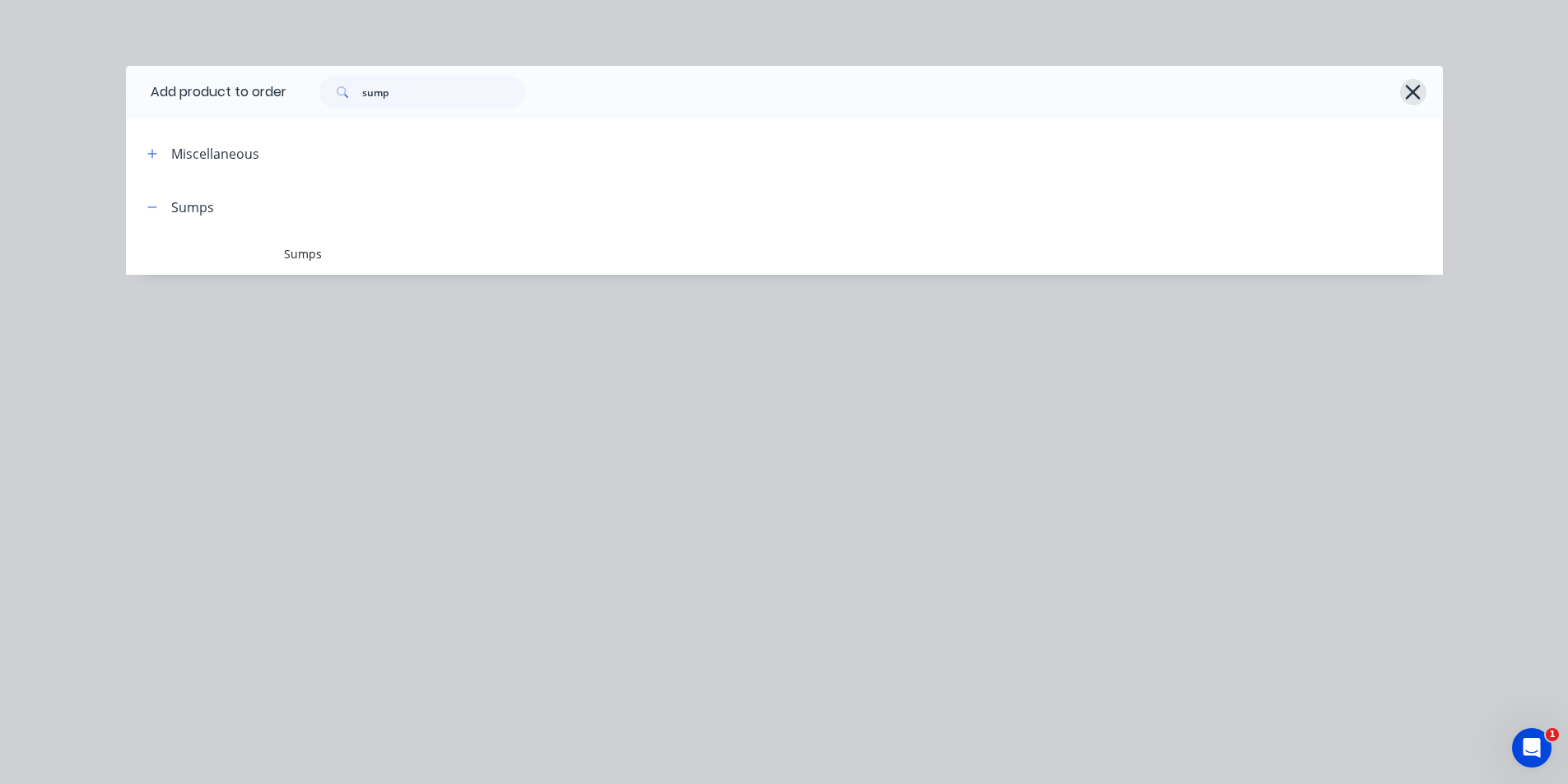
click at [1411, 81] on icon "button" at bounding box center [1412, 92] width 17 height 23
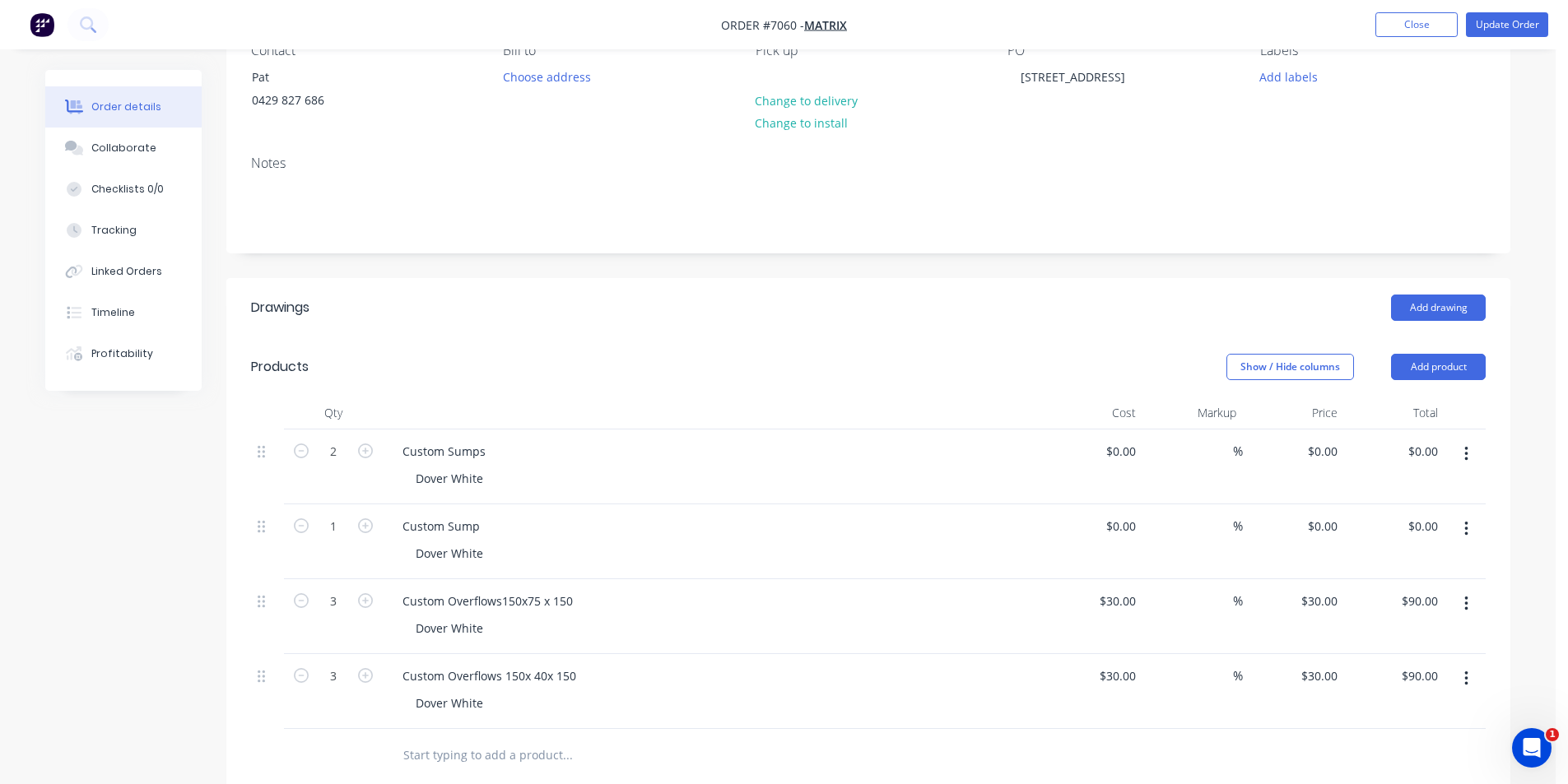
click at [1144, 451] on div "%" at bounding box center [1193, 467] width 101 height 75
click at [1126, 452] on input "0" at bounding box center [1133, 451] width 19 height 23
type input "$86.57"
type input "$173.14"
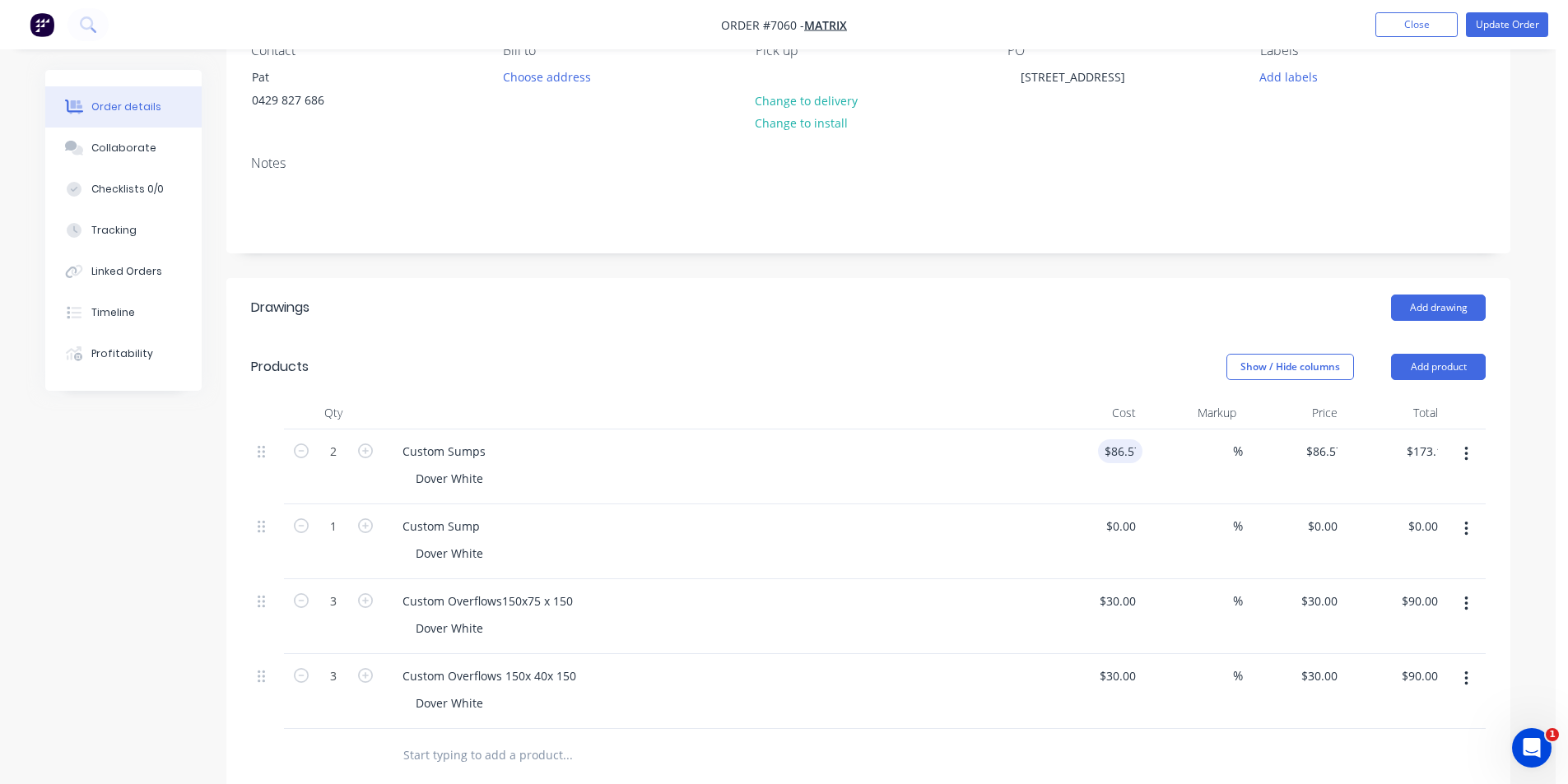
drag, startPoint x: 847, startPoint y: 499, endPoint x: 1054, endPoint y: 540, distance: 211.0
click at [847, 500] on div "Custom Sumps Dover White" at bounding box center [712, 467] width 659 height 75
click at [1115, 535] on div "0 0" at bounding box center [1091, 542] width 101 height 75
type input "$86.57"
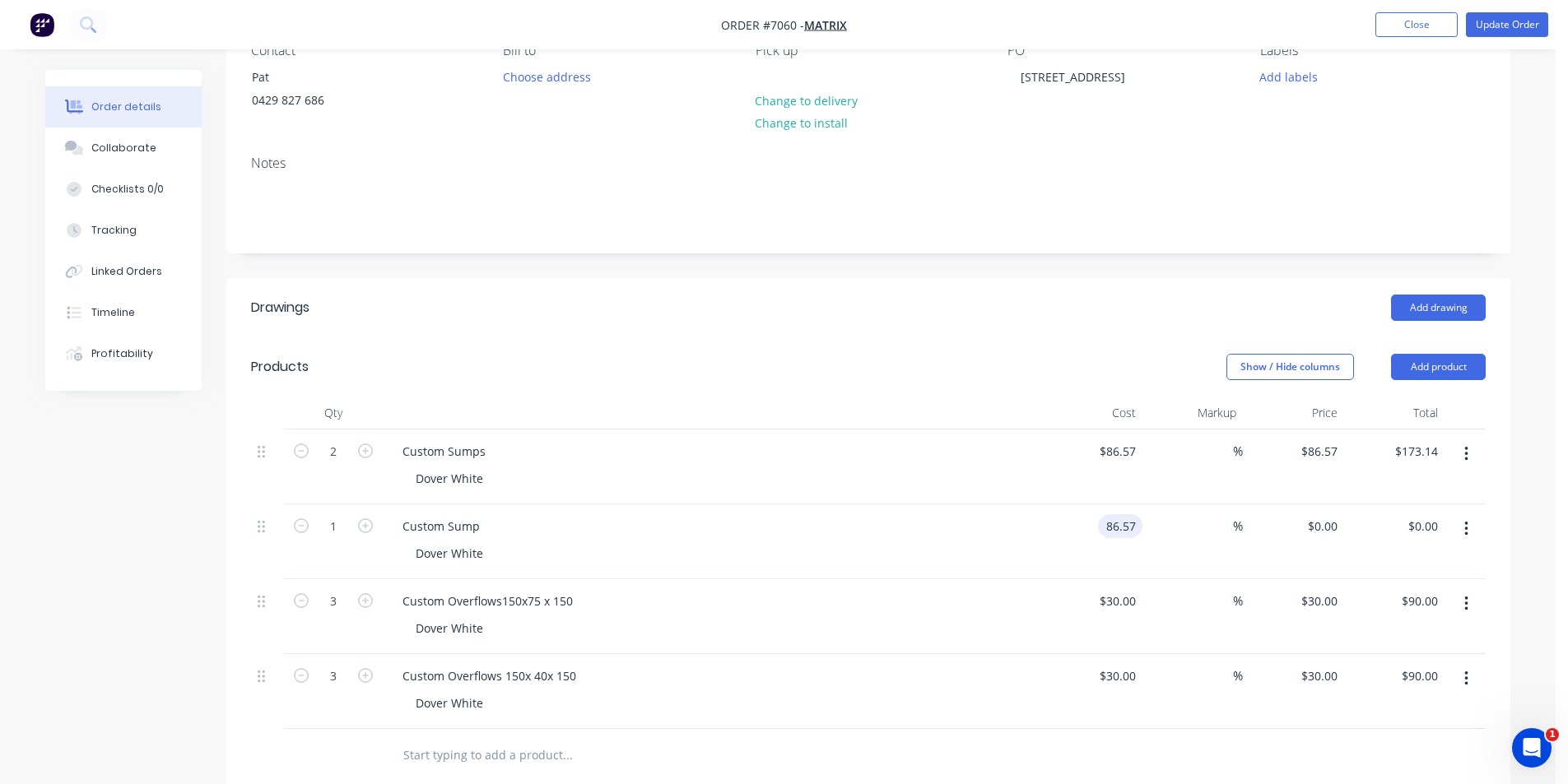
type input "$86.57"
click at [985, 513] on div "Custom Sump Dover White" at bounding box center [712, 542] width 659 height 75
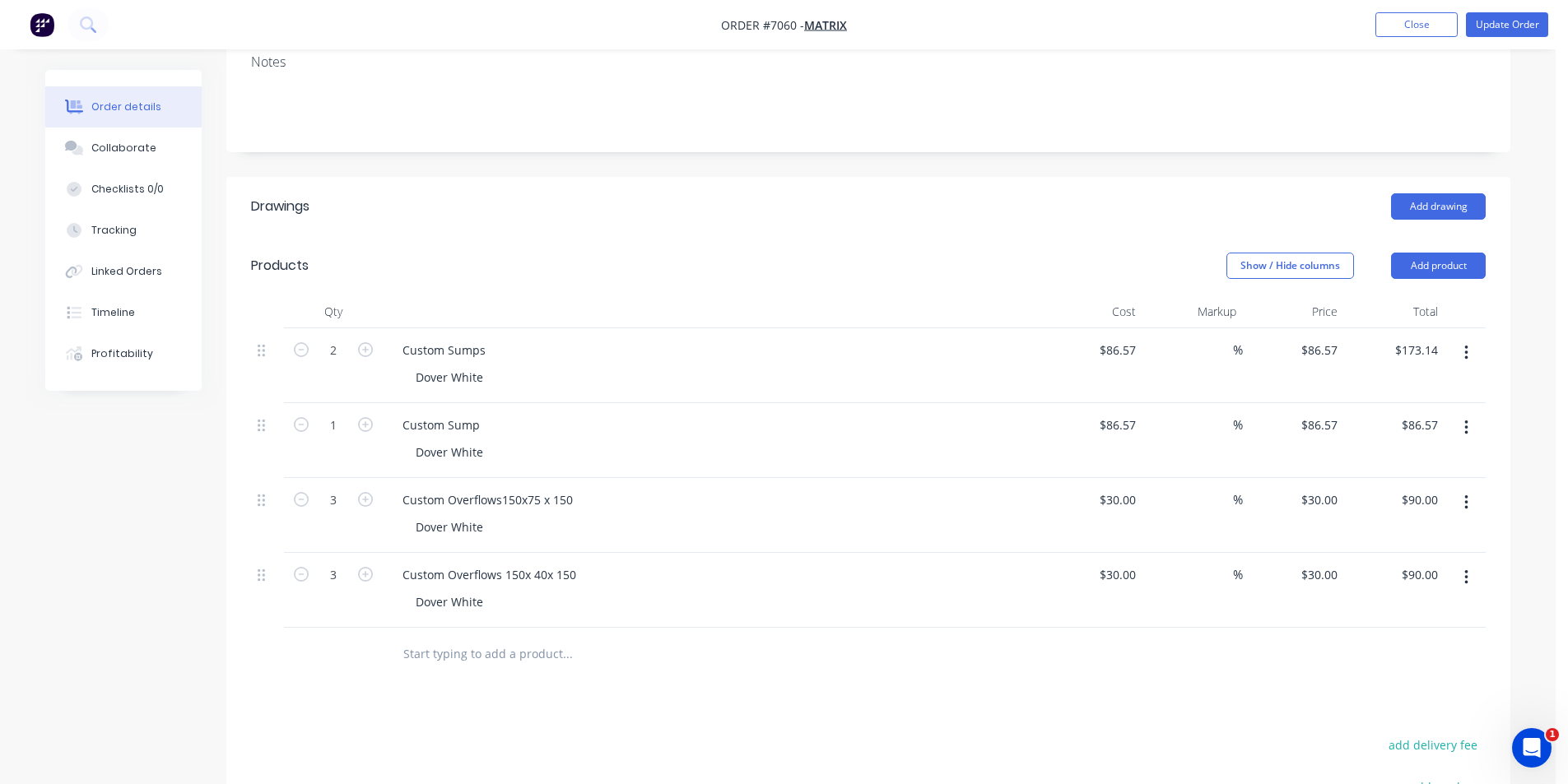
scroll to position [412, 0]
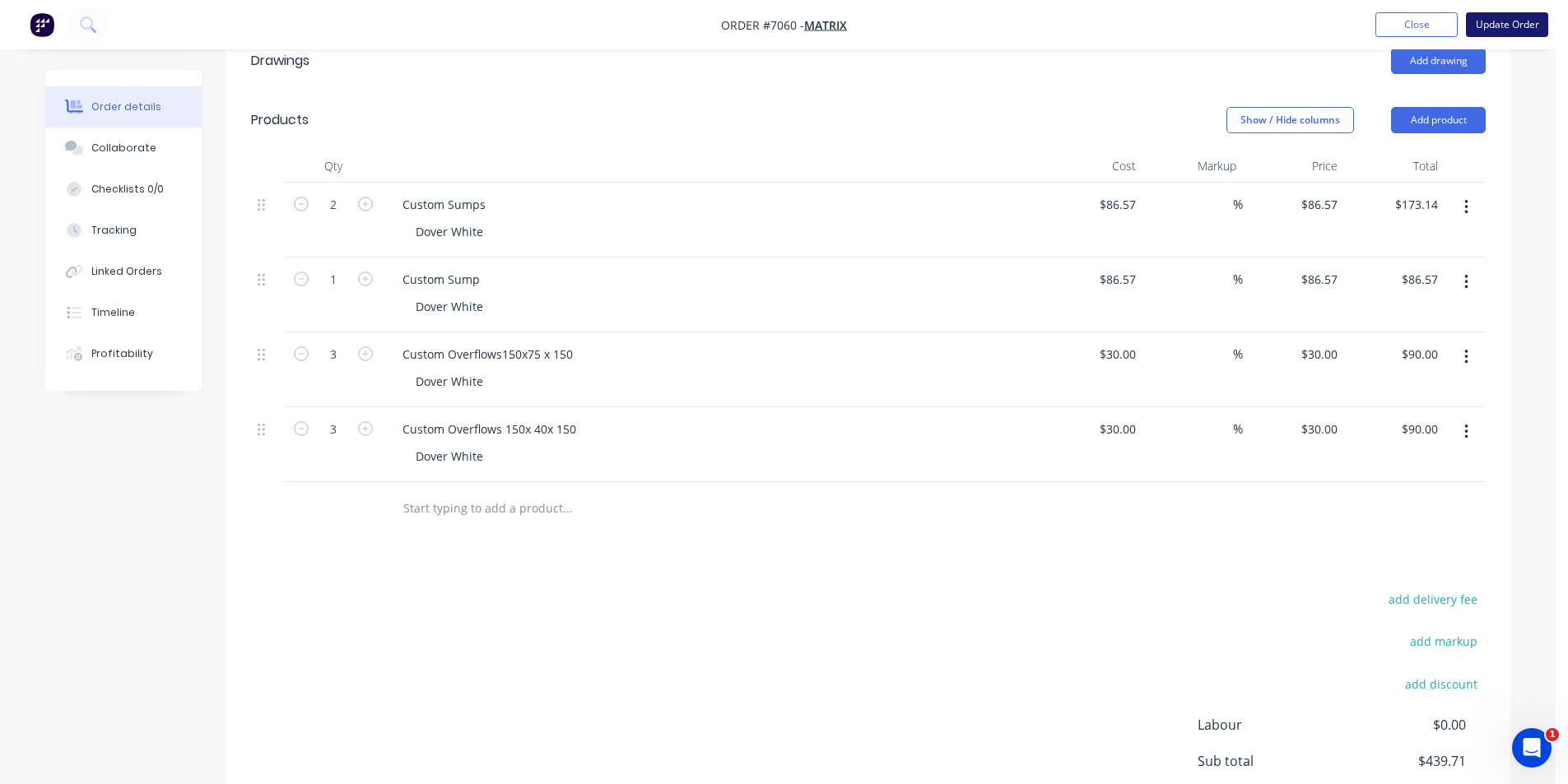
click at [1534, 24] on button "Update Order" at bounding box center [1506, 24] width 83 height 24
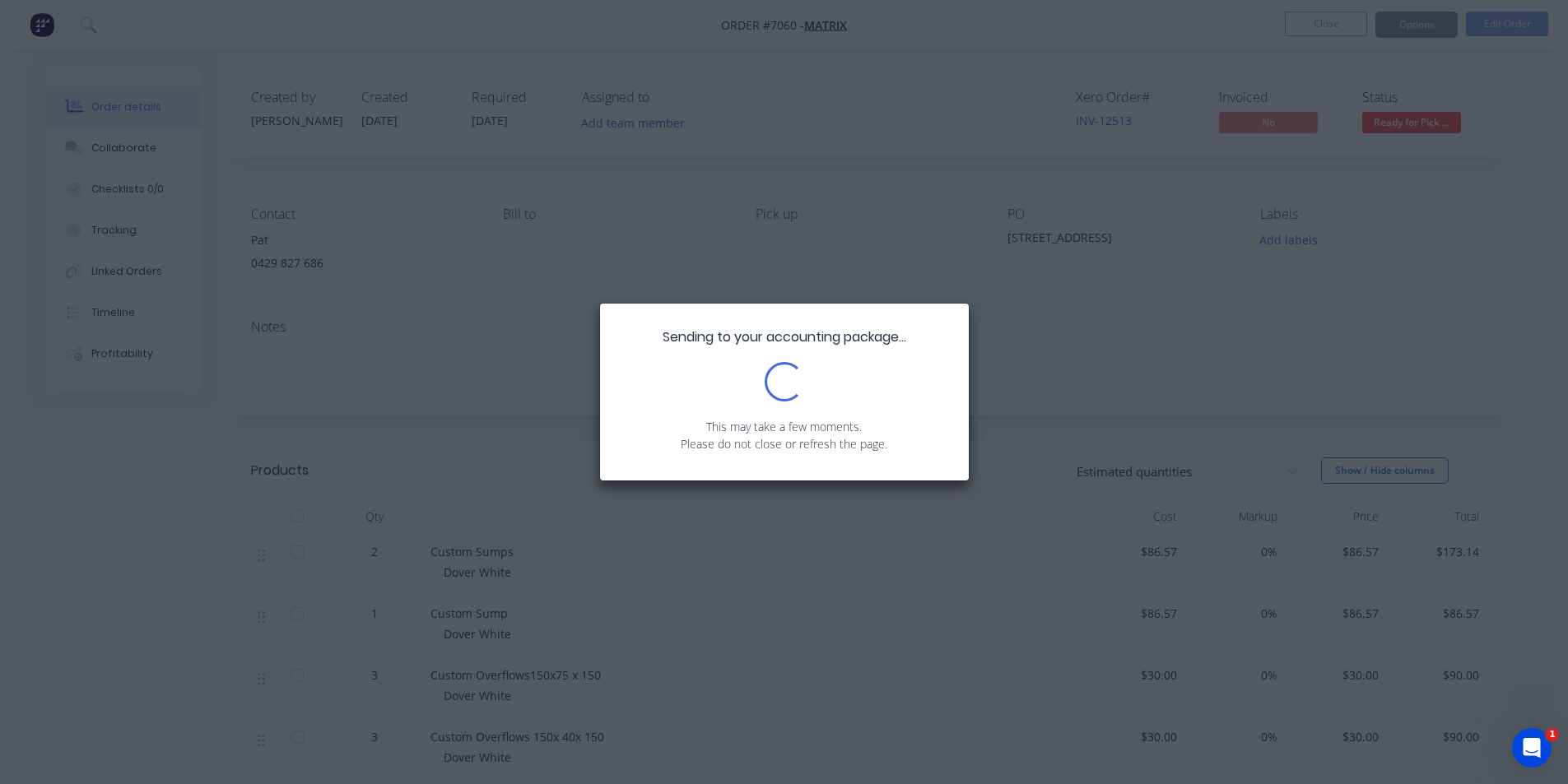
scroll to position [289, 0]
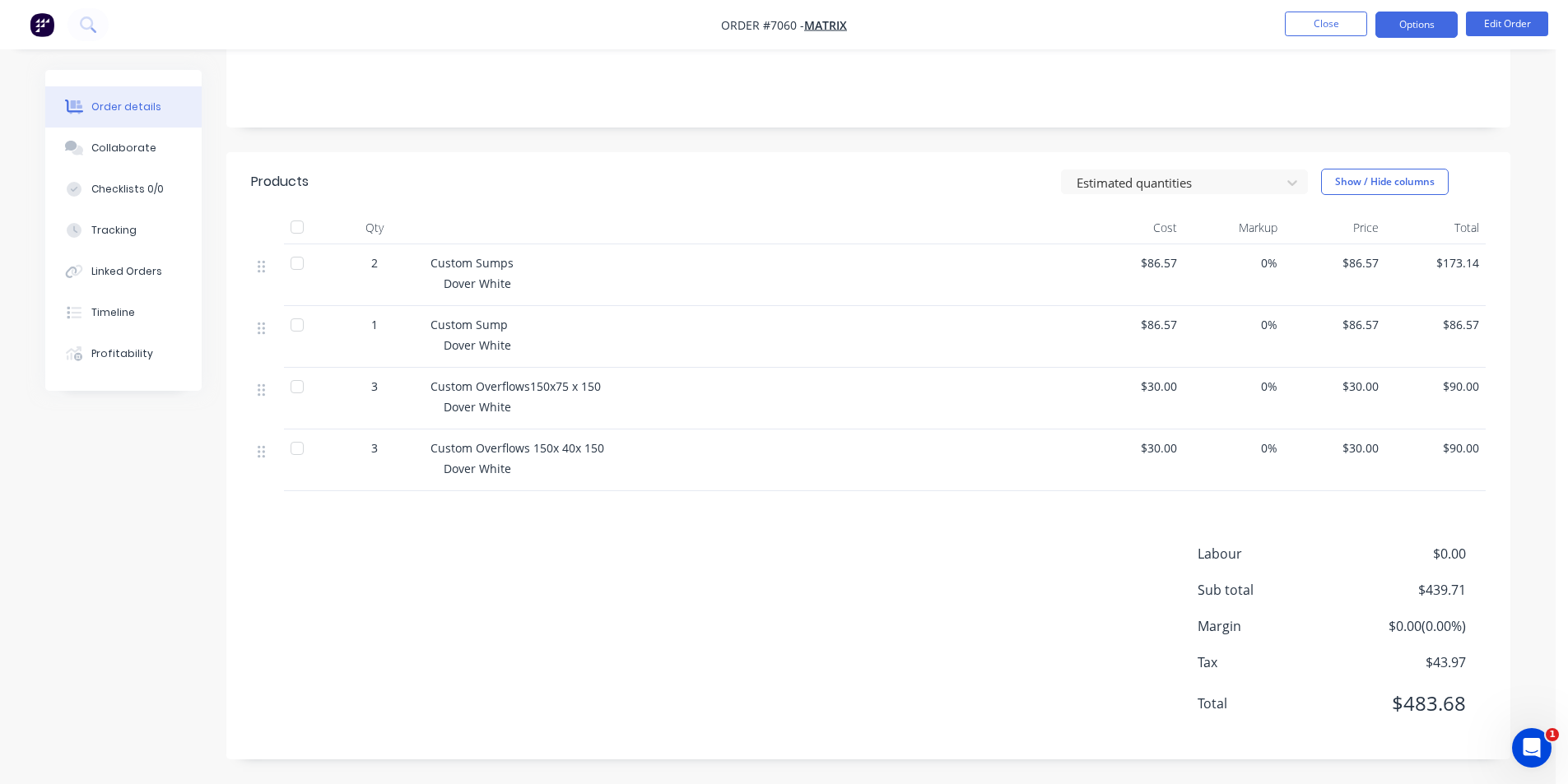
click at [1402, 35] on button "Options" at bounding box center [1416, 24] width 83 height 26
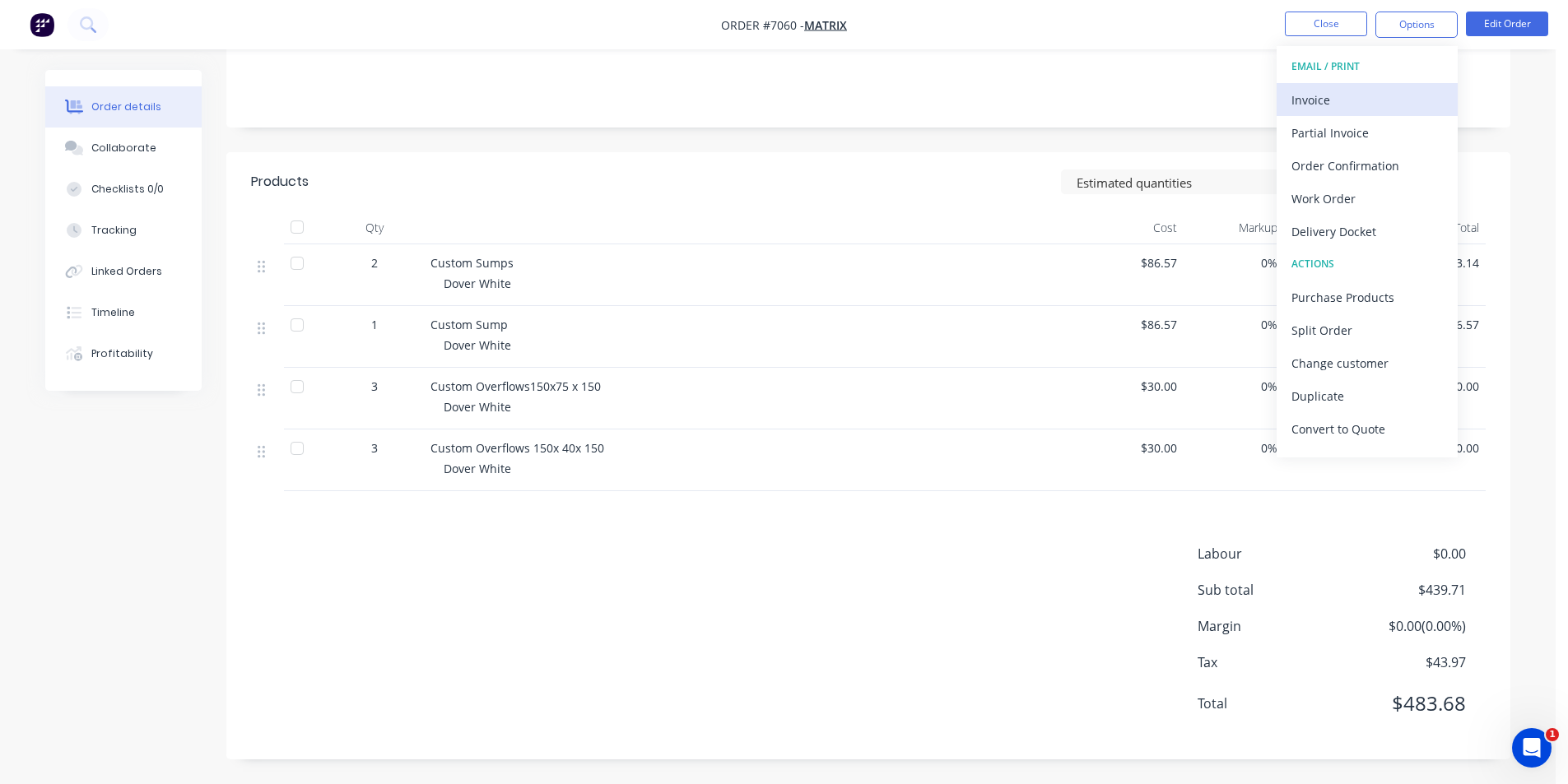
click at [1350, 100] on div "Invoice" at bounding box center [1367, 99] width 151 height 23
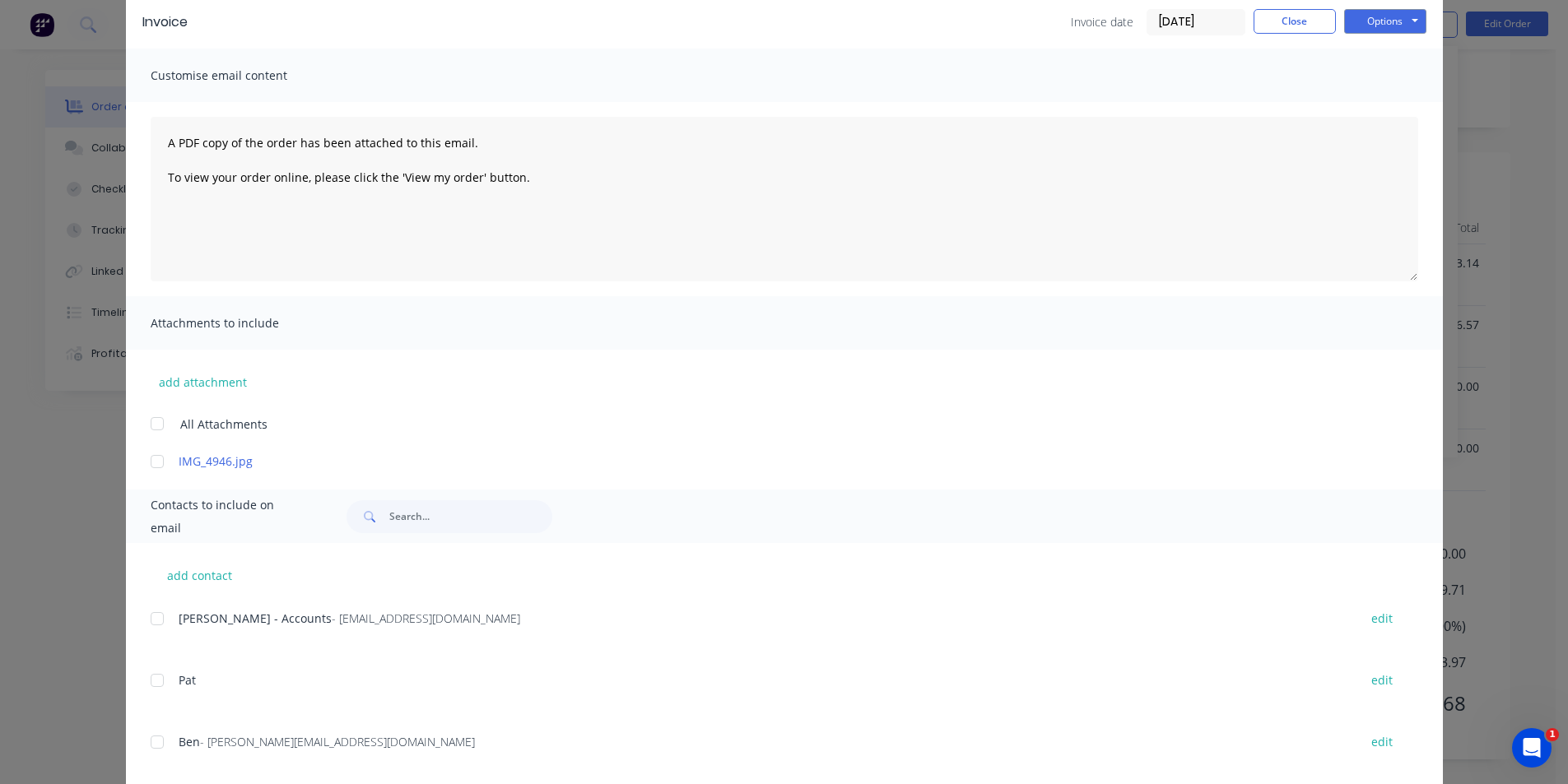
scroll to position [102, 0]
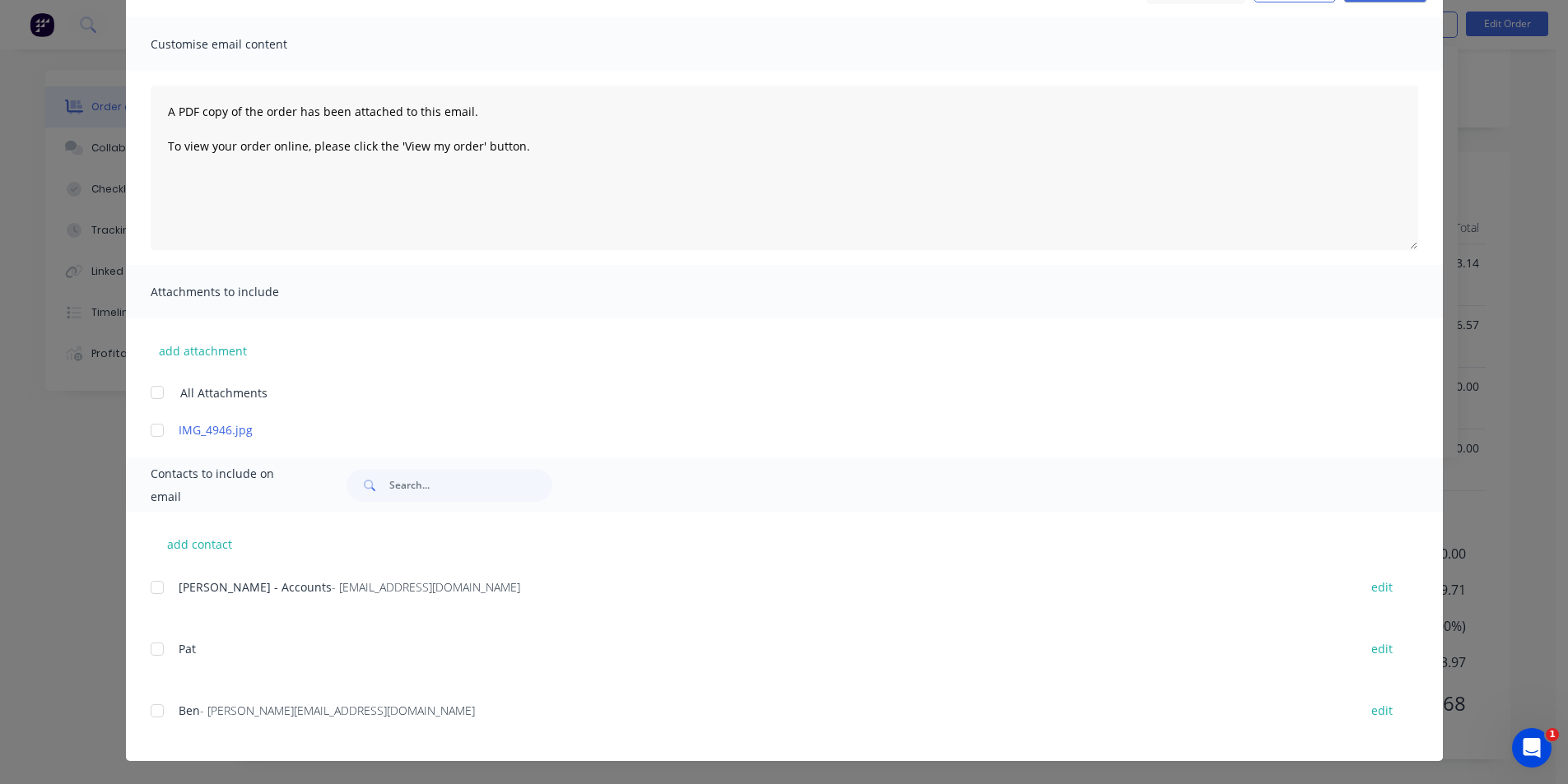
click at [147, 589] on div at bounding box center [157, 587] width 33 height 33
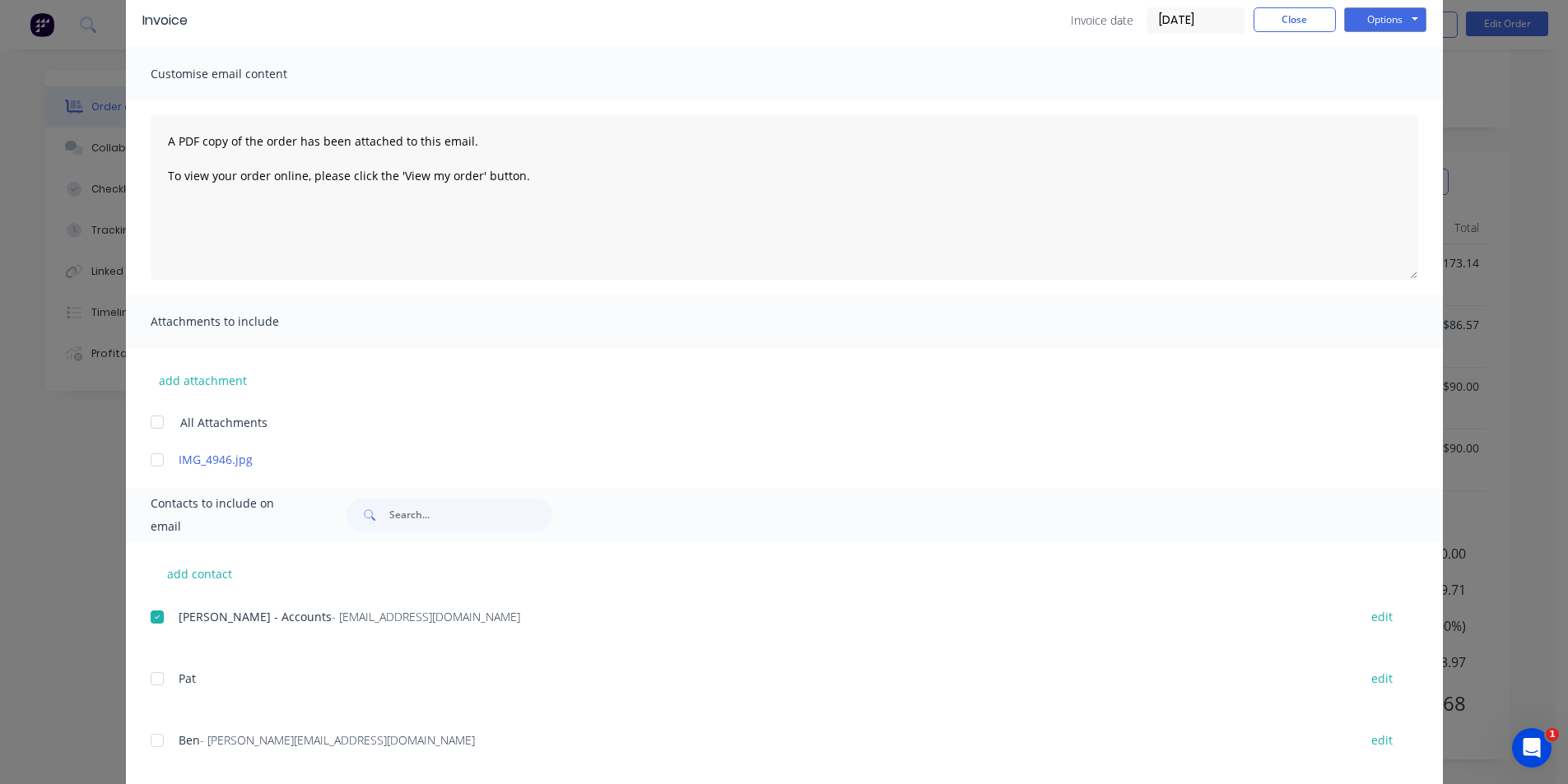
scroll to position [0, 0]
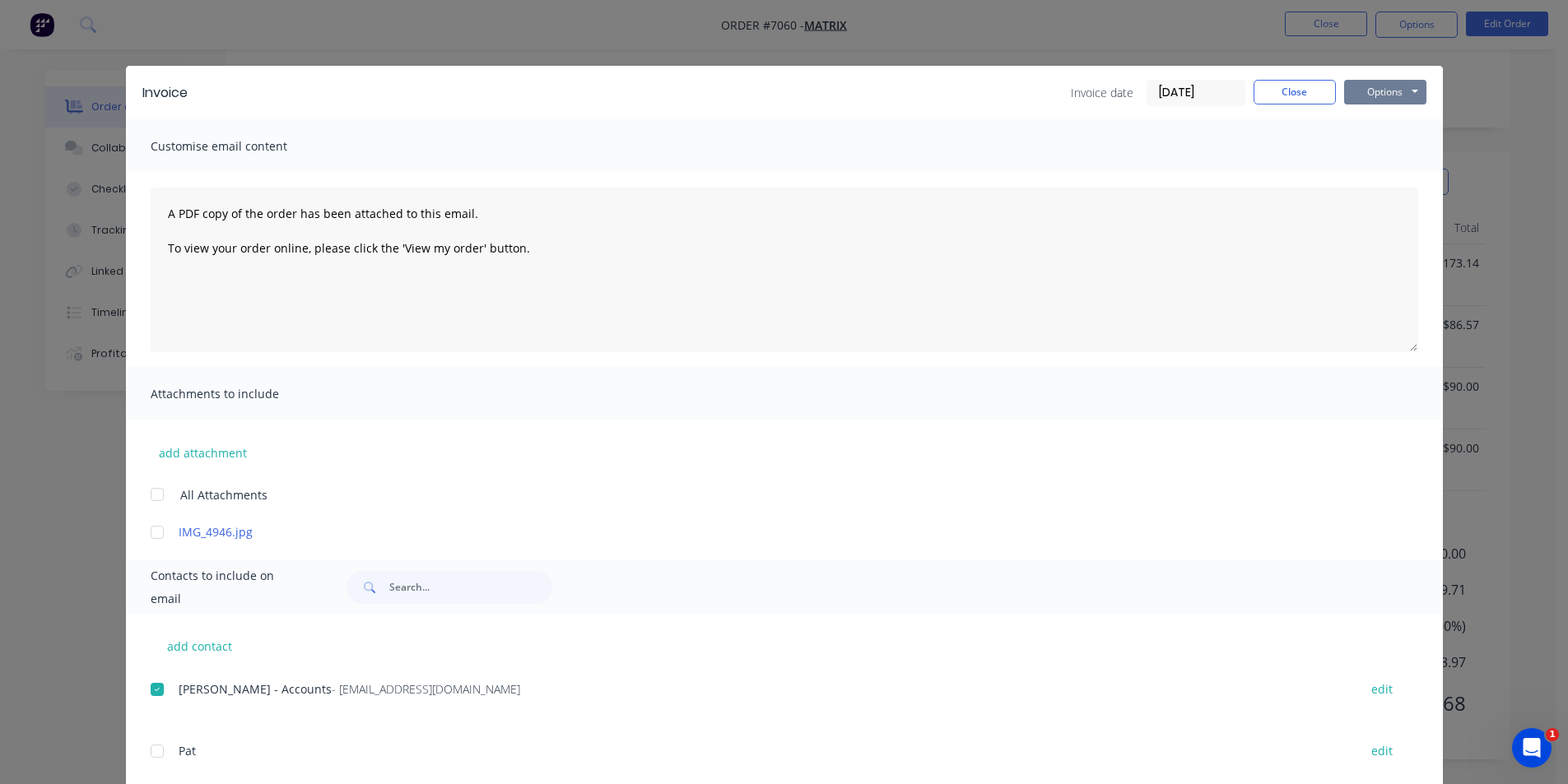
click at [1393, 90] on button "Options" at bounding box center [1384, 92] width 83 height 24
click at [1396, 171] on button "Email" at bounding box center [1396, 175] width 105 height 27
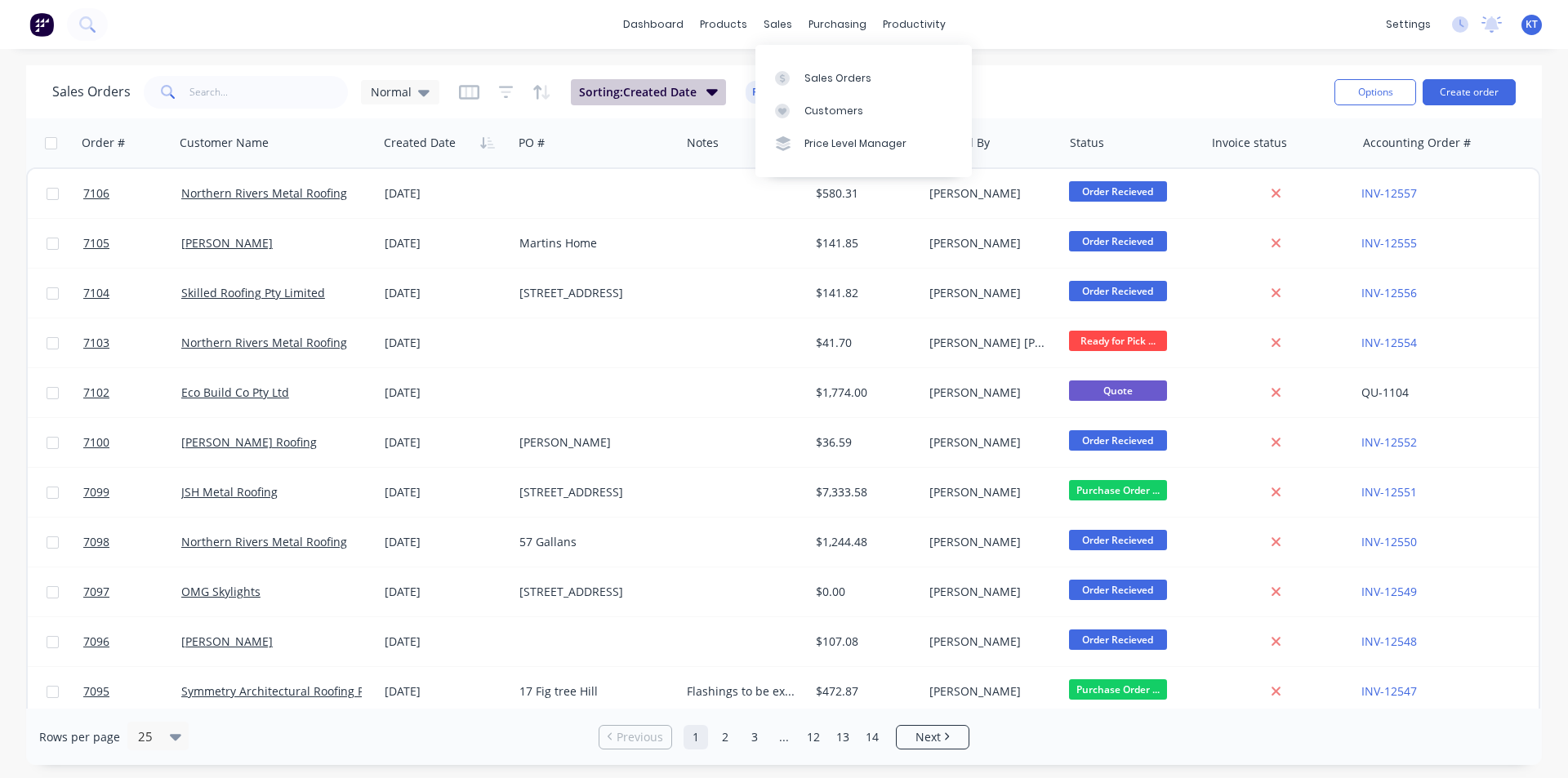
drag, startPoint x: 800, startPoint y: 82, endPoint x: 571, endPoint y: 100, distance: 229.7
click at [800, 81] on link "Sales Orders" at bounding box center [863, 78] width 217 height 33
click at [275, 97] on input "text" at bounding box center [269, 92] width 159 height 33
type input "ma"
click at [819, 118] on link "Customers" at bounding box center [863, 111] width 217 height 33
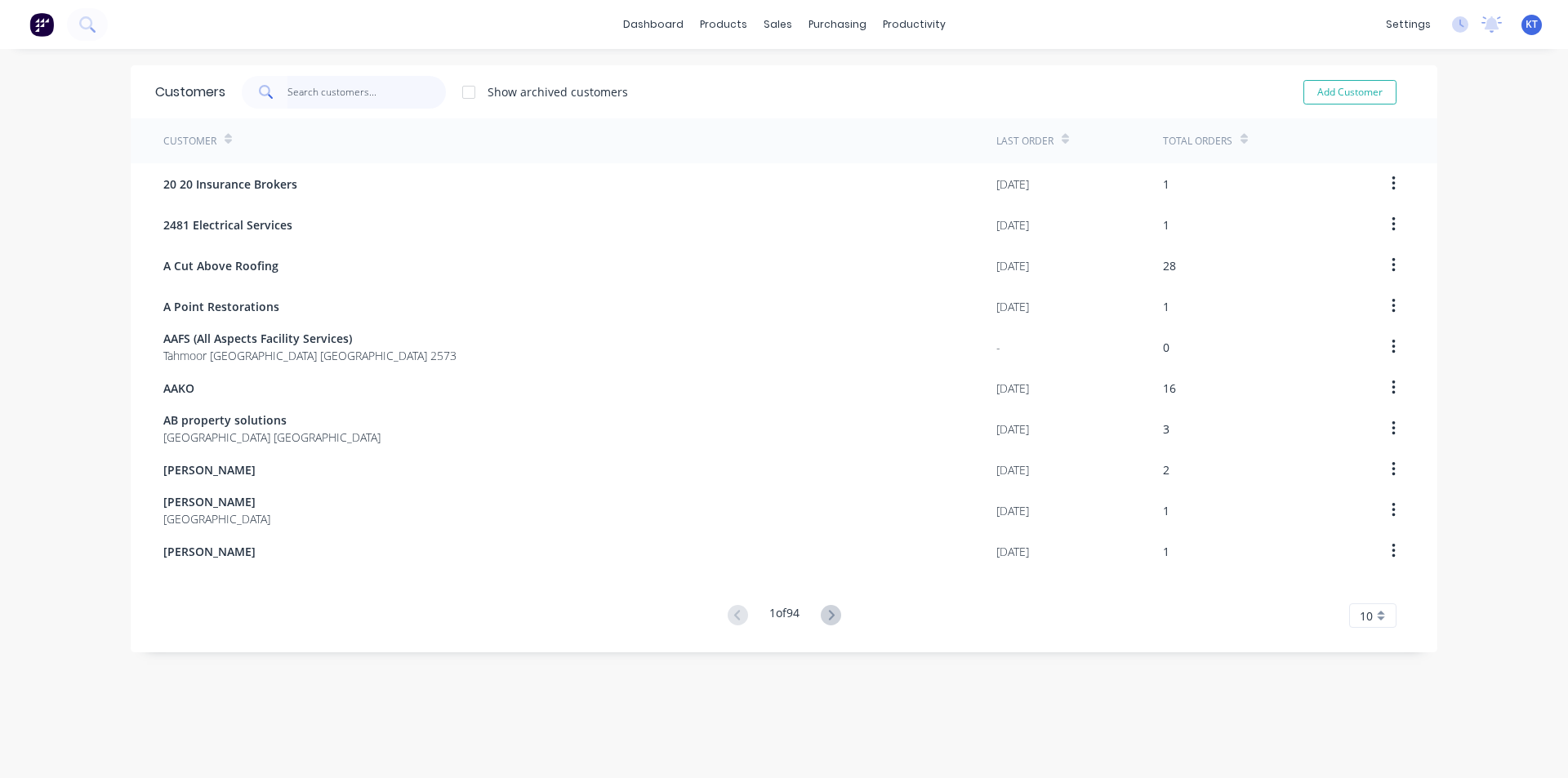
click at [308, 102] on input "text" at bounding box center [367, 92] width 159 height 33
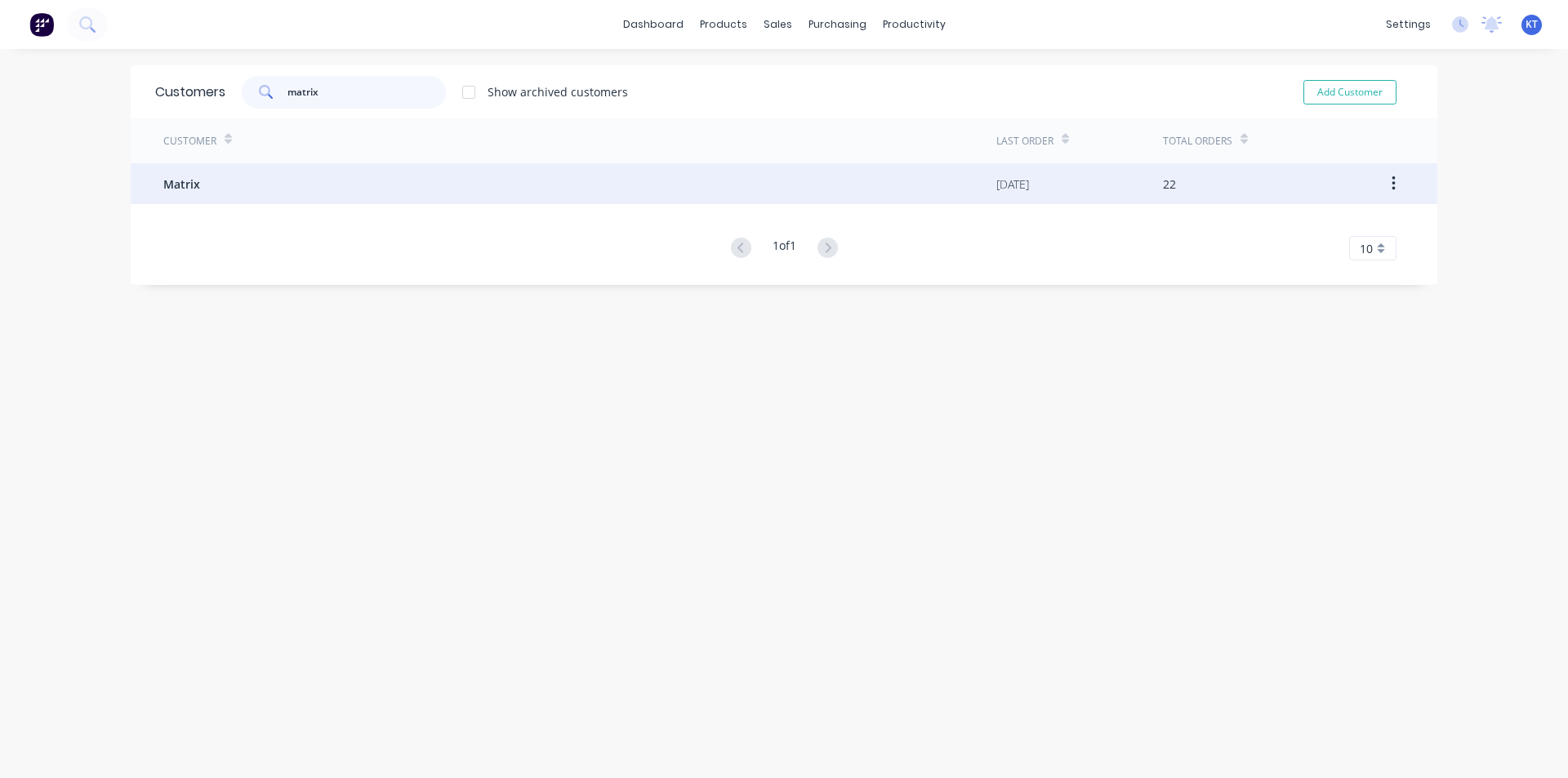
type input "matrix"
click at [171, 179] on span "Matrix" at bounding box center [181, 184] width 37 height 17
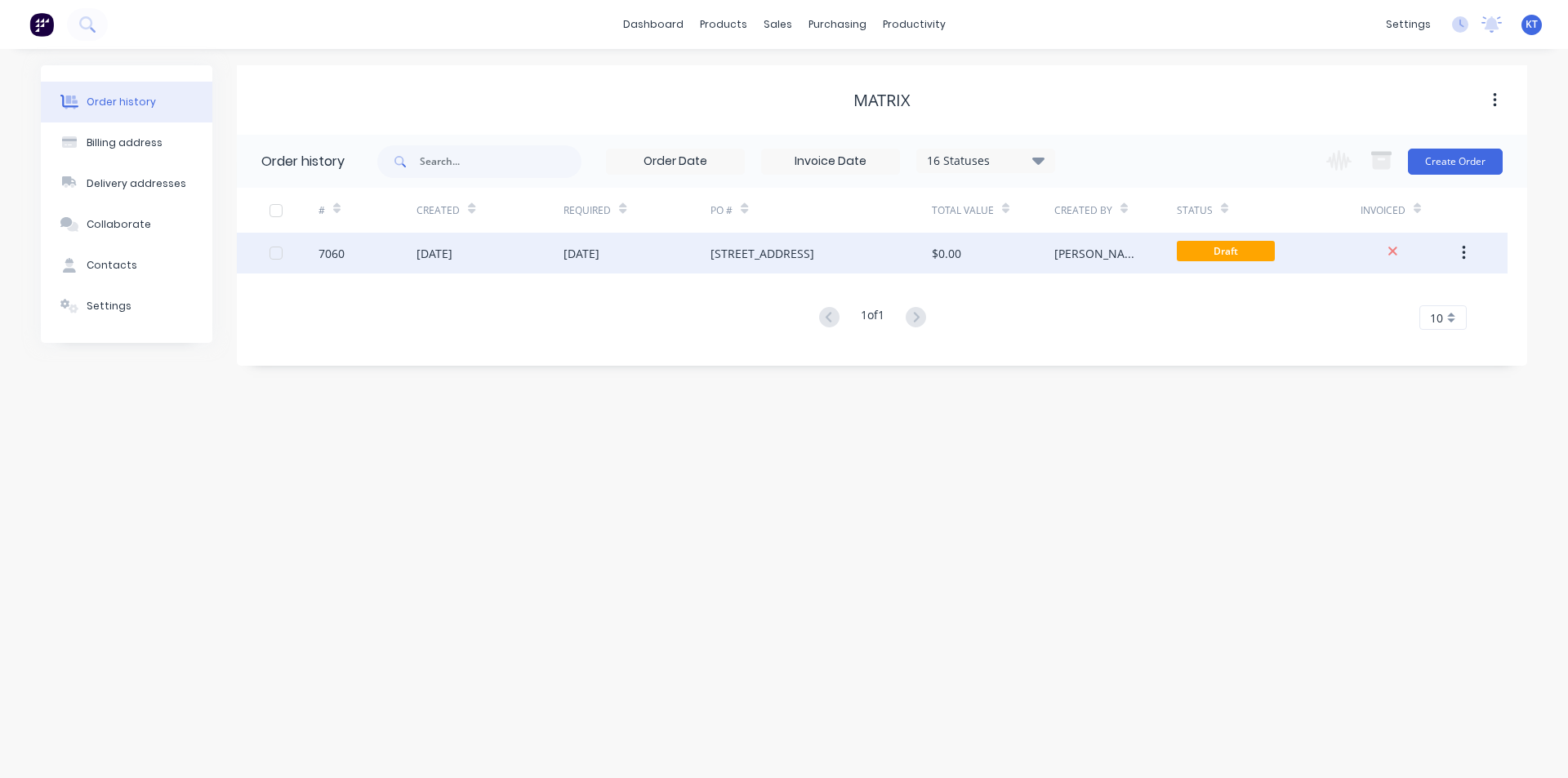
click at [689, 250] on div "[DATE]" at bounding box center [637, 253] width 147 height 41
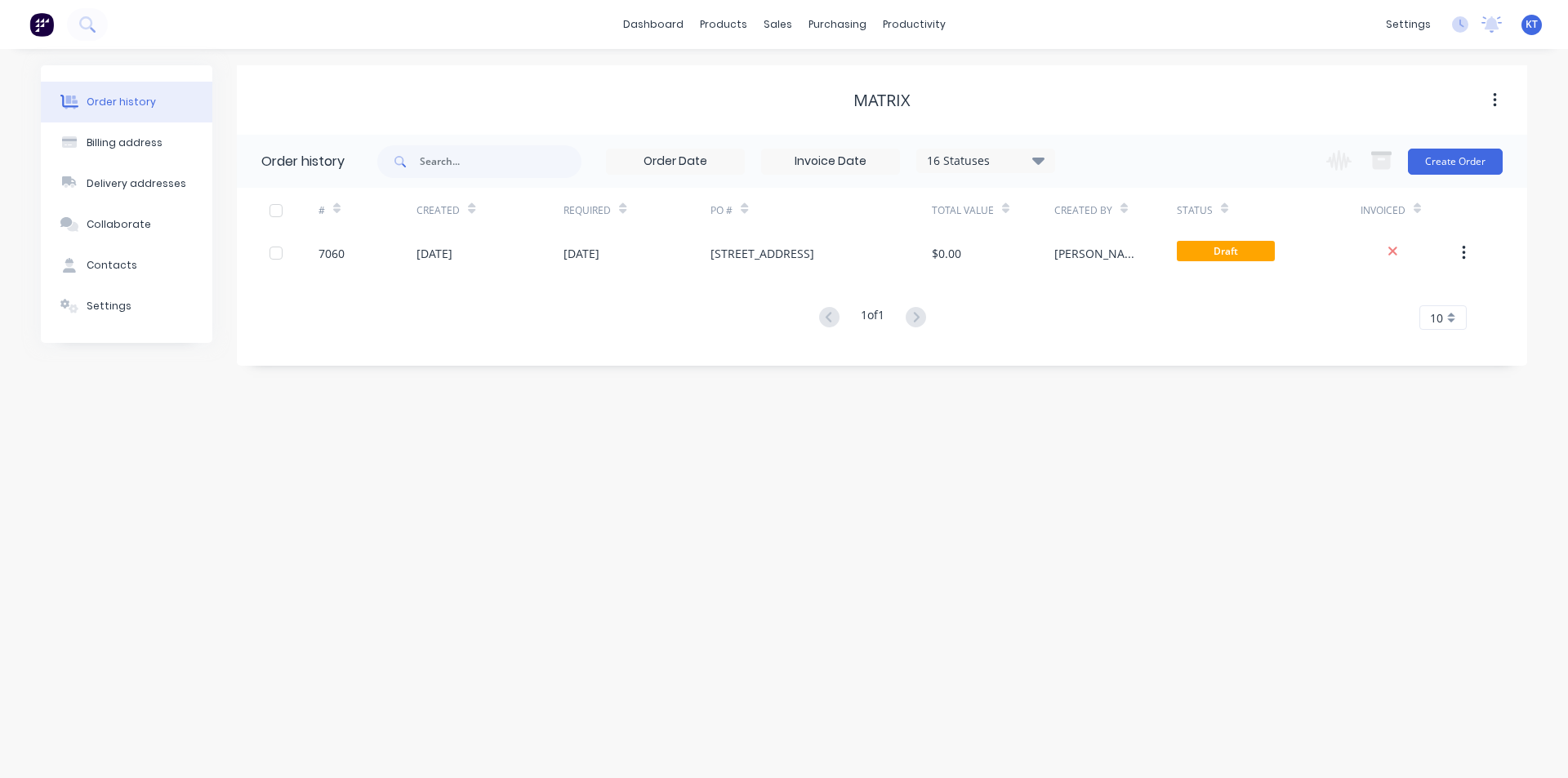
click at [1034, 158] on icon at bounding box center [1038, 161] width 12 height 8
click at [1104, 394] on div "Archived" at bounding box center [1019, 390] width 204 height 33
click at [1121, 382] on label at bounding box center [1121, 382] width 0 height 0
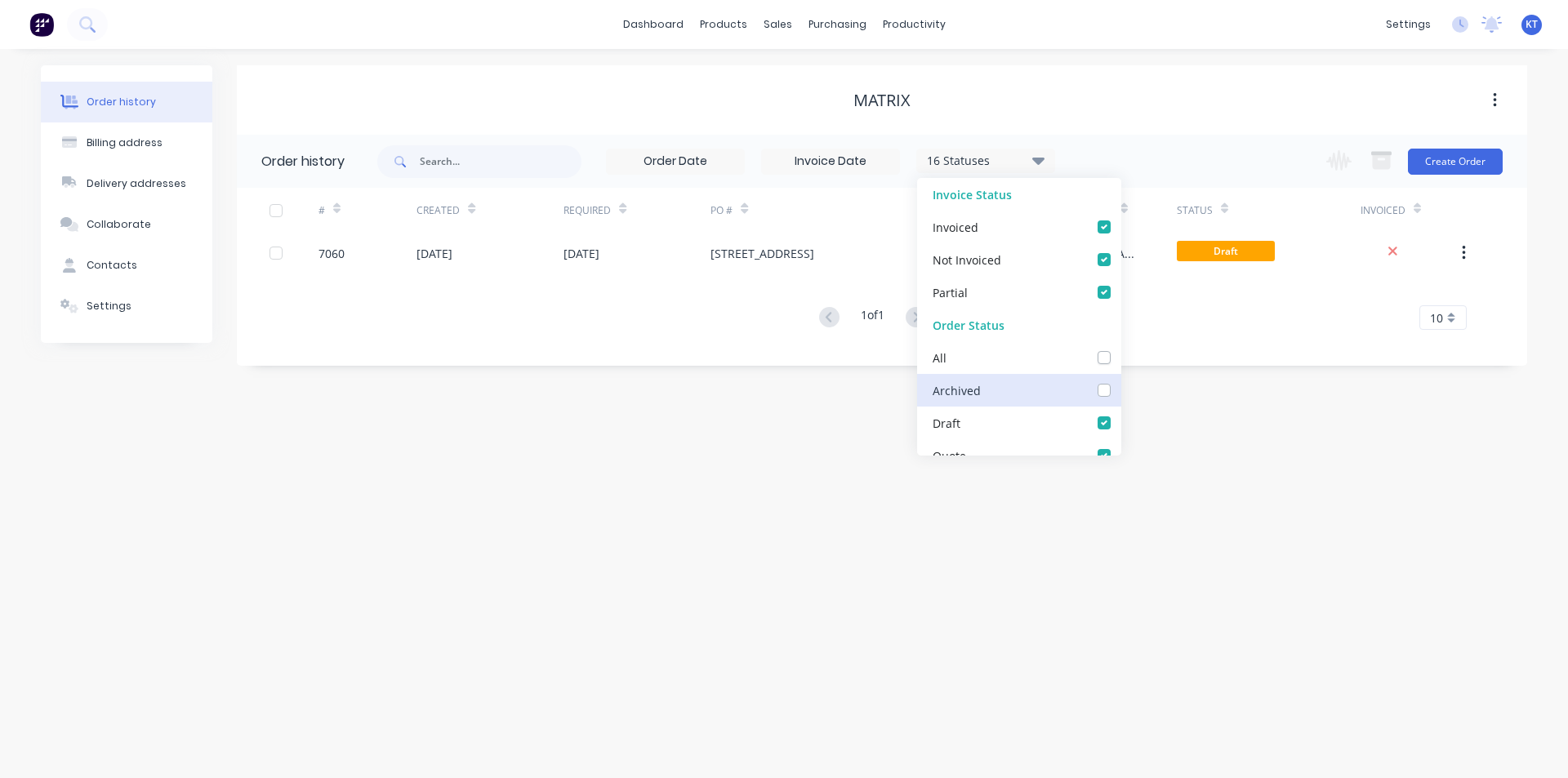
click at [1121, 390] on input "checkbox" at bounding box center [1127, 389] width 13 height 16
checkbox input "true"
click at [1187, 435] on div "Order history Billing address Delivery addresses Collaborate Contacts Settings …" at bounding box center [784, 414] width 1568 height 730
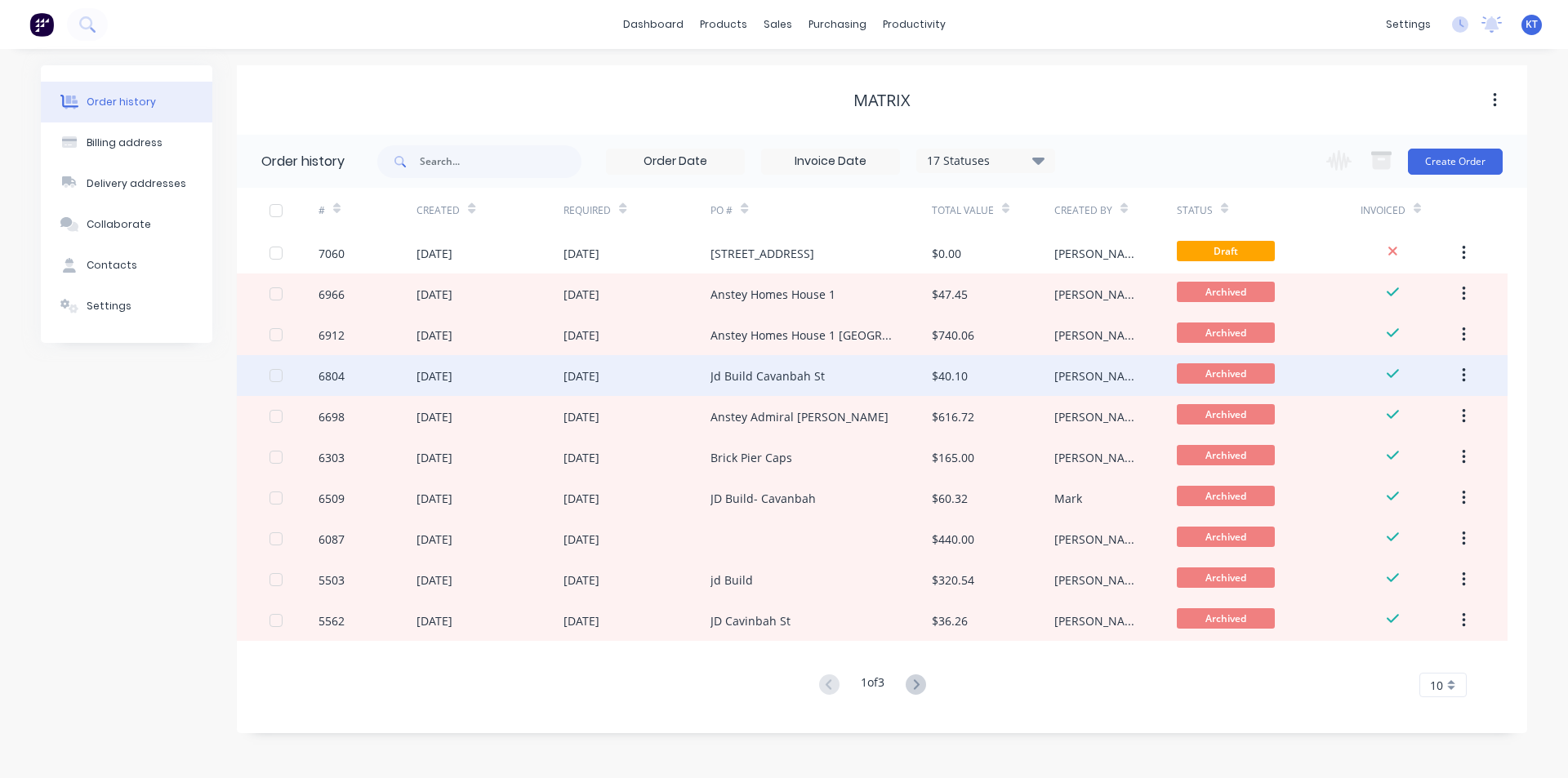
click at [881, 381] on div "Jd Build Cavanbah St" at bounding box center [820, 375] width 220 height 41
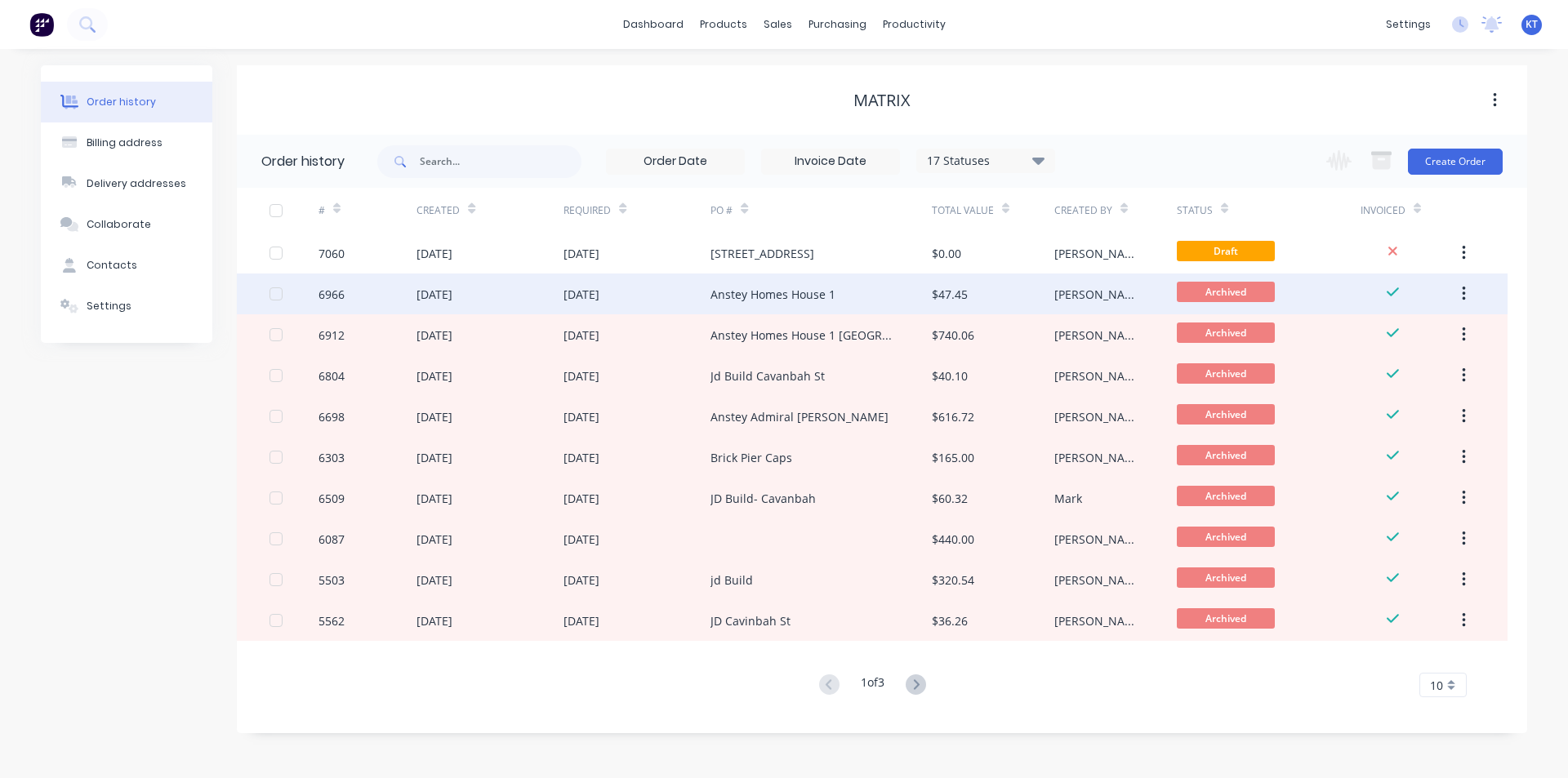
click at [814, 303] on div "Anstey Homes House 1" at bounding box center [820, 294] width 220 height 41
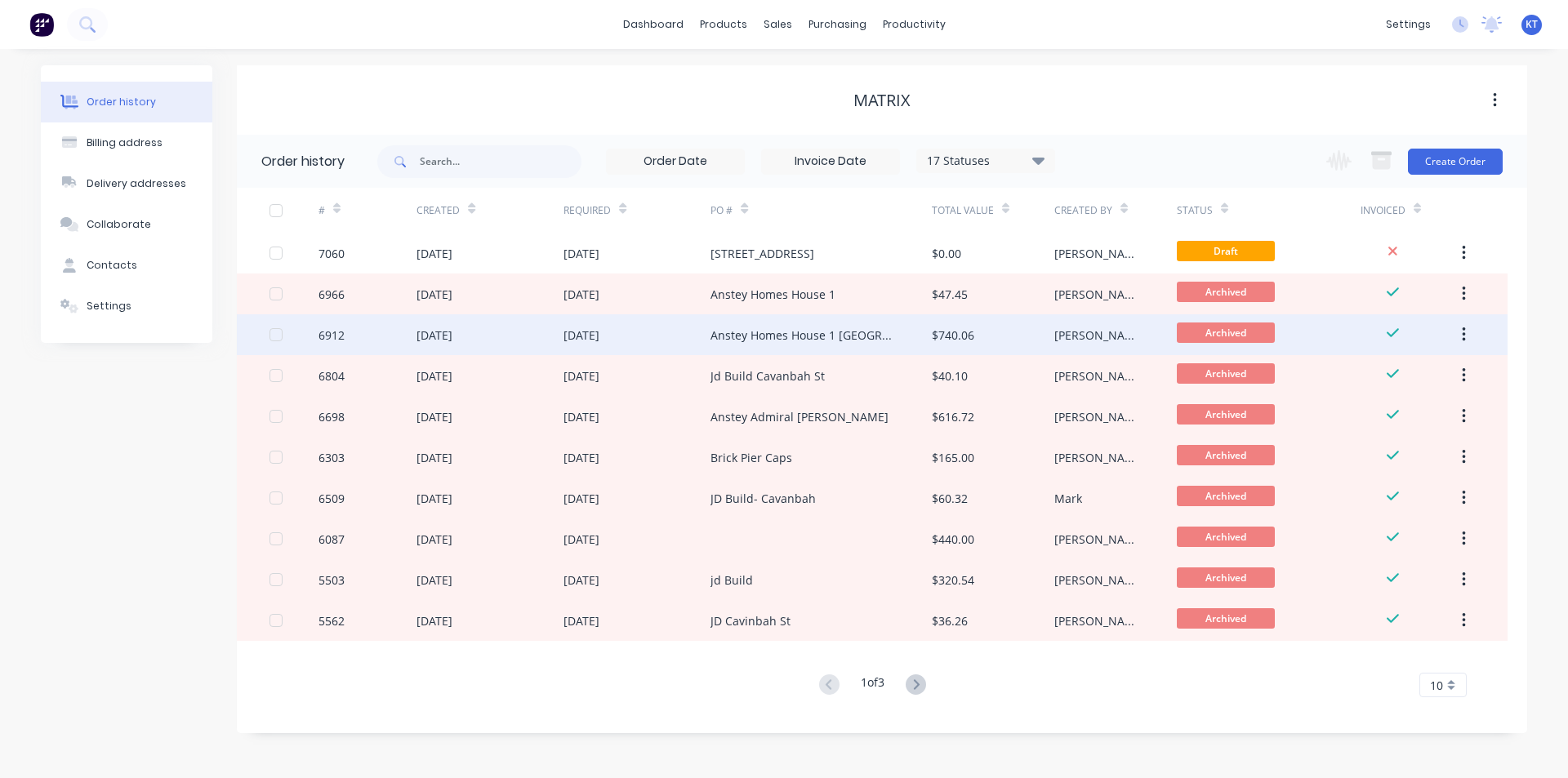
click at [998, 336] on div "$740.06" at bounding box center [993, 334] width 123 height 41
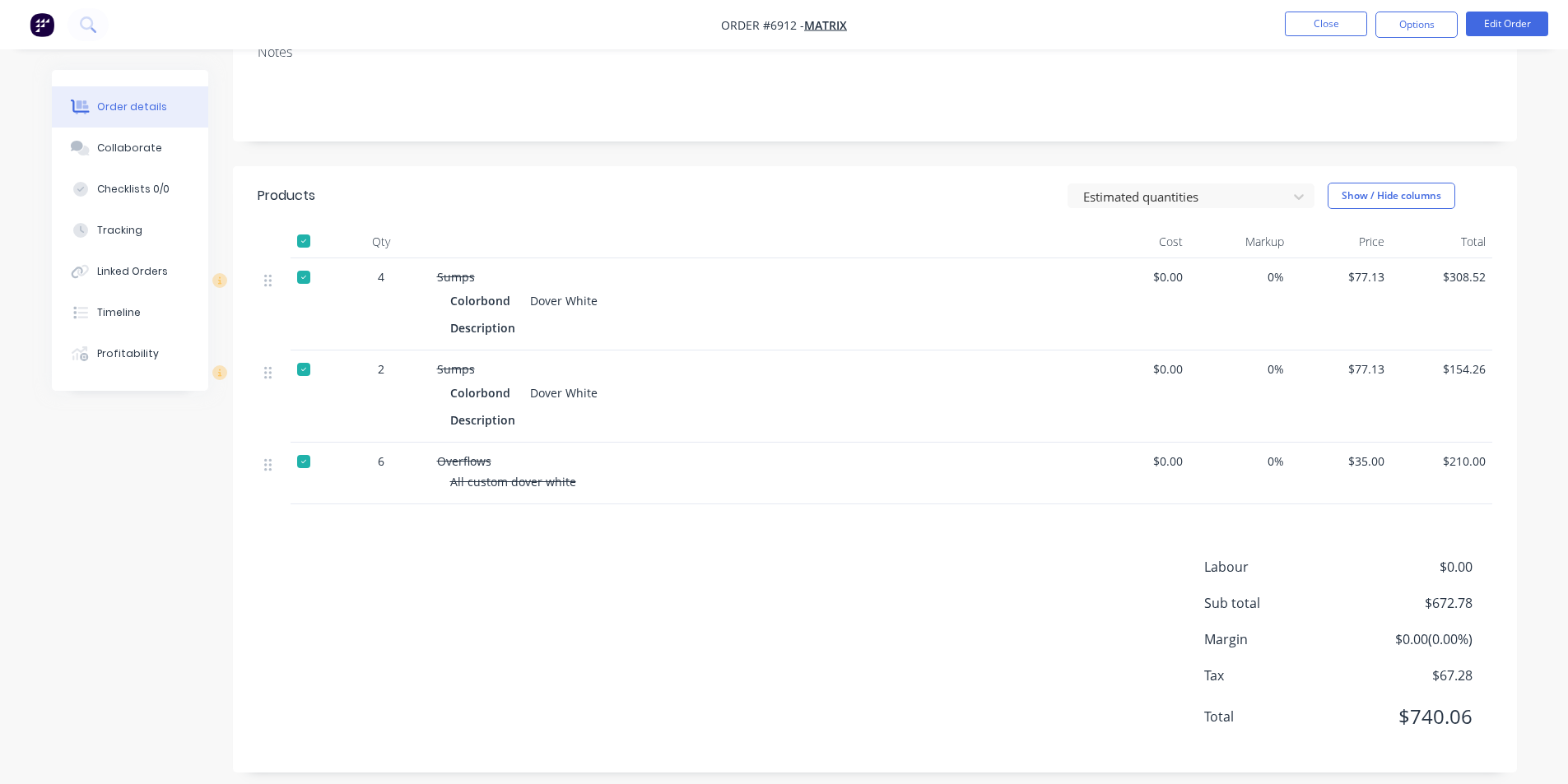
scroll to position [288, 0]
